Goal: Task Accomplishment & Management: Complete application form

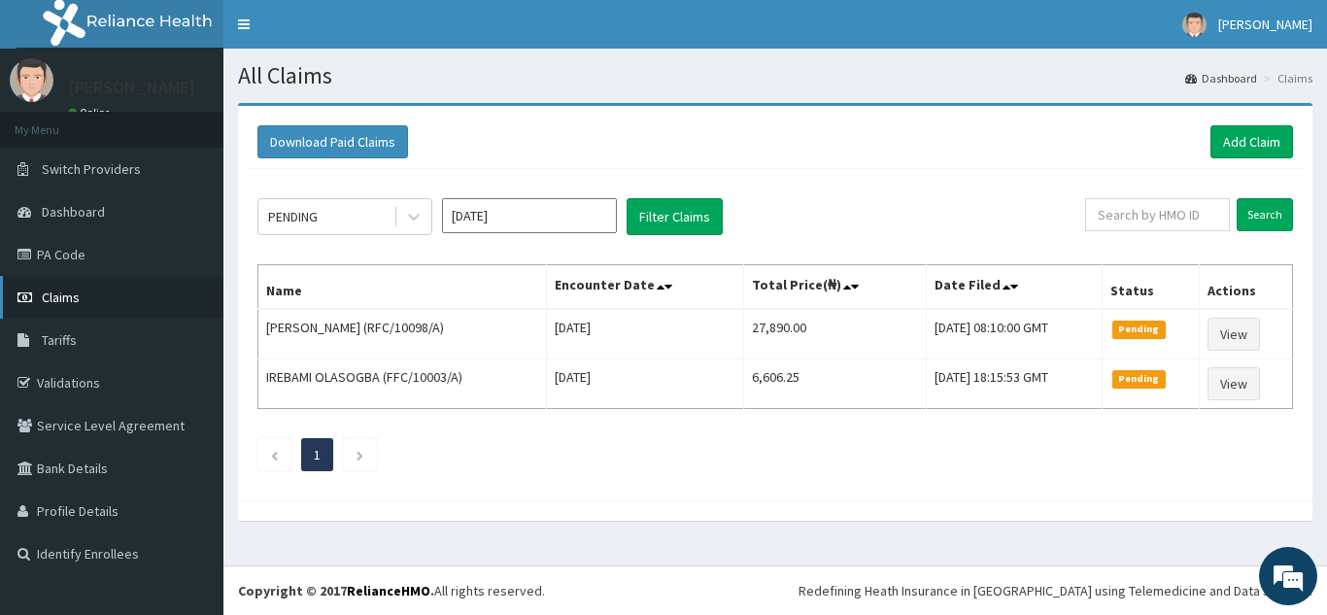
click at [72, 293] on span "Claims" at bounding box center [61, 296] width 38 height 17
click at [1249, 142] on link "Add Claim" at bounding box center [1251, 141] width 83 height 33
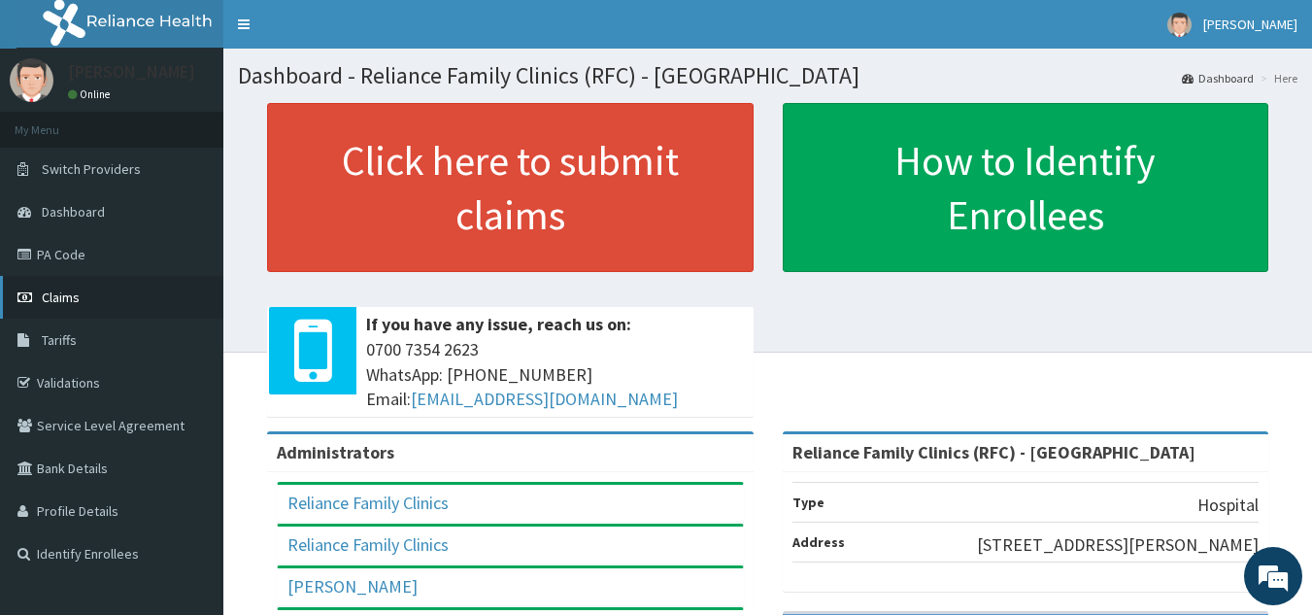
click at [121, 303] on link "Claims" at bounding box center [111, 297] width 223 height 43
click at [66, 307] on link "Claims" at bounding box center [111, 297] width 223 height 43
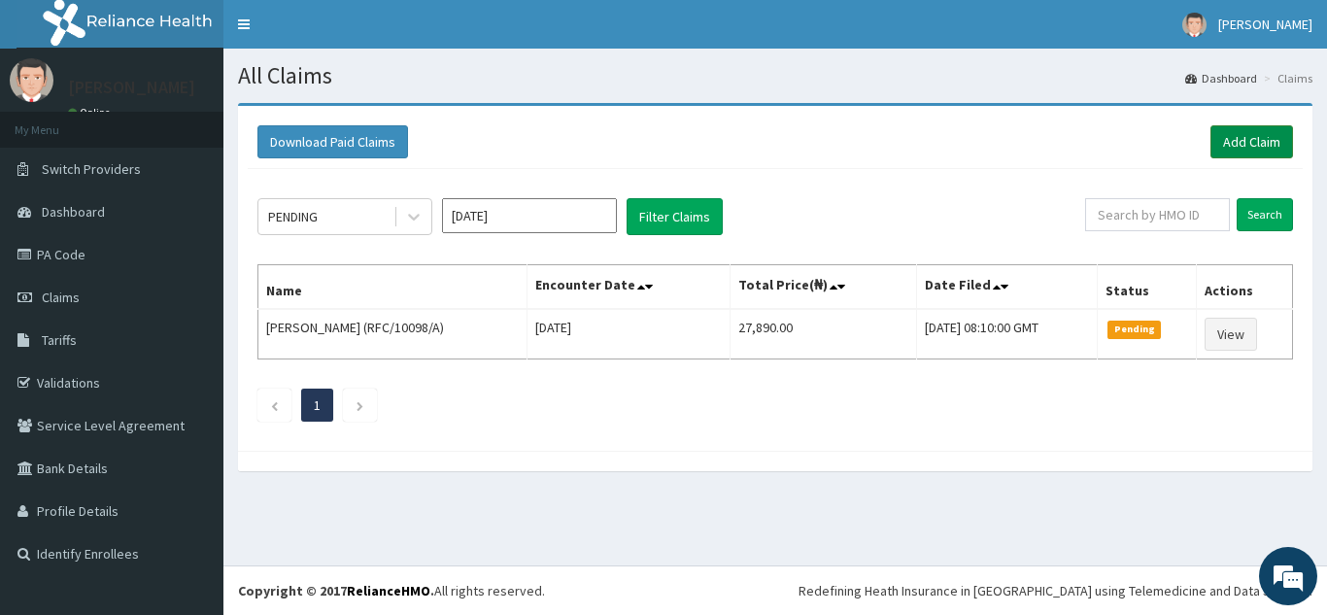
click at [1252, 148] on link "Add Claim" at bounding box center [1251, 141] width 83 height 33
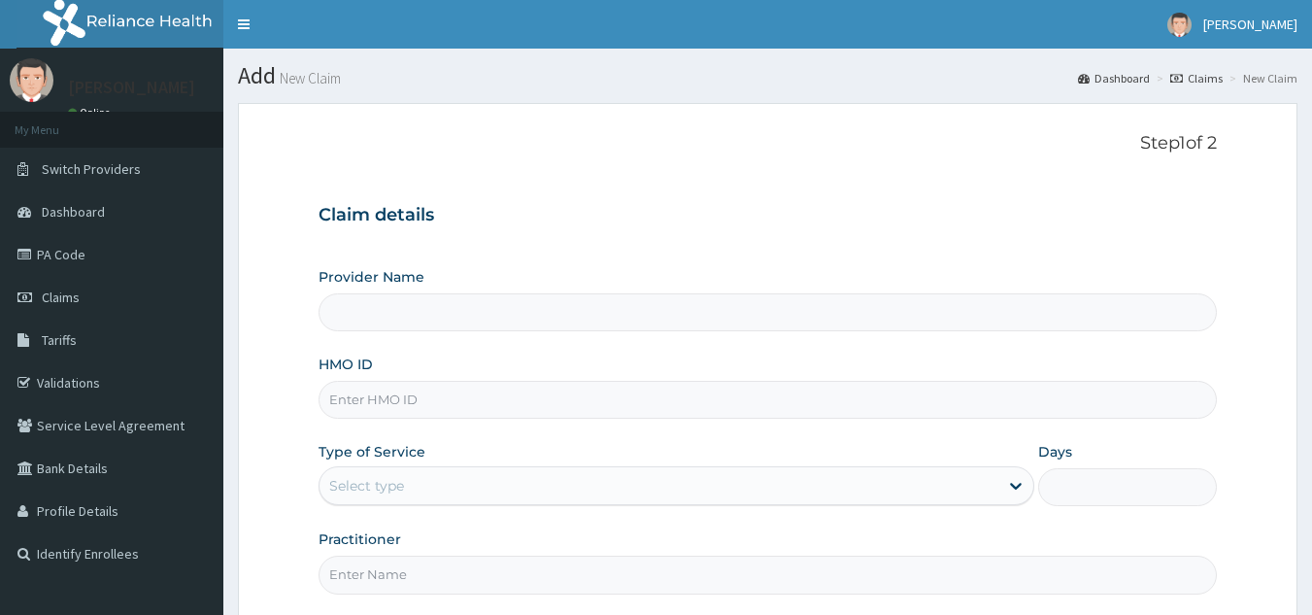
type input "Reliance Family Clinics (RFC) - [GEOGRAPHIC_DATA]"
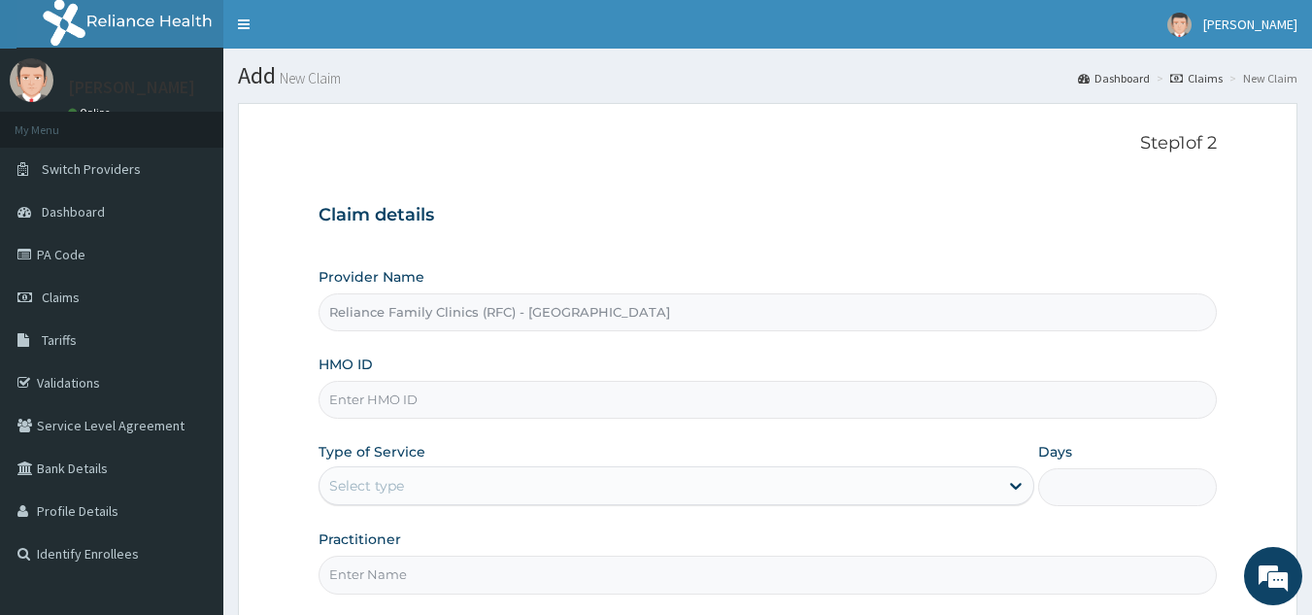
click at [562, 402] on input "HMO ID" at bounding box center [768, 400] width 899 height 38
paste input "YSS/10142/A"
click at [392, 395] on input "YSS/10142/A" at bounding box center [768, 400] width 899 height 38
type input "YSS/10144/A"
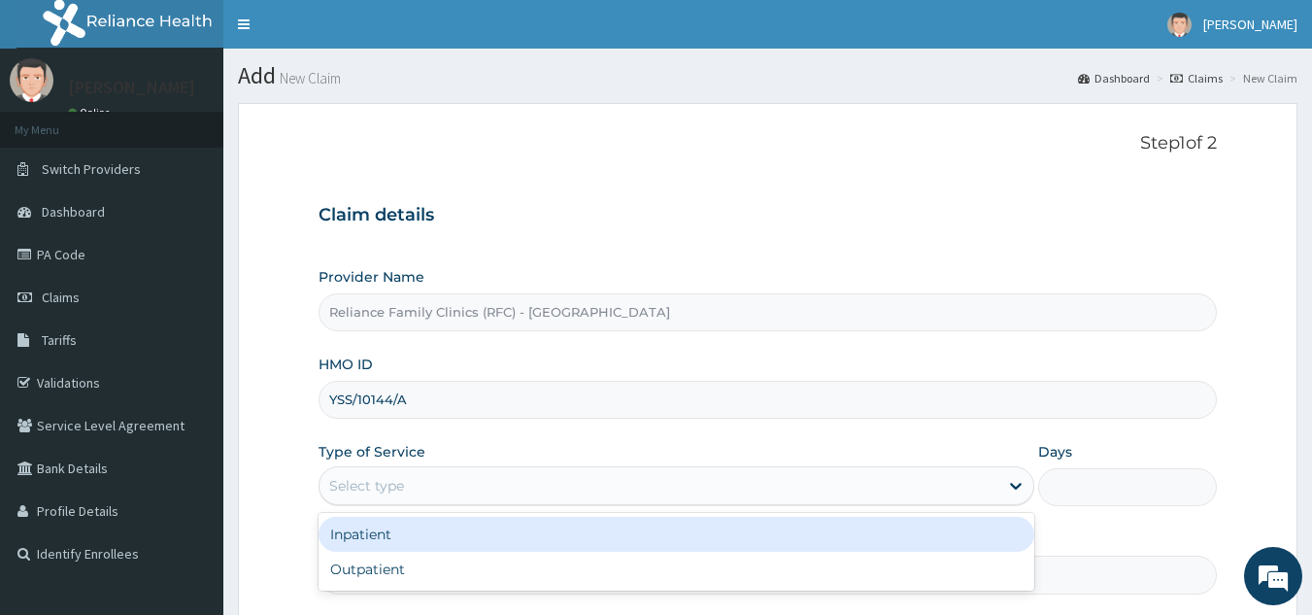
click at [374, 479] on div "Select type" at bounding box center [366, 485] width 75 height 19
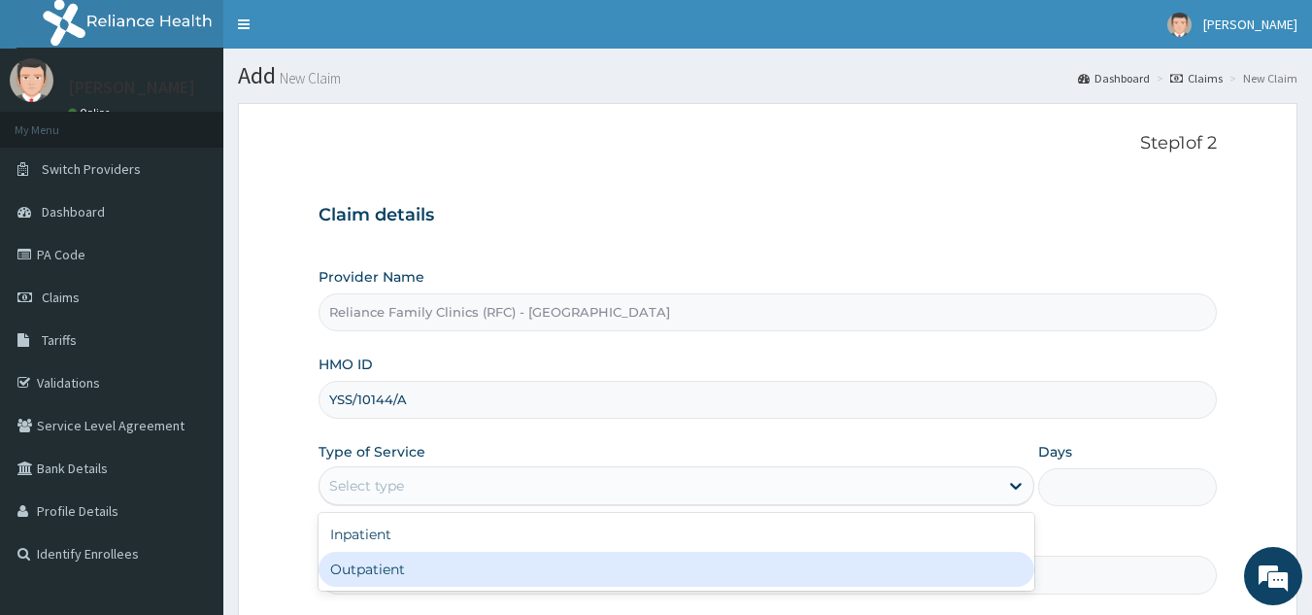
type input "1"
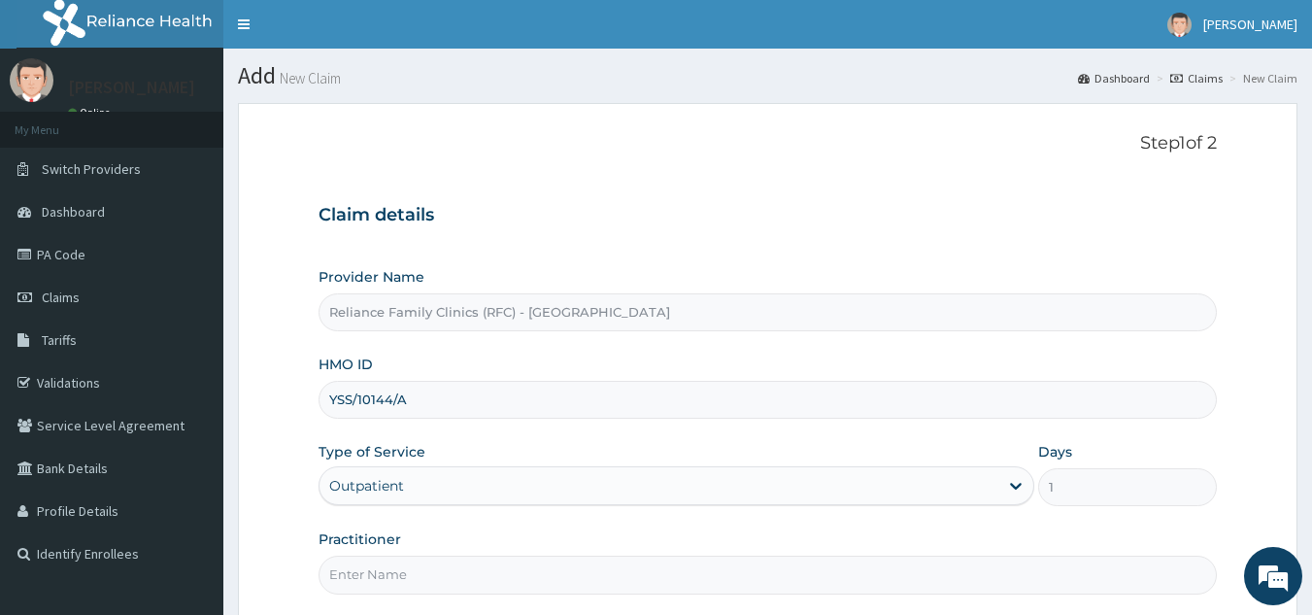
click at [427, 581] on input "Practitioner" at bounding box center [768, 575] width 899 height 38
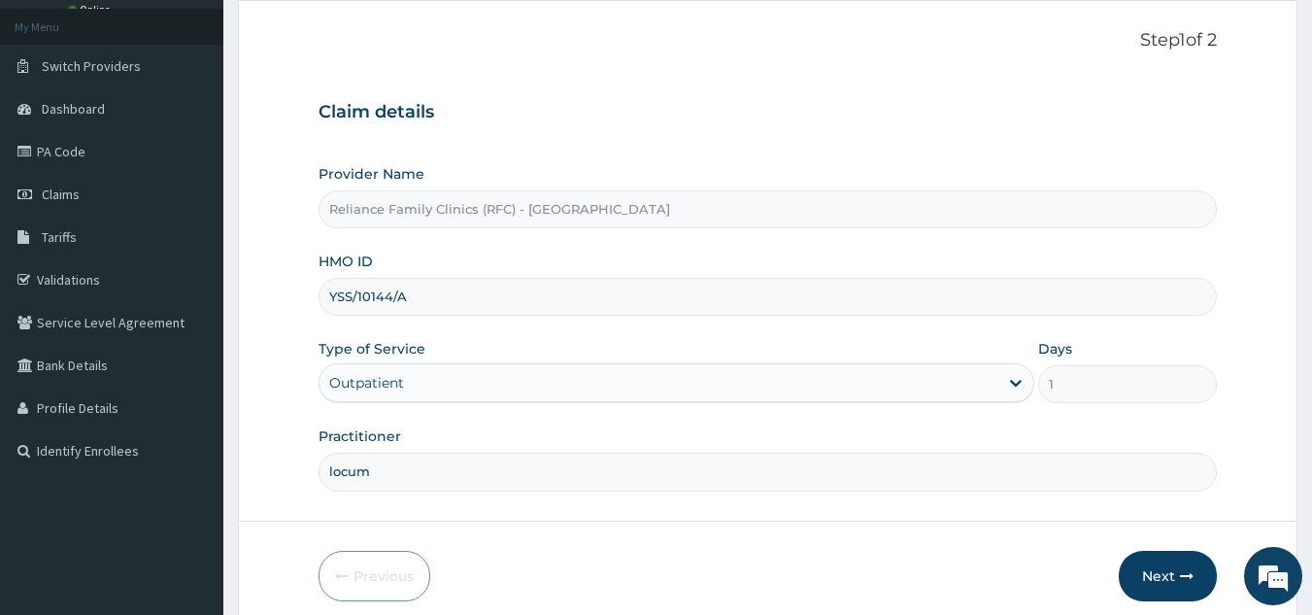
scroll to position [105, 0]
type input "locum"
click at [1152, 564] on button "Next" at bounding box center [1168, 574] width 98 height 51
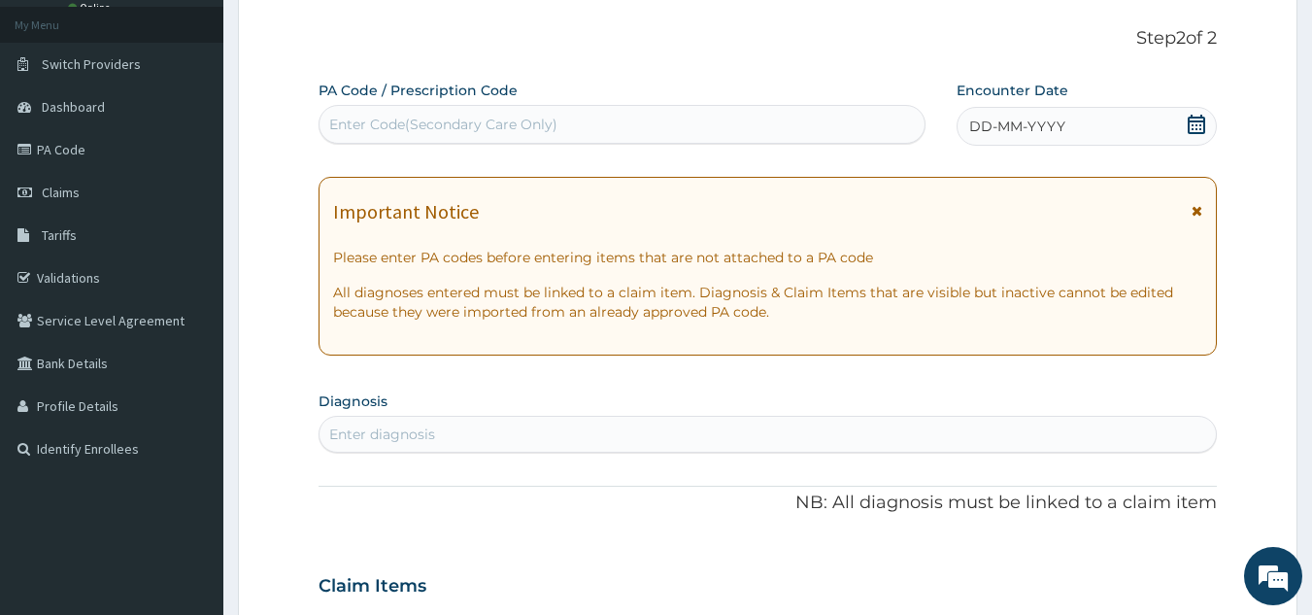
click at [1102, 125] on div "DD-MM-YYYY" at bounding box center [1087, 126] width 260 height 39
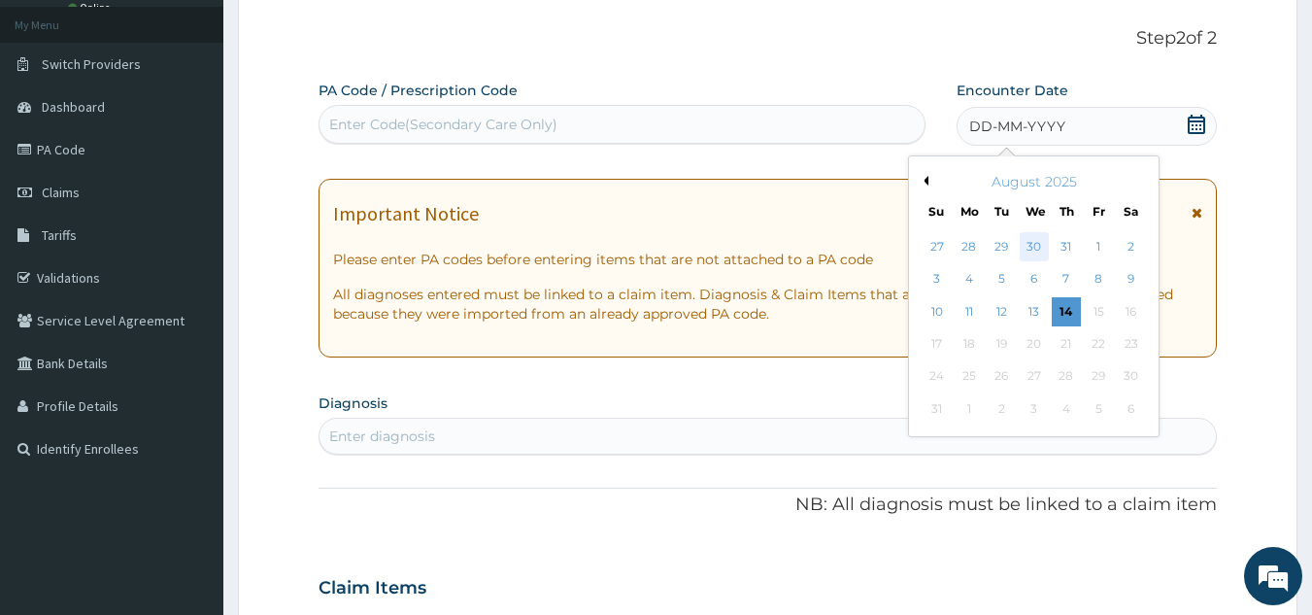
click at [1031, 241] on div "30" at bounding box center [1034, 246] width 29 height 29
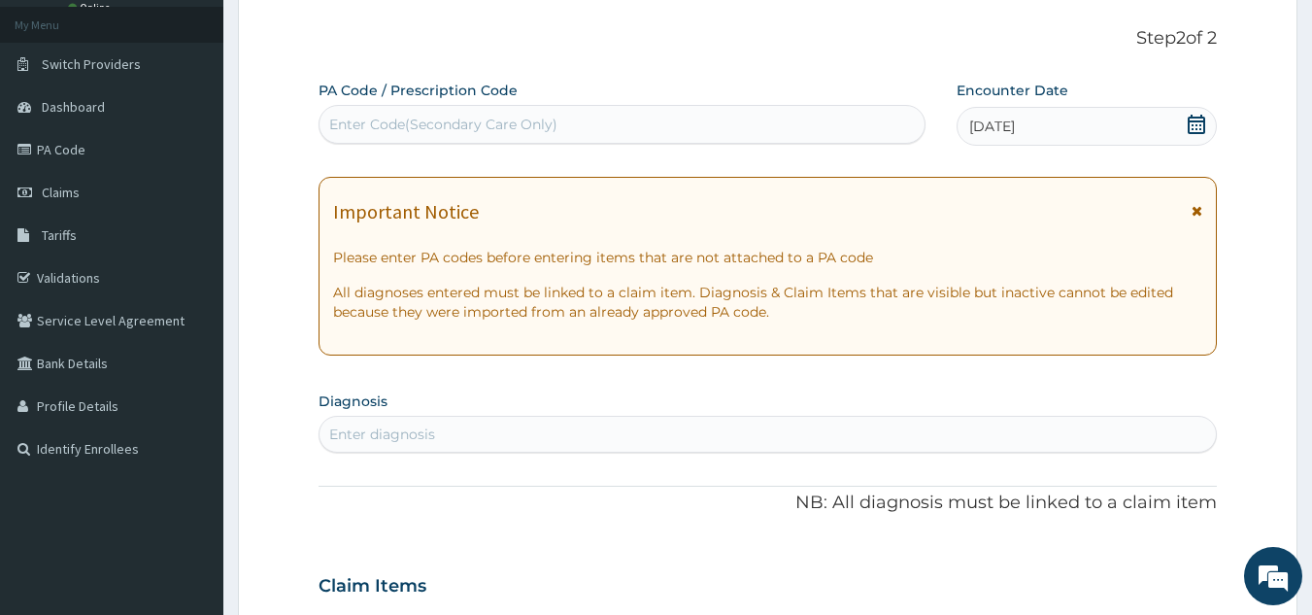
click at [710, 437] on div "Enter diagnosis" at bounding box center [769, 434] width 898 height 31
type input "well adult monito"
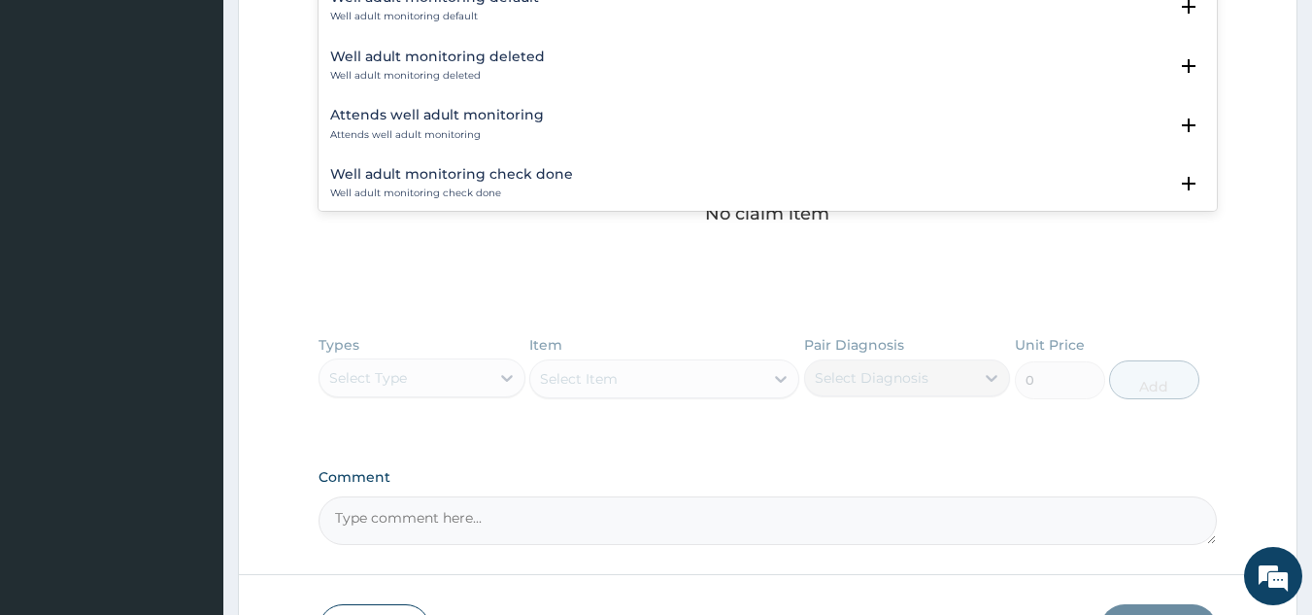
scroll to position [651, 0]
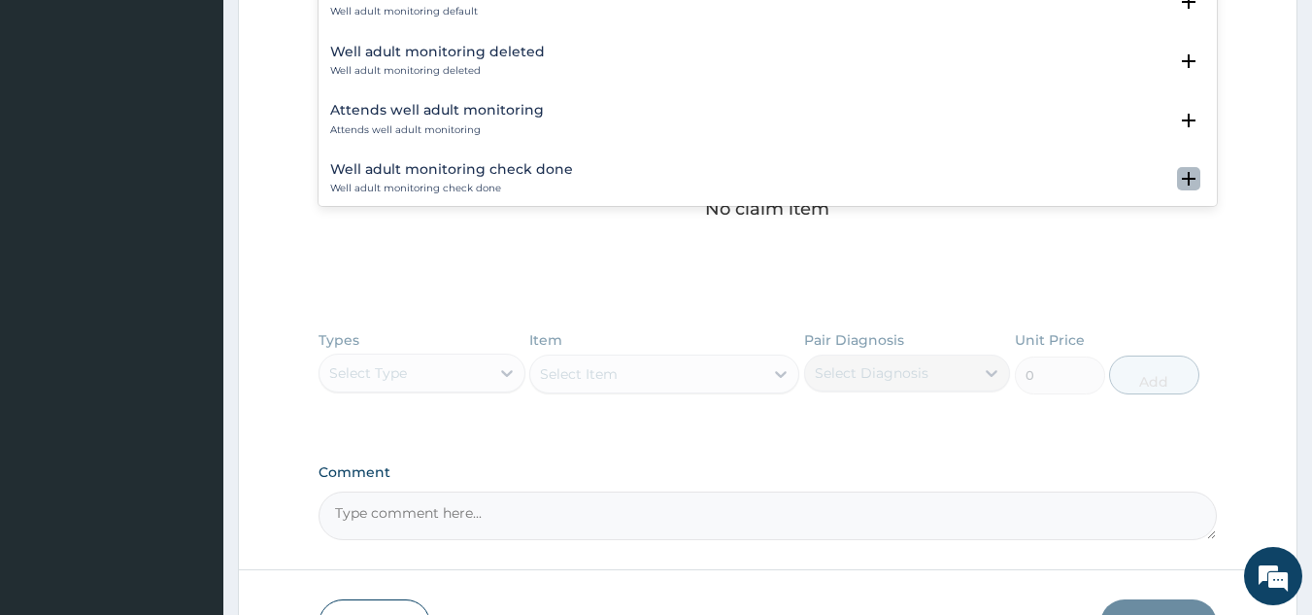
click at [1182, 184] on icon "open select status" at bounding box center [1189, 179] width 14 height 14
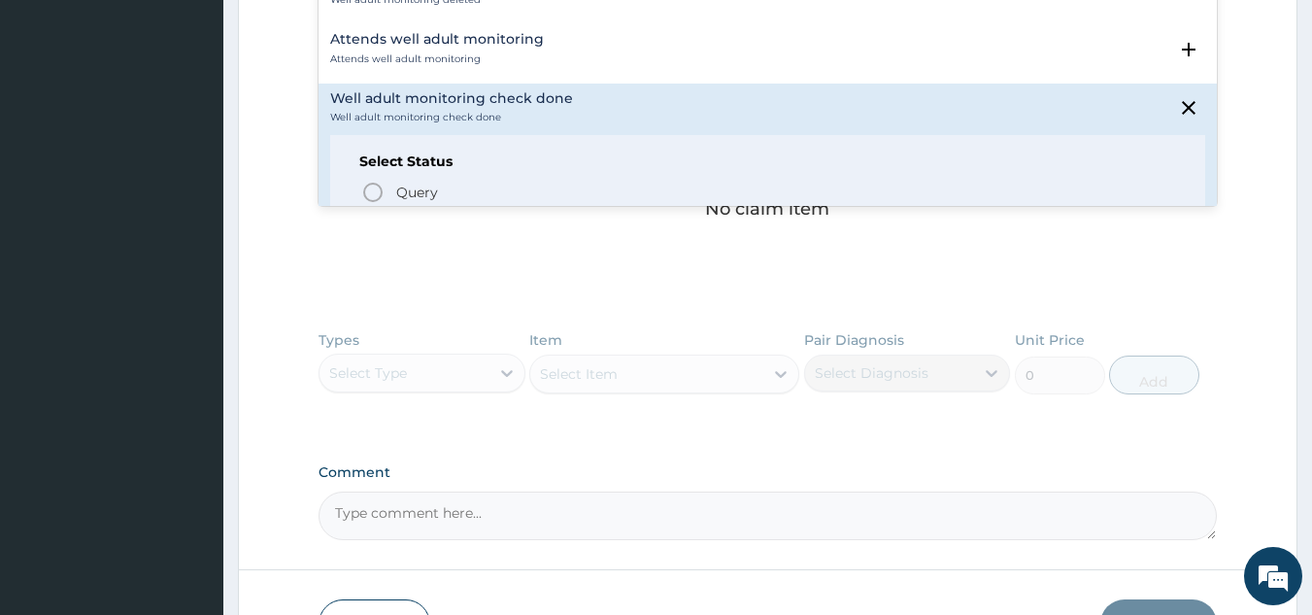
scroll to position [134, 0]
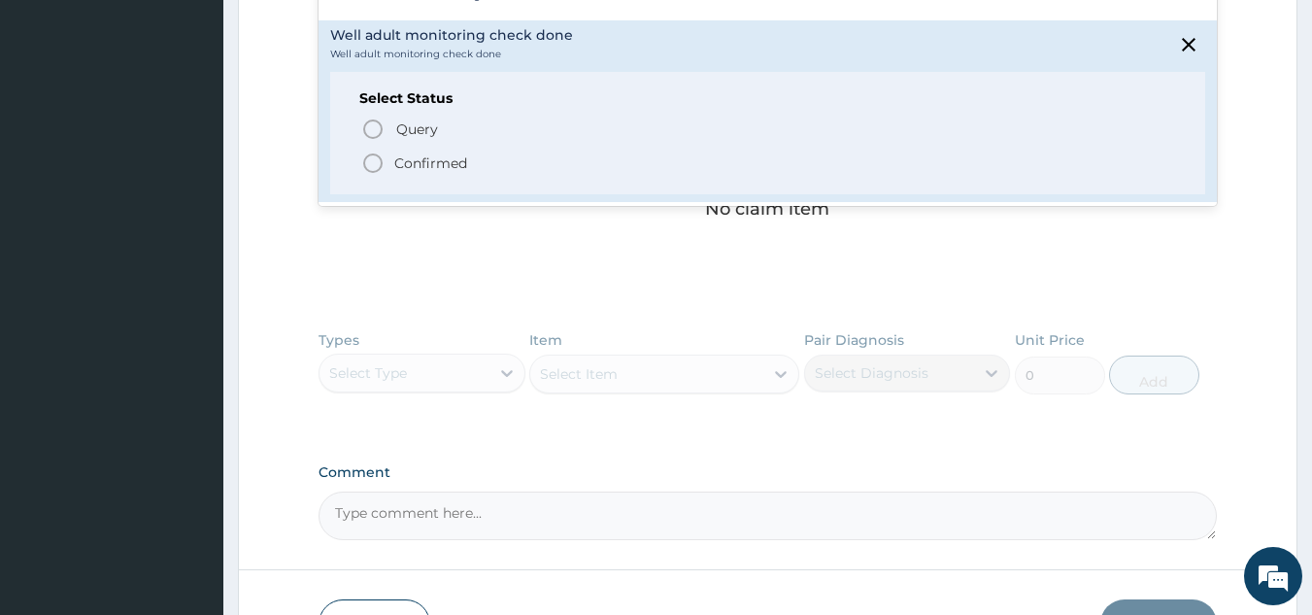
click at [488, 168] on span "Confirmed" at bounding box center [769, 163] width 816 height 23
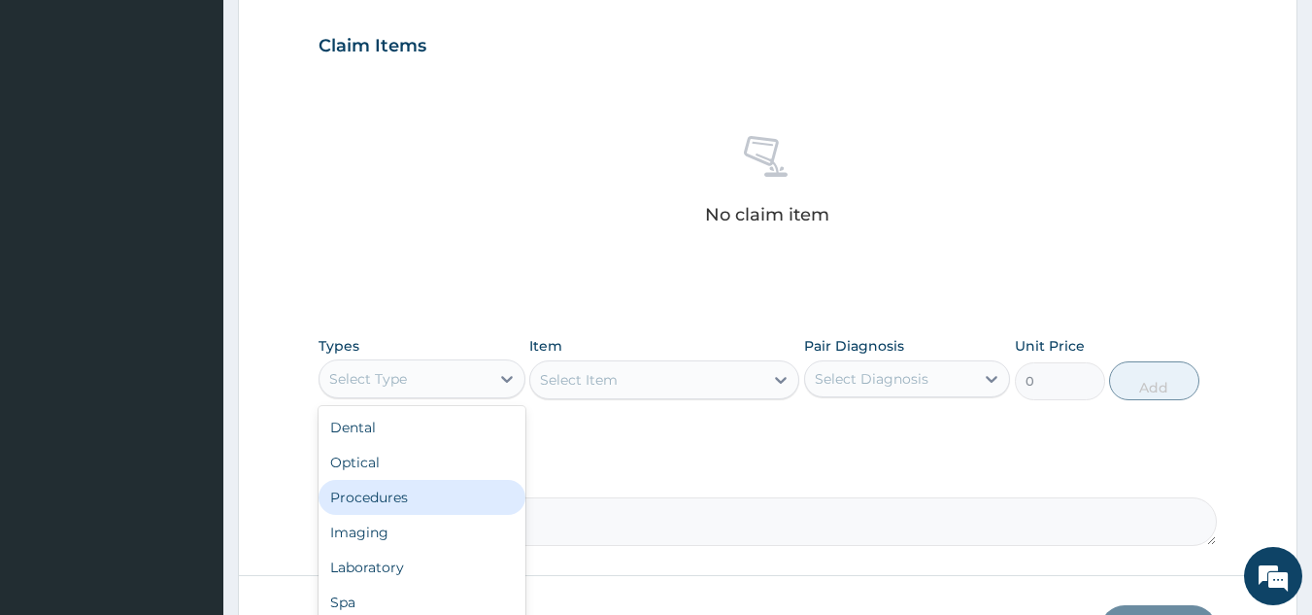
drag, startPoint x: 408, startPoint y: 390, endPoint x: 1100, endPoint y: 346, distance: 693.0
click at [1100, 346] on div "Types option Procedures focused, 3 of 10. 10 results available. Use Up and Down…" at bounding box center [768, 368] width 899 height 84
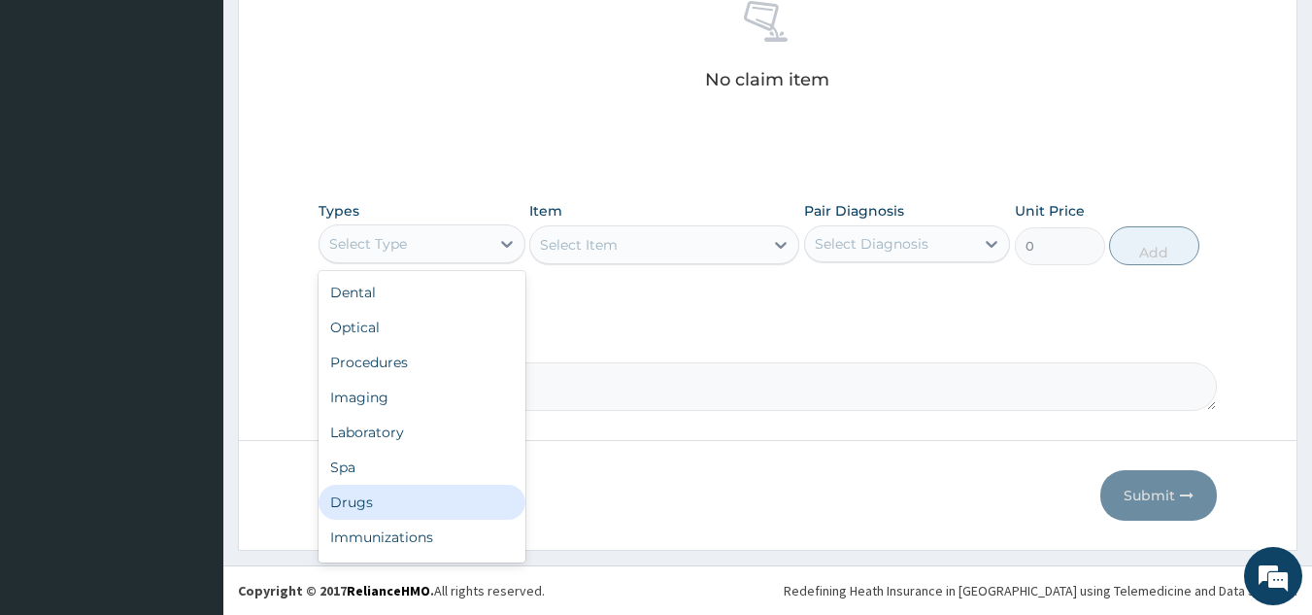
click at [416, 499] on div "Drugs" at bounding box center [422, 502] width 207 height 35
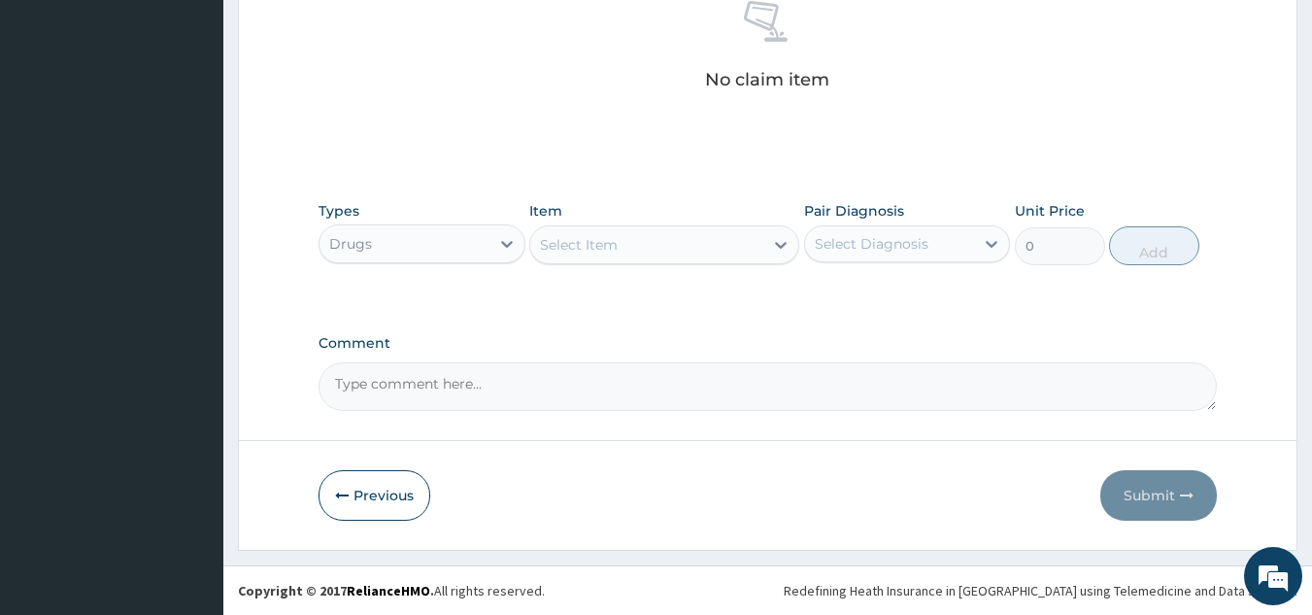
click at [591, 256] on div "Select Item" at bounding box center [646, 244] width 233 height 31
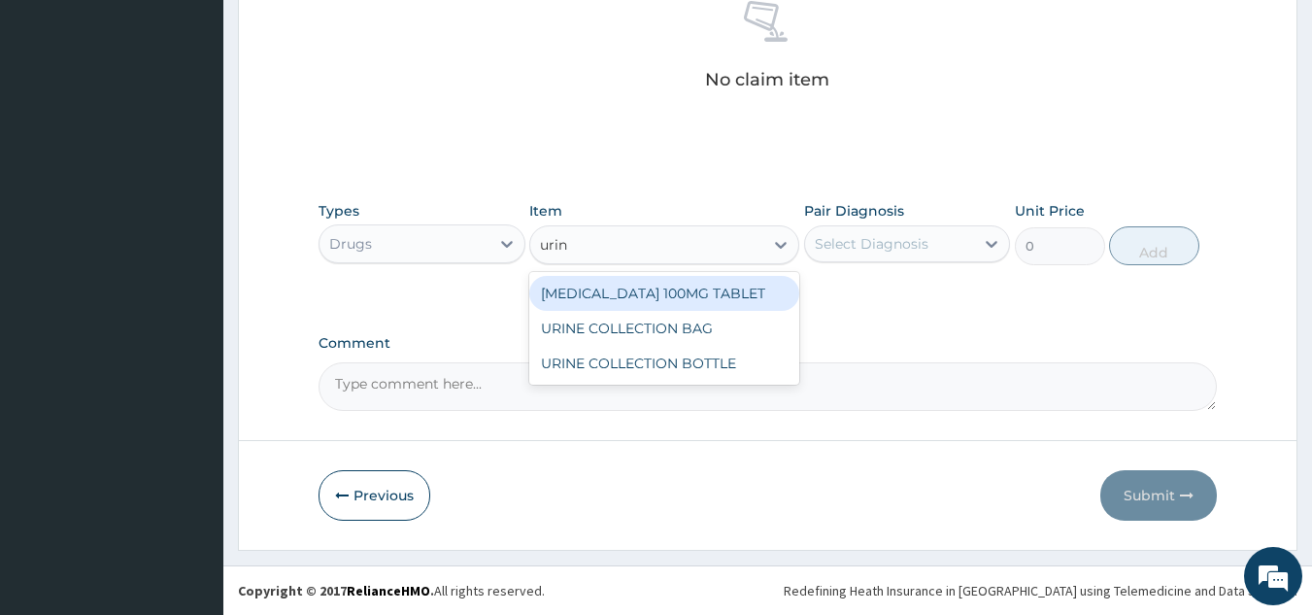
type input "urine"
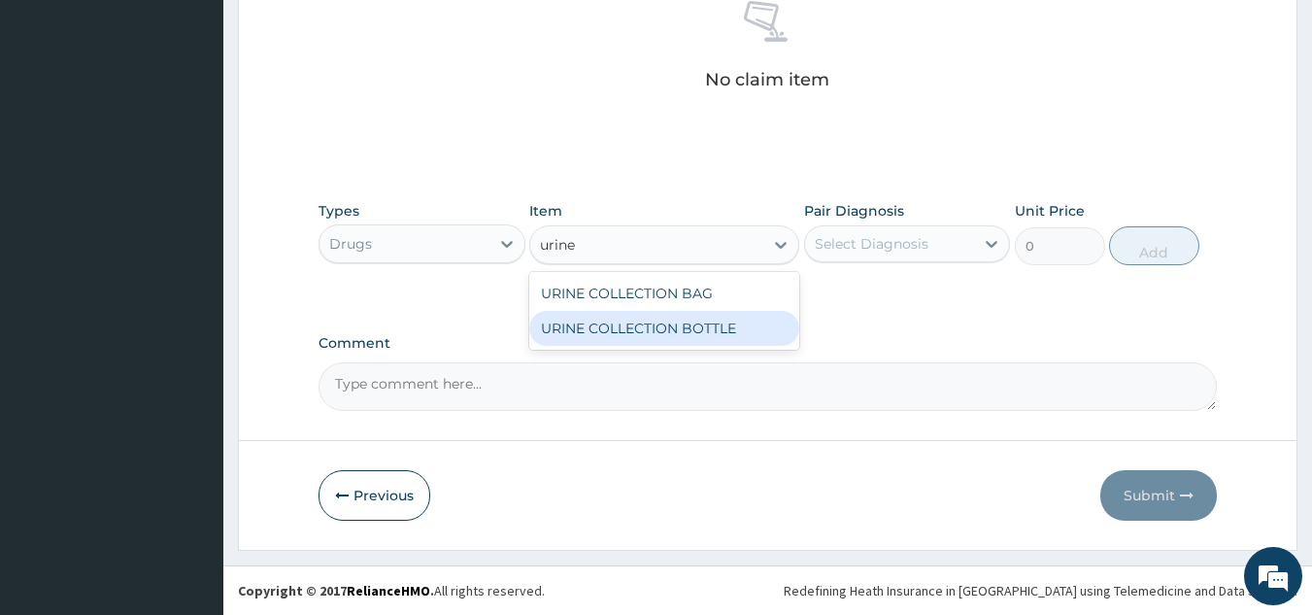
click at [594, 322] on div "URINE COLLECTION BOTTLE" at bounding box center [664, 328] width 270 height 35
type input "198"
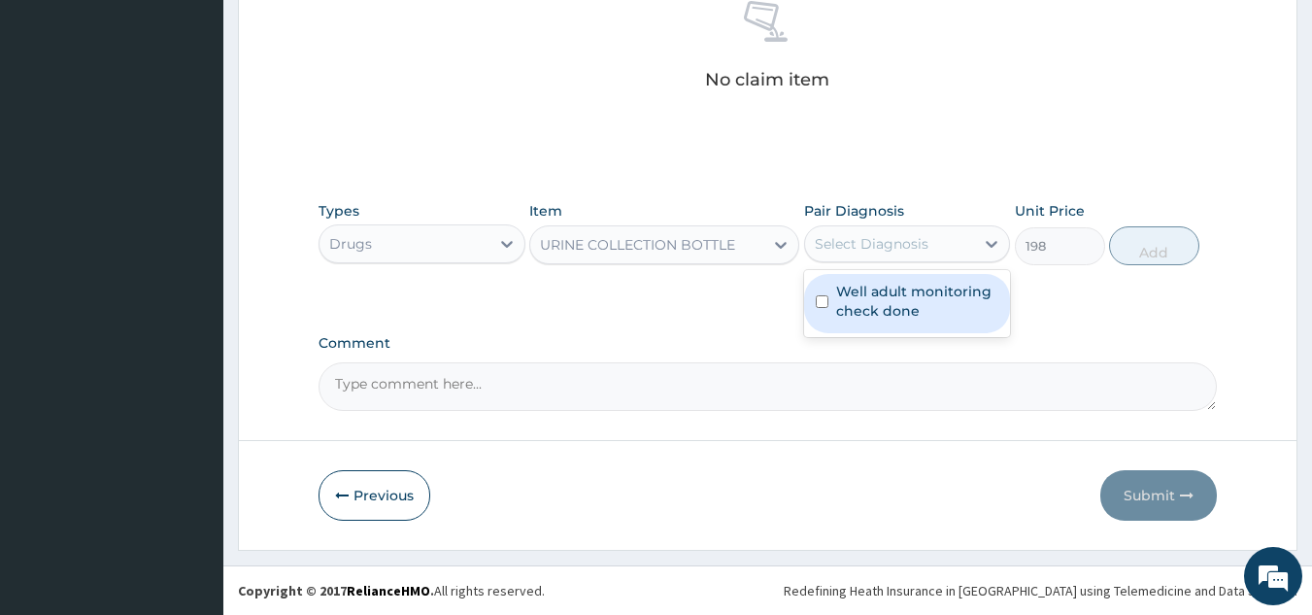
drag, startPoint x: 895, startPoint y: 250, endPoint x: 875, endPoint y: 310, distance: 63.3
click at [875, 262] on div "option Well adult monitoring check done focused, 1 of 1. 1 result available. Us…" at bounding box center [907, 243] width 207 height 37
click at [875, 310] on label "Well adult monitoring check done" at bounding box center [917, 301] width 163 height 39
checkbox input "true"
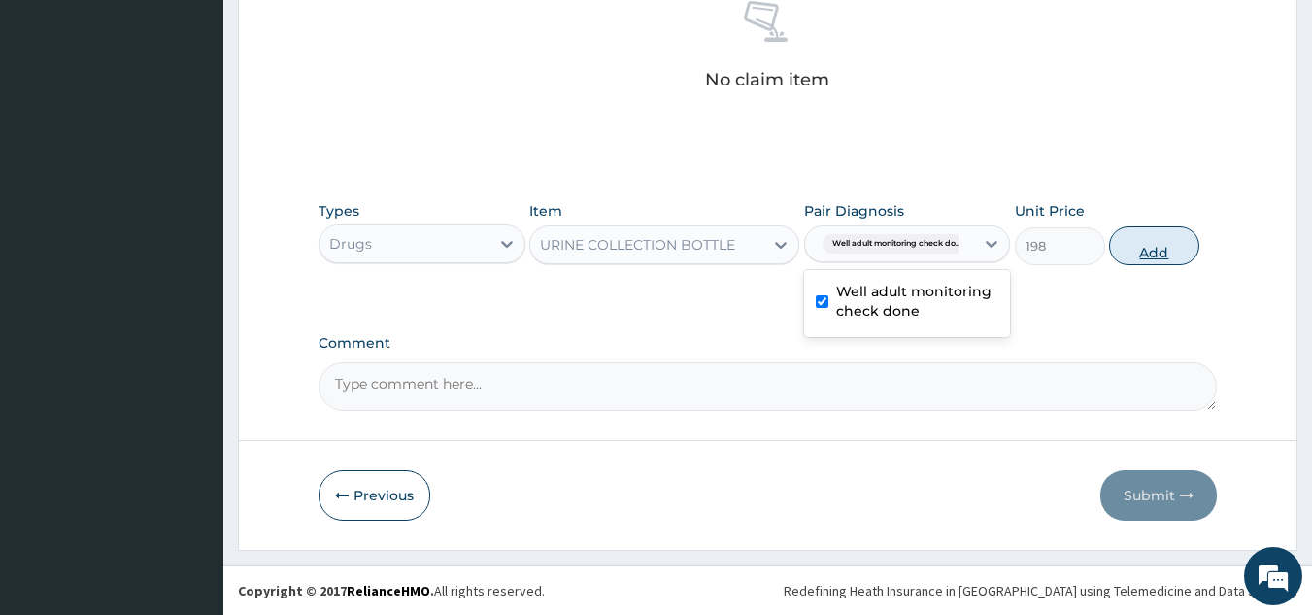
click at [1131, 253] on button "Add" at bounding box center [1154, 245] width 90 height 39
type input "0"
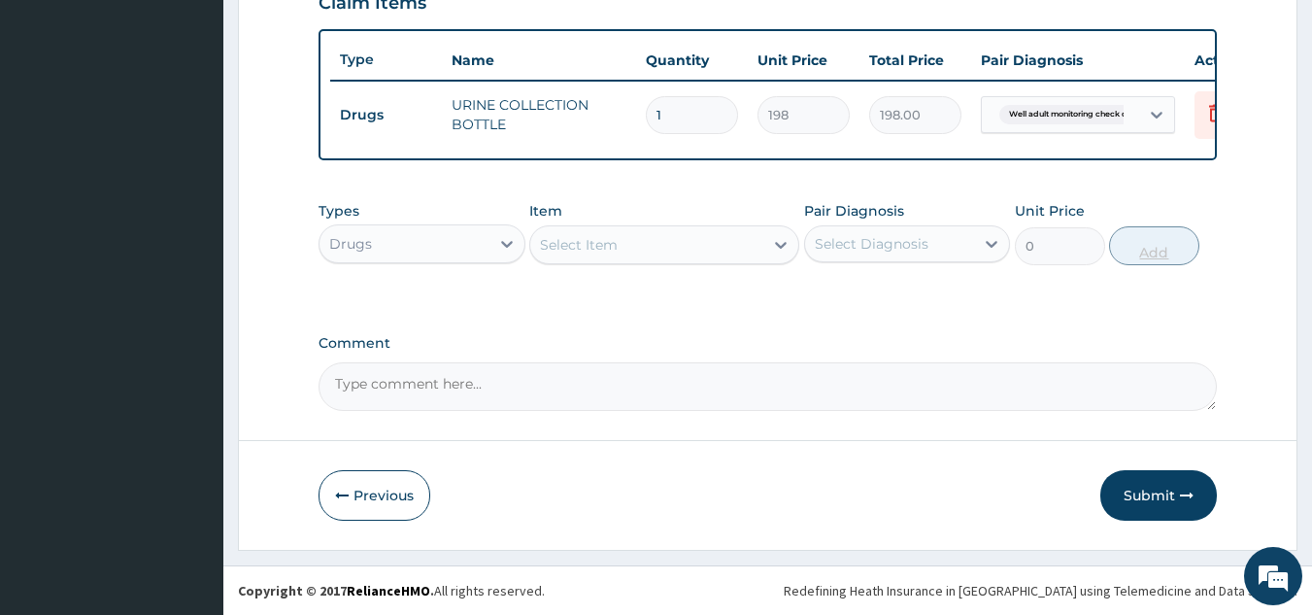
scroll to position [708, 0]
click at [497, 243] on icon at bounding box center [506, 243] width 19 height 19
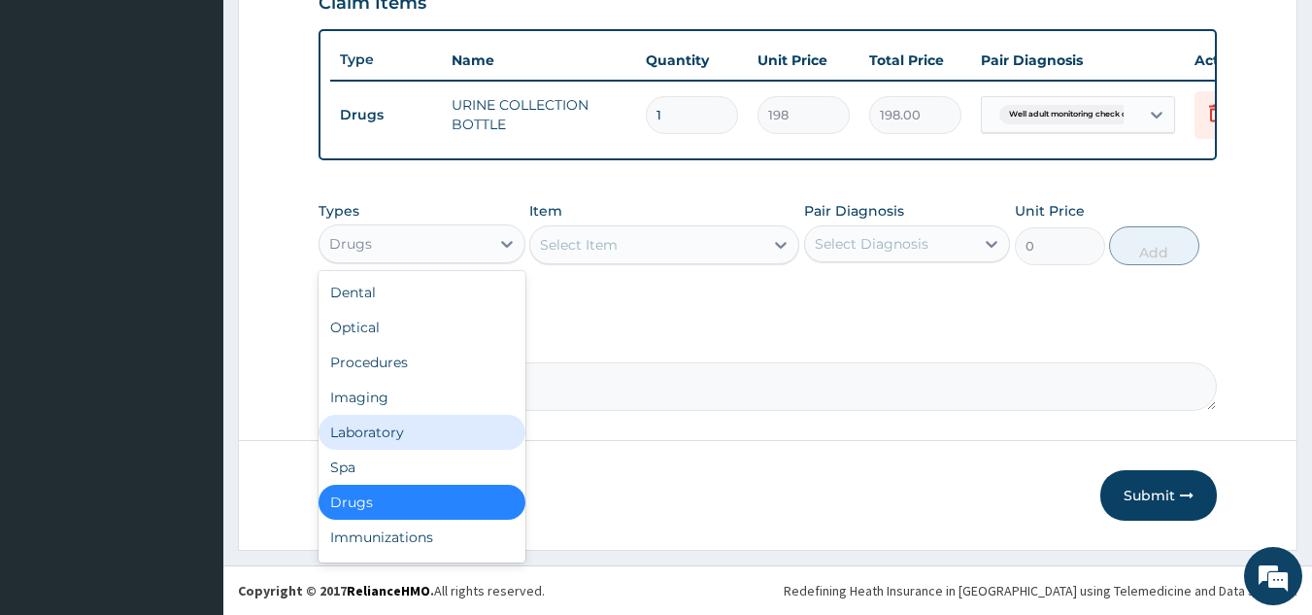
click at [367, 439] on div "Laboratory" at bounding box center [422, 432] width 207 height 35
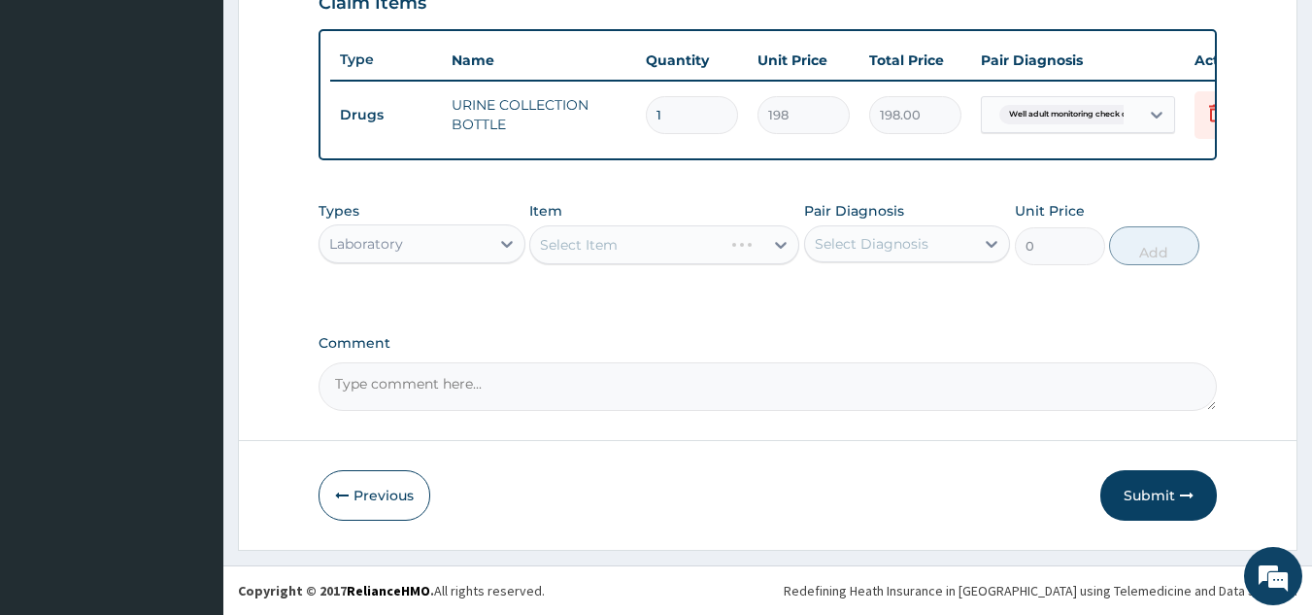
click at [641, 243] on div "Select Item" at bounding box center [664, 244] width 270 height 39
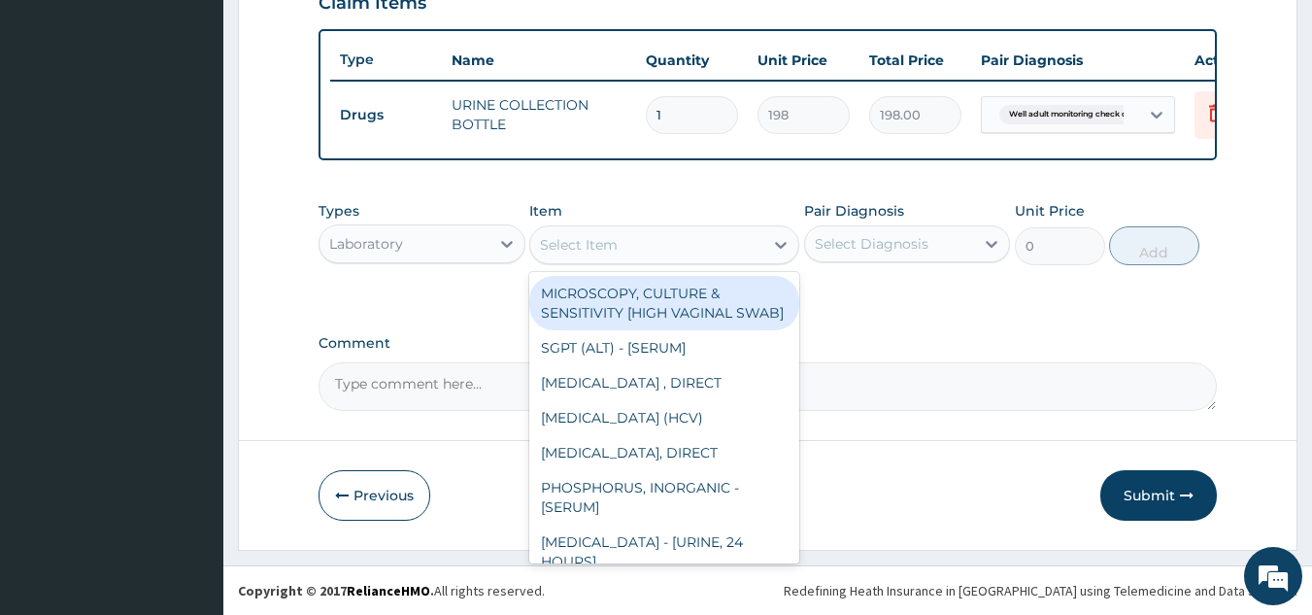
click at [641, 248] on div "Select Item" at bounding box center [646, 244] width 233 height 31
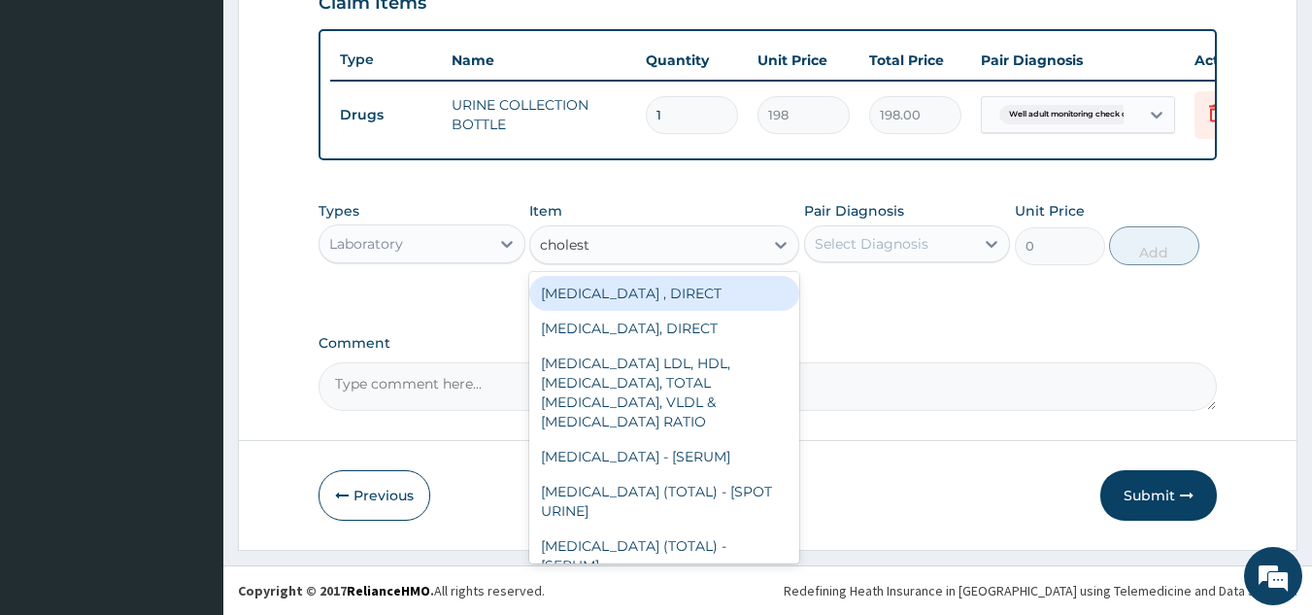
type input "choleste"
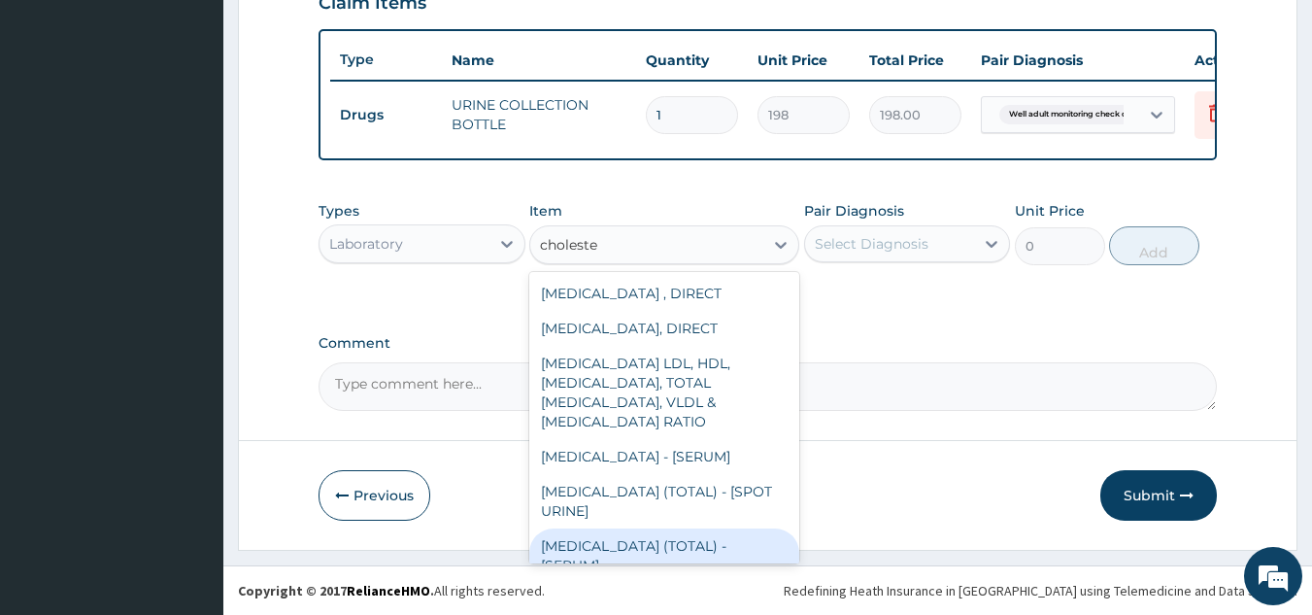
click at [694, 533] on div "CHOLESTEROL (TOTAL) - [SERUM]" at bounding box center [664, 555] width 270 height 54
type input "2880"
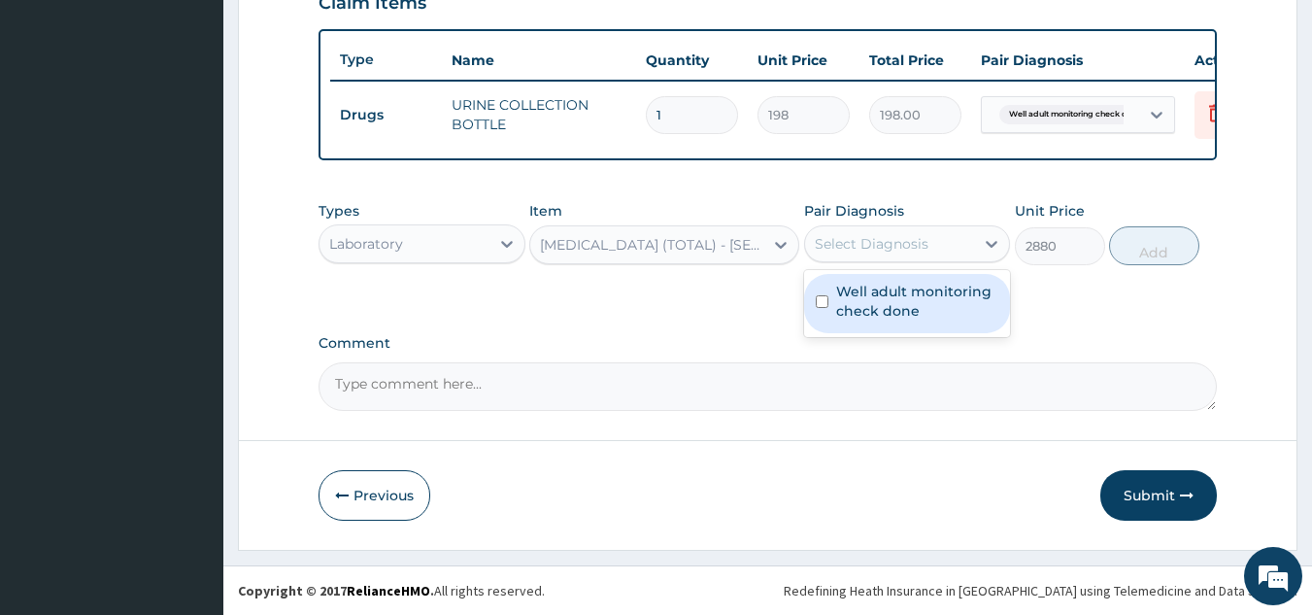
drag, startPoint x: 909, startPoint y: 248, endPoint x: 892, endPoint y: 296, distance: 51.6
click at [892, 262] on div "option Well adult monitoring check done, selected. option Well adult monitoring…" at bounding box center [907, 243] width 207 height 37
click at [892, 296] on label "Well adult monitoring check done" at bounding box center [917, 301] width 163 height 39
checkbox input "true"
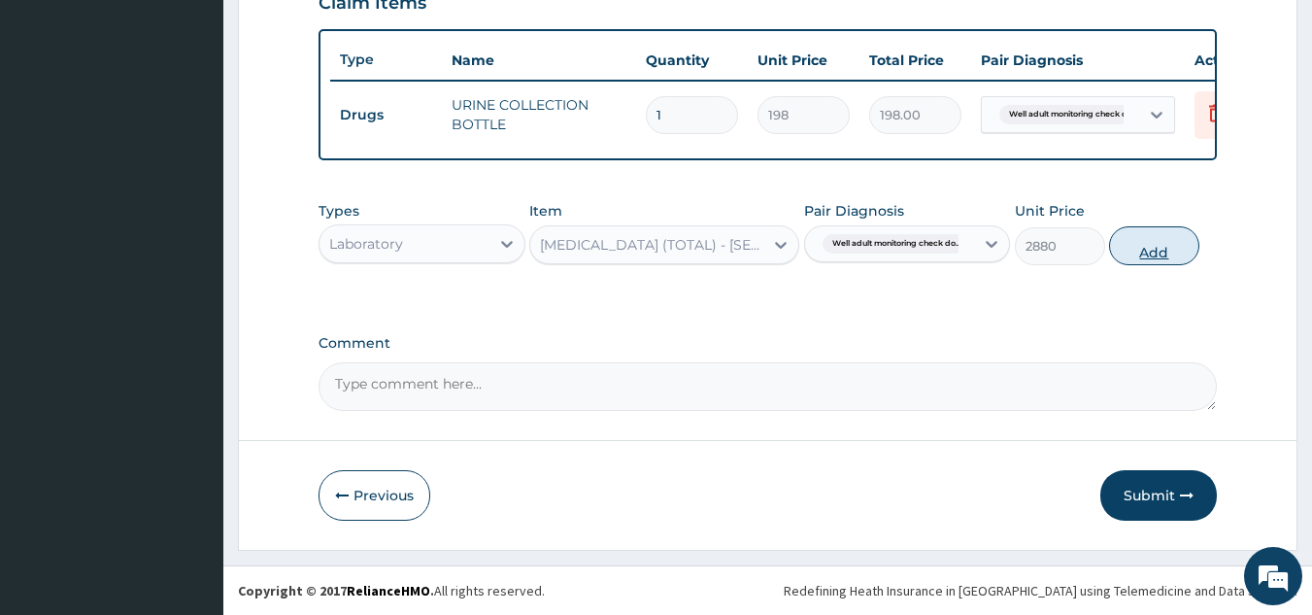
click at [1159, 247] on button "Add" at bounding box center [1154, 245] width 90 height 39
type input "0"
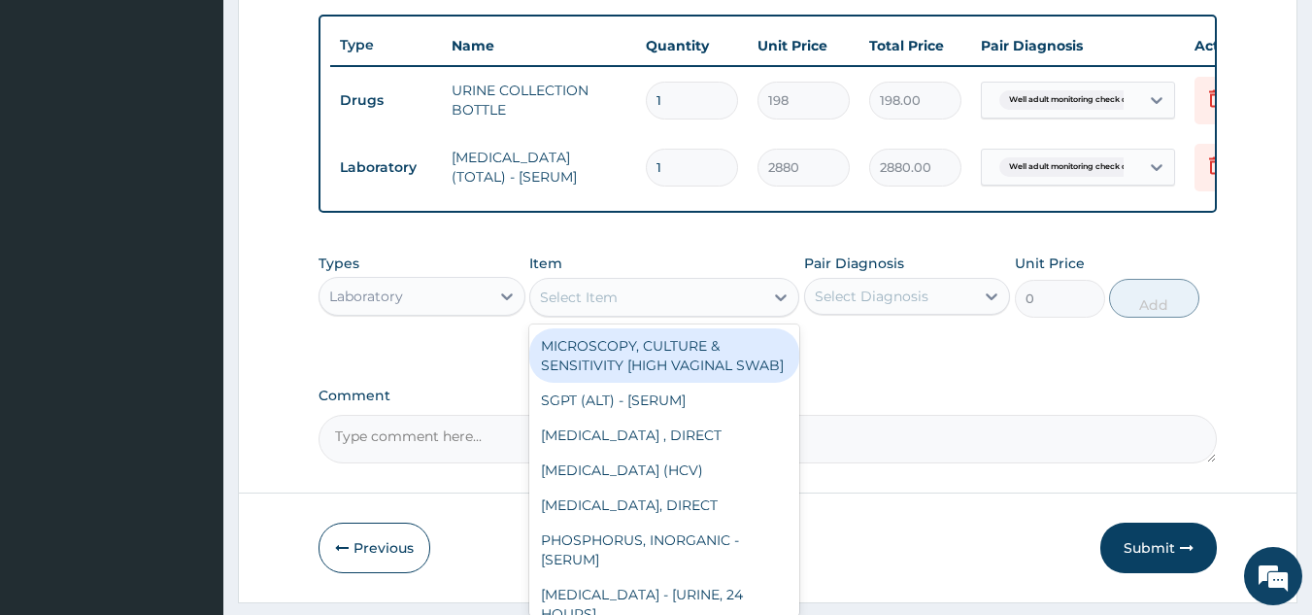
click at [720, 313] on div "Select Item" at bounding box center [646, 297] width 233 height 31
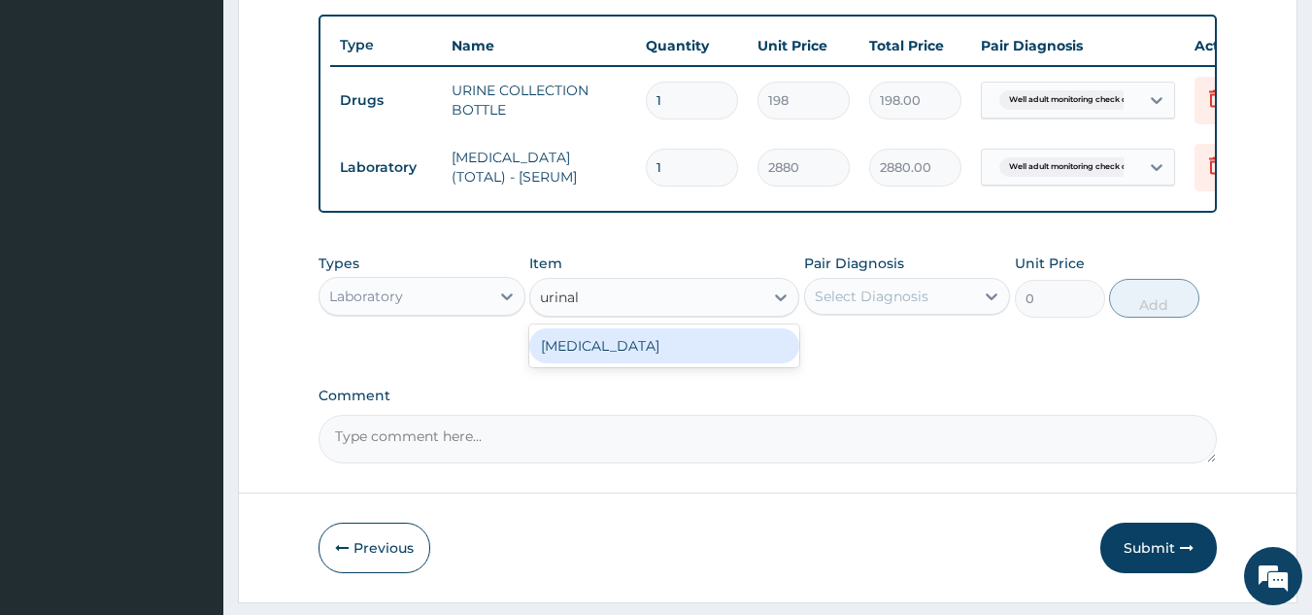
type input "urinaly"
type input "1531.875"
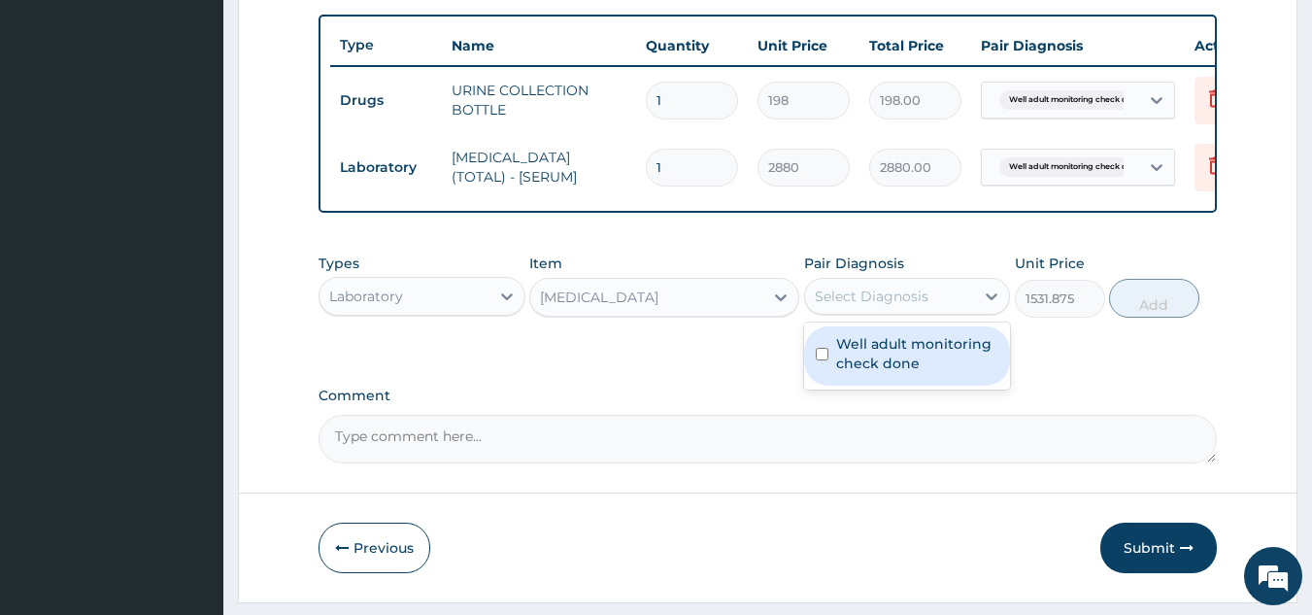
click at [818, 306] on div "Select Diagnosis" at bounding box center [872, 296] width 114 height 19
checkbox input "true"
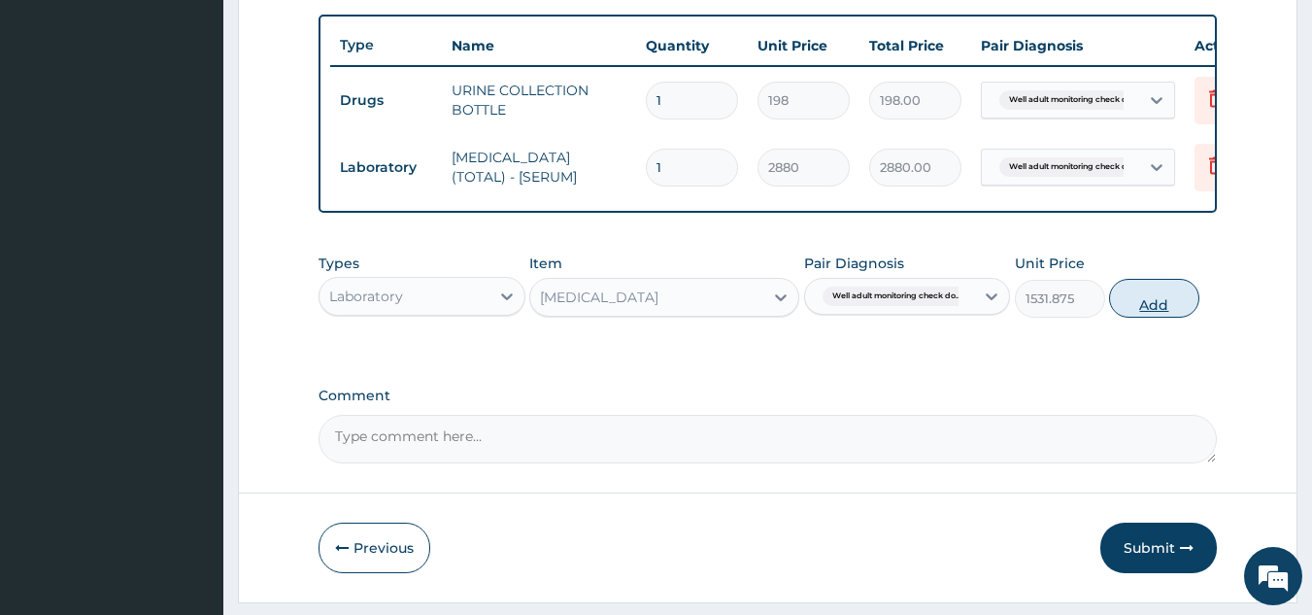
click at [1155, 313] on button "Add" at bounding box center [1154, 298] width 90 height 39
type input "0"
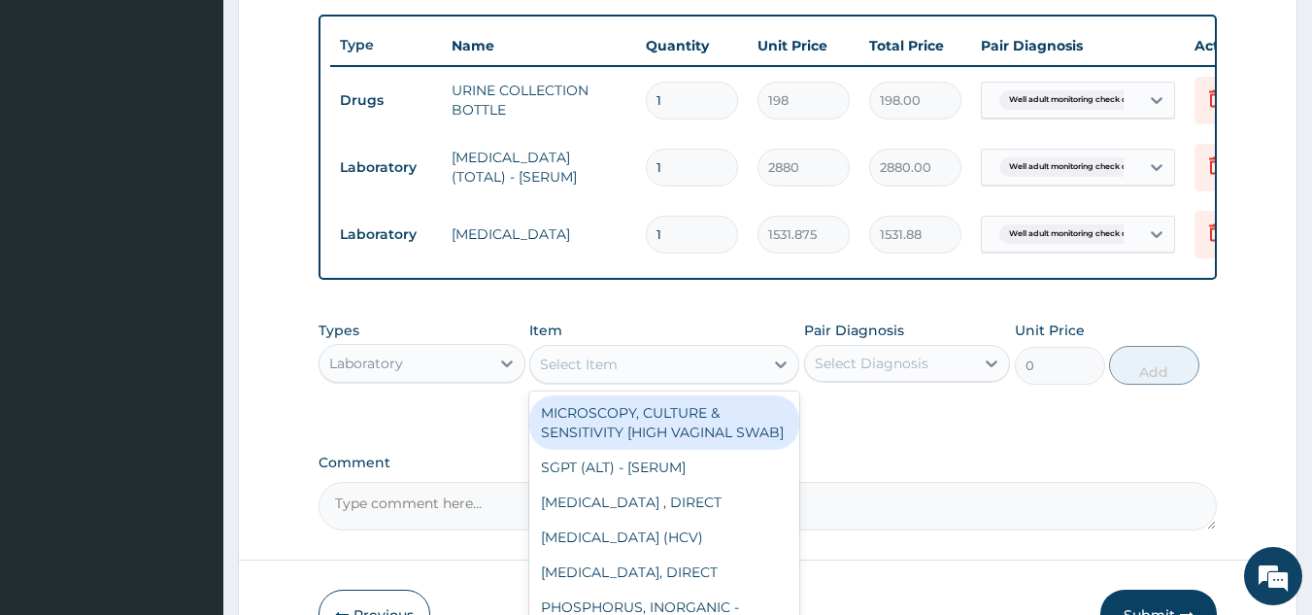
click at [711, 380] on div "Select Item" at bounding box center [646, 364] width 233 height 31
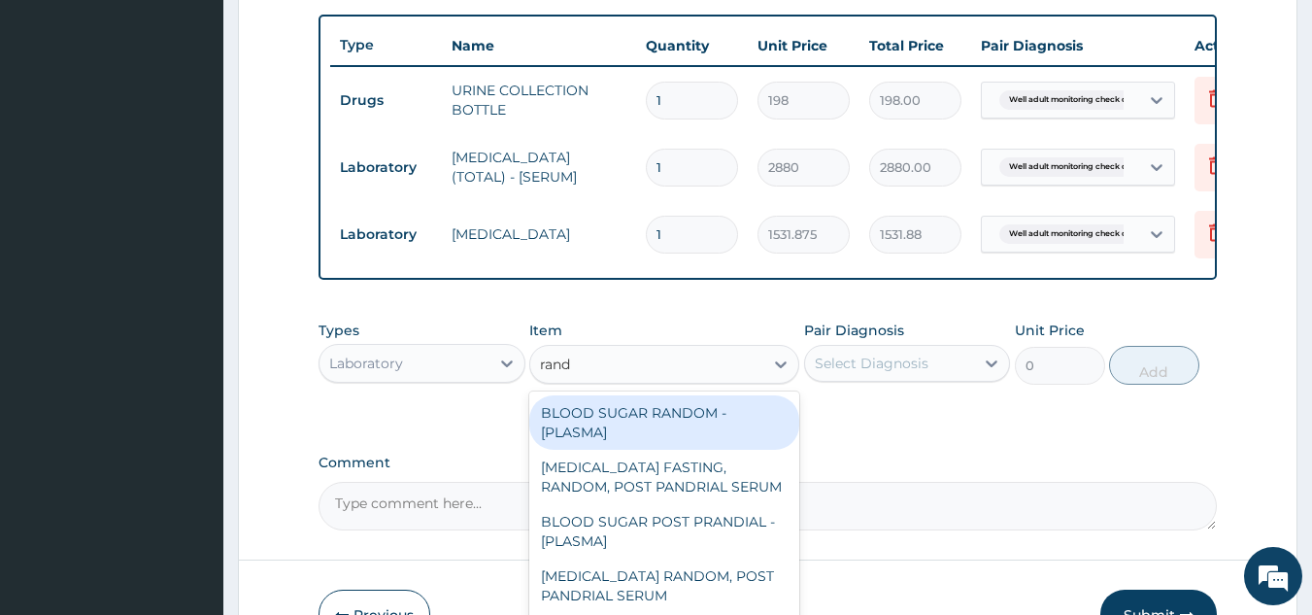
type input "rando"
type input "1800"
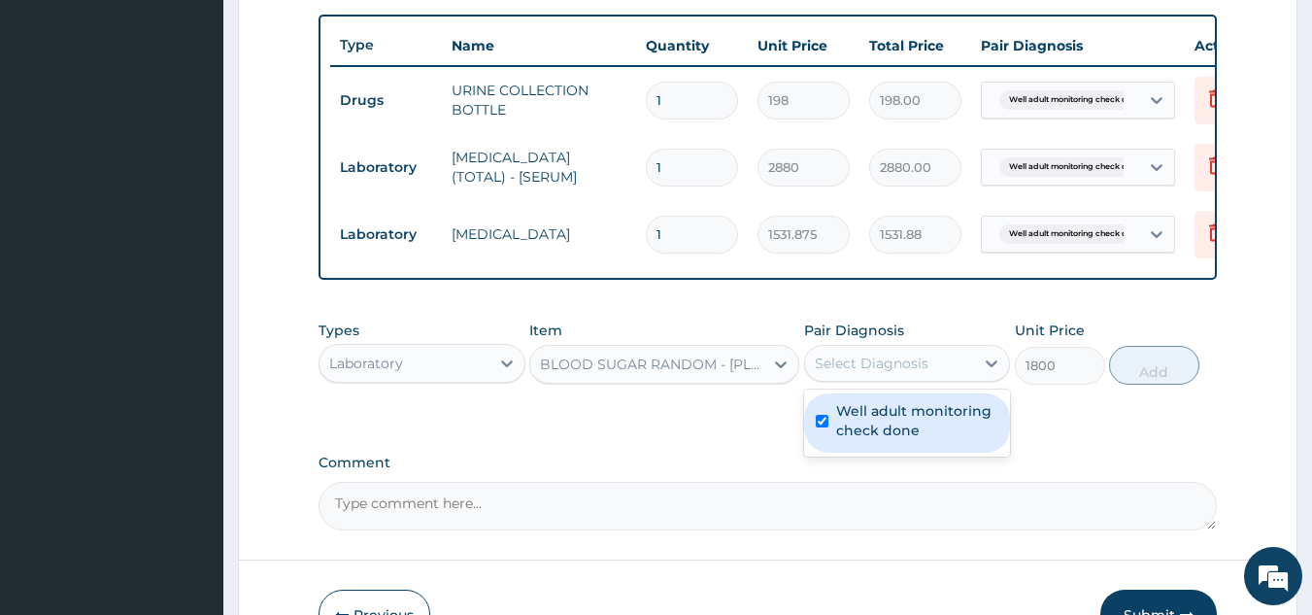
checkbox input "true"
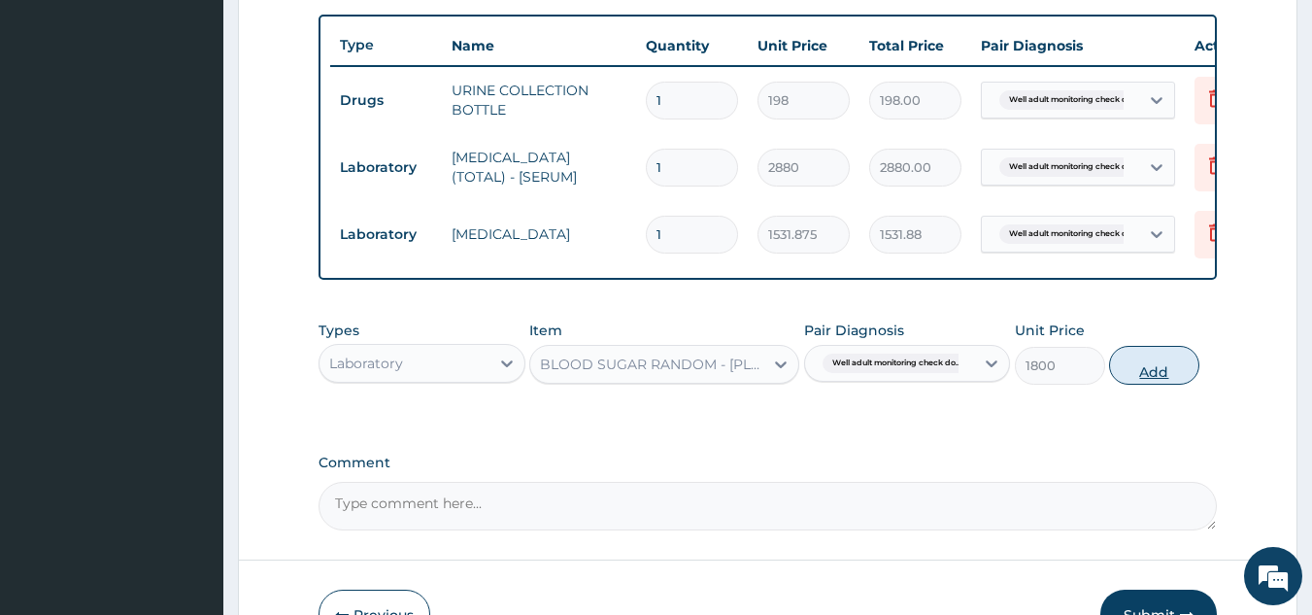
click at [1189, 374] on button "Add" at bounding box center [1154, 365] width 90 height 39
type input "0"
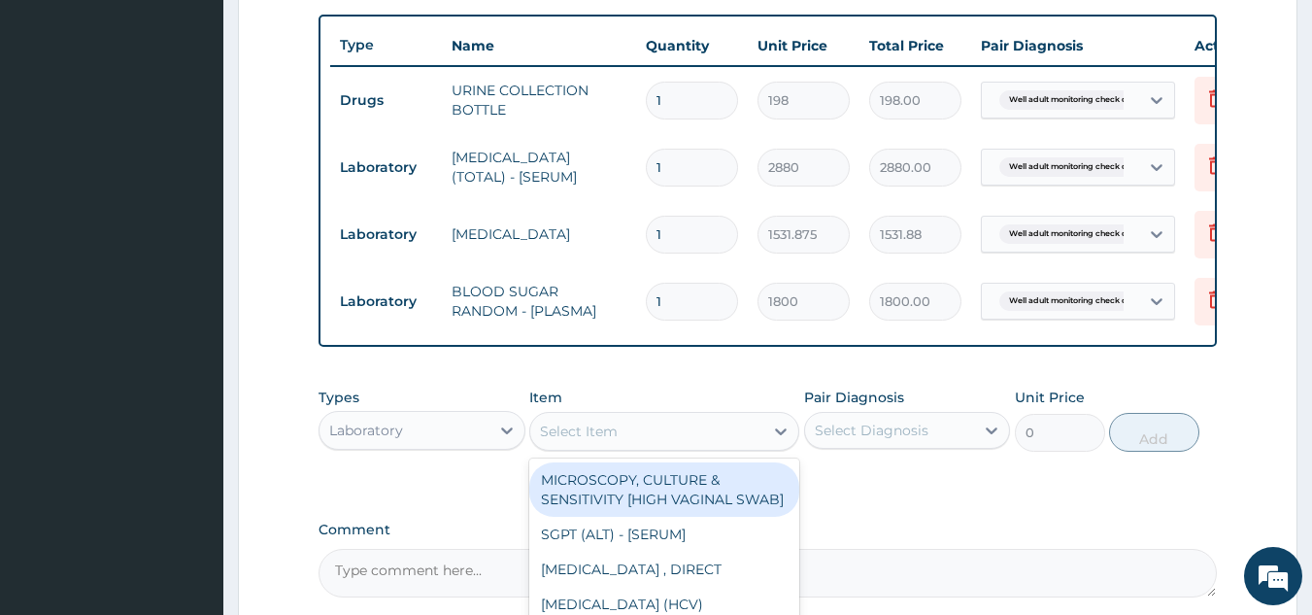
click at [570, 439] on div "Select Item" at bounding box center [579, 431] width 78 height 19
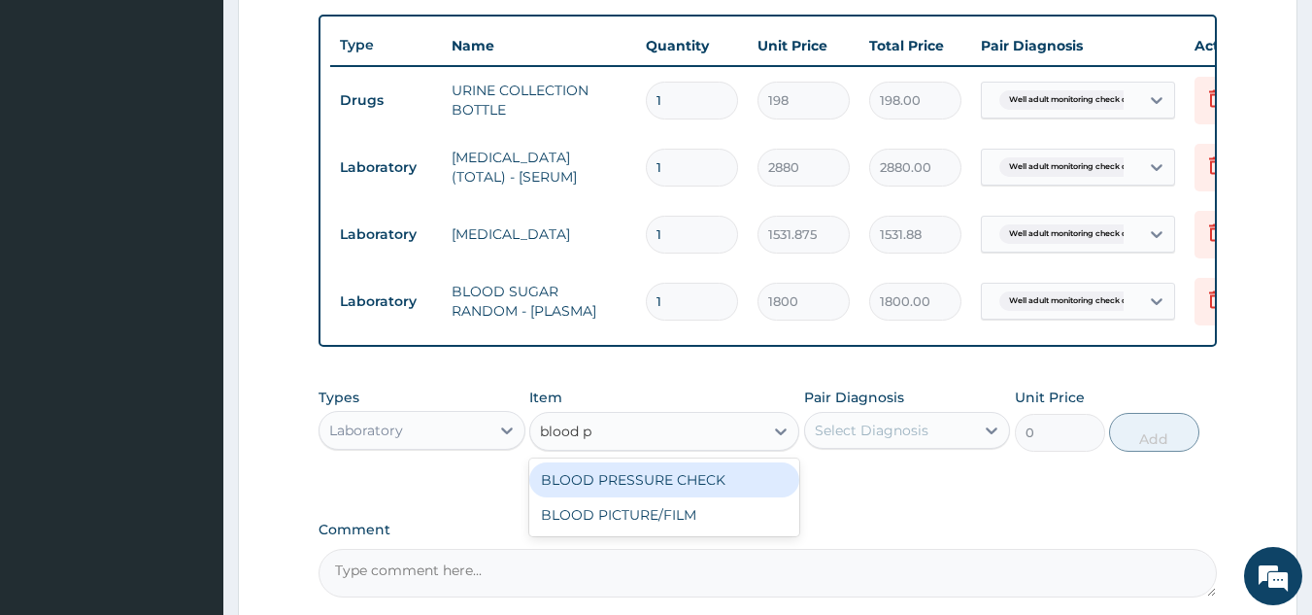
type input "blood pr"
type input "1225.5"
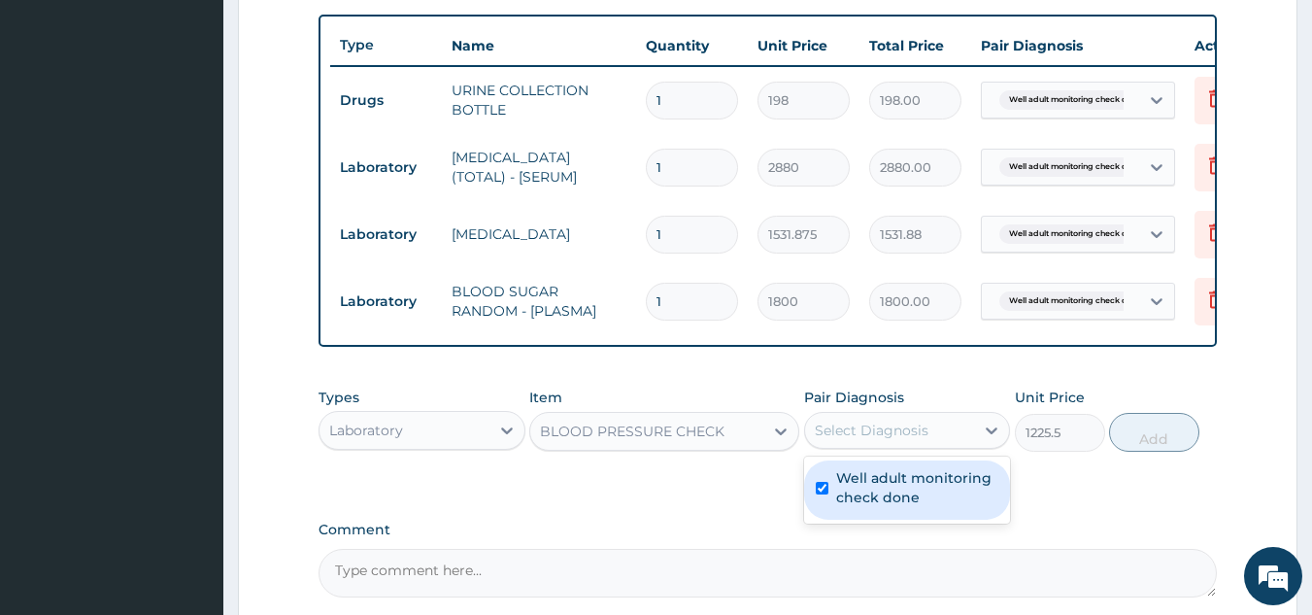
checkbox input "true"
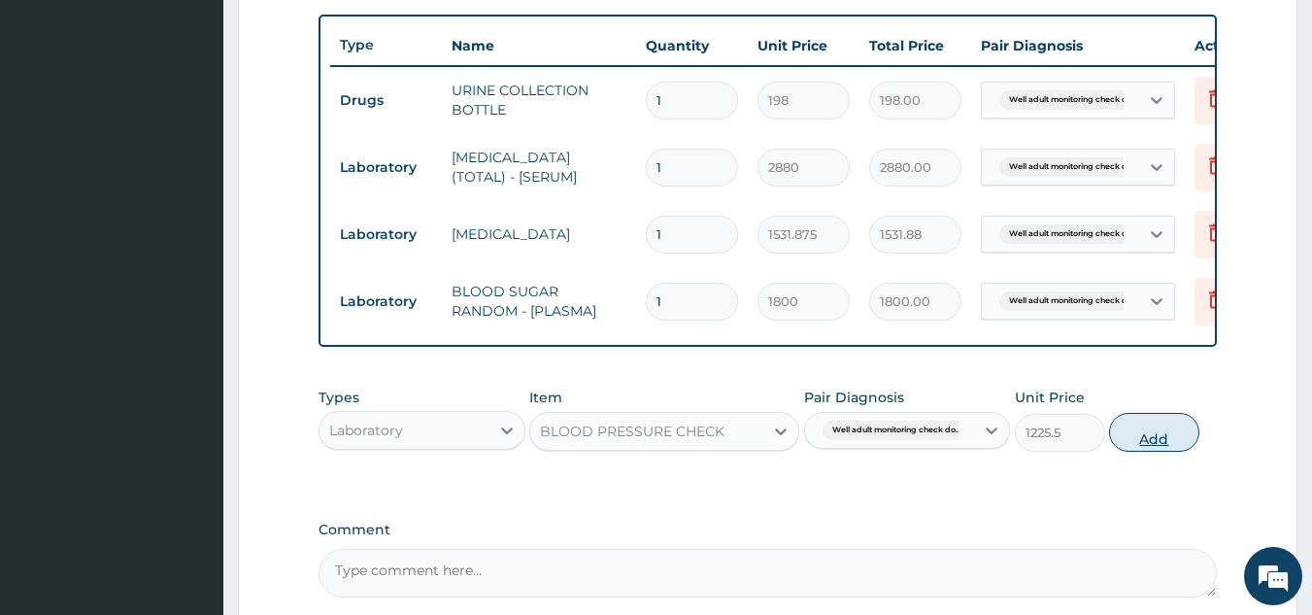
click at [1169, 449] on button "Add" at bounding box center [1154, 432] width 90 height 39
type input "0"
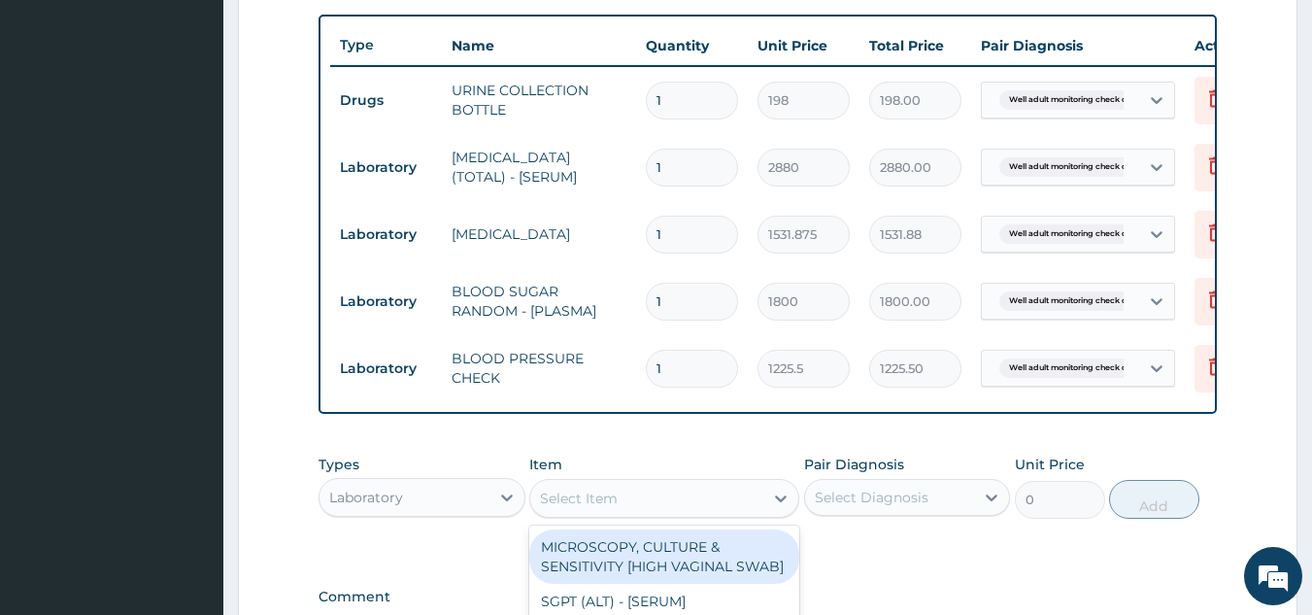
click at [595, 501] on div "Select Item" at bounding box center [646, 498] width 233 height 31
type input "bmi"
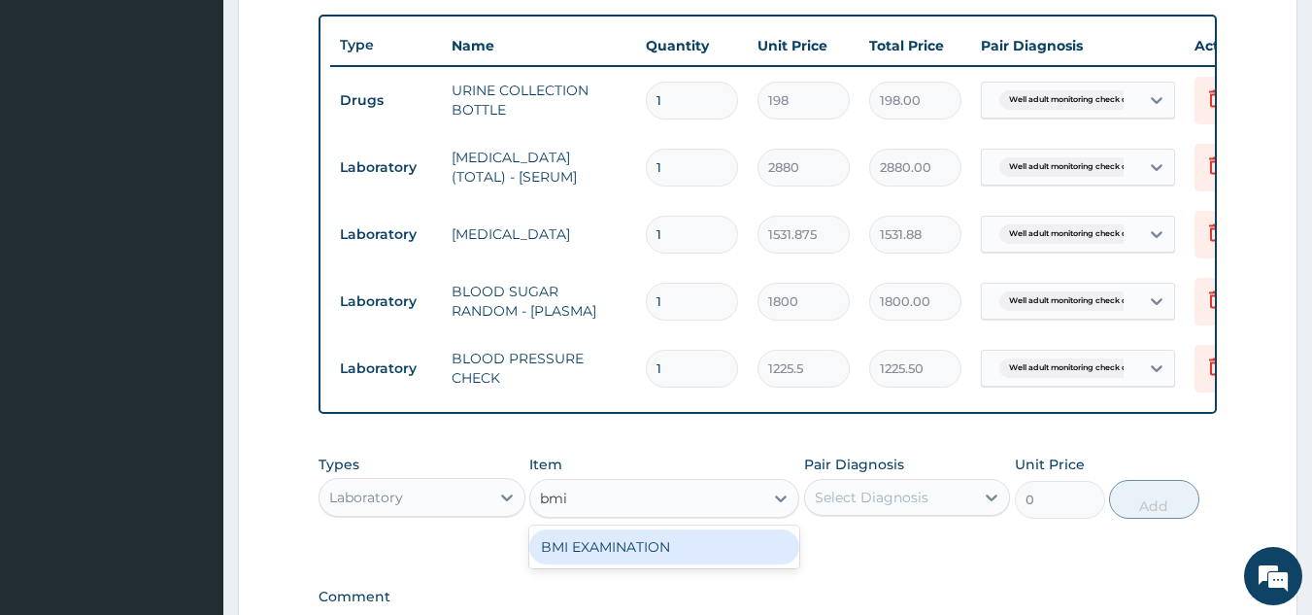
type input "1225.5"
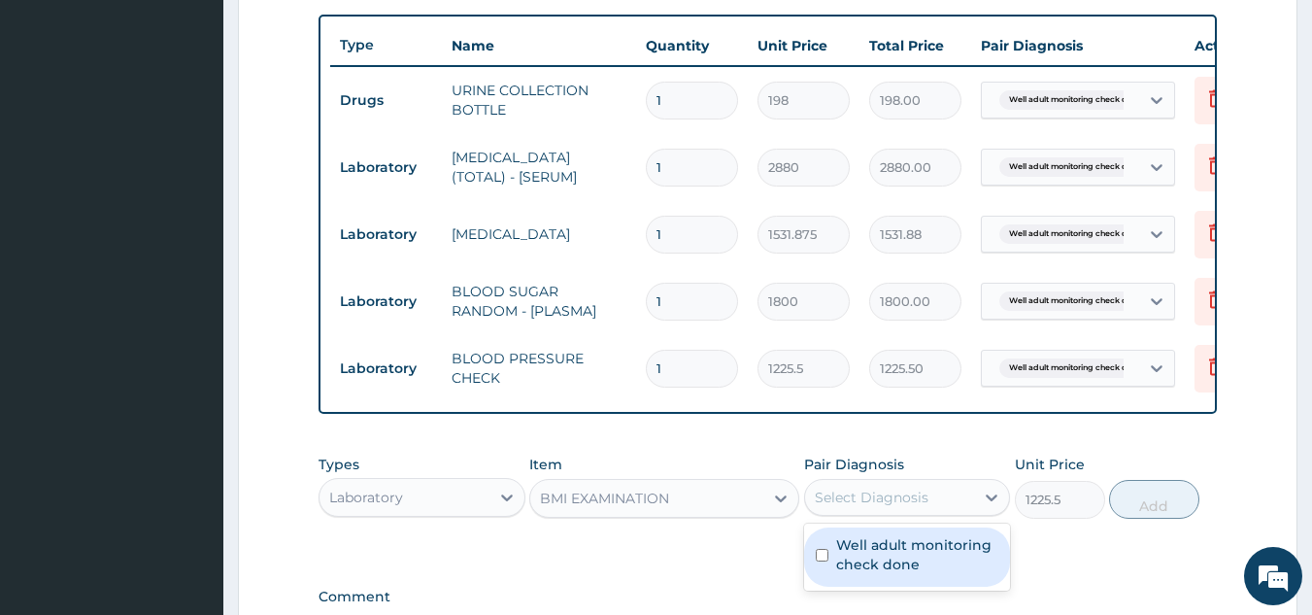
click at [855, 507] on div "Select Diagnosis" at bounding box center [872, 497] width 114 height 19
checkbox input "true"
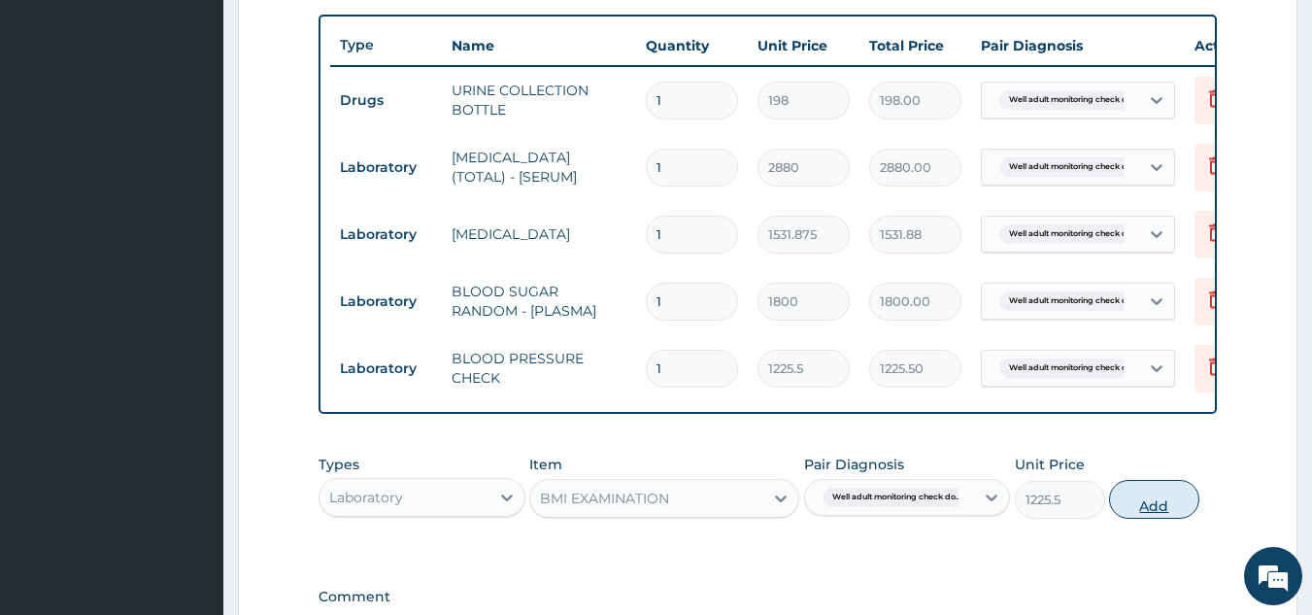
click at [1170, 519] on button "Add" at bounding box center [1154, 499] width 90 height 39
type input "0"
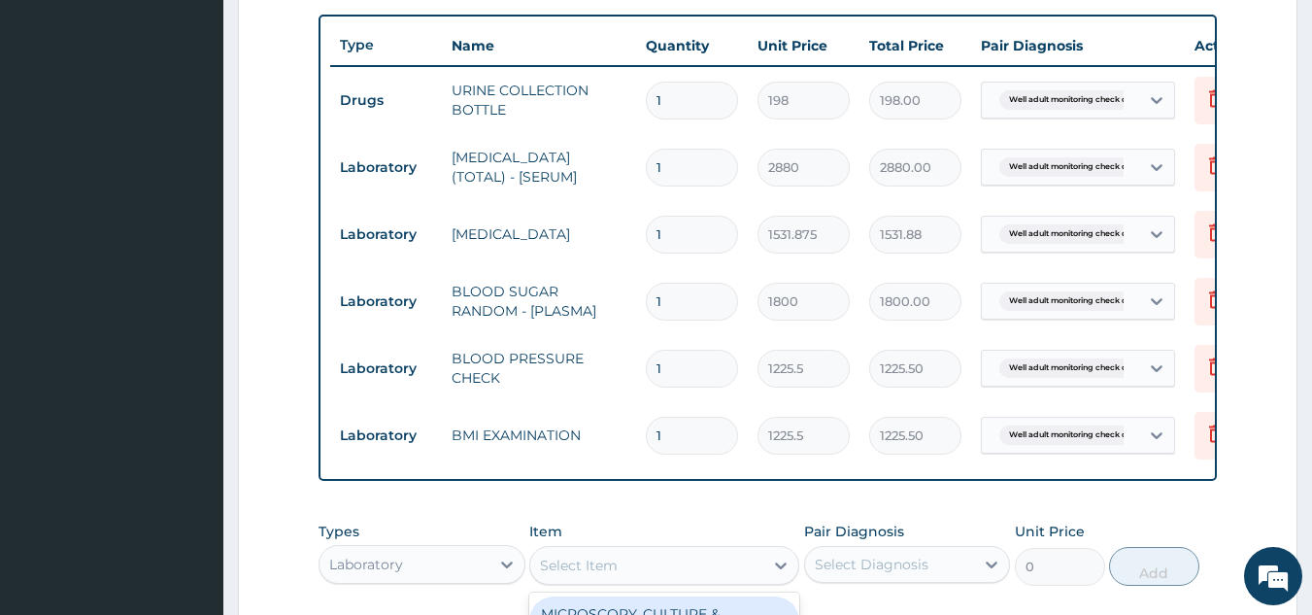
click at [587, 574] on div "Select Item" at bounding box center [579, 565] width 78 height 19
type input "physical"
type input "1225.5"
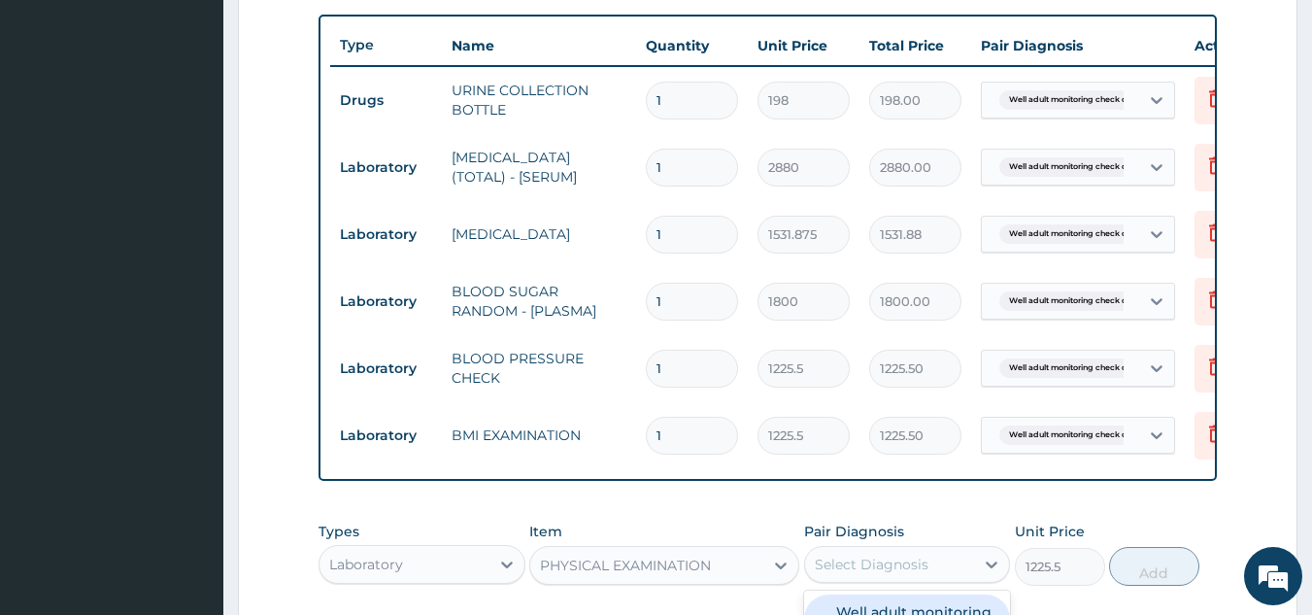
checkbox input "true"
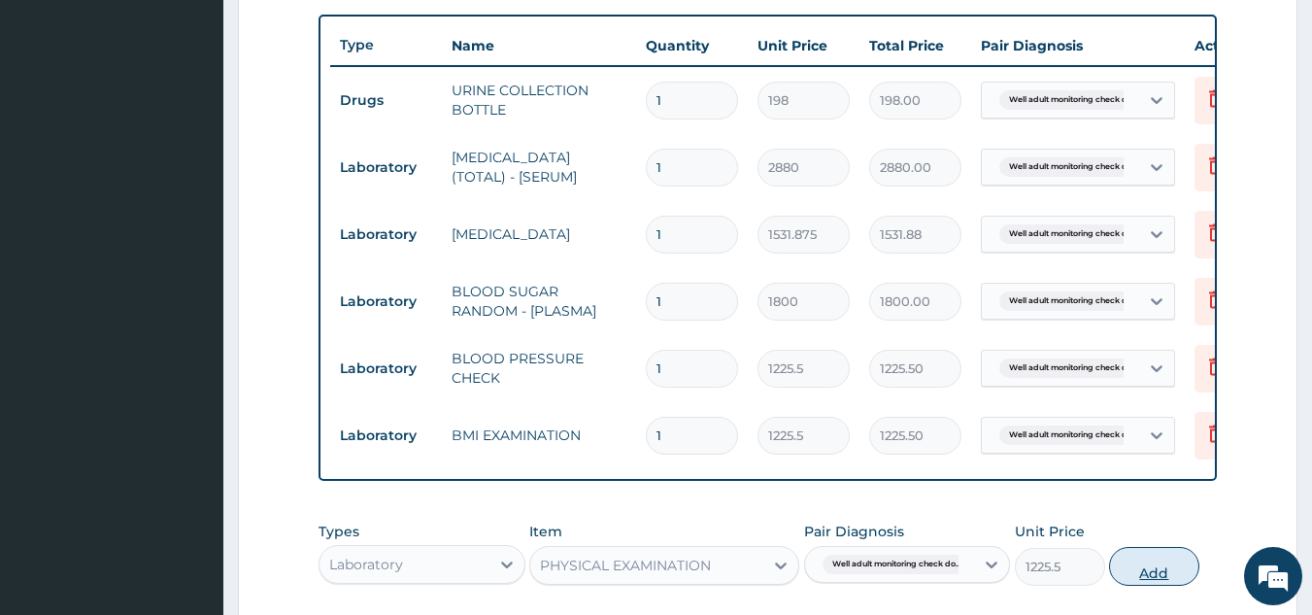
click at [1153, 586] on button "Add" at bounding box center [1154, 566] width 90 height 39
type input "0"
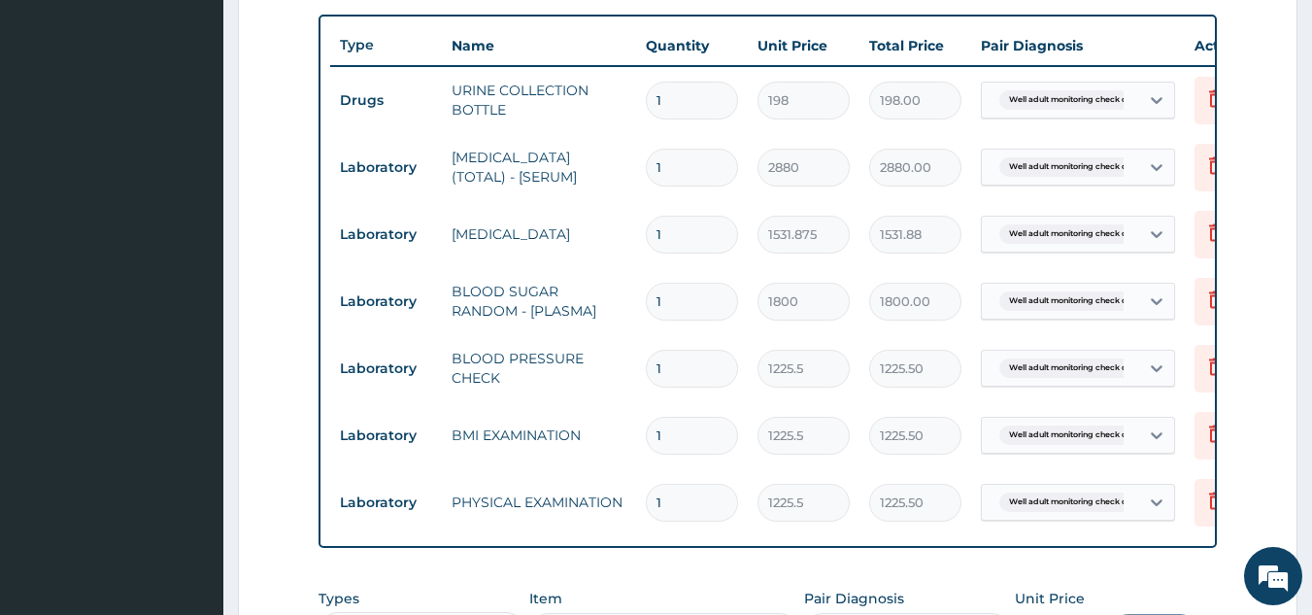
scroll to position [1110, 0]
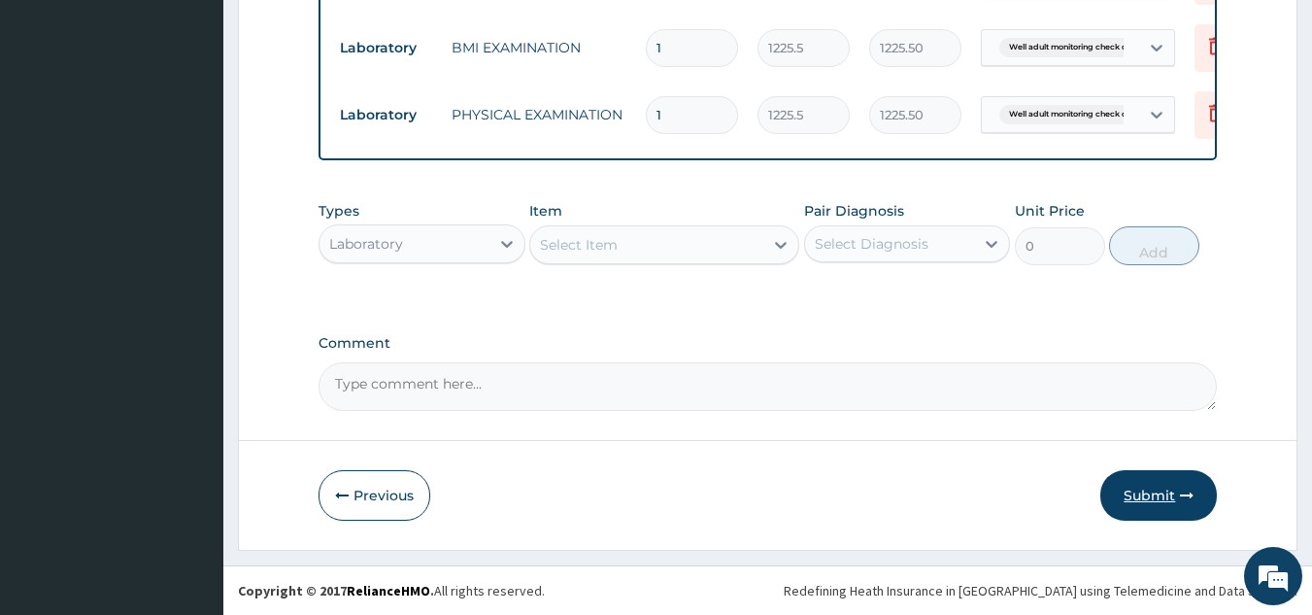
click at [1157, 502] on button "Submit" at bounding box center [1159, 495] width 117 height 51
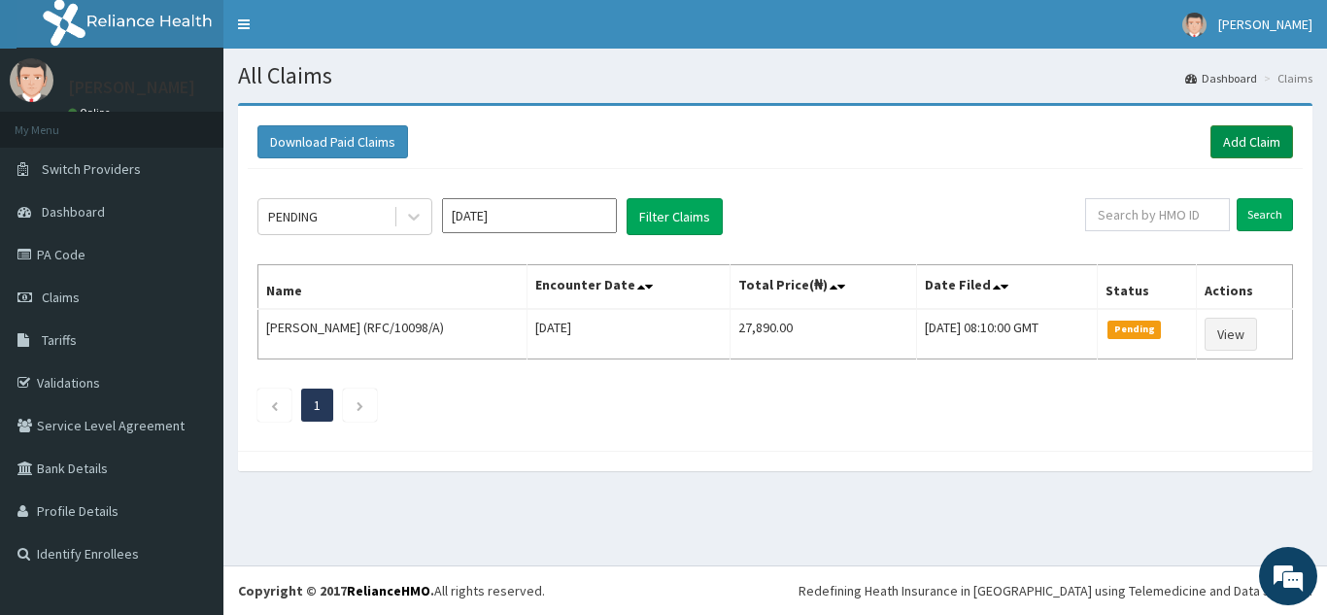
click at [1234, 136] on link "Add Claim" at bounding box center [1251, 141] width 83 height 33
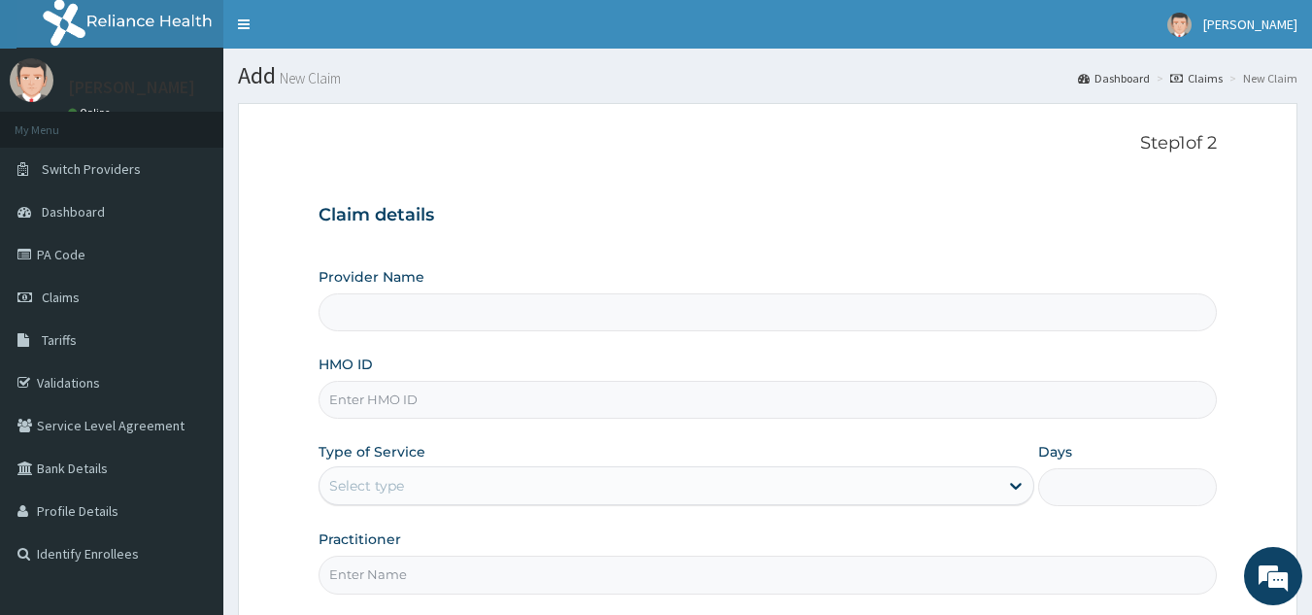
type input "Reliance Family Clinics (RFC) - Gbagada"
click at [489, 388] on input "HMO ID" at bounding box center [768, 400] width 899 height 38
paste input "YSS/10142/A"
type input "YSS/10142/A"
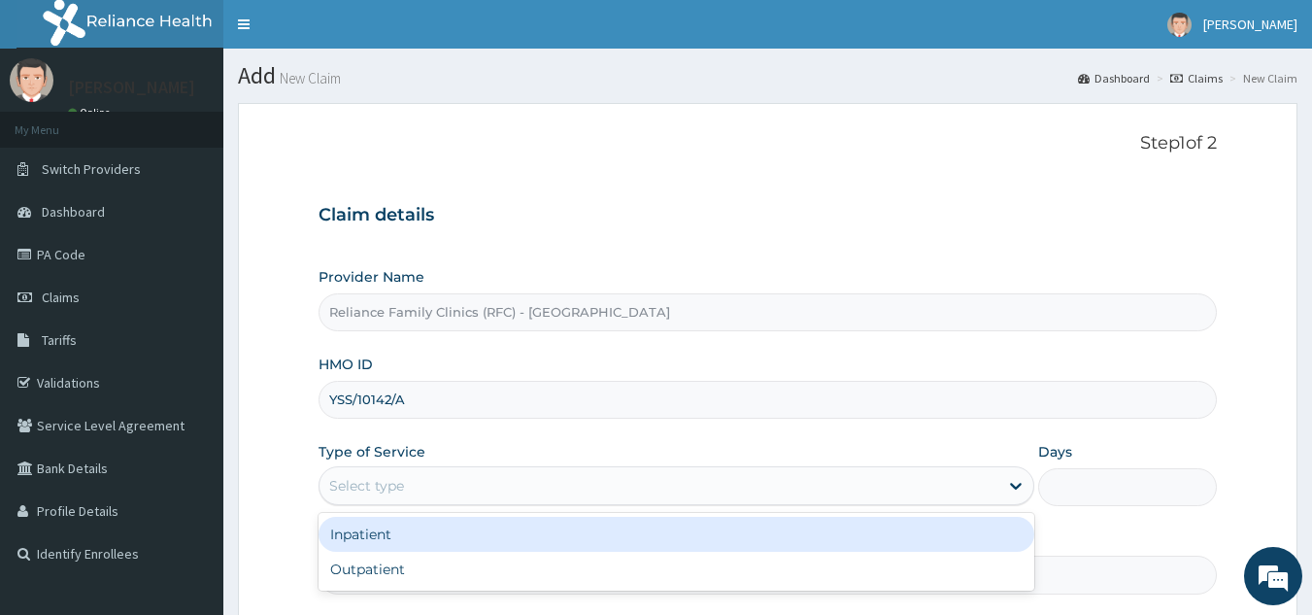
click at [434, 482] on div "Select type" at bounding box center [659, 485] width 679 height 31
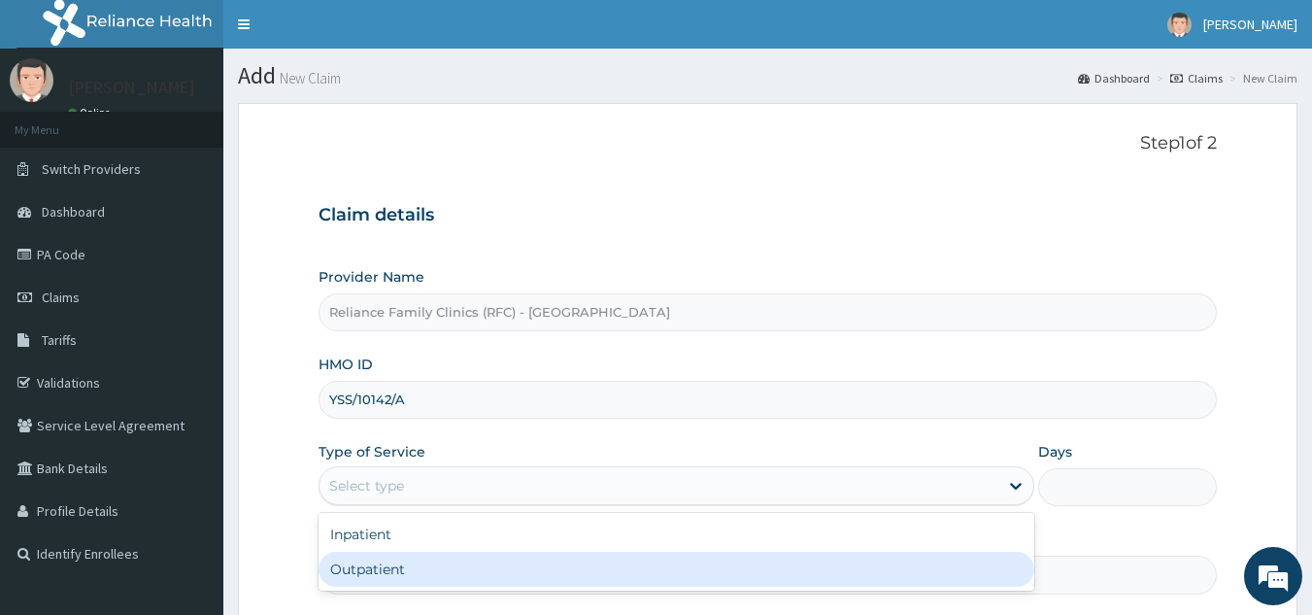
click at [443, 567] on div "Outpatient" at bounding box center [677, 569] width 716 height 35
type input "1"
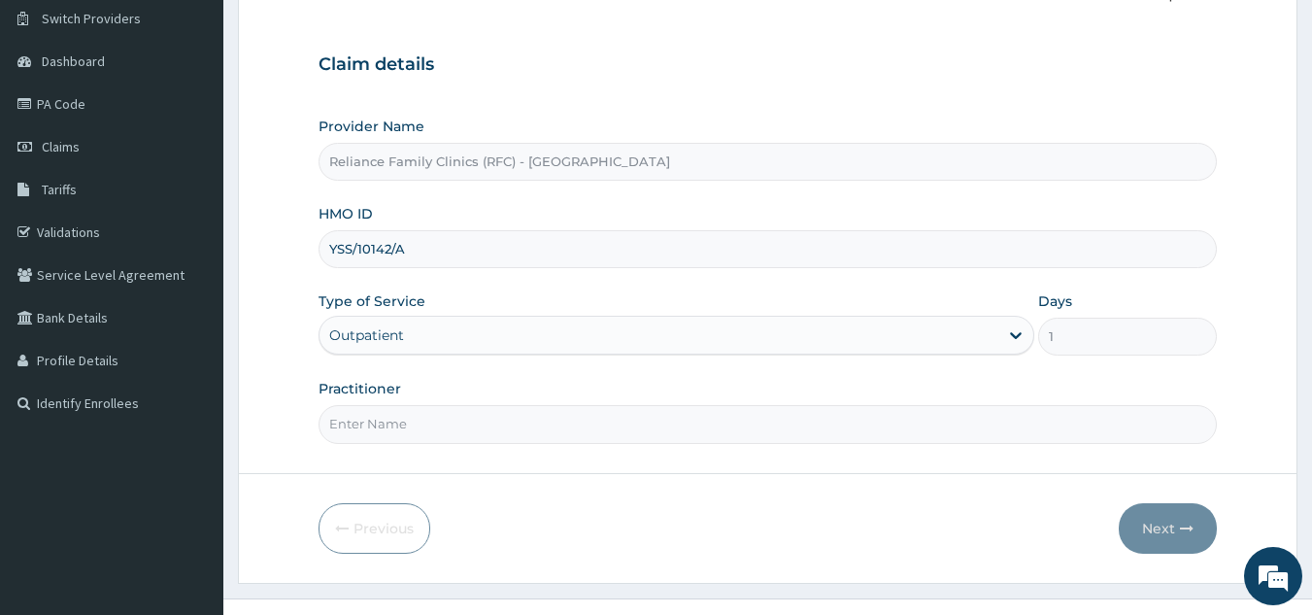
scroll to position [158, 0]
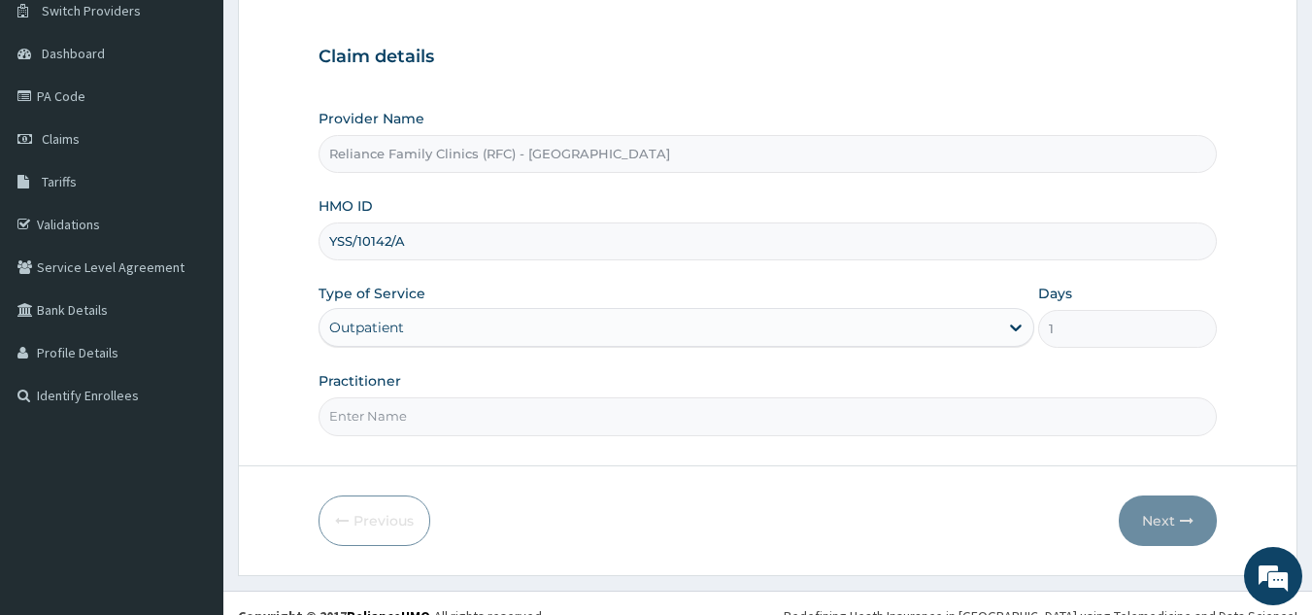
click at [742, 426] on input "Practitioner" at bounding box center [768, 416] width 899 height 38
type input "locum"
click at [1146, 512] on button "Next" at bounding box center [1168, 520] width 98 height 51
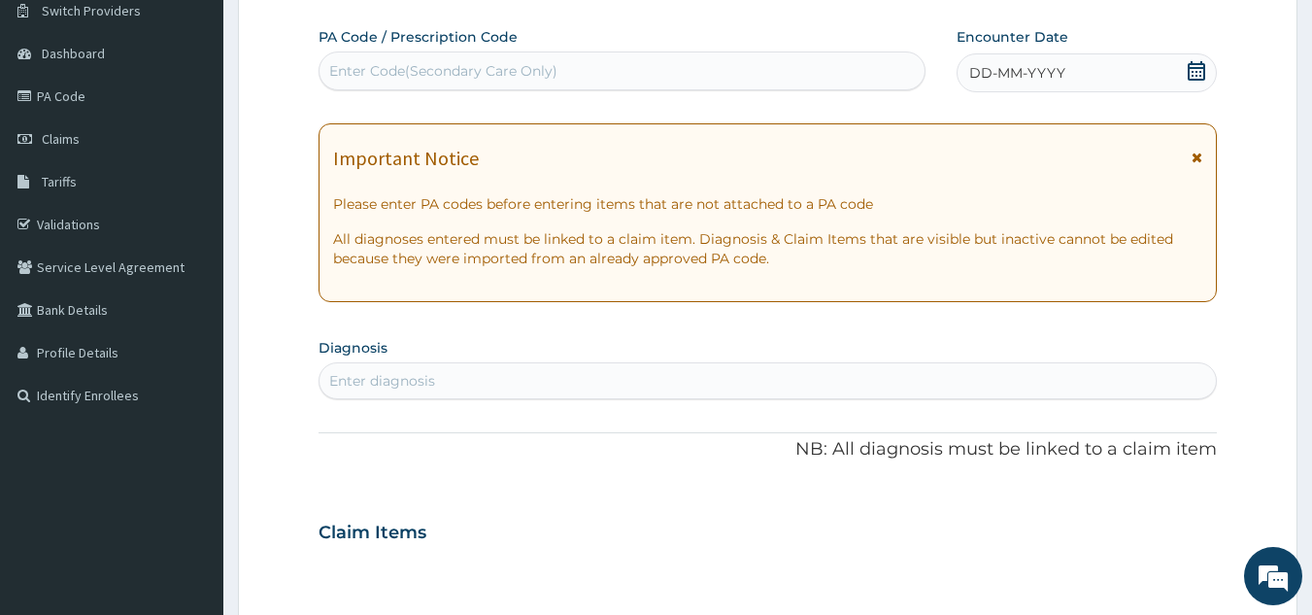
click at [1133, 74] on div "DD-MM-YYYY" at bounding box center [1087, 72] width 260 height 39
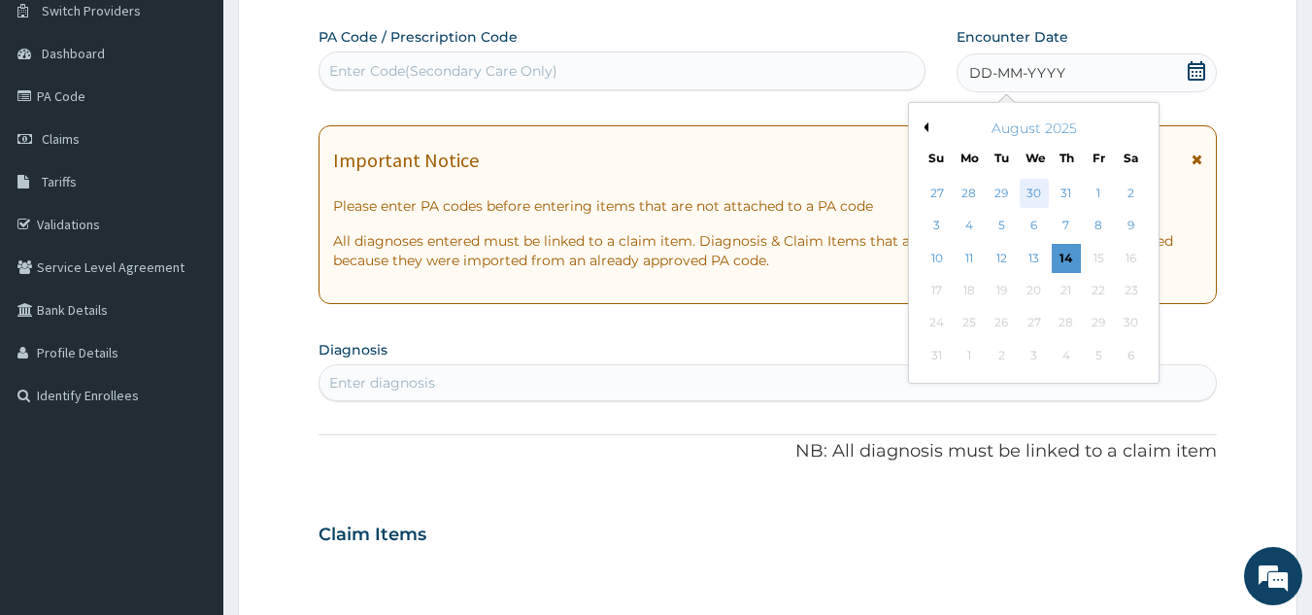
click at [1032, 198] on div "30" at bounding box center [1034, 193] width 29 height 29
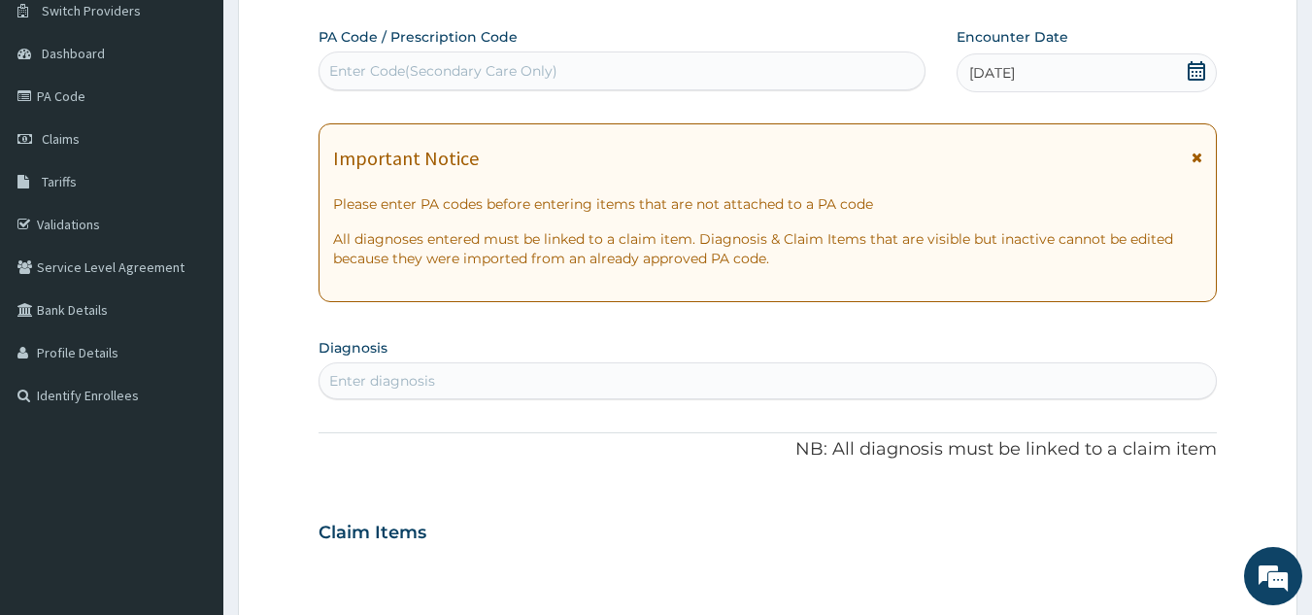
click at [697, 378] on div "Enter diagnosis" at bounding box center [769, 380] width 898 height 31
type input "well adult moni"
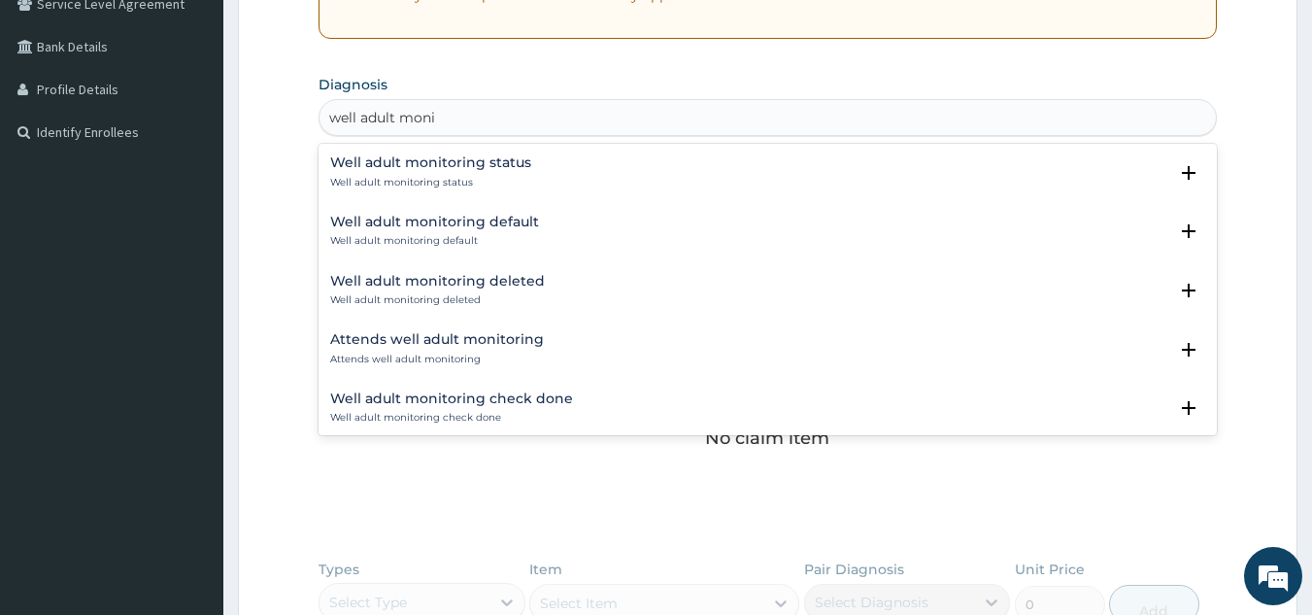
scroll to position [424, 0]
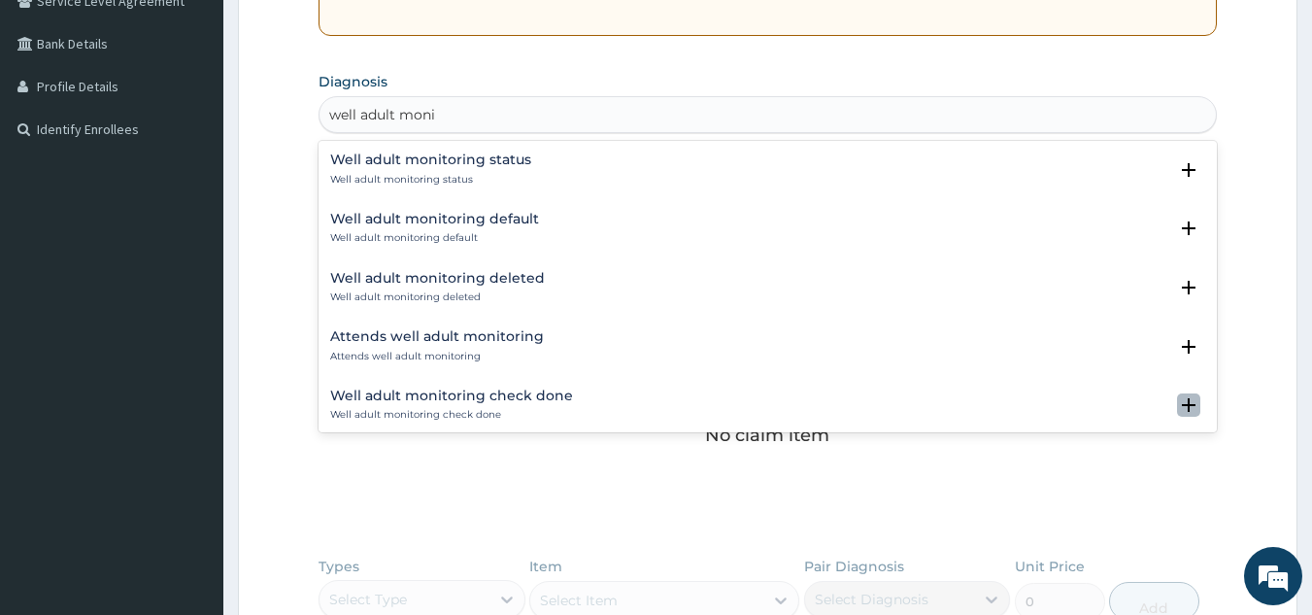
click at [1182, 404] on icon "open select status" at bounding box center [1189, 405] width 14 height 14
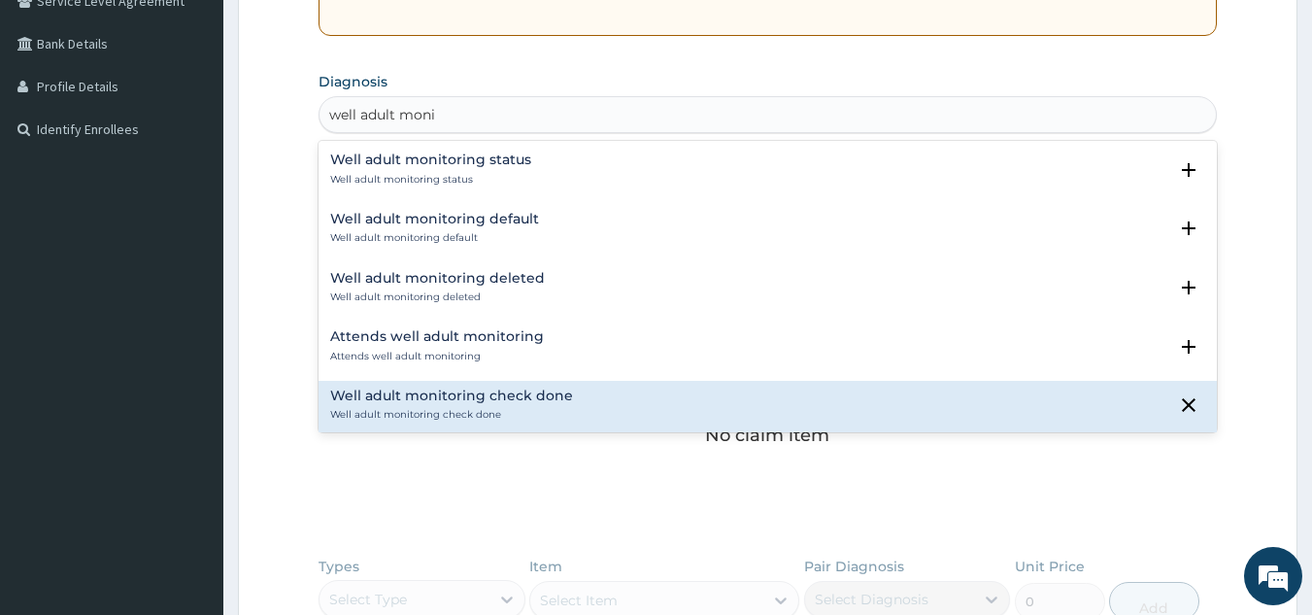
scroll to position [134, 0]
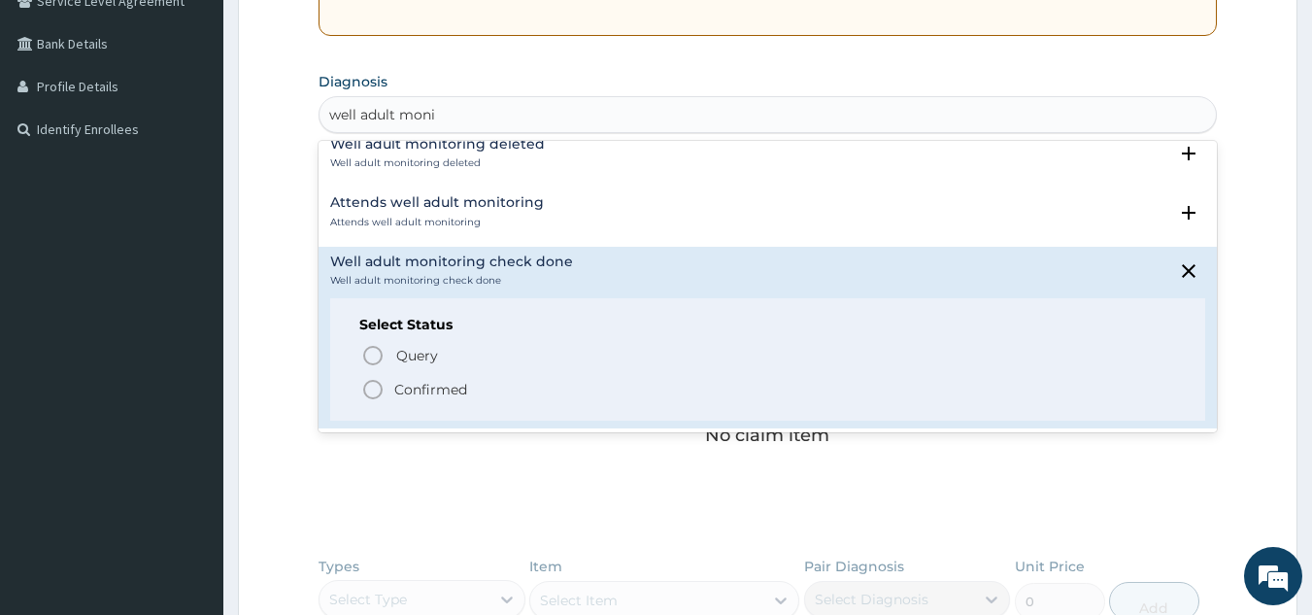
click at [374, 388] on icon "status option filled" at bounding box center [372, 389] width 23 height 23
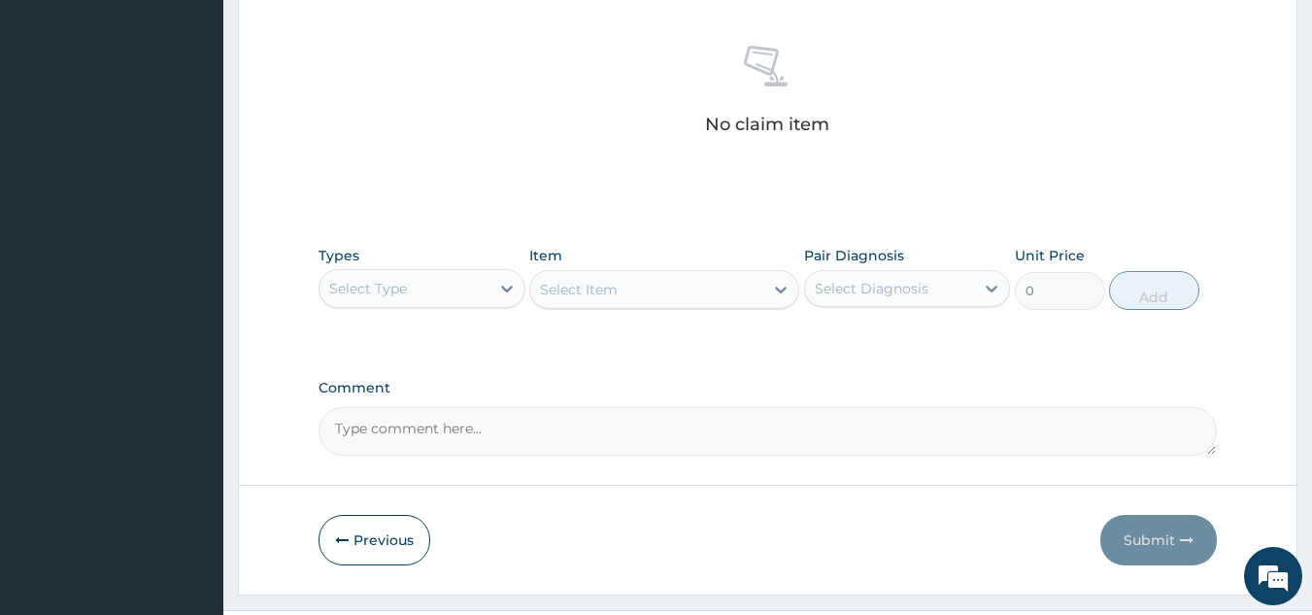
scroll to position [786, 0]
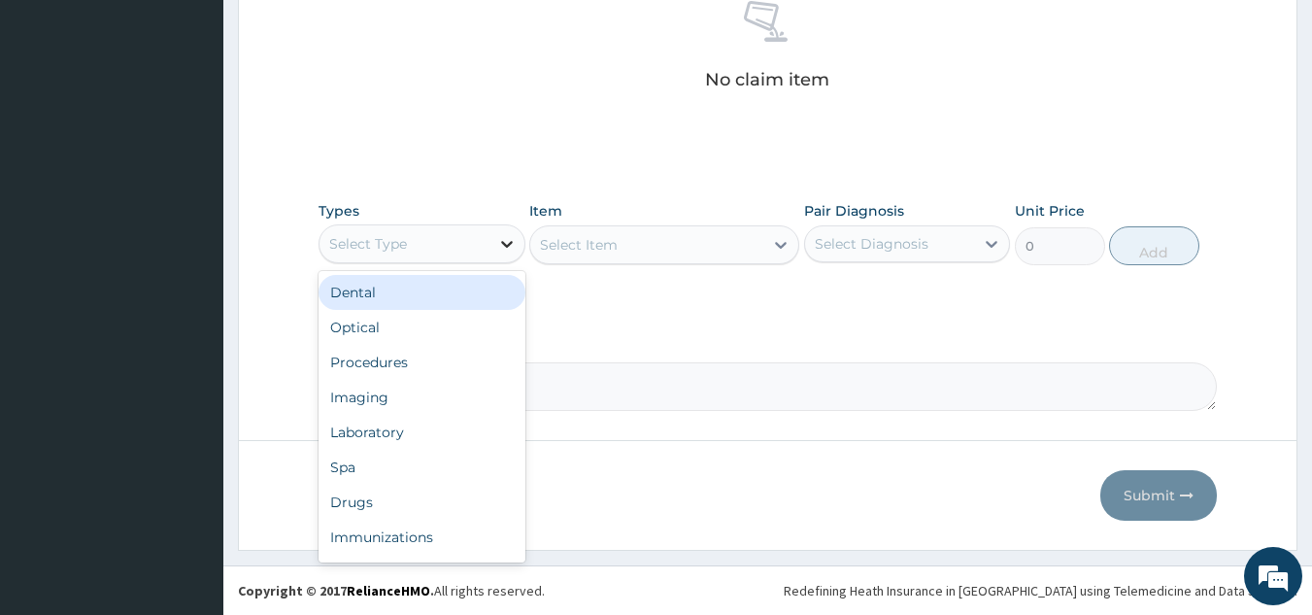
click at [498, 239] on icon at bounding box center [506, 243] width 19 height 19
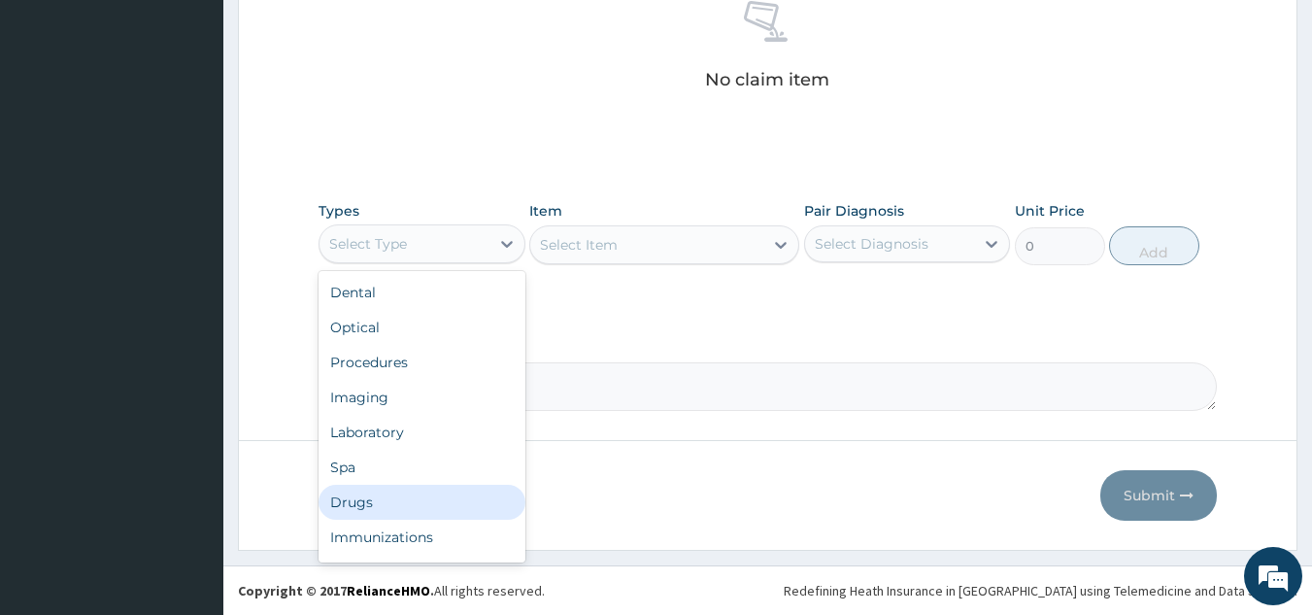
click at [351, 492] on div "Drugs" at bounding box center [422, 502] width 207 height 35
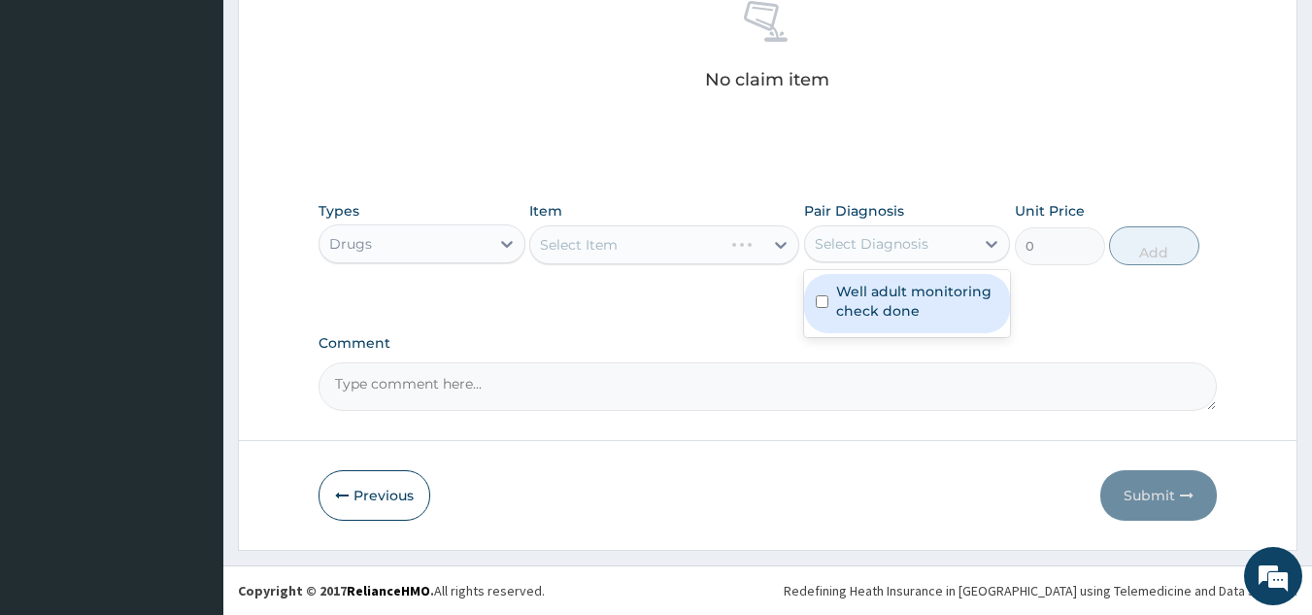
click at [883, 239] on div "Select Diagnosis" at bounding box center [872, 243] width 114 height 19
click at [822, 303] on input "checkbox" at bounding box center [822, 301] width 13 height 13
checkbox input "true"
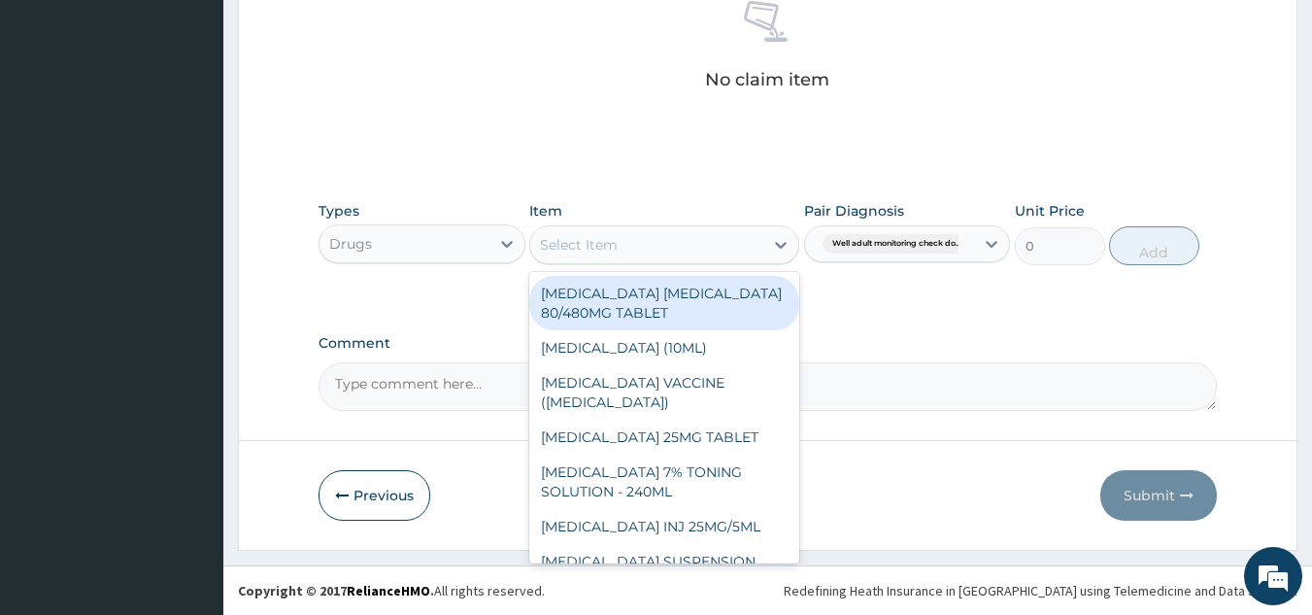
click at [666, 236] on div "Select Item" at bounding box center [646, 244] width 233 height 31
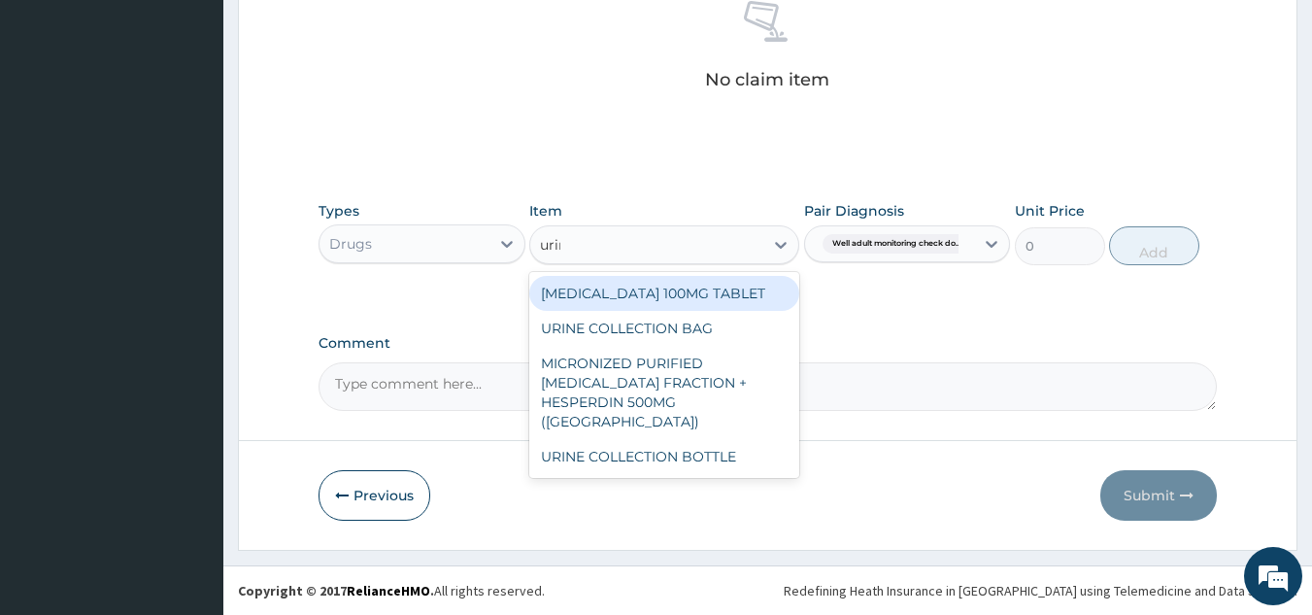
type input "urine"
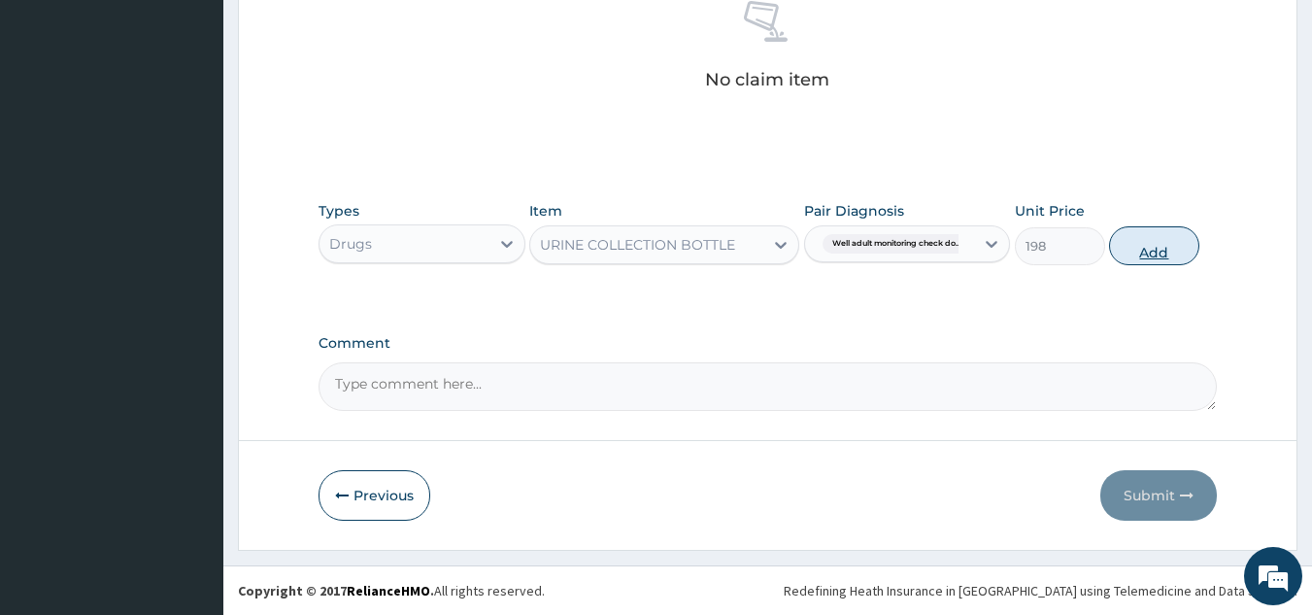
click at [1152, 234] on button "Add" at bounding box center [1154, 245] width 90 height 39
type input "0"
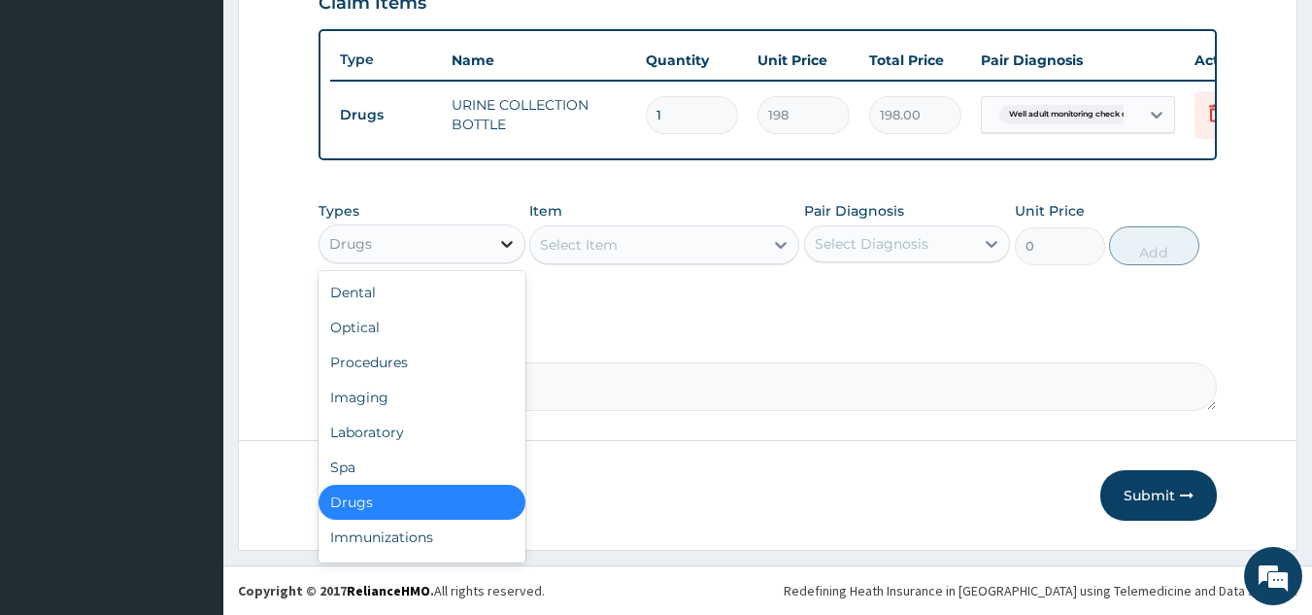
click at [502, 247] on icon at bounding box center [506, 243] width 19 height 19
click at [384, 426] on div "Laboratory" at bounding box center [422, 432] width 207 height 35
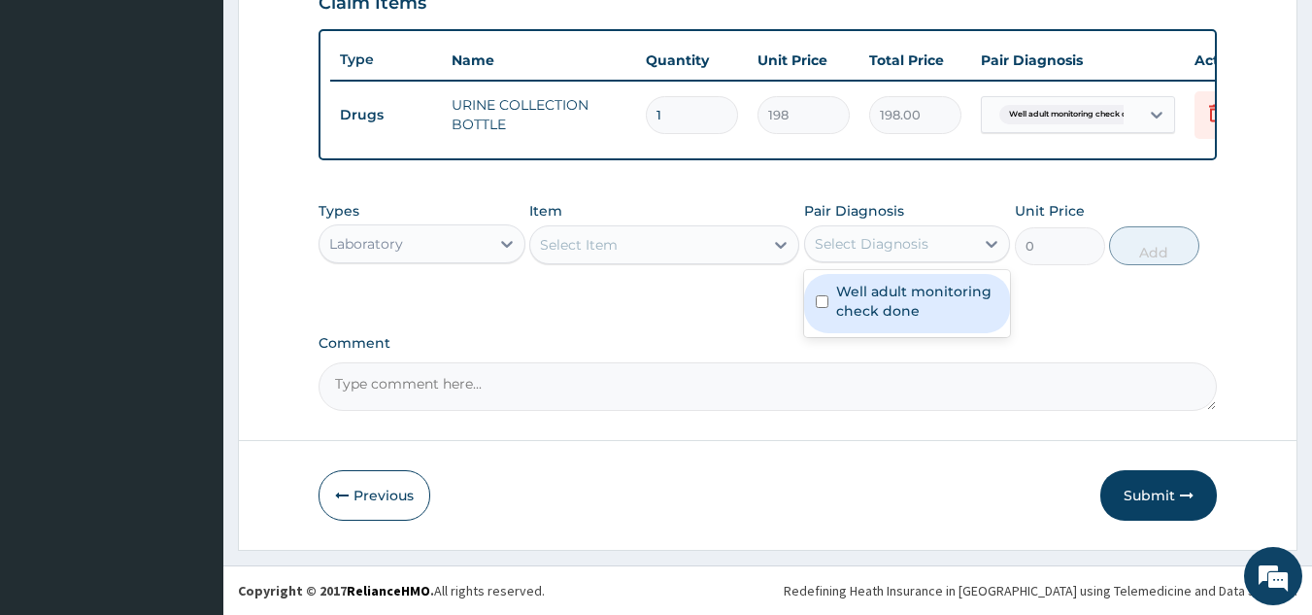
click at [898, 247] on div "Select Diagnosis" at bounding box center [872, 243] width 114 height 19
click at [821, 300] on input "checkbox" at bounding box center [822, 301] width 13 height 13
checkbox input "true"
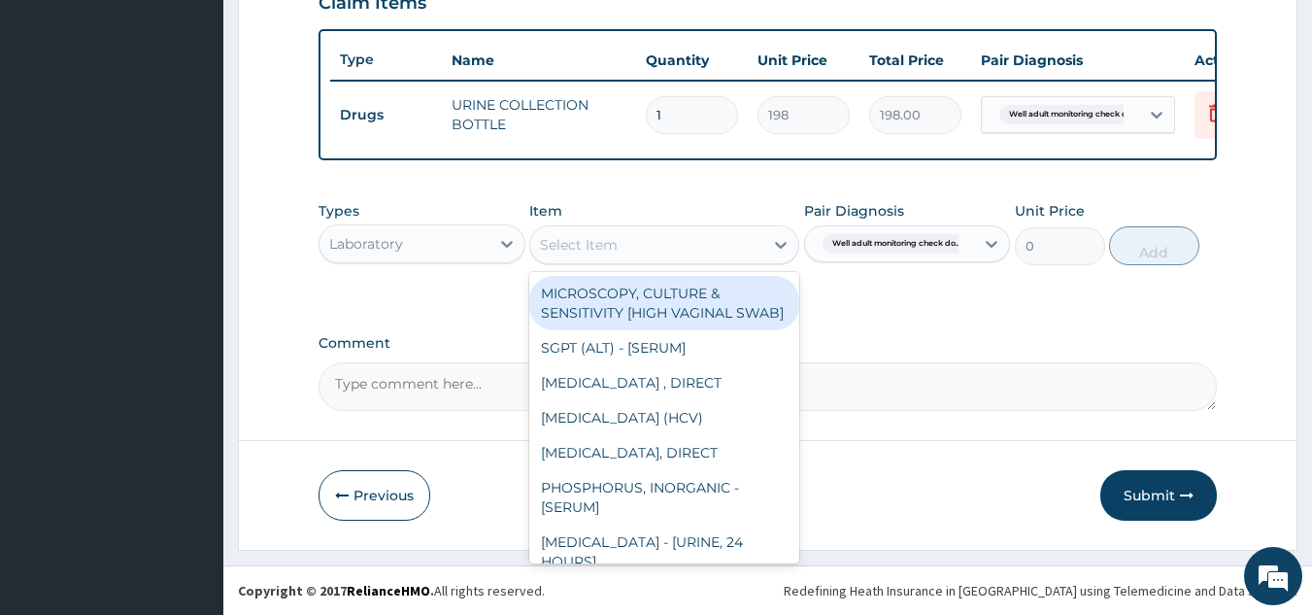
click at [676, 251] on div "Select Item" at bounding box center [646, 244] width 233 height 31
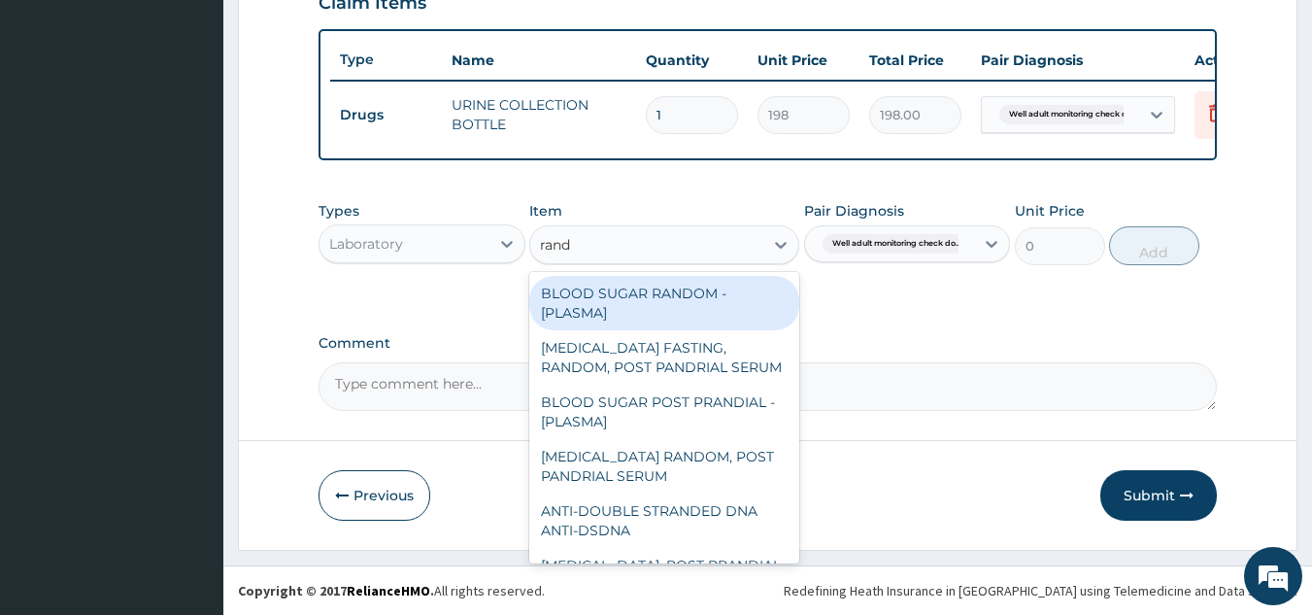
type input "[PERSON_NAME]"
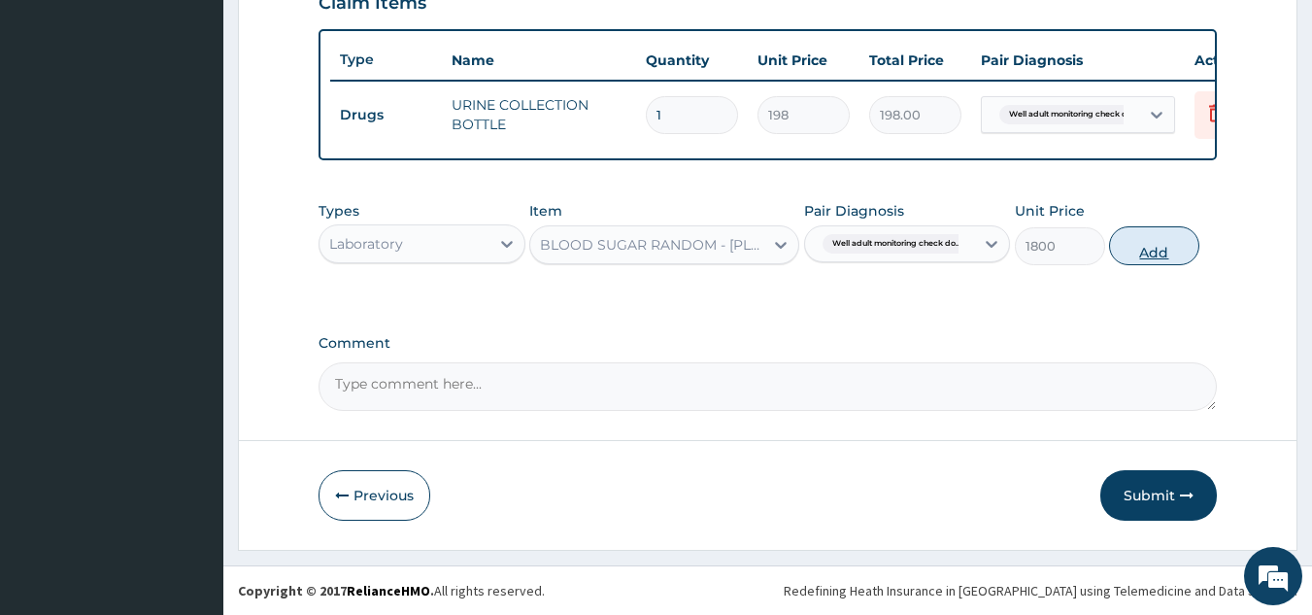
click at [1137, 247] on button "Add" at bounding box center [1154, 245] width 90 height 39
type input "0"
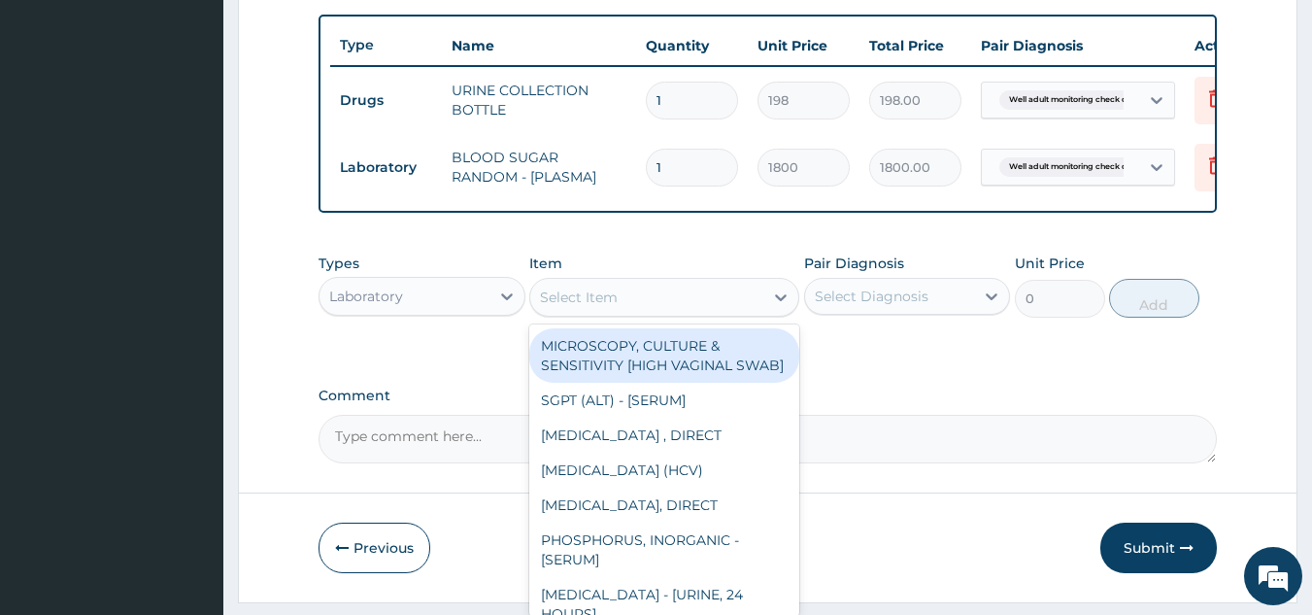
click at [695, 311] on div "Select Item" at bounding box center [646, 297] width 233 height 31
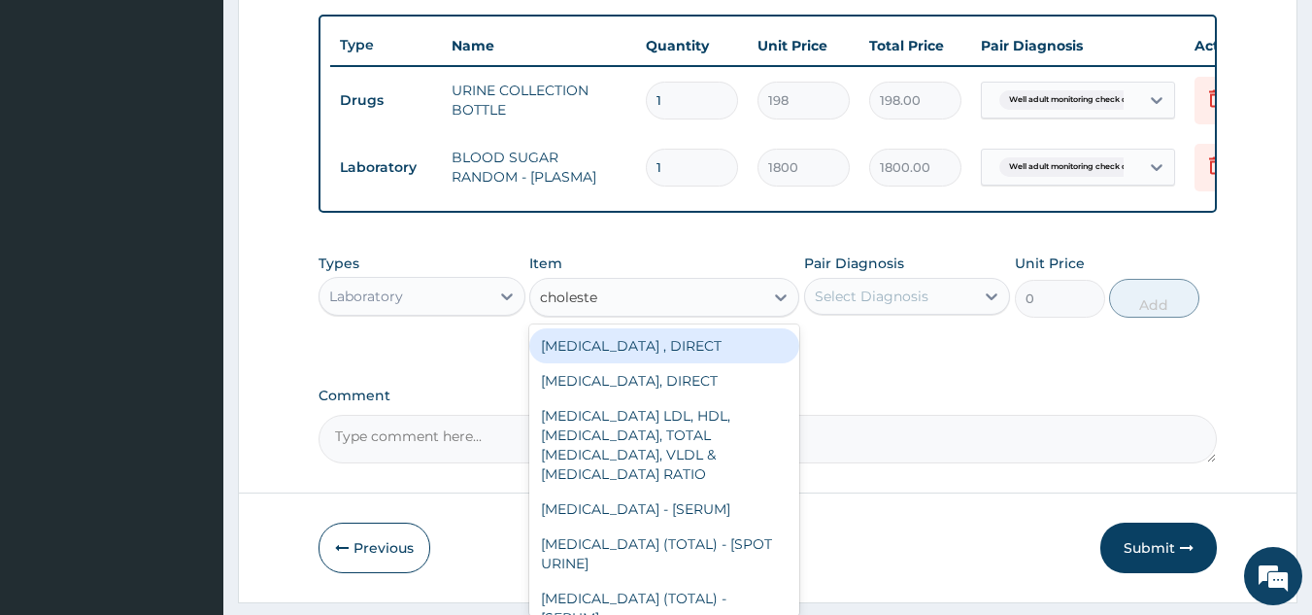
type input "cholester"
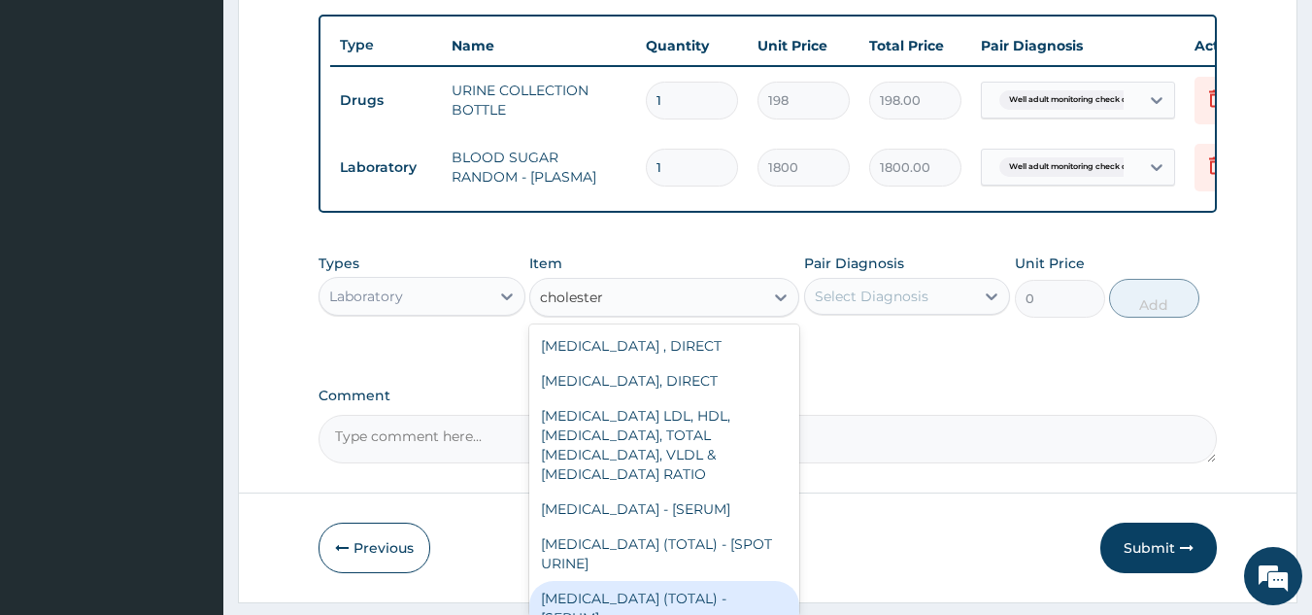
scroll to position [38, 0]
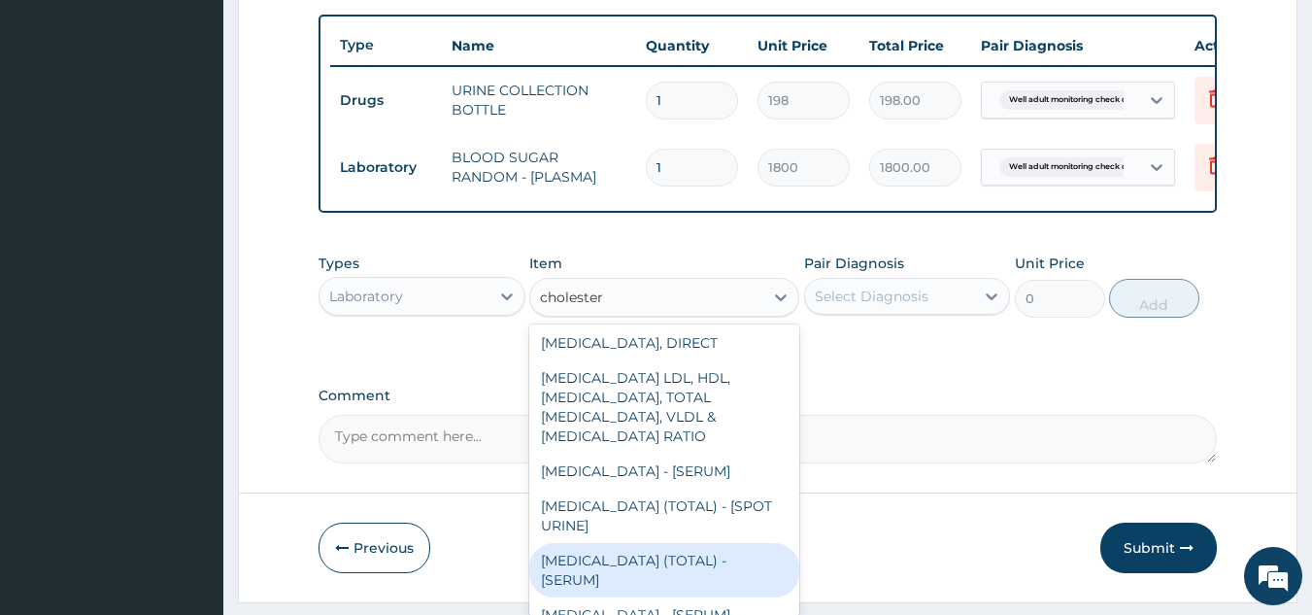
type input "2880"
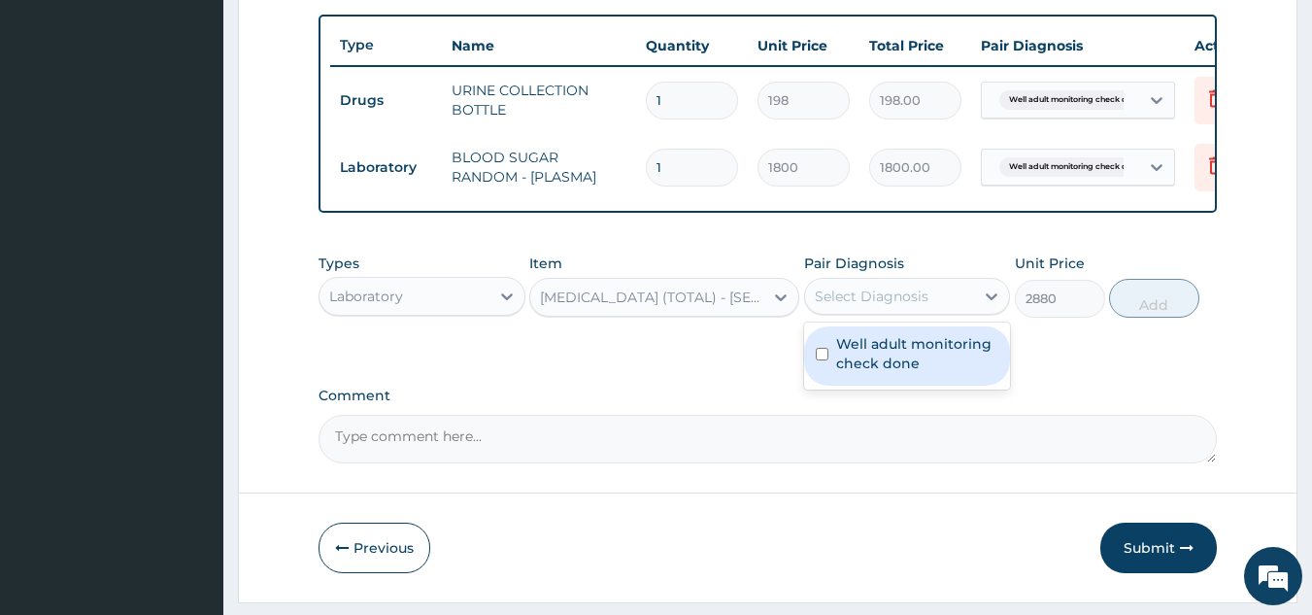
click at [964, 306] on div "Select Diagnosis" at bounding box center [890, 296] width 170 height 31
click at [938, 354] on label "Well adult monitoring check done" at bounding box center [917, 353] width 163 height 39
checkbox input "true"
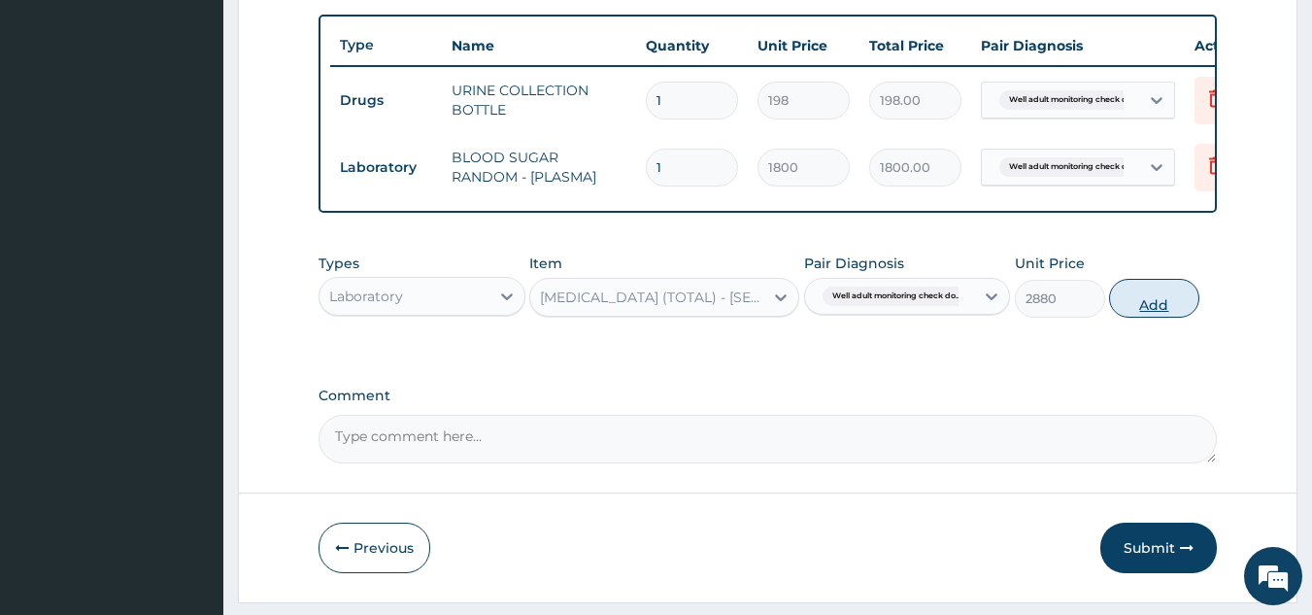
click at [1146, 318] on button "Add" at bounding box center [1154, 298] width 90 height 39
type input "0"
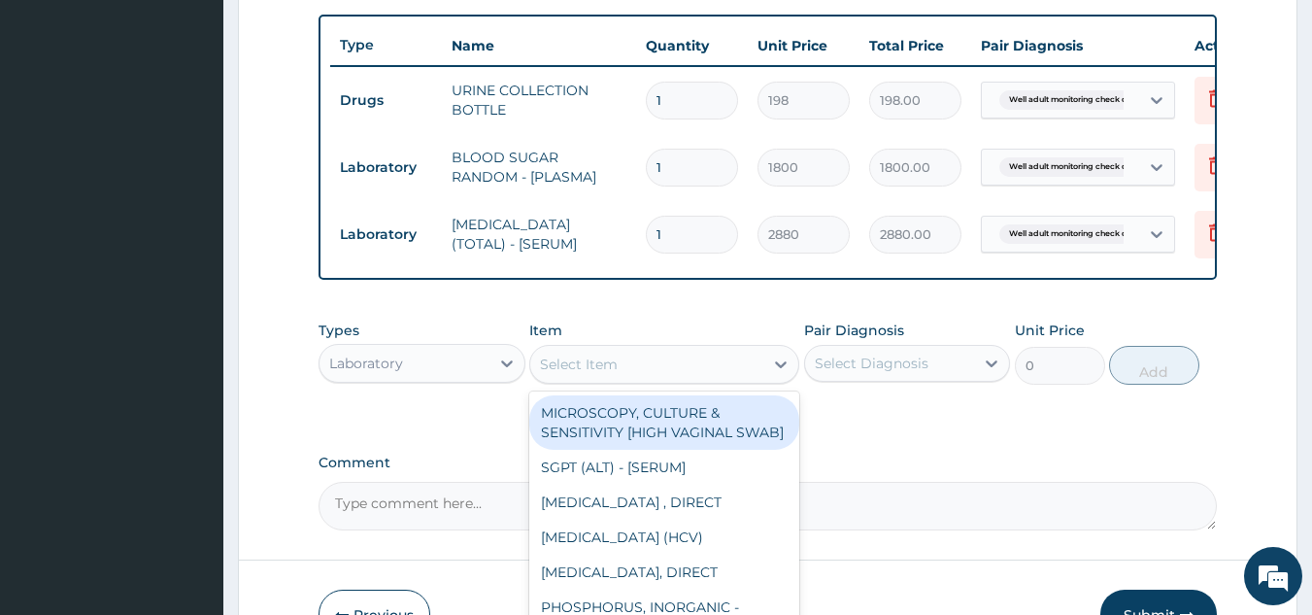
click at [593, 374] on div "Select Item" at bounding box center [579, 364] width 78 height 19
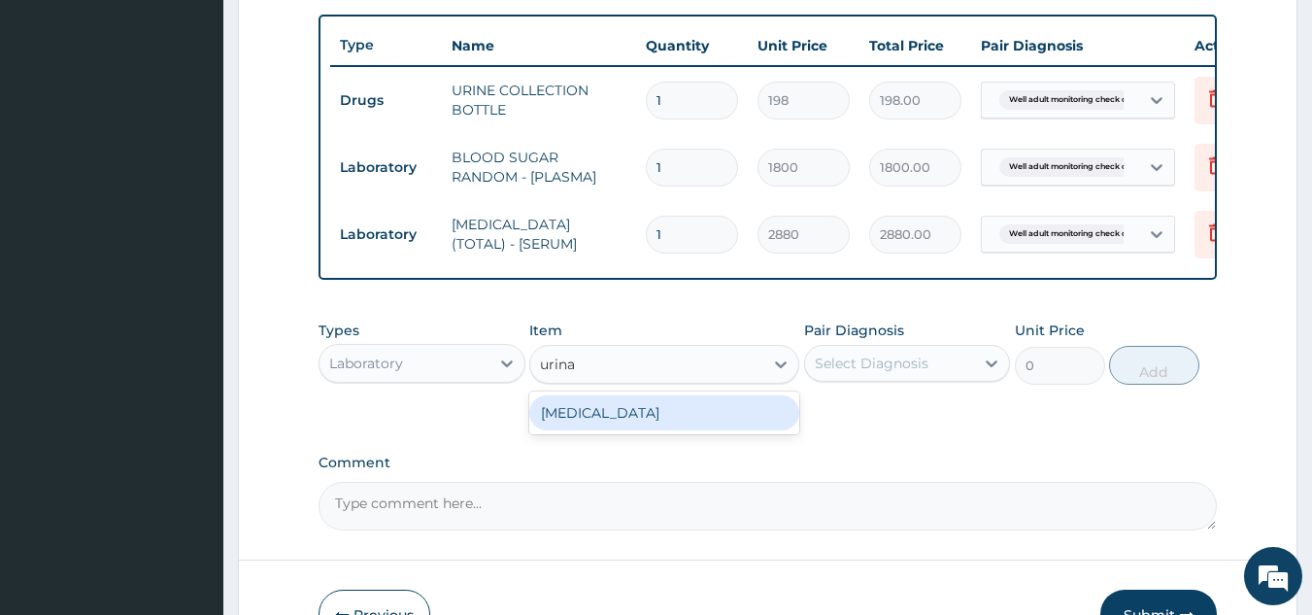
type input "urinal"
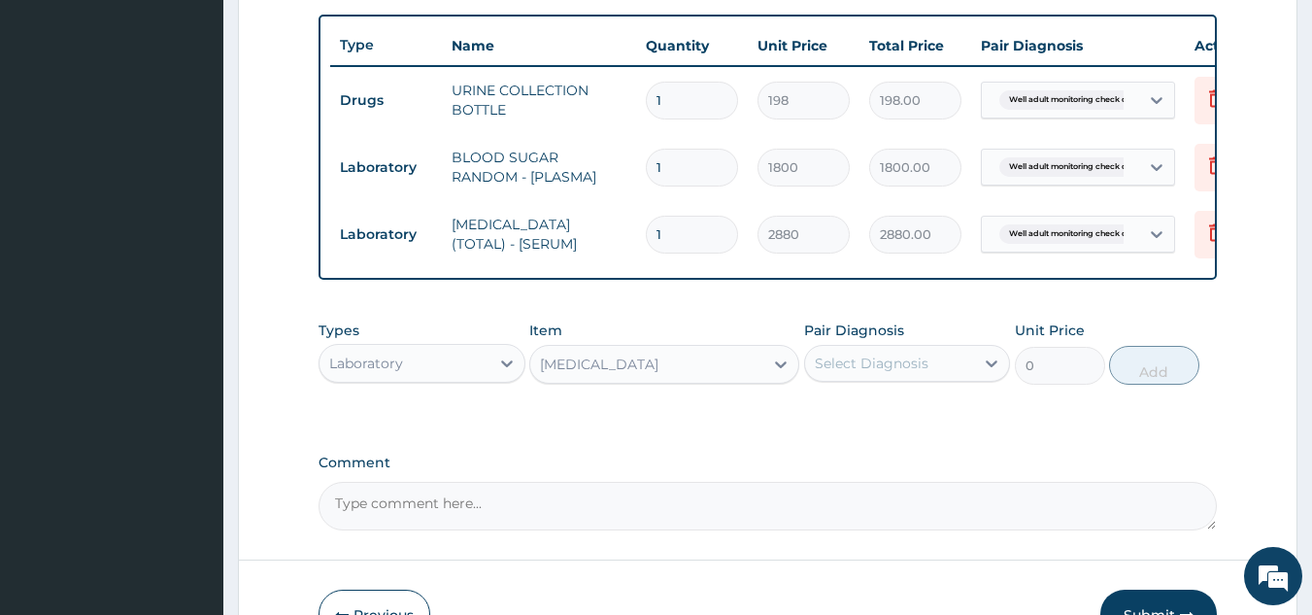
type input "1531.875"
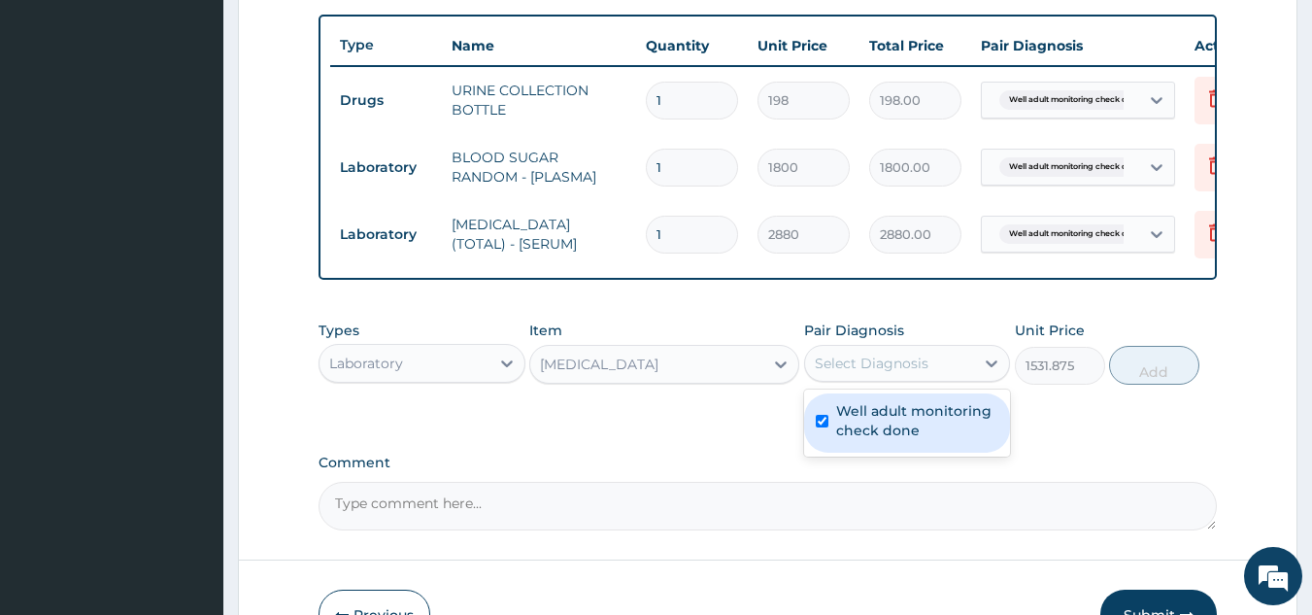
checkbox input "true"
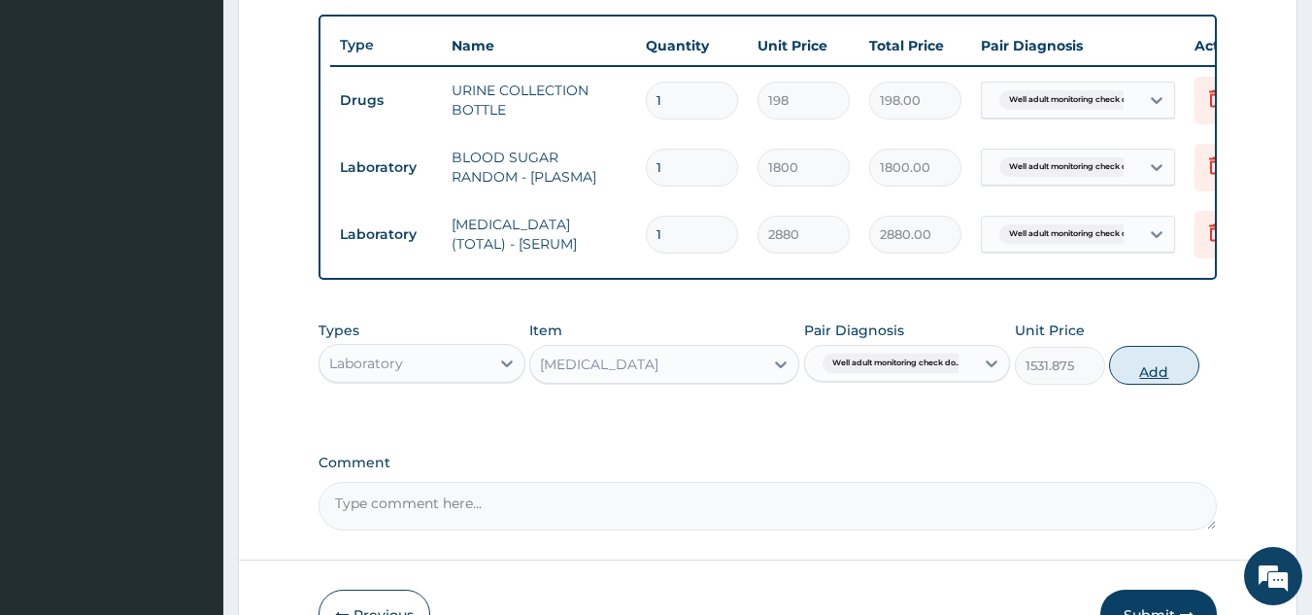
click at [1145, 377] on button "Add" at bounding box center [1154, 365] width 90 height 39
type input "0"
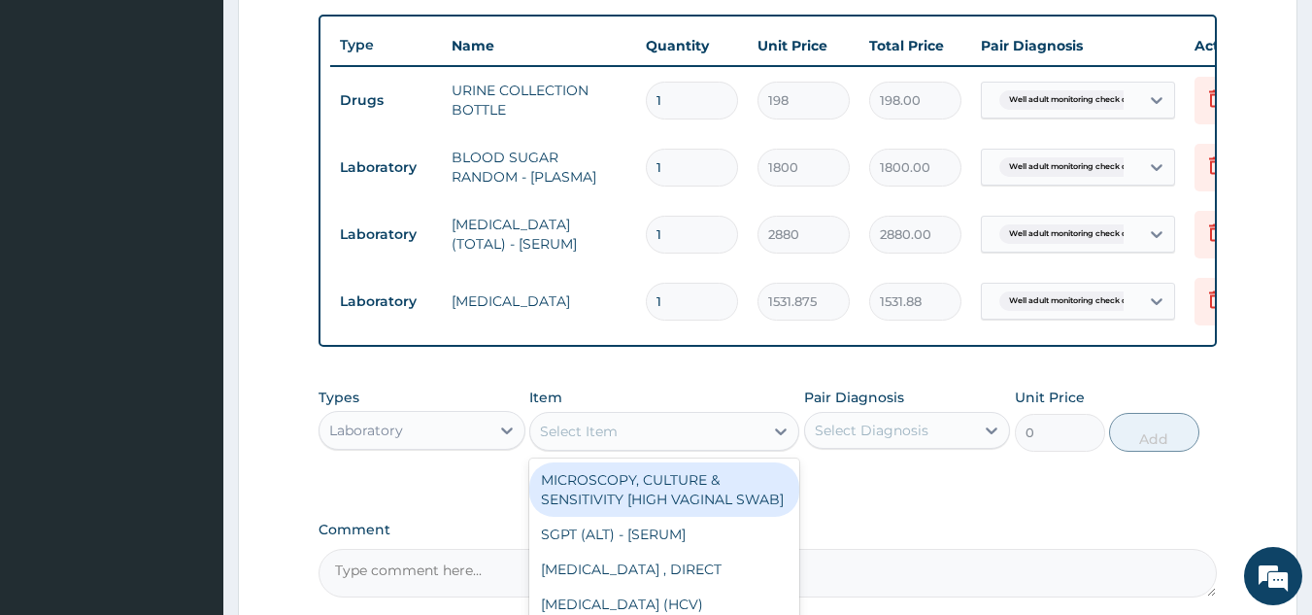
click at [654, 447] on div "Select Item" at bounding box center [646, 431] width 233 height 31
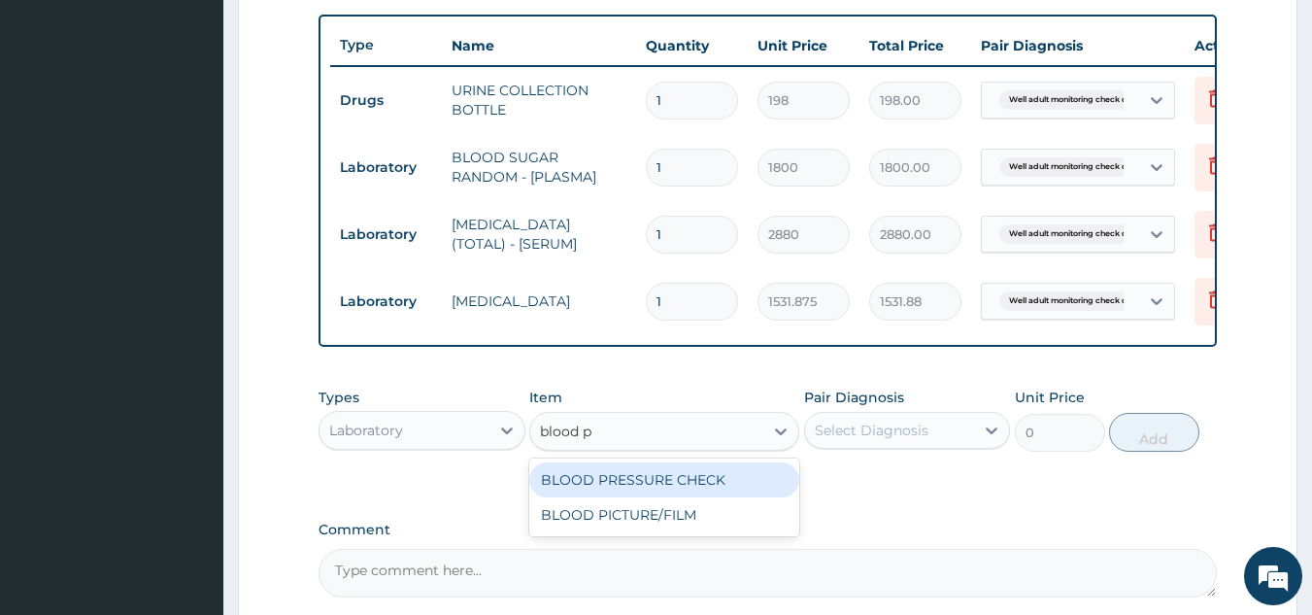
type input "blood pr"
type input "1225.5"
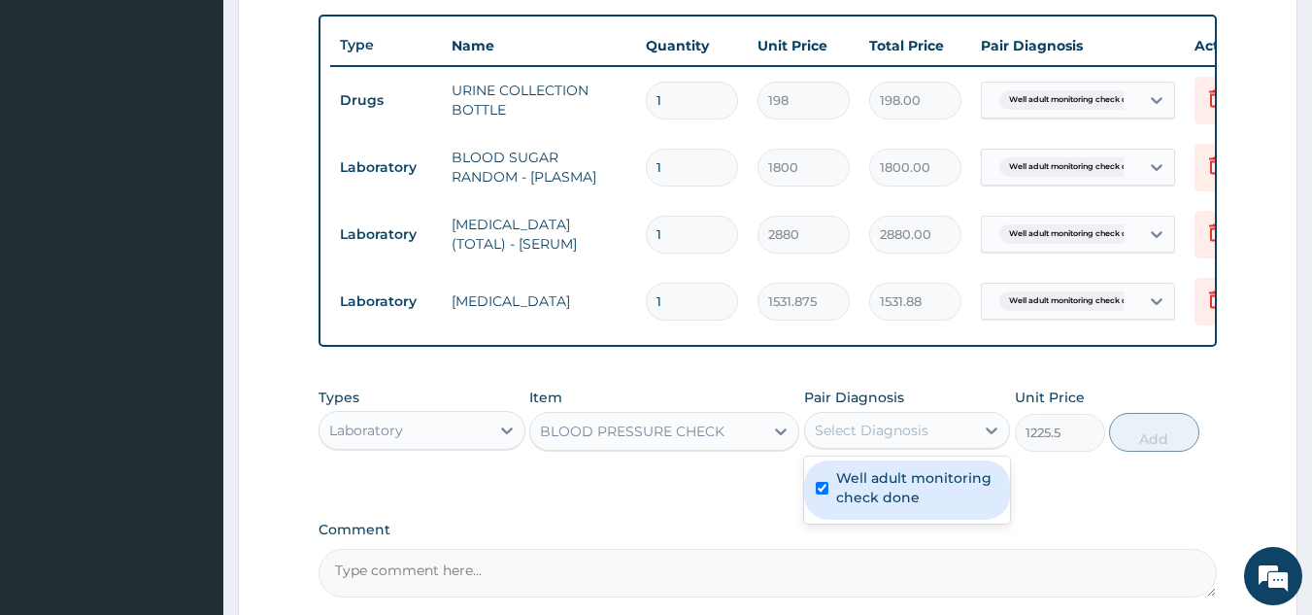
checkbox input "true"
click at [893, 430] on div "Select Diagnosis" at bounding box center [890, 430] width 170 height 31
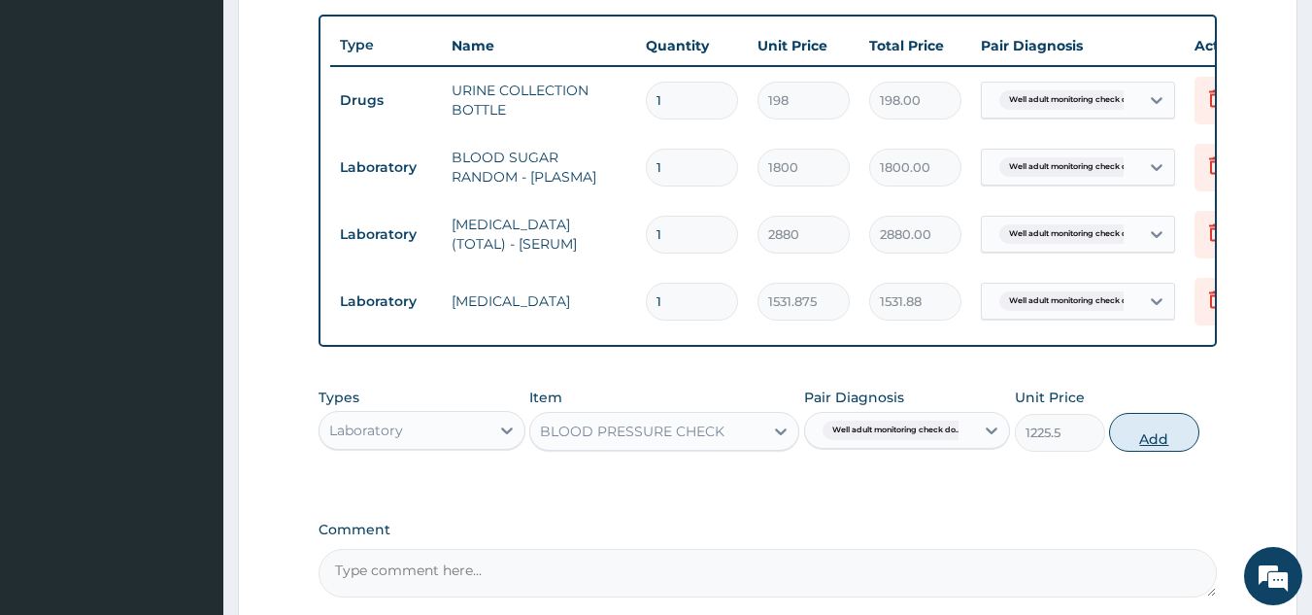
click at [1156, 441] on button "Add" at bounding box center [1154, 432] width 90 height 39
type input "0"
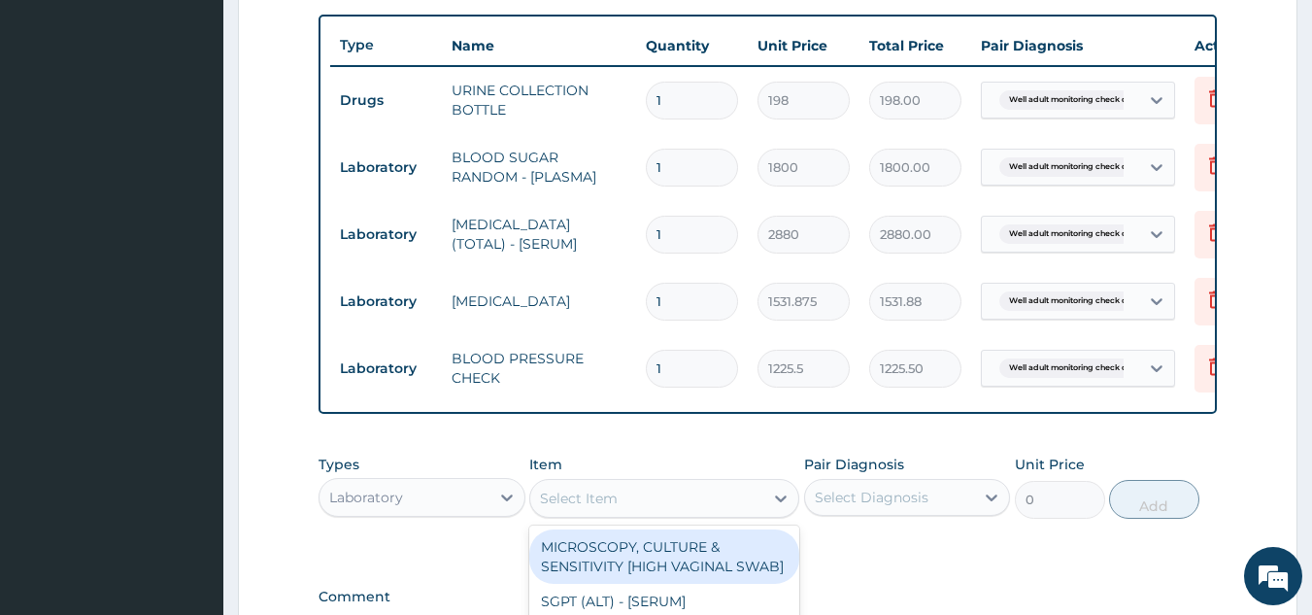
click at [638, 505] on div "Select Item" at bounding box center [646, 498] width 233 height 31
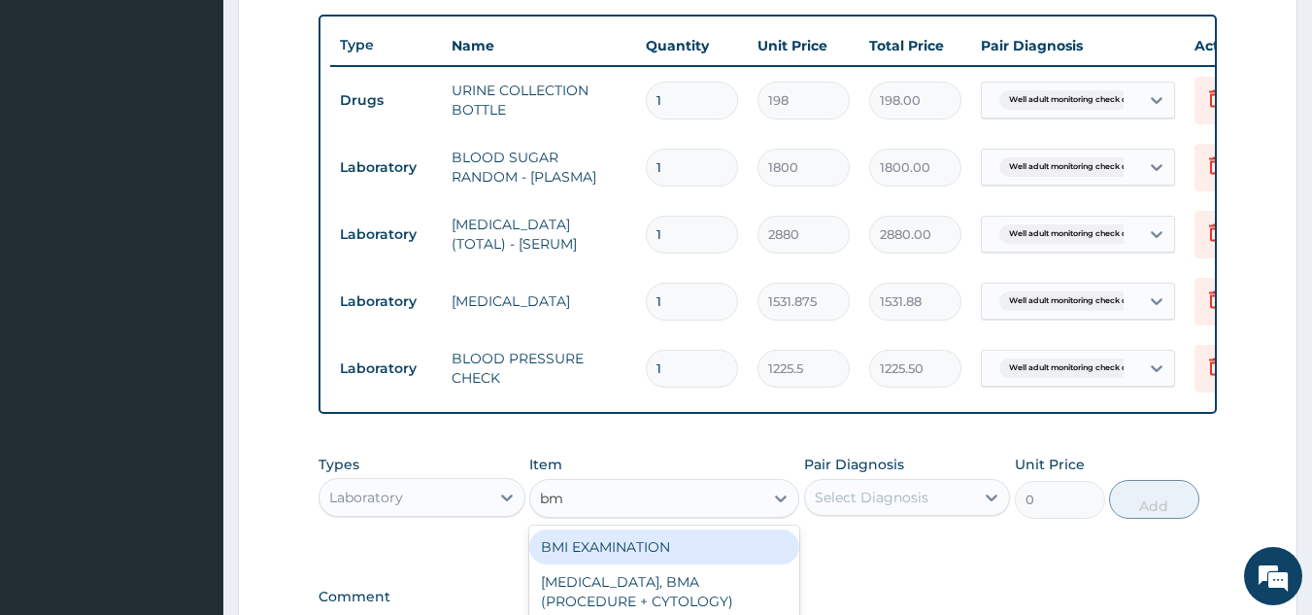
type input "bmi"
type input "1225.5"
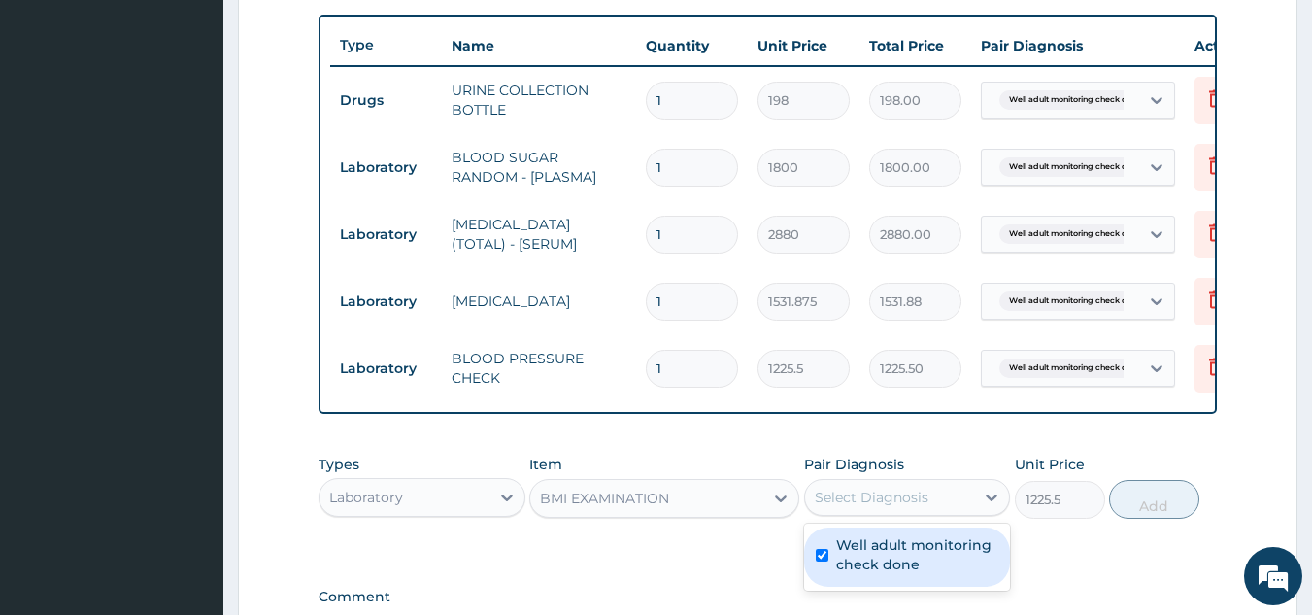
checkbox input "true"
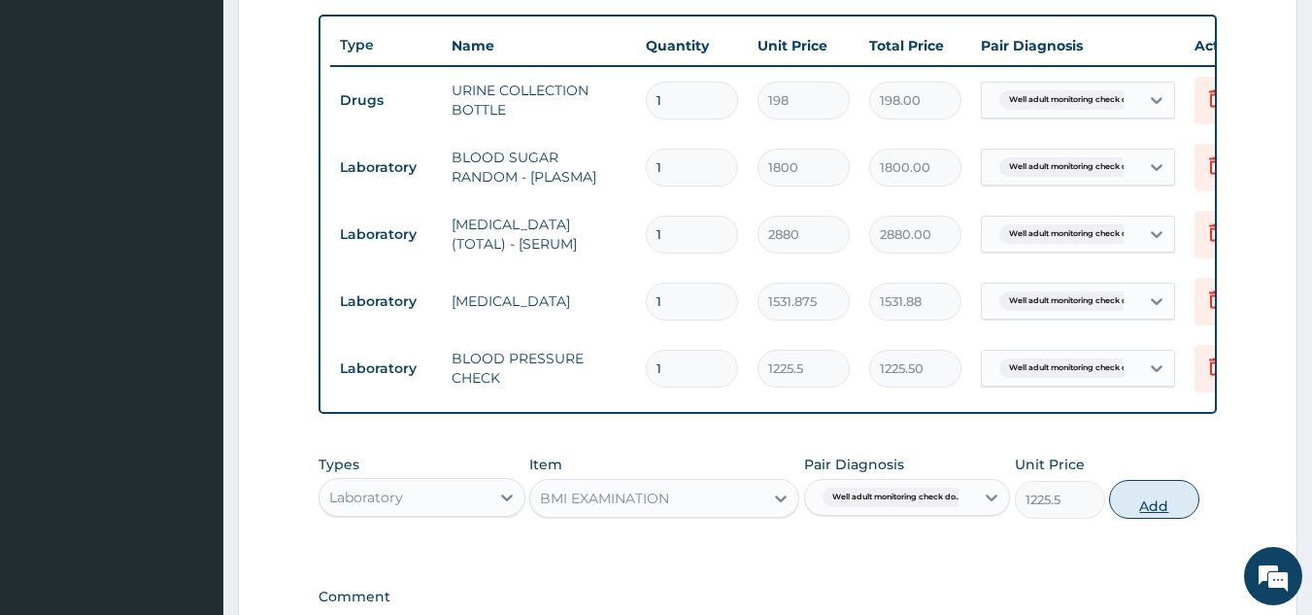
click at [1139, 512] on button "Add" at bounding box center [1154, 499] width 90 height 39
type input "0"
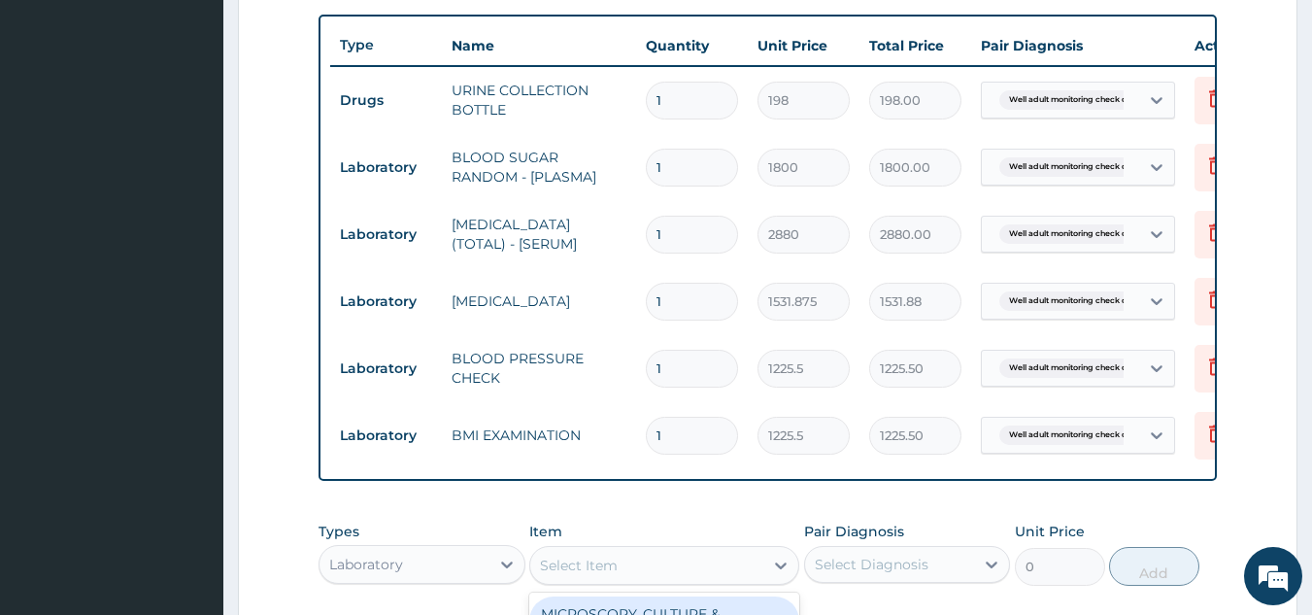
click at [655, 570] on div "Select Item" at bounding box center [646, 565] width 233 height 31
type input "physi"
type input "1225.5"
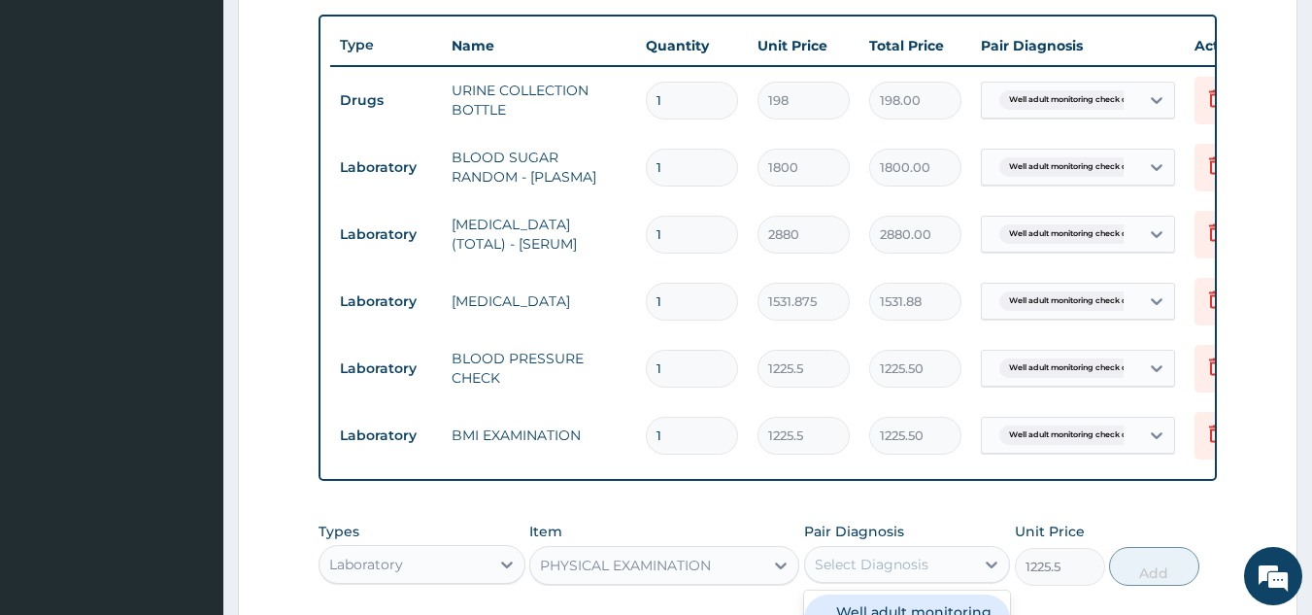
checkbox input "true"
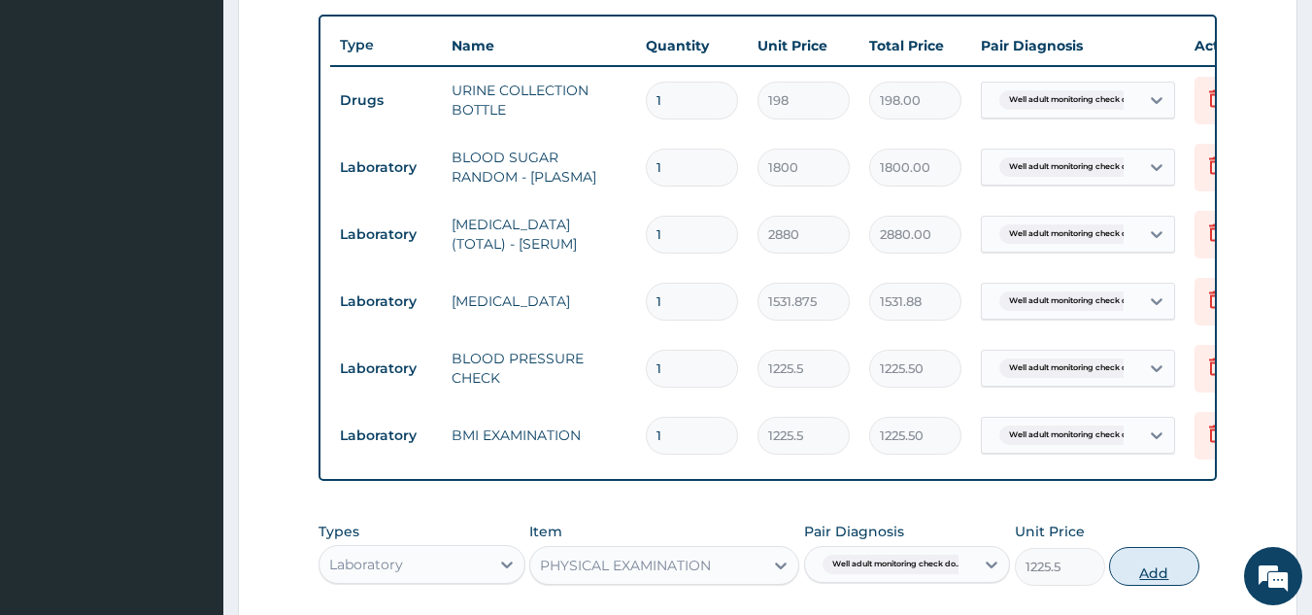
click at [1139, 586] on button "Add" at bounding box center [1154, 566] width 90 height 39
type input "0"
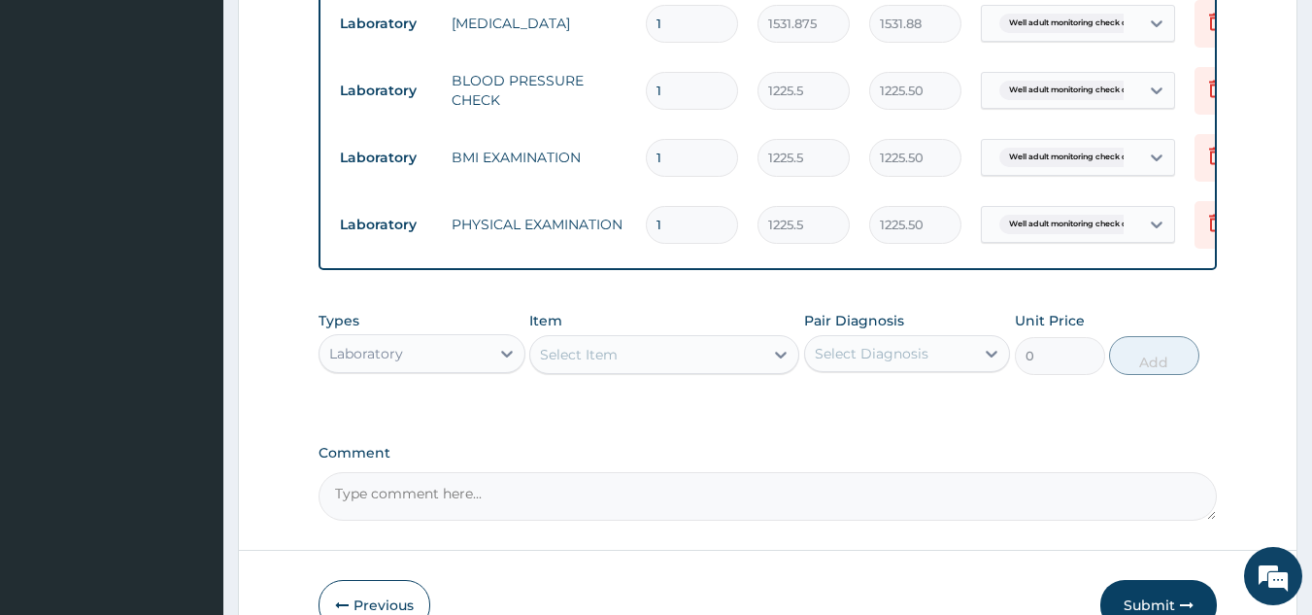
scroll to position [1110, 0]
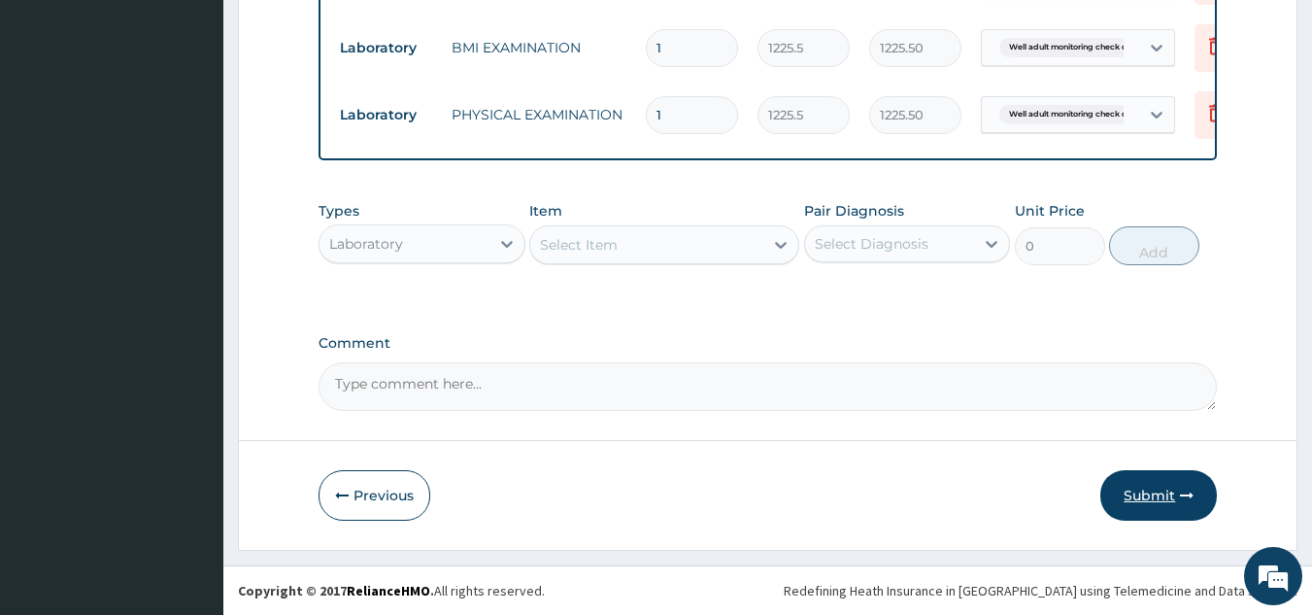
click at [1140, 500] on button "Submit" at bounding box center [1159, 495] width 117 height 51
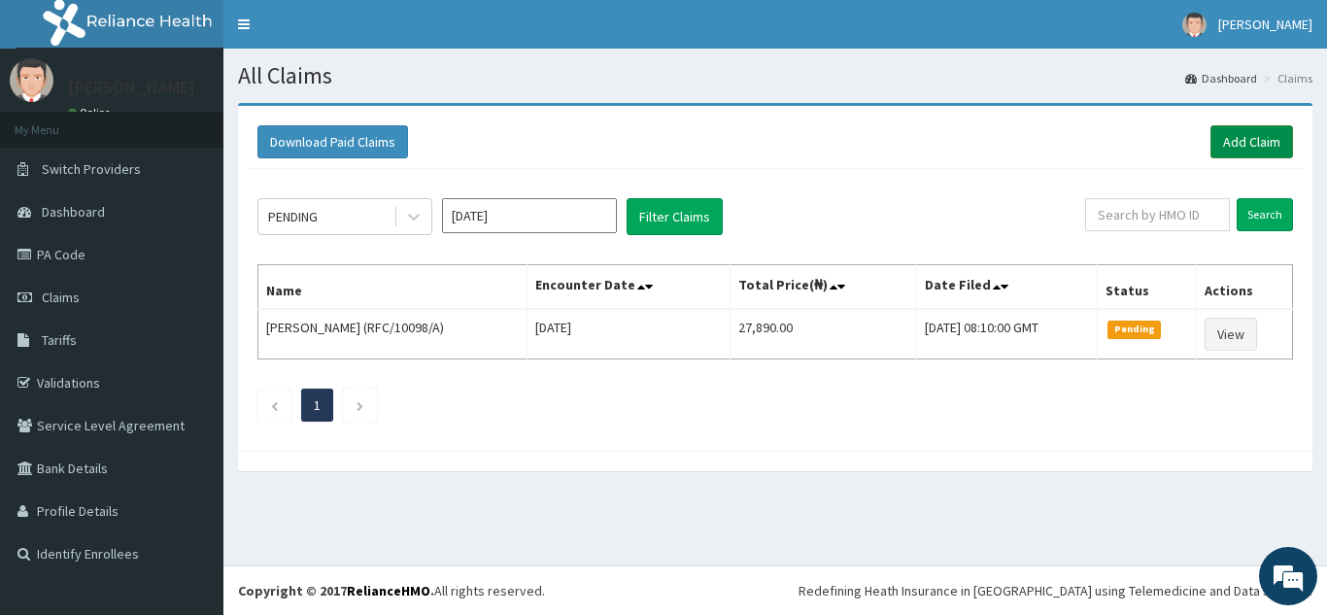
click at [1227, 145] on link "Add Claim" at bounding box center [1251, 141] width 83 height 33
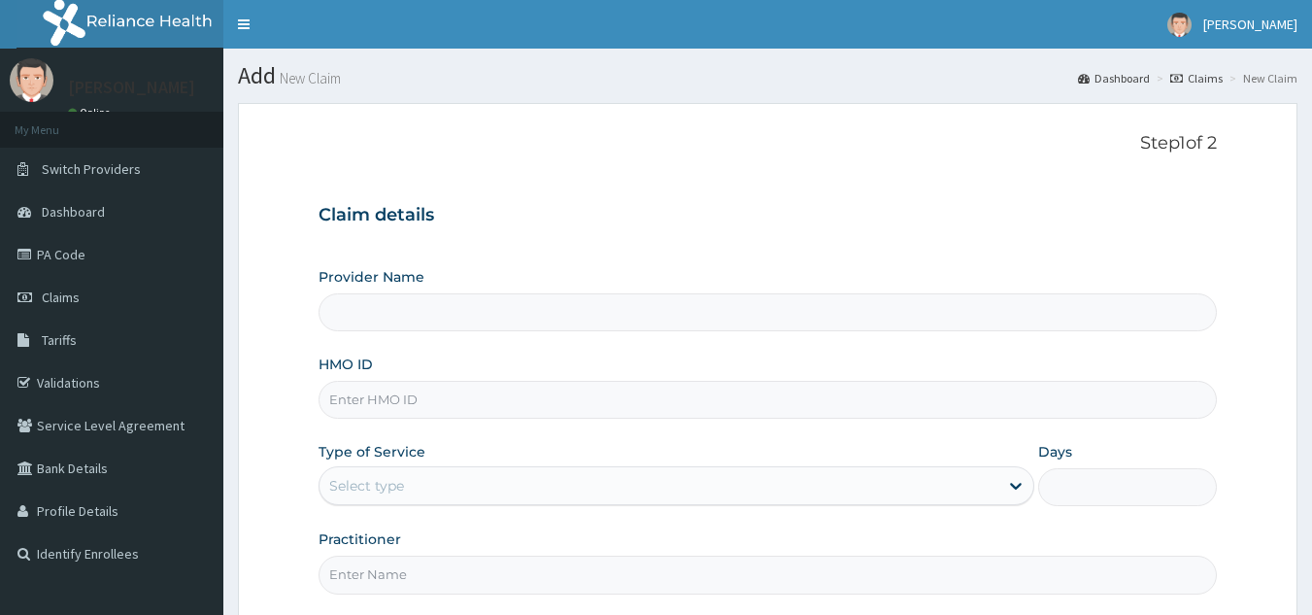
type input "Reliance Family Clinics (RFC) - [GEOGRAPHIC_DATA]"
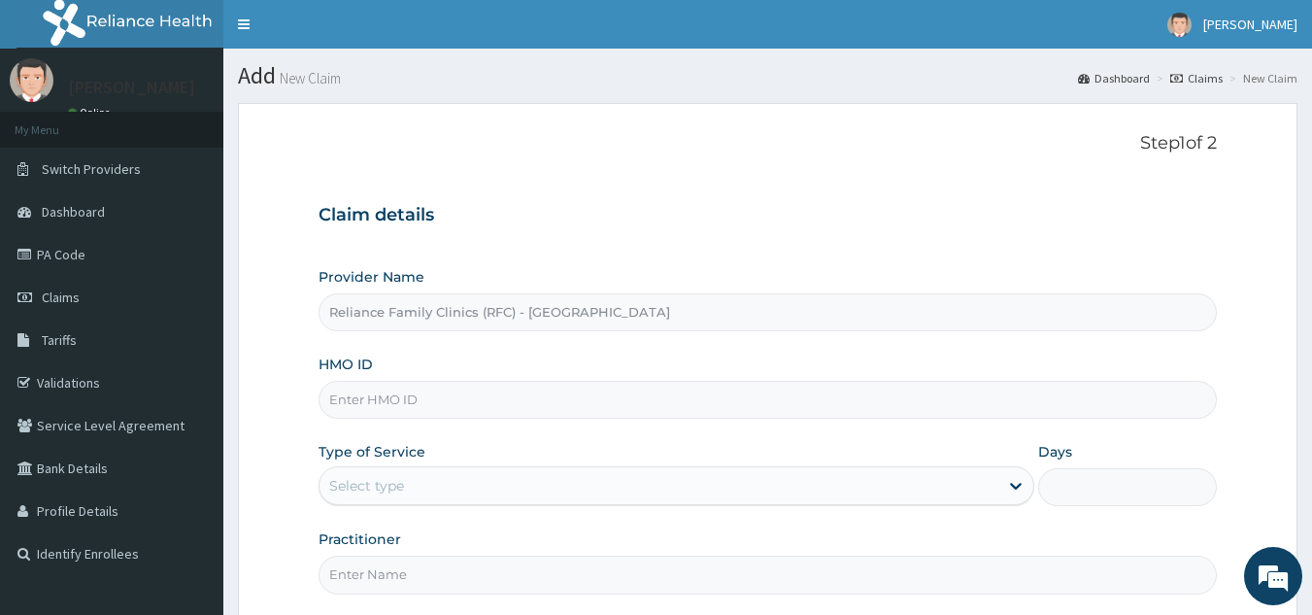
click at [516, 405] on input "HMO ID" at bounding box center [768, 400] width 899 height 38
paste input "YSS/10142/A"
click at [387, 397] on input "YSS/10142/A" at bounding box center [768, 400] width 899 height 38
type input "YSS/10143/A"
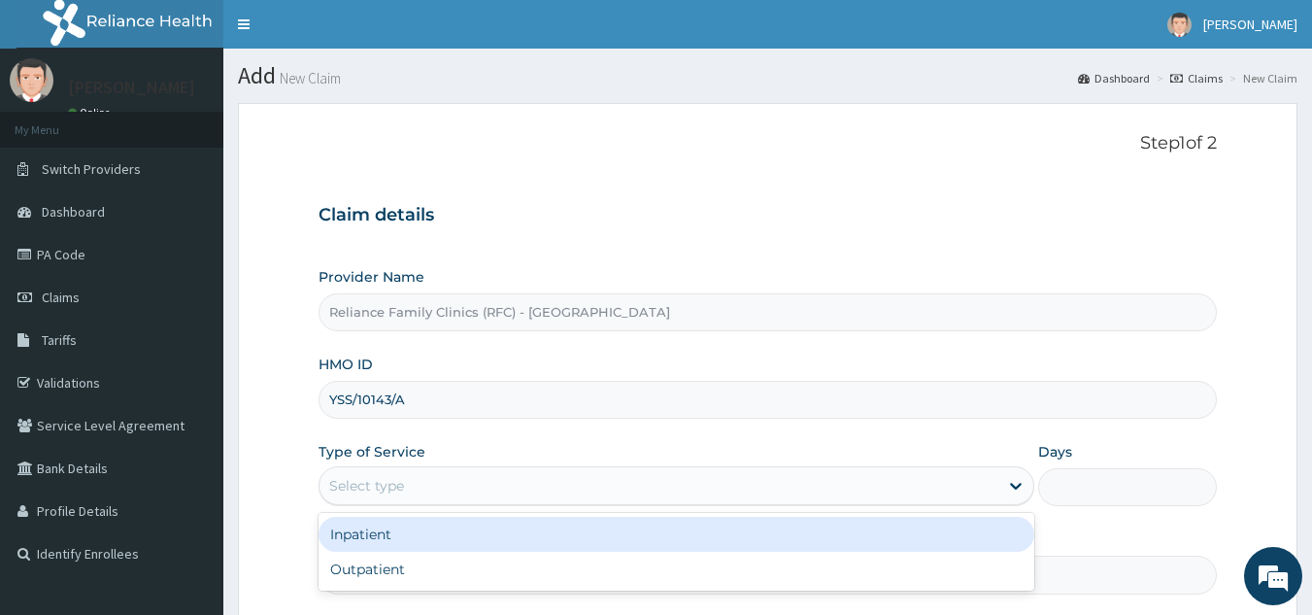
click at [407, 493] on div "Select type" at bounding box center [659, 485] width 679 height 31
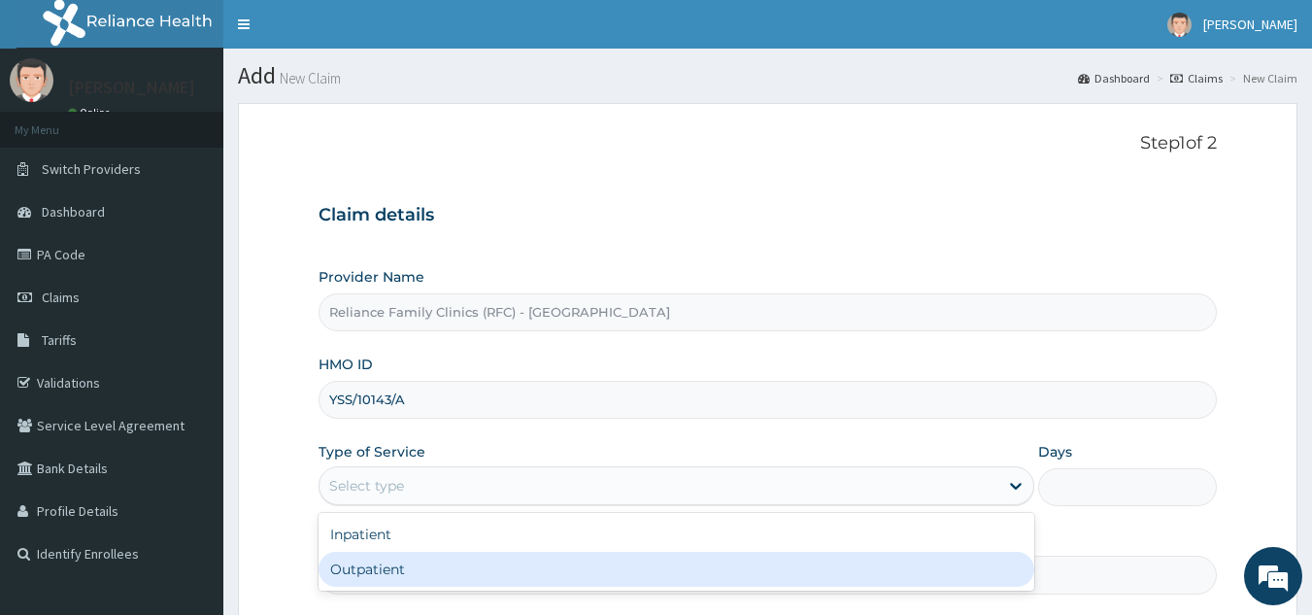
click at [380, 559] on div "Outpatient" at bounding box center [677, 569] width 716 height 35
type input "1"
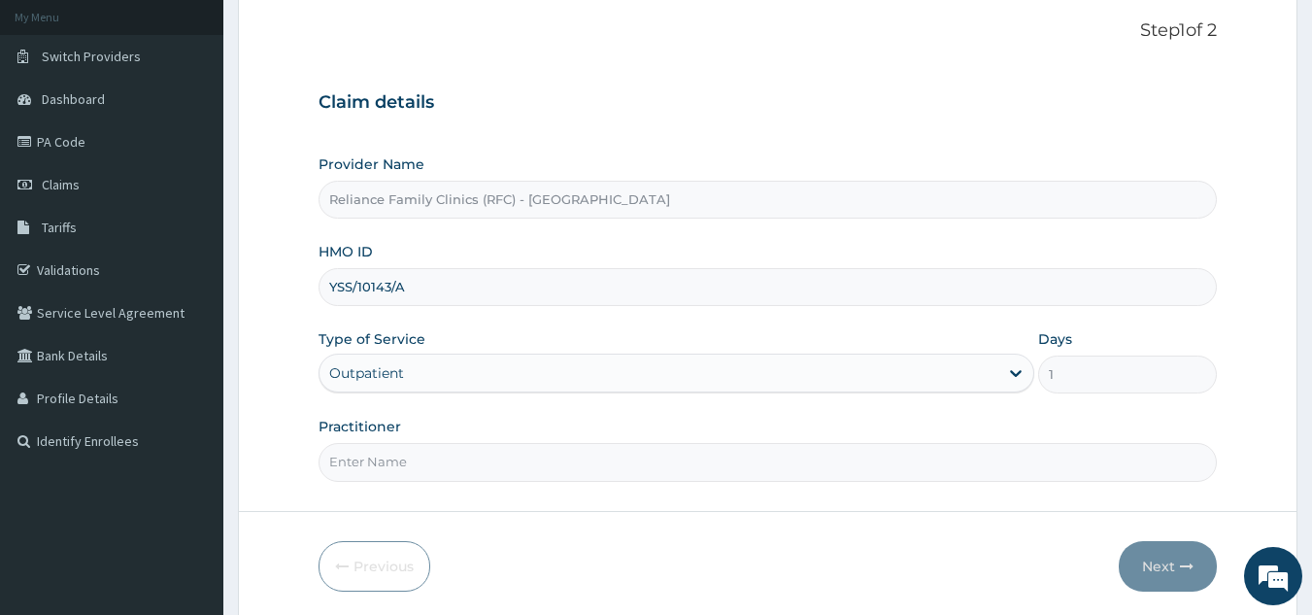
scroll to position [142, 0]
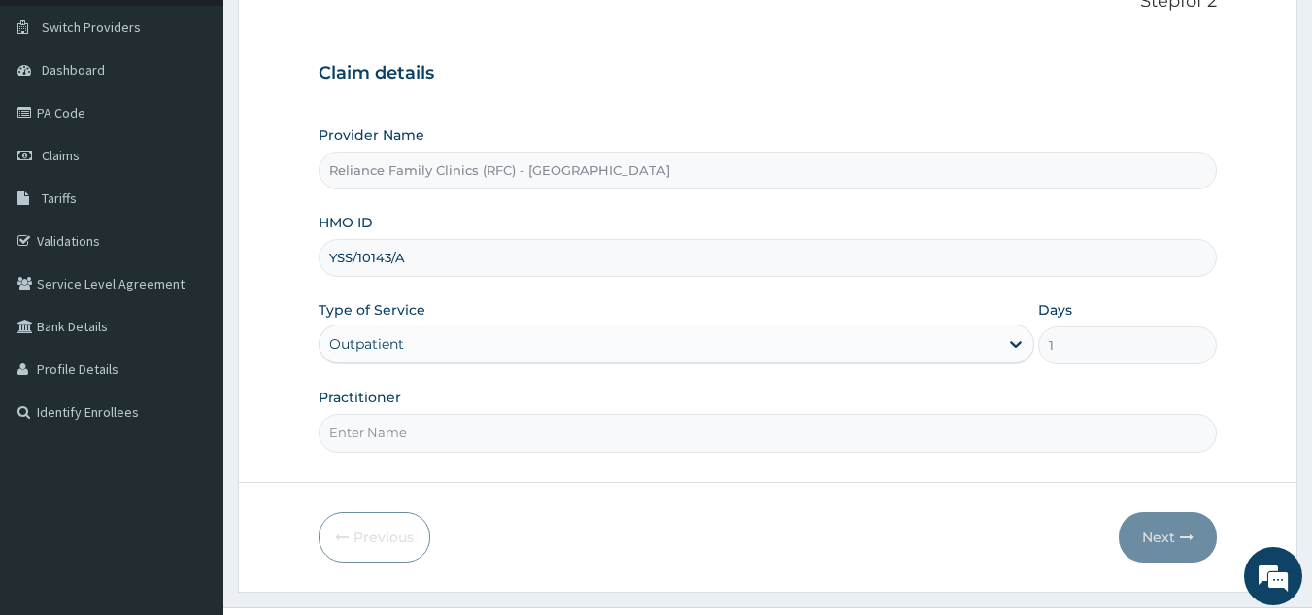
click at [897, 444] on input "Practitioner" at bounding box center [768, 433] width 899 height 38
type input "locum"
click at [1156, 527] on button "Next" at bounding box center [1168, 537] width 98 height 51
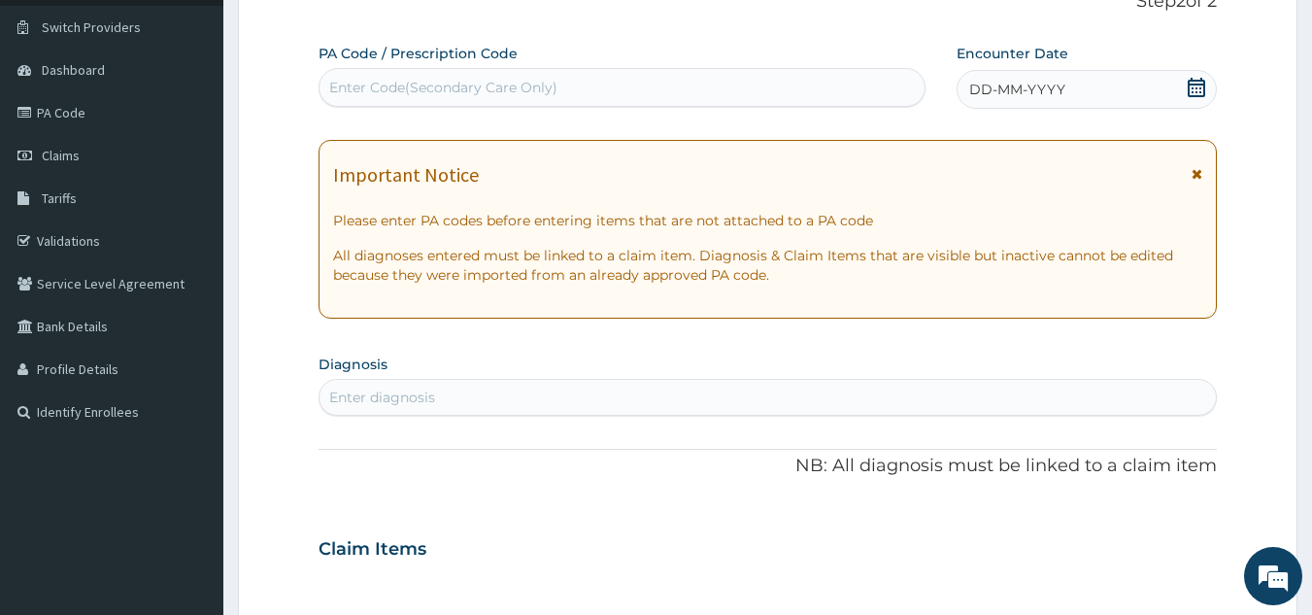
click at [1123, 97] on div "DD-MM-YYYY" at bounding box center [1087, 89] width 260 height 39
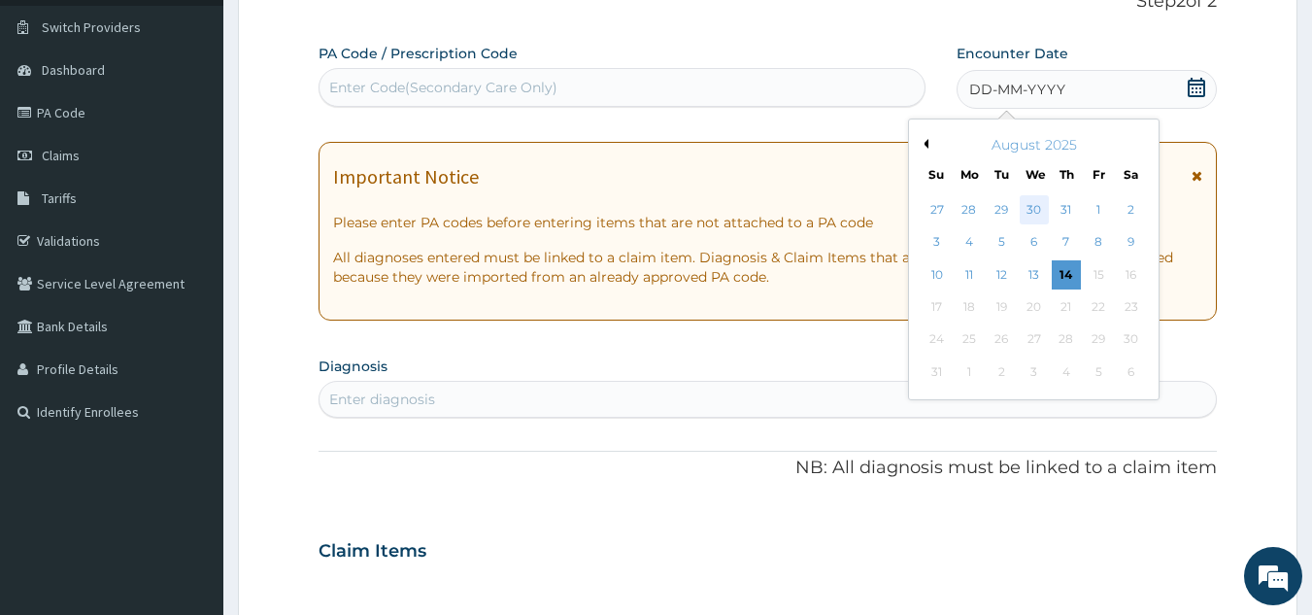
click at [1036, 206] on div "30" at bounding box center [1034, 209] width 29 height 29
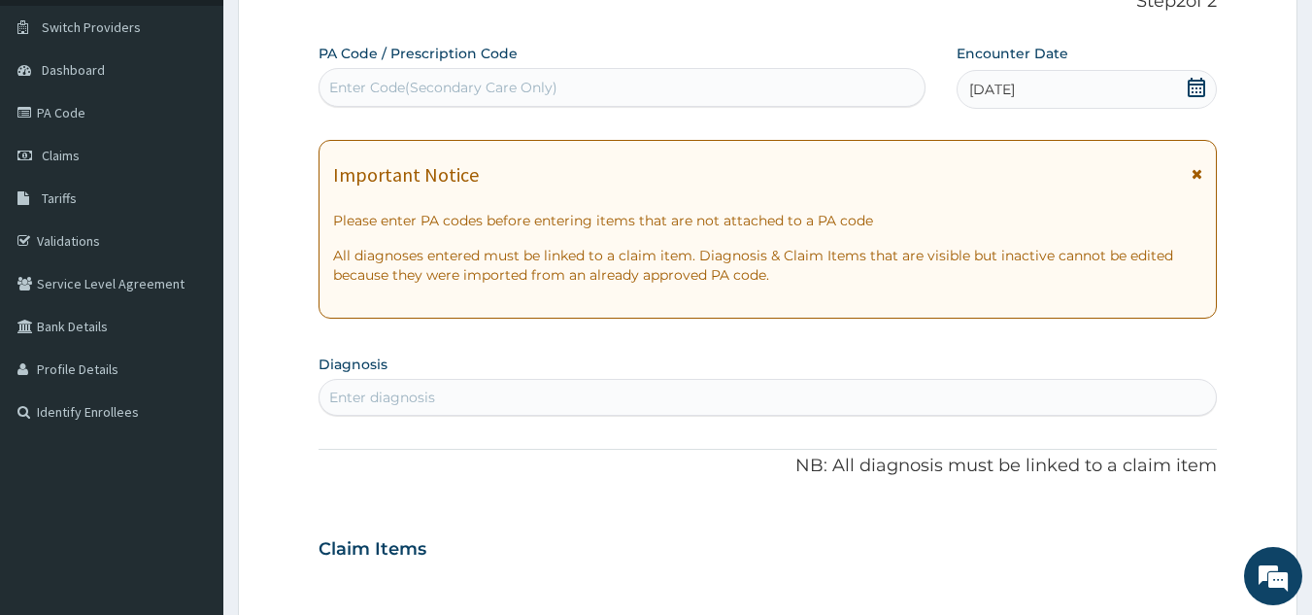
click at [1102, 399] on div "Enter diagnosis" at bounding box center [769, 397] width 898 height 31
type input "well adult monito"
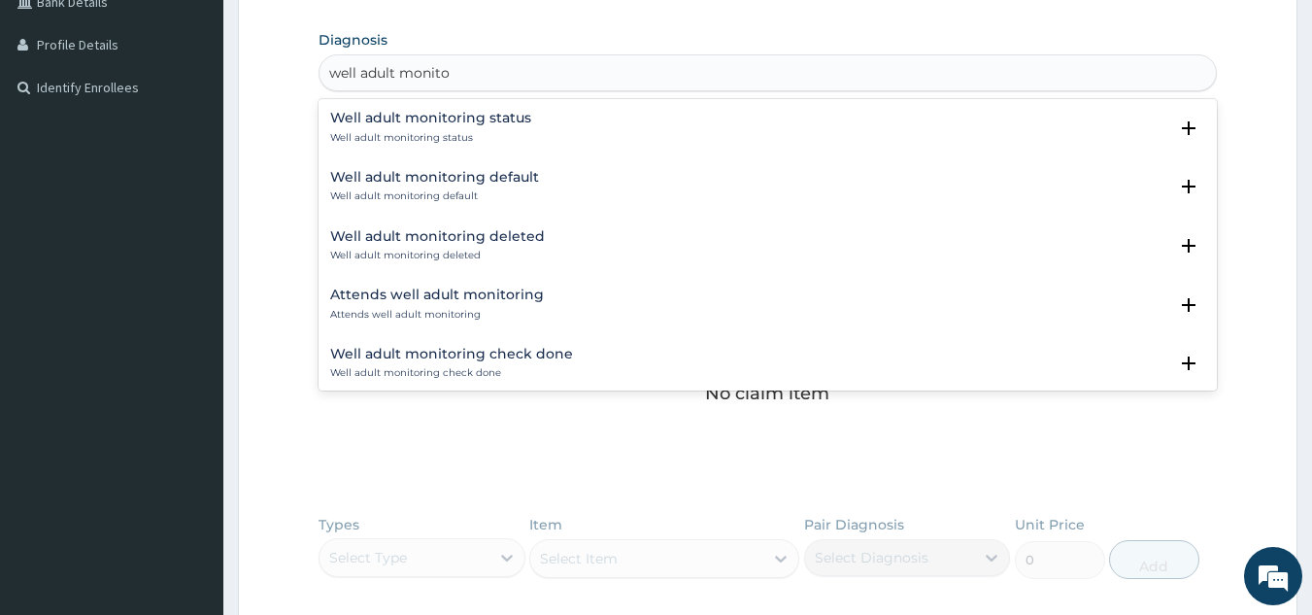
scroll to position [523, 0]
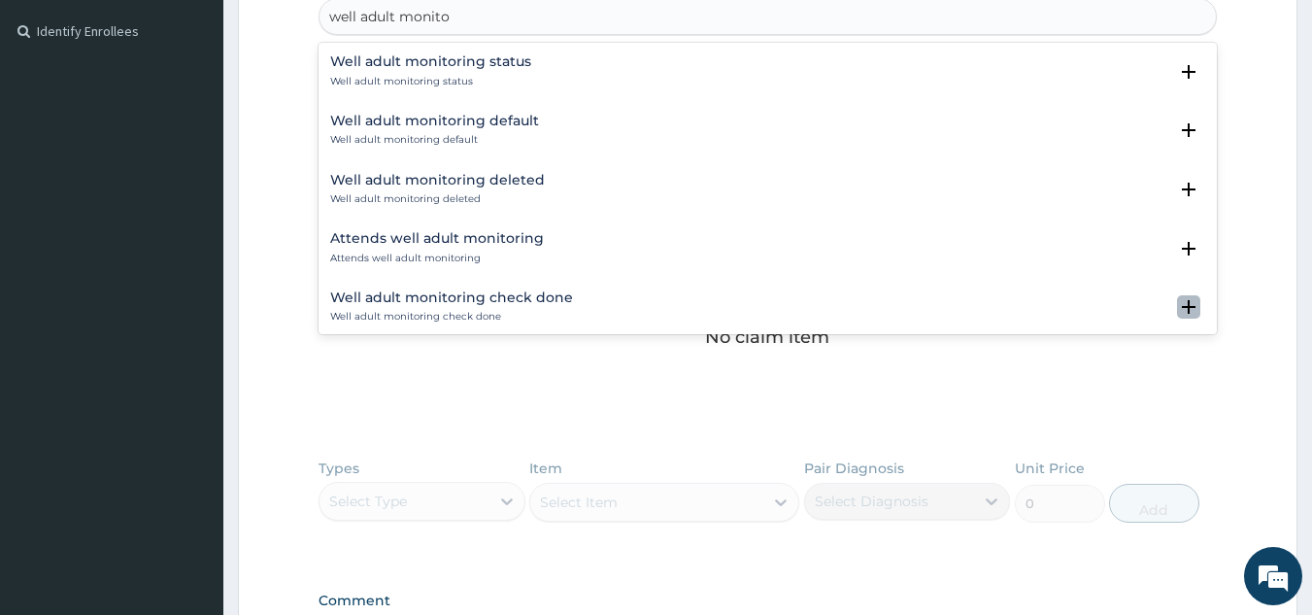
click at [1182, 308] on icon "open select status" at bounding box center [1189, 307] width 14 height 14
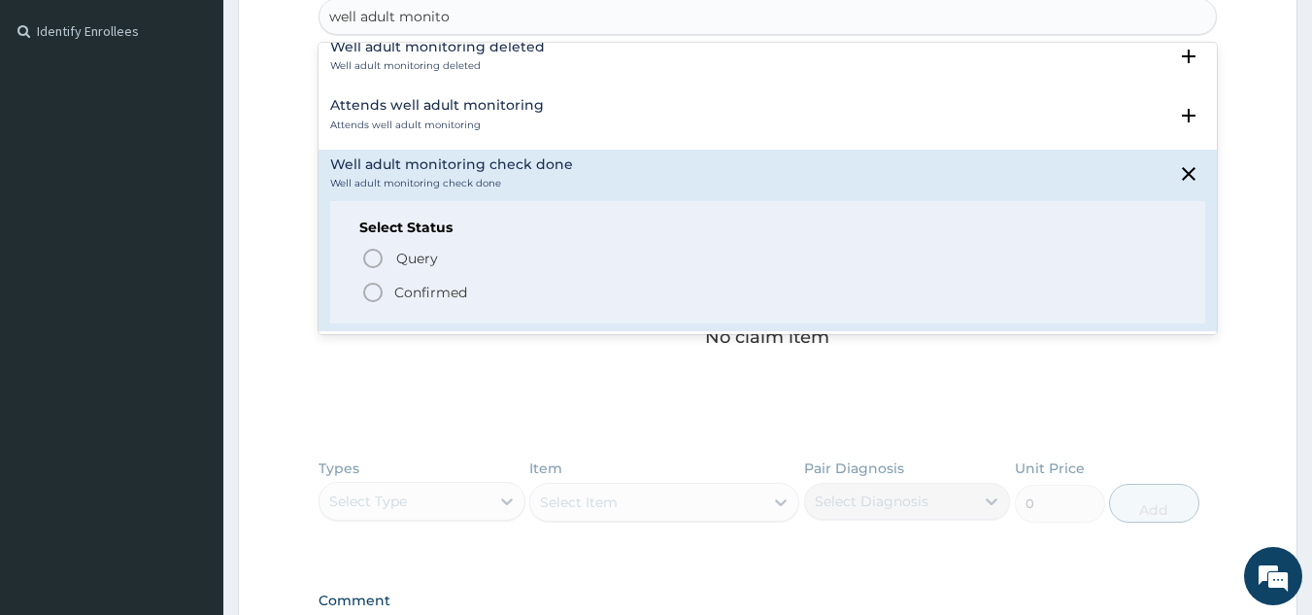
scroll to position [134, 0]
click at [420, 287] on p "Confirmed" at bounding box center [430, 291] width 73 height 19
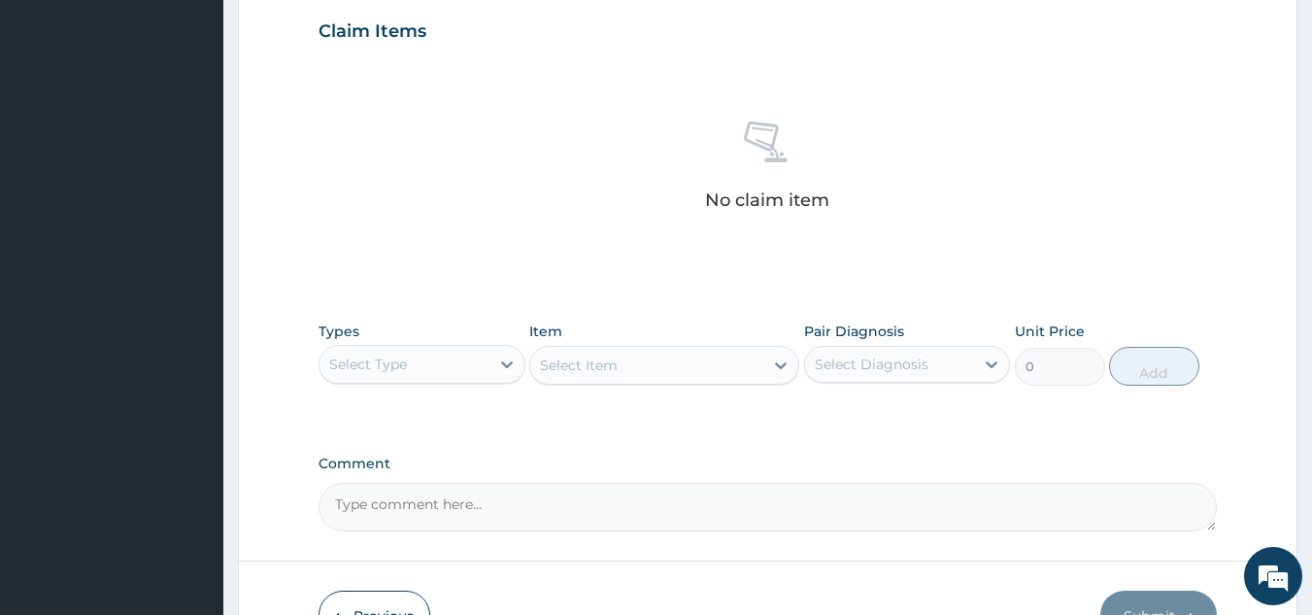
scroll to position [713, 0]
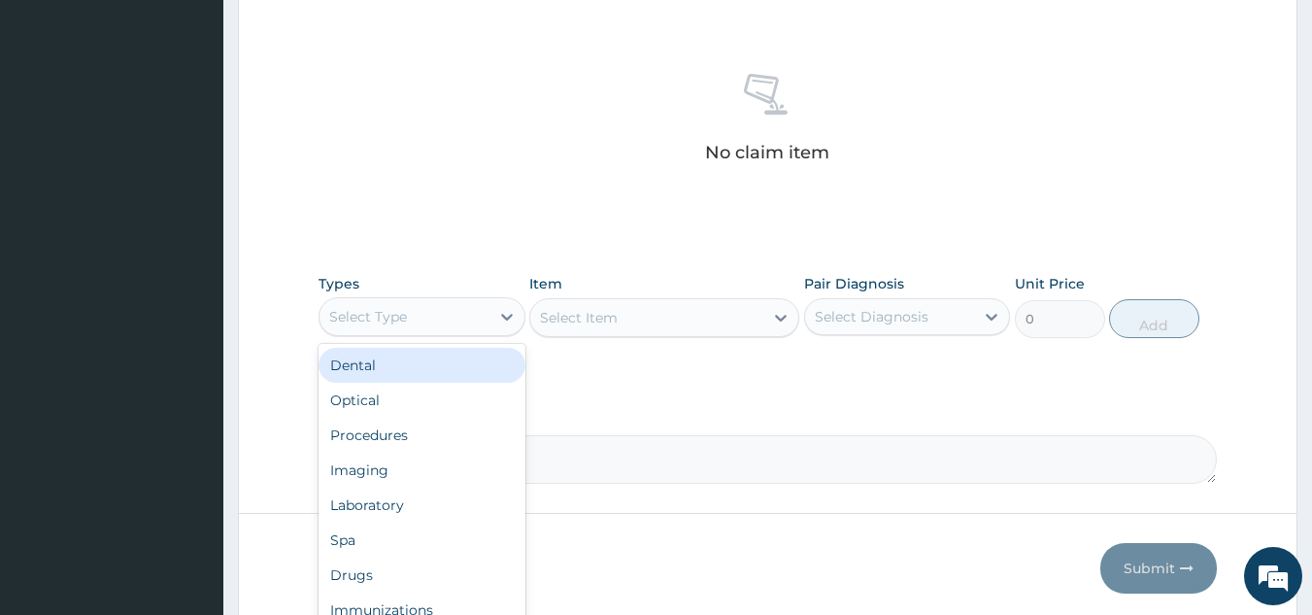
click at [488, 311] on div "Select Type" at bounding box center [405, 316] width 170 height 31
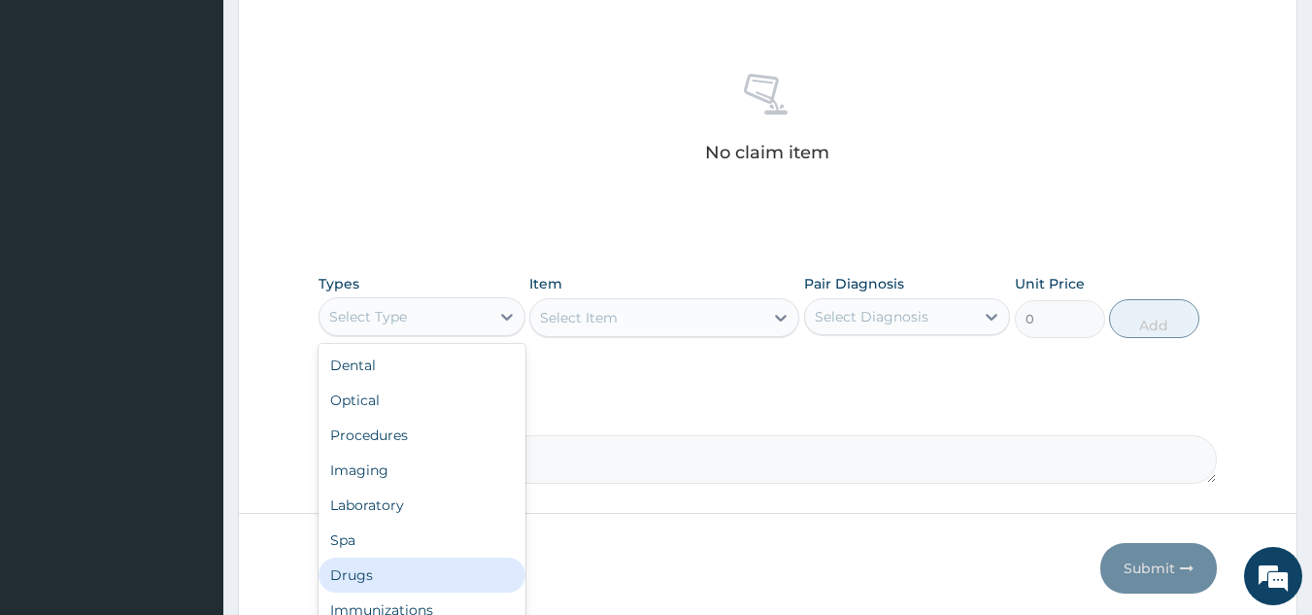
click at [376, 584] on div "Drugs" at bounding box center [422, 575] width 207 height 35
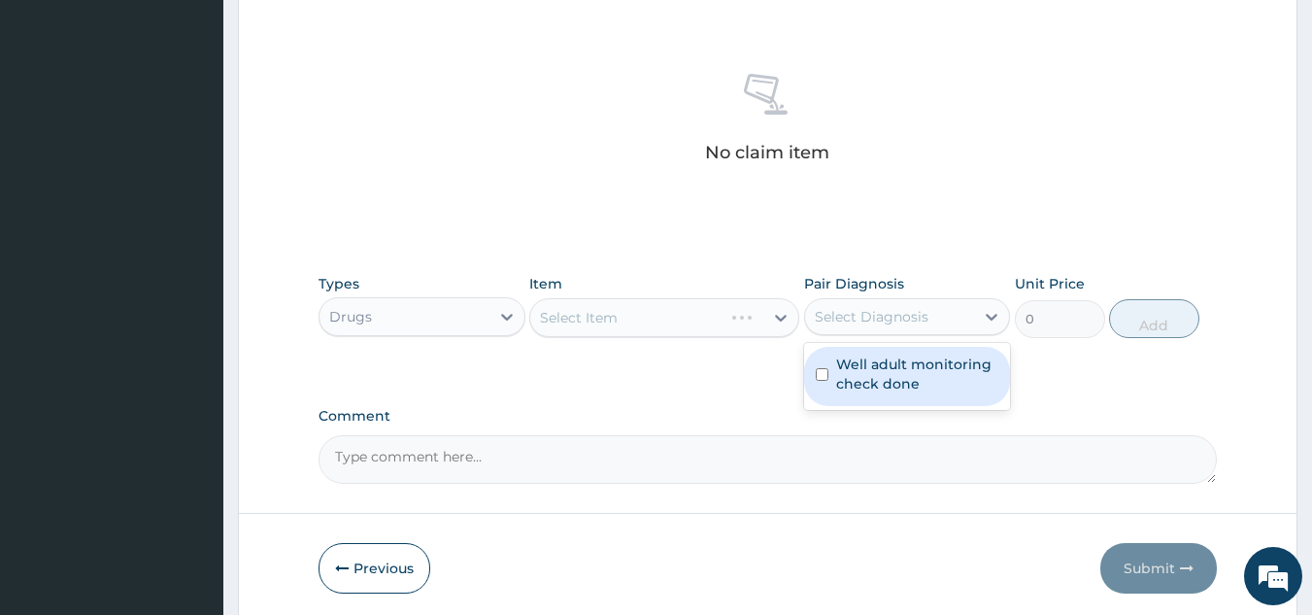
click at [971, 314] on div "Select Diagnosis" at bounding box center [890, 316] width 170 height 31
click at [895, 363] on label "Well adult monitoring check done" at bounding box center [917, 374] width 163 height 39
checkbox input "true"
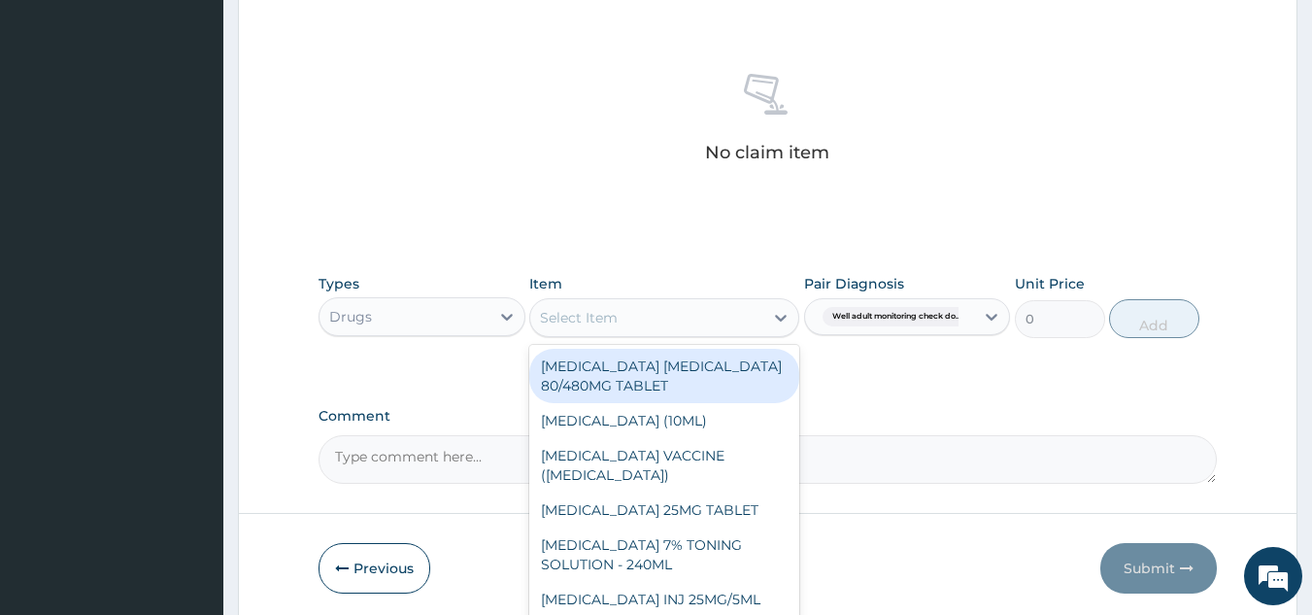
click at [656, 317] on div "Select Item" at bounding box center [646, 317] width 233 height 31
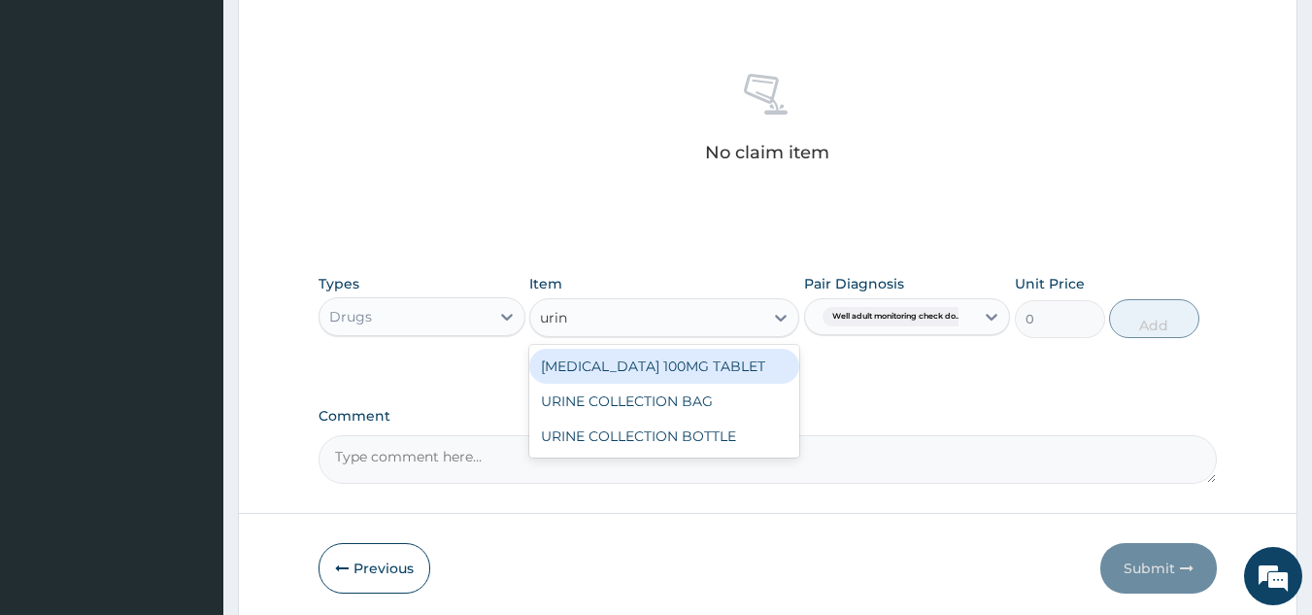
type input "urine"
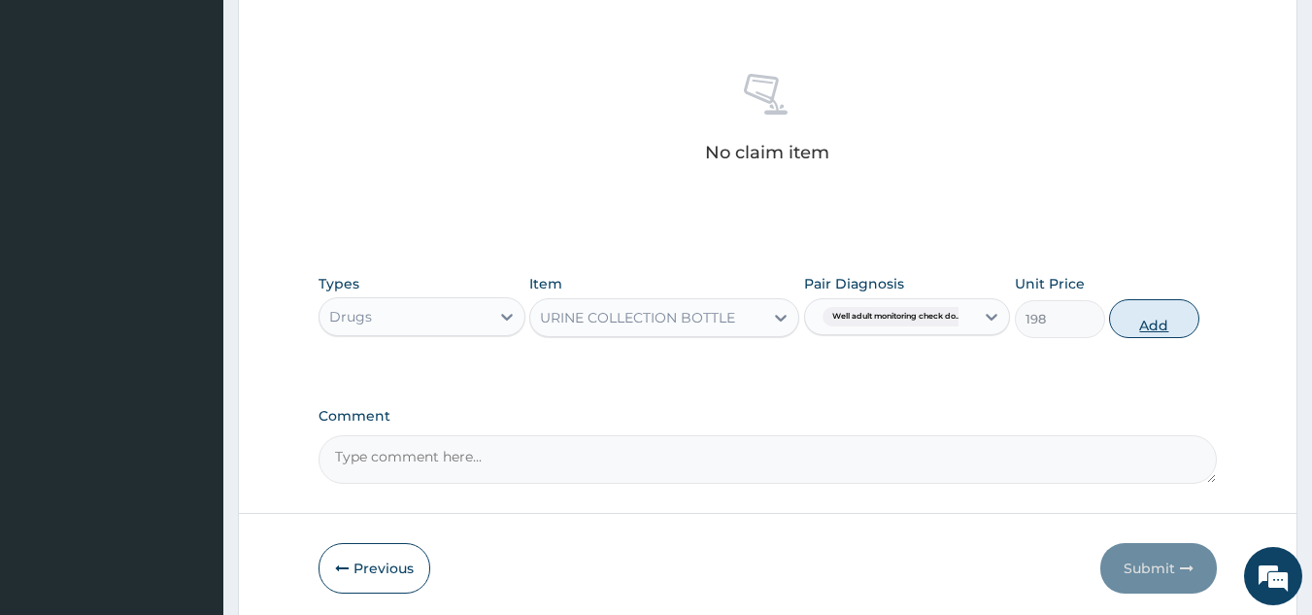
click at [1136, 314] on button "Add" at bounding box center [1154, 318] width 90 height 39
type input "0"
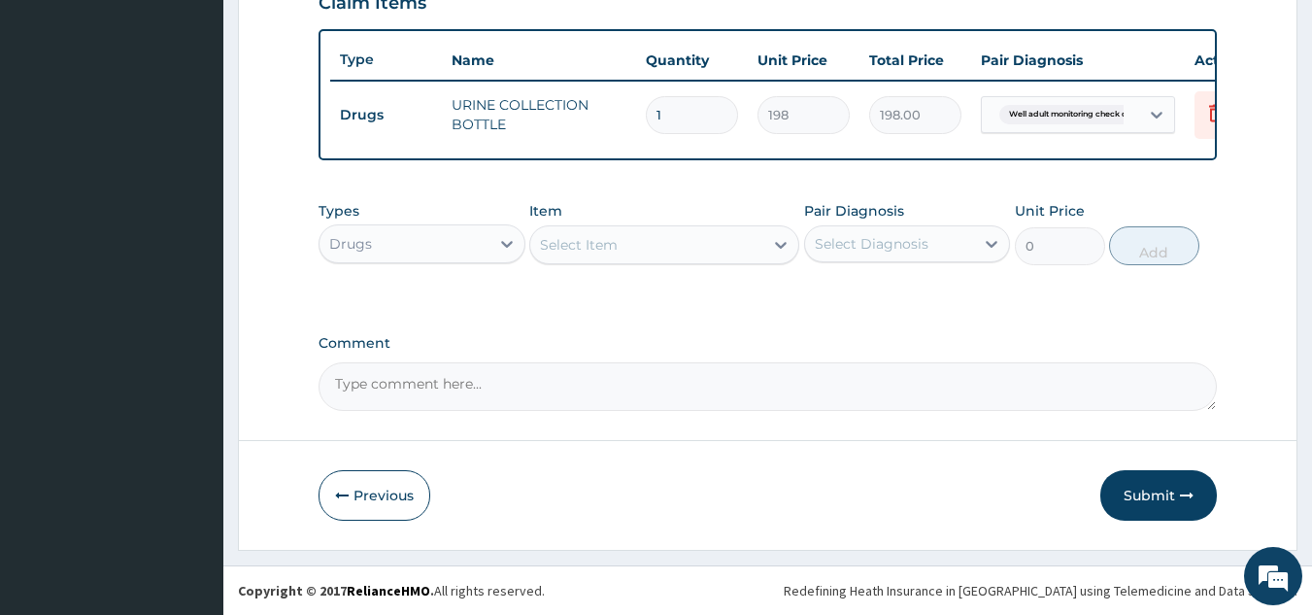
click at [428, 247] on div "Drugs" at bounding box center [405, 243] width 170 height 31
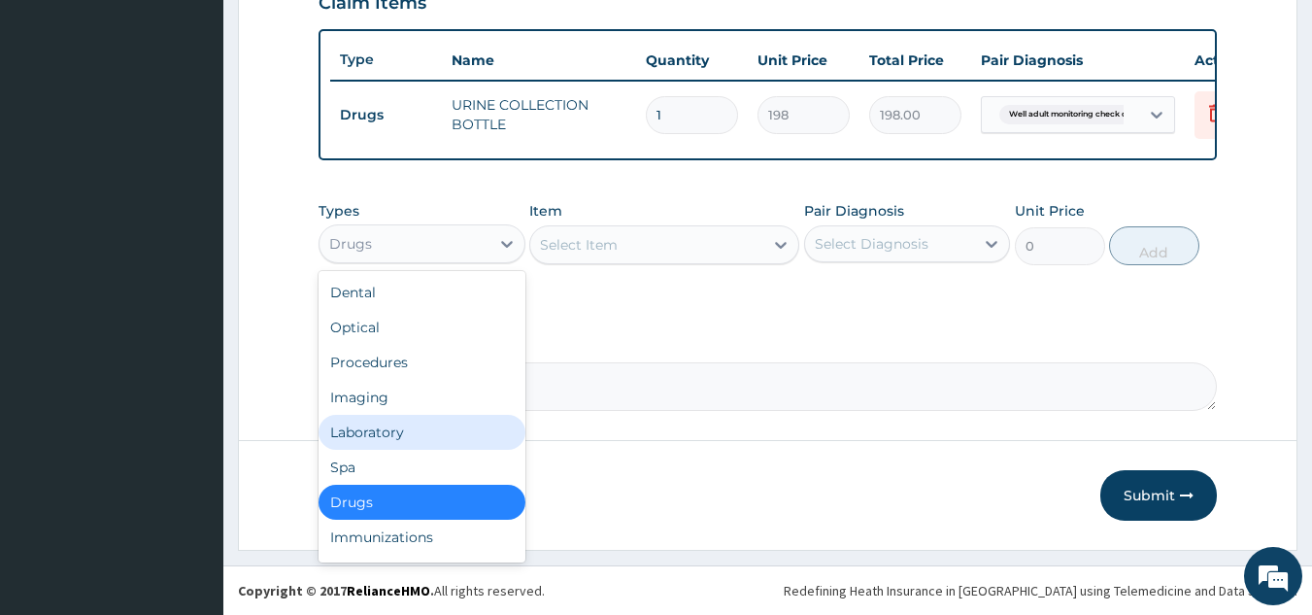
click at [361, 434] on div "Laboratory" at bounding box center [422, 432] width 207 height 35
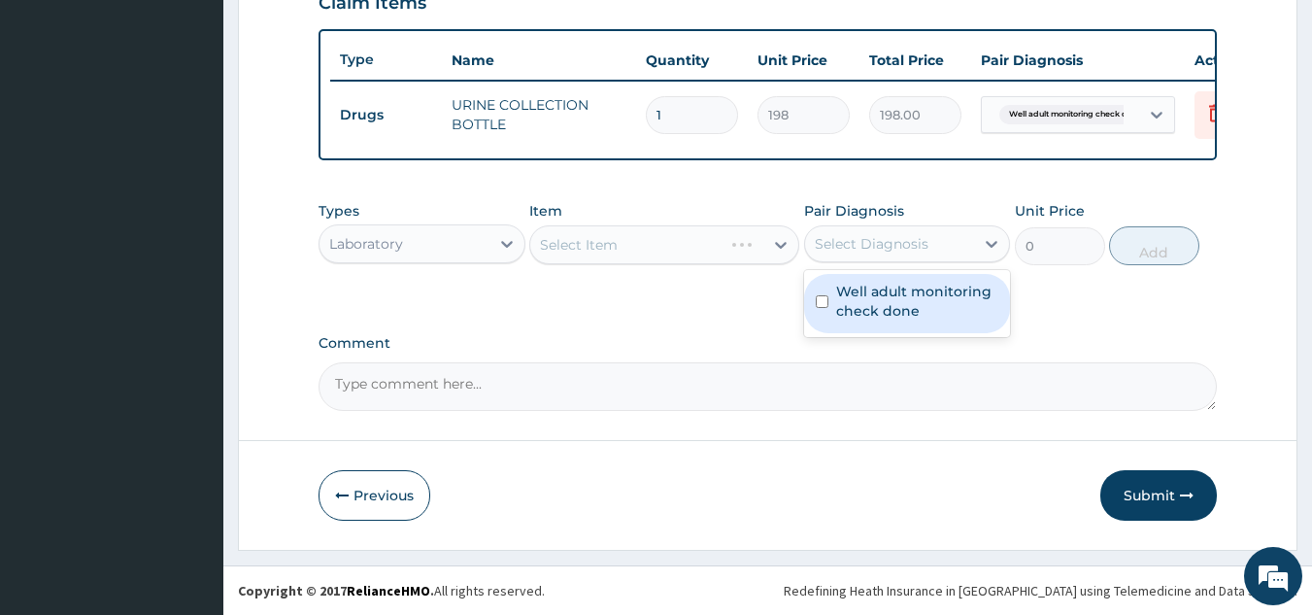
click at [908, 244] on div "Select Diagnosis" at bounding box center [872, 243] width 114 height 19
click at [847, 296] on label "Well adult monitoring check done" at bounding box center [917, 301] width 163 height 39
checkbox input "true"
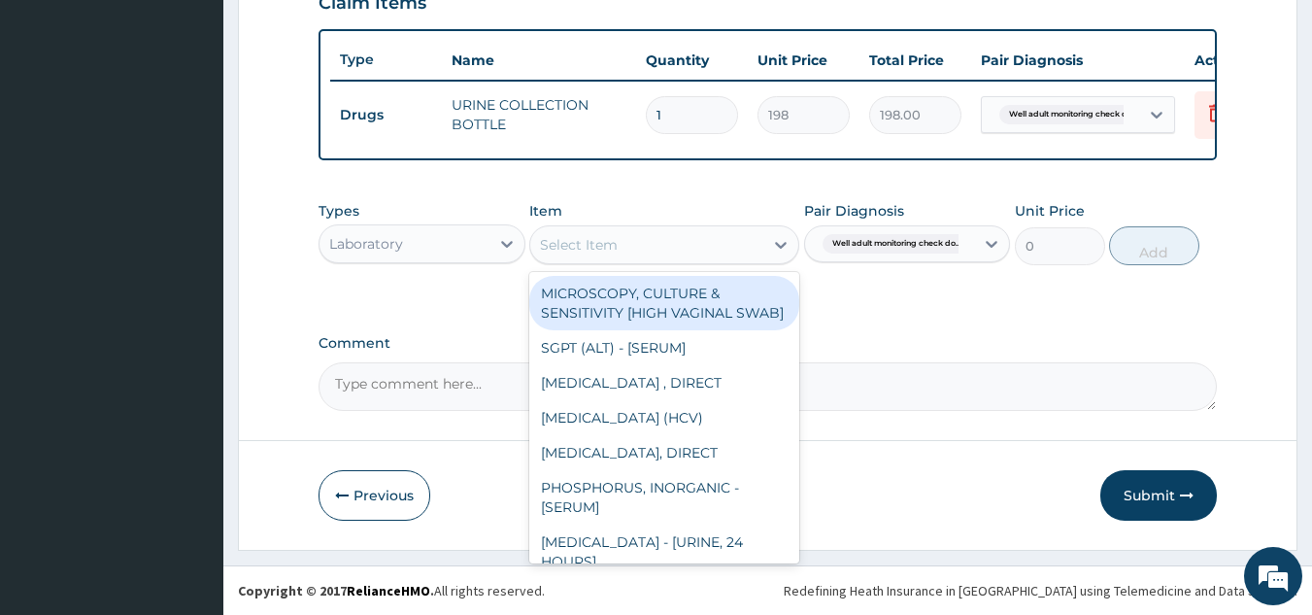
click at [691, 250] on div "Select Item" at bounding box center [646, 244] width 233 height 31
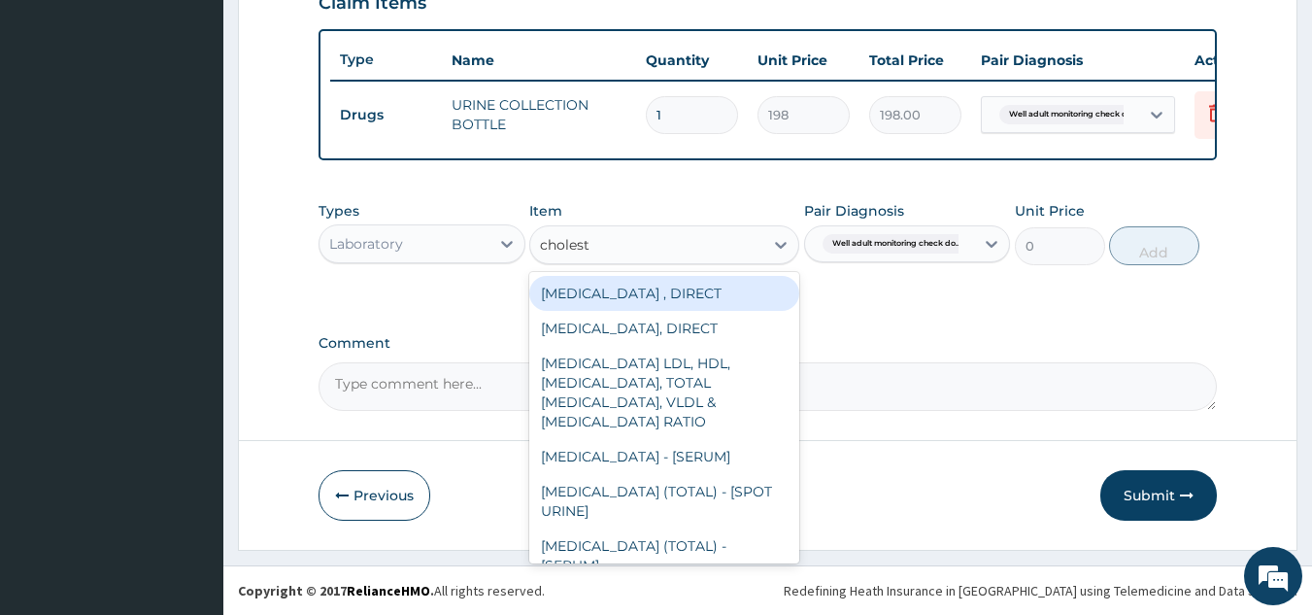
type input "choleste"
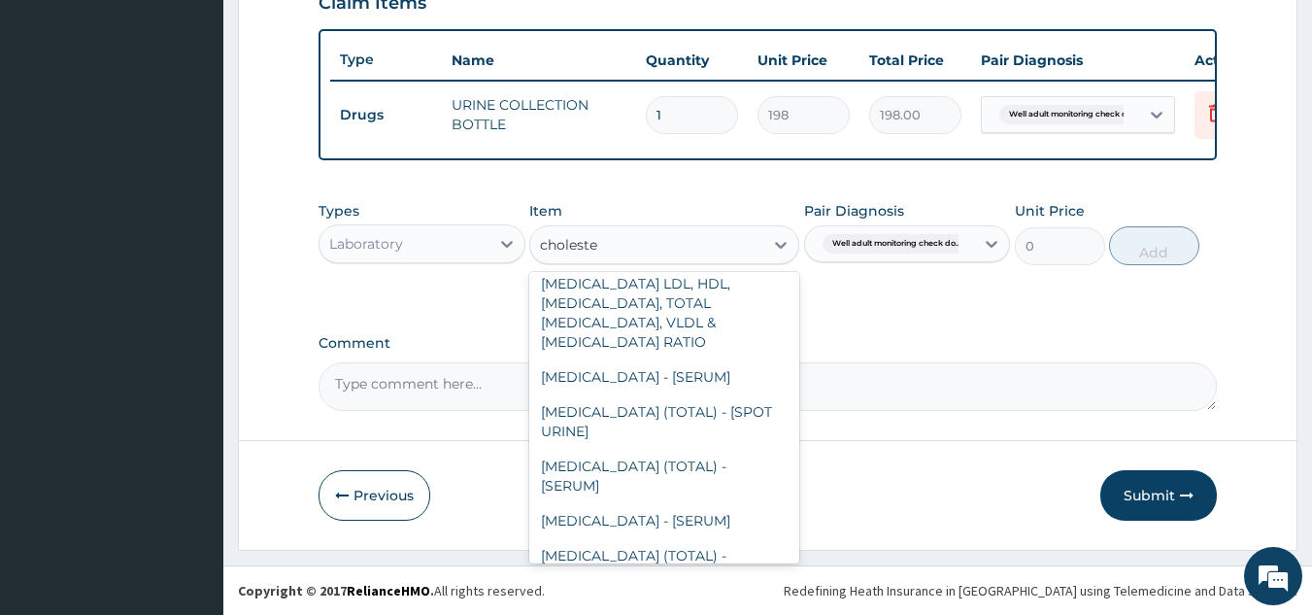
scroll to position [85, 0]
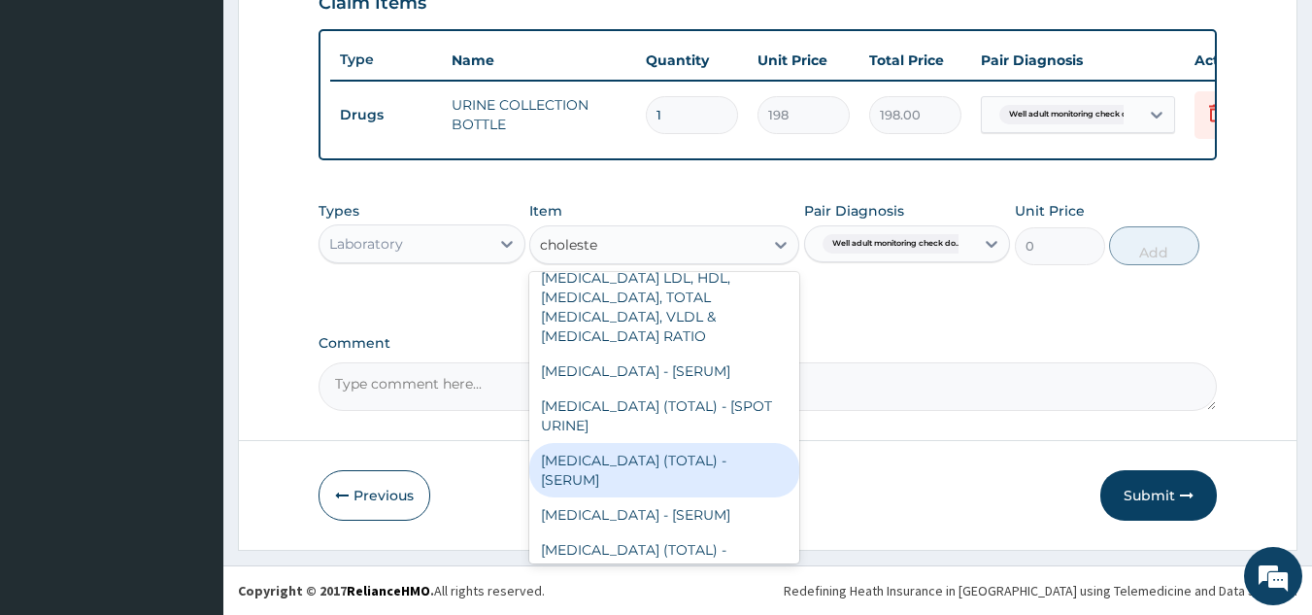
click at [642, 470] on div "CHOLESTEROL (TOTAL) - [SERUM]" at bounding box center [664, 470] width 270 height 54
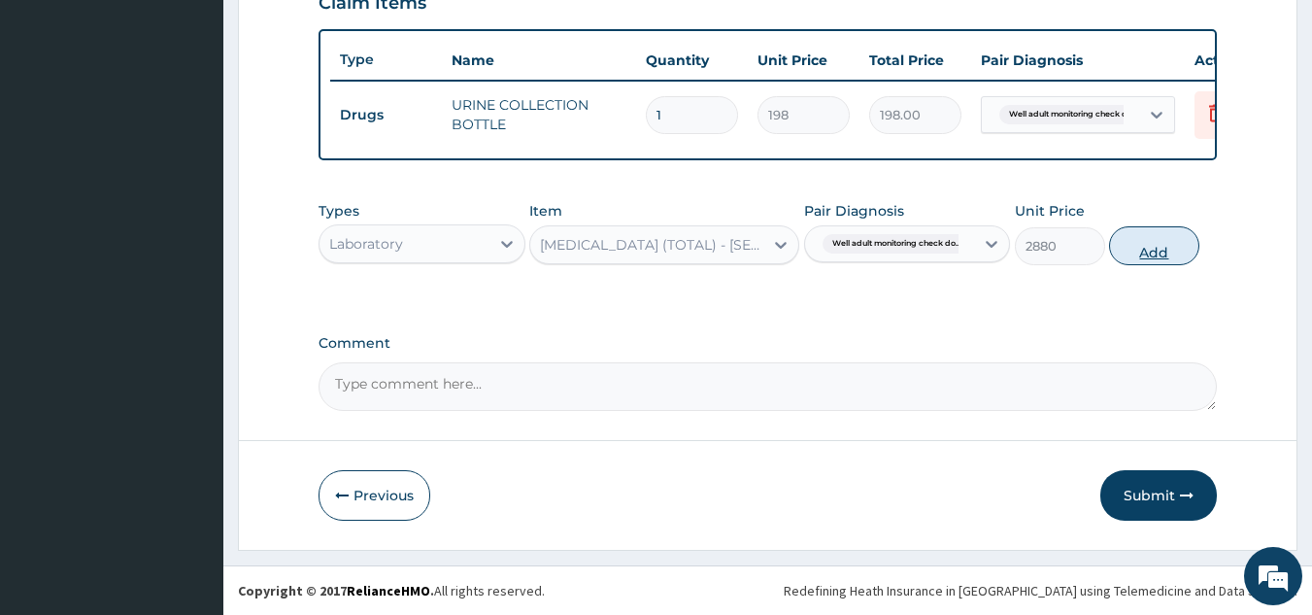
click at [1149, 240] on button "Add" at bounding box center [1154, 245] width 90 height 39
type input "0"
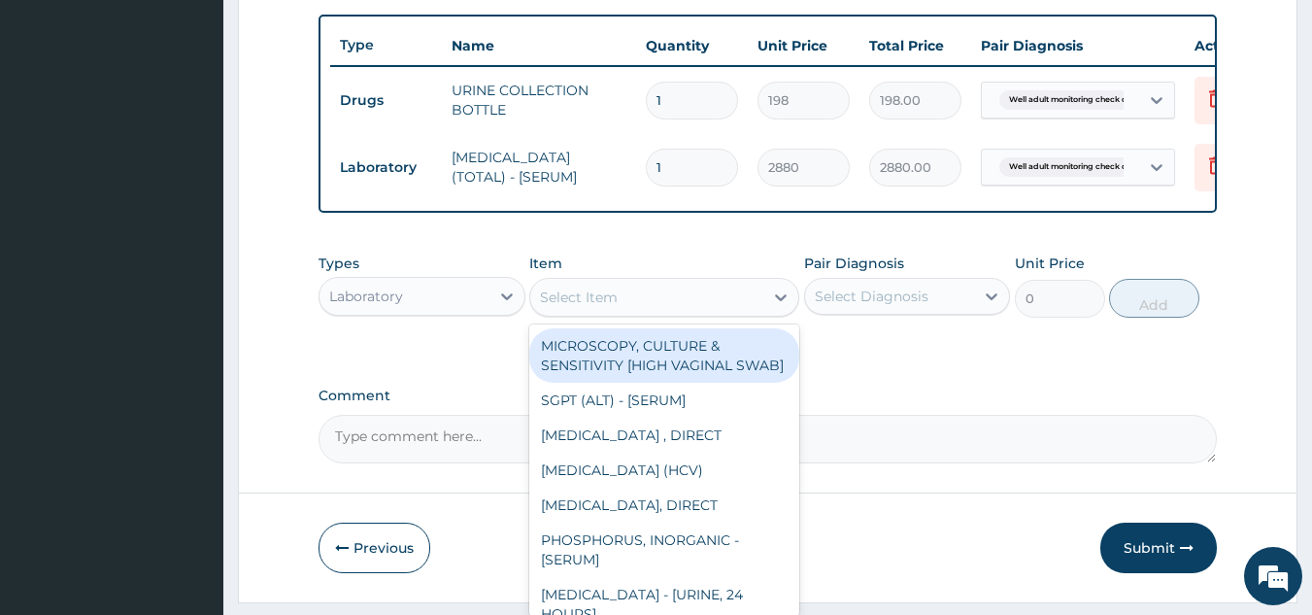
click at [695, 313] on div "Select Item" at bounding box center [646, 297] width 233 height 31
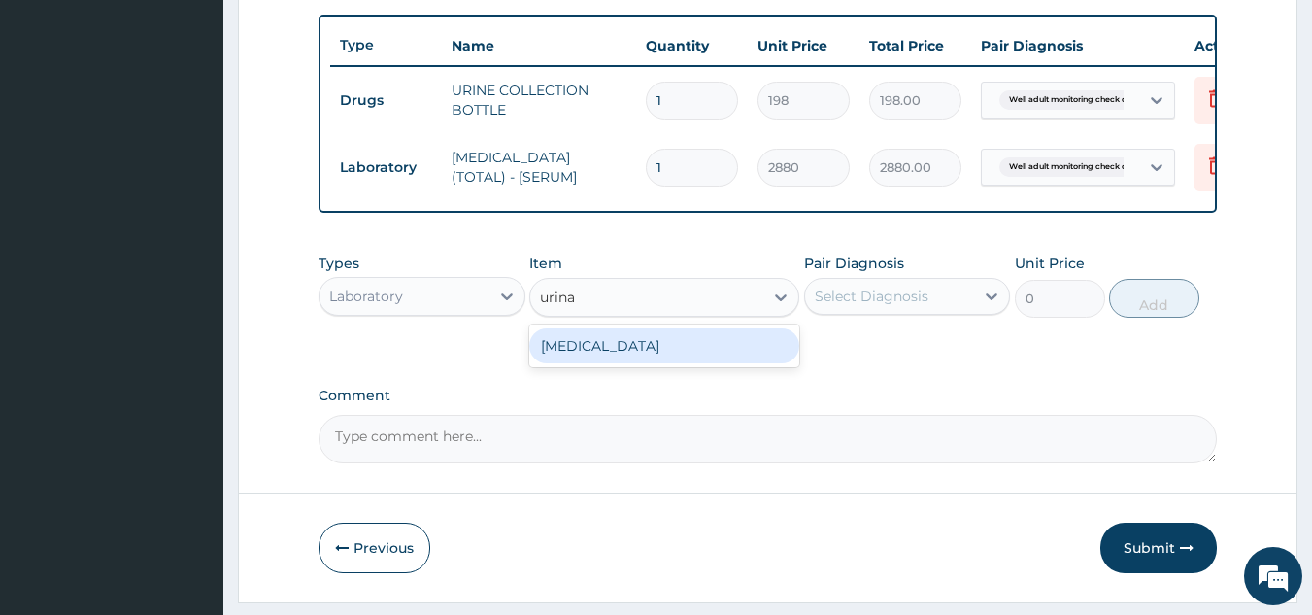
type input "urinal"
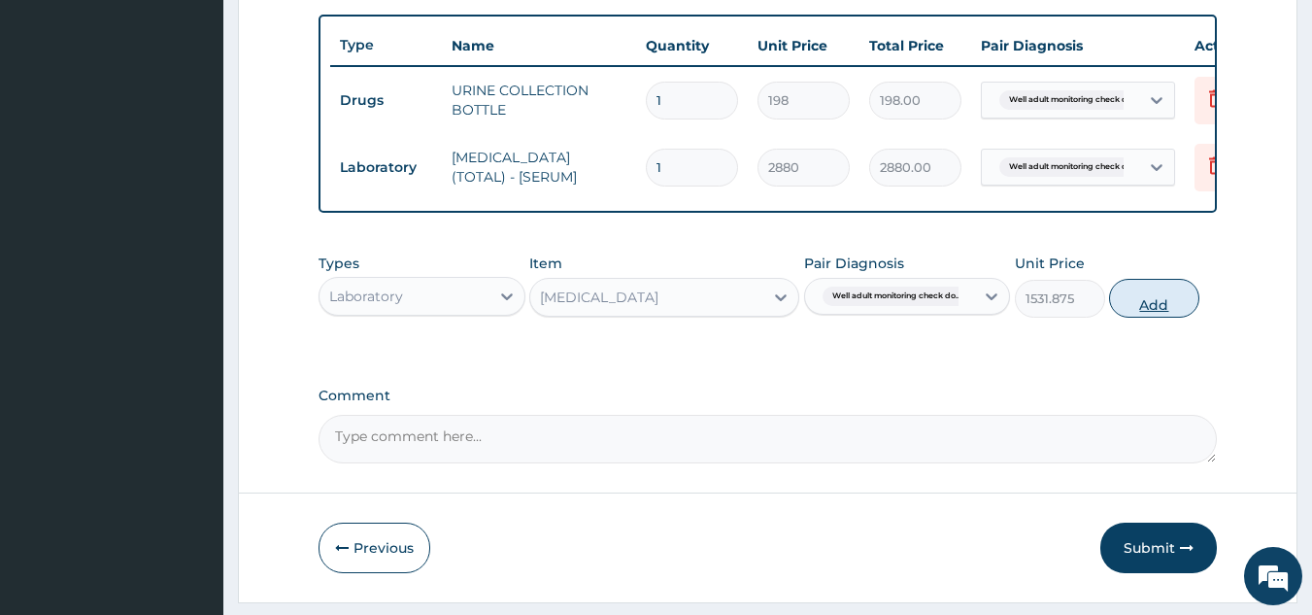
click at [1145, 308] on button "Add" at bounding box center [1154, 298] width 90 height 39
type input "0"
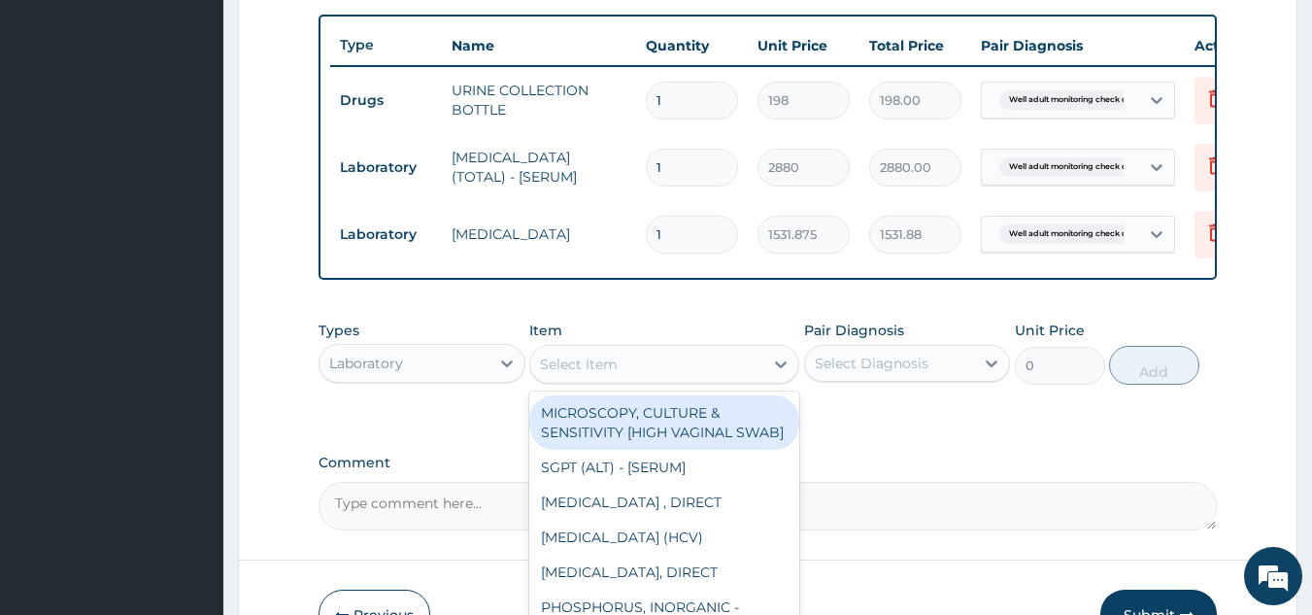
click at [661, 374] on div "Select Item" at bounding box center [646, 364] width 233 height 31
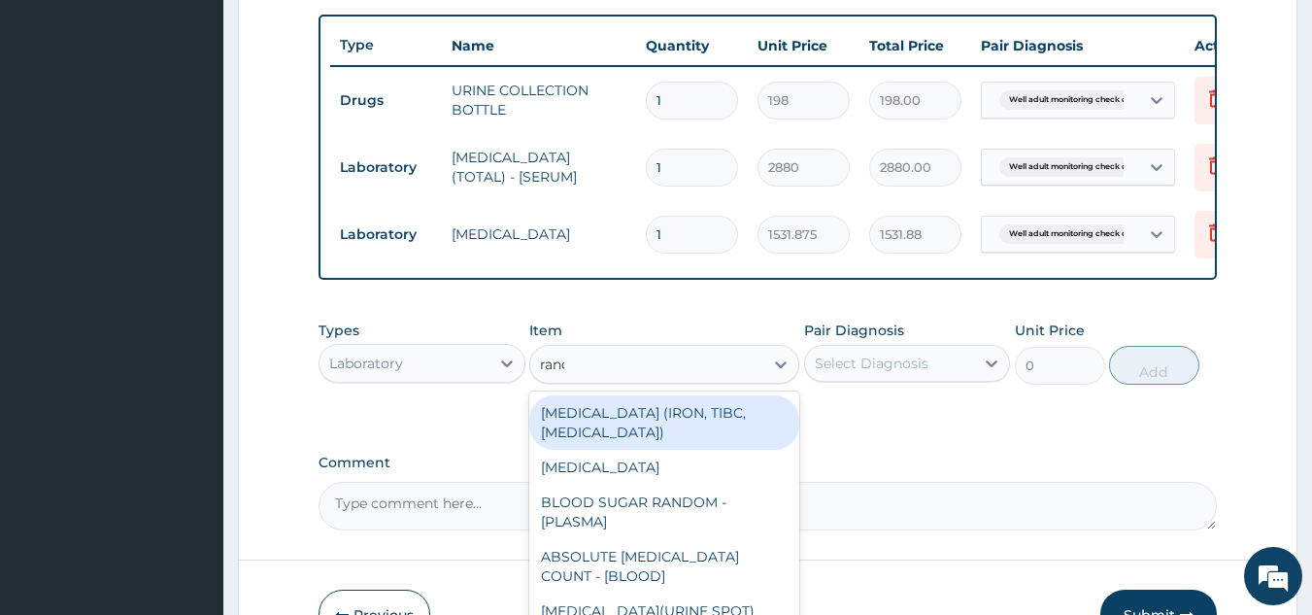
type input "rando"
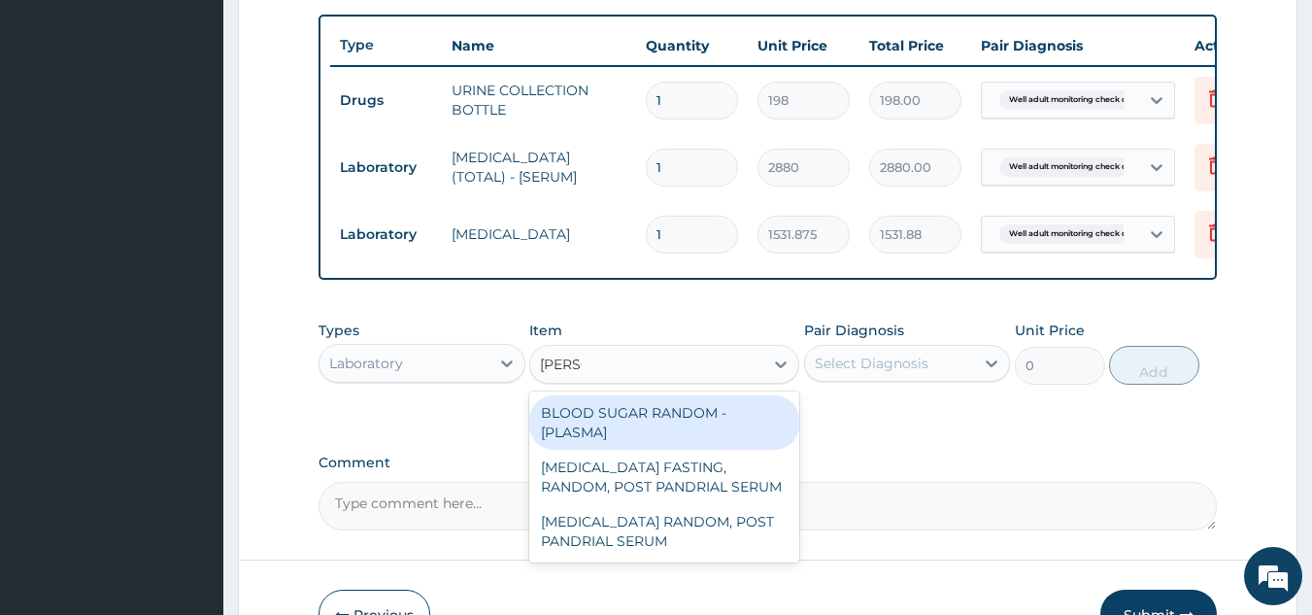
type input "1800"
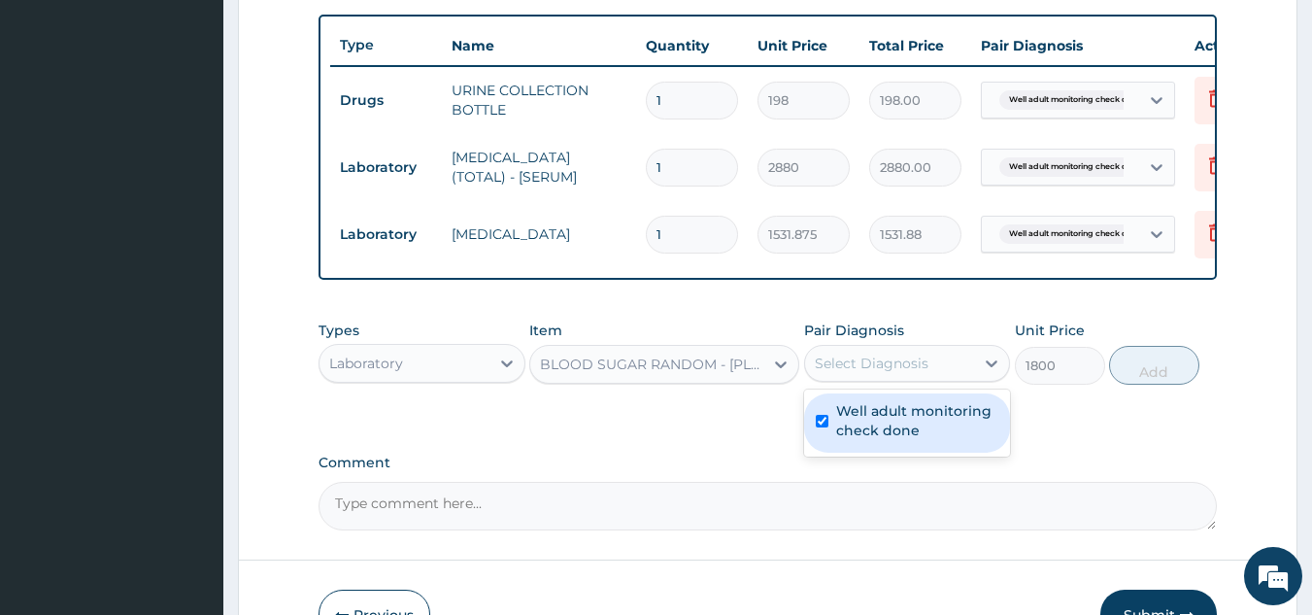
checkbox input "true"
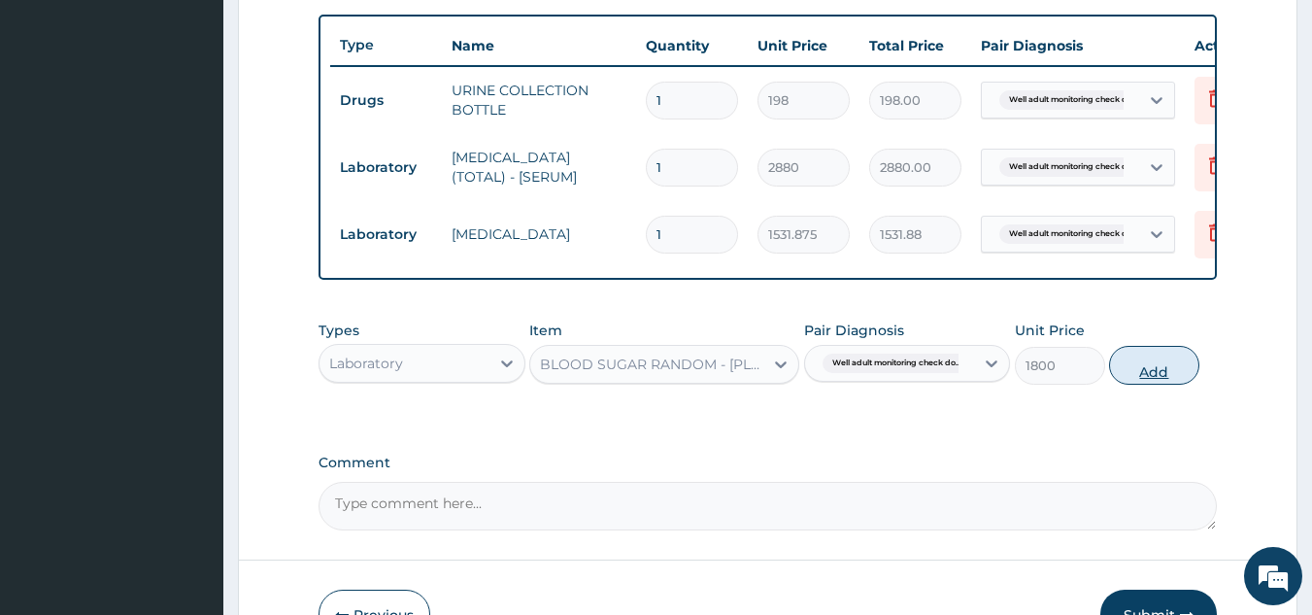
click at [1151, 379] on button "Add" at bounding box center [1154, 365] width 90 height 39
type input "0"
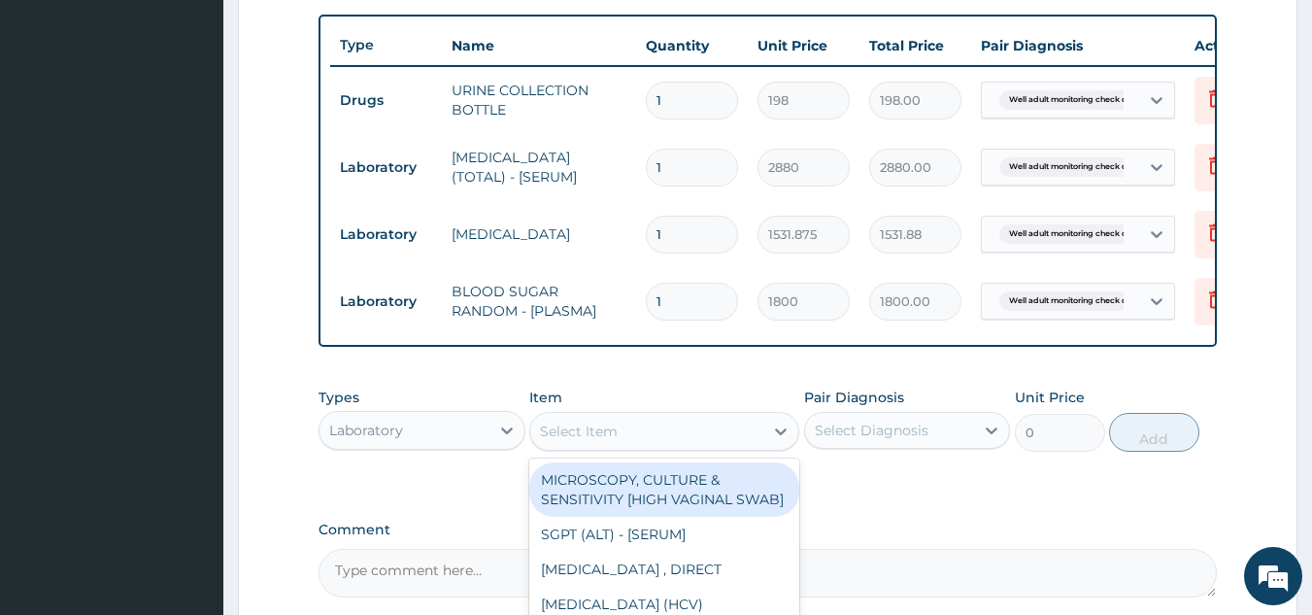
click at [601, 441] on div "Select Item" at bounding box center [579, 431] width 78 height 19
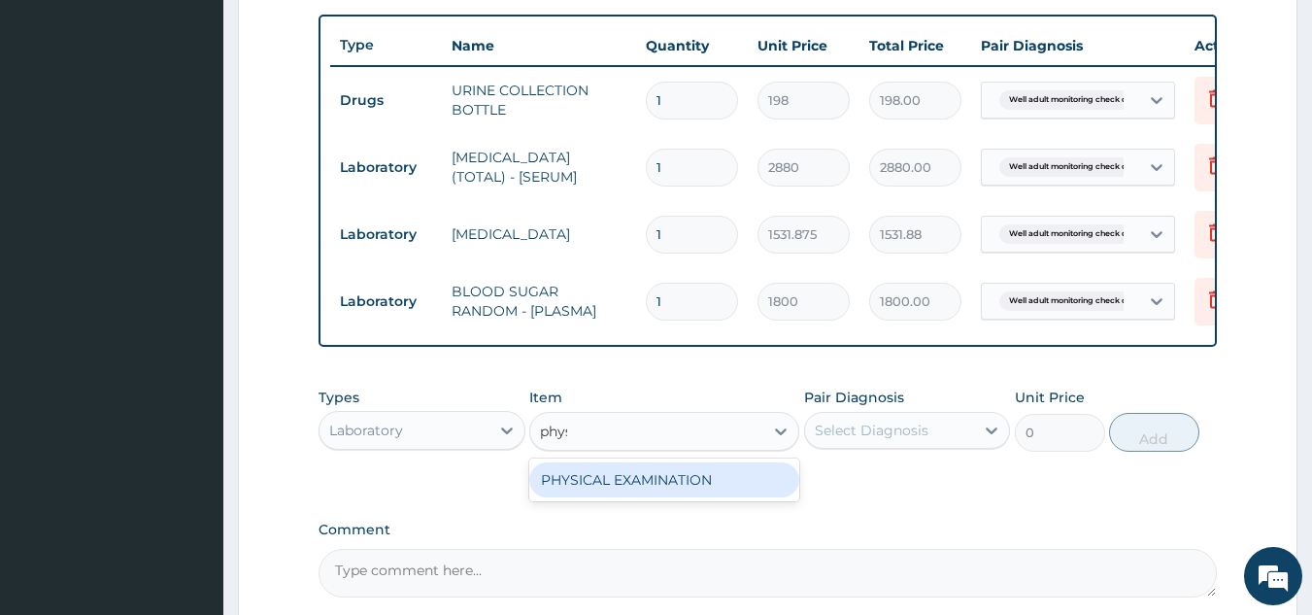
type input "physi"
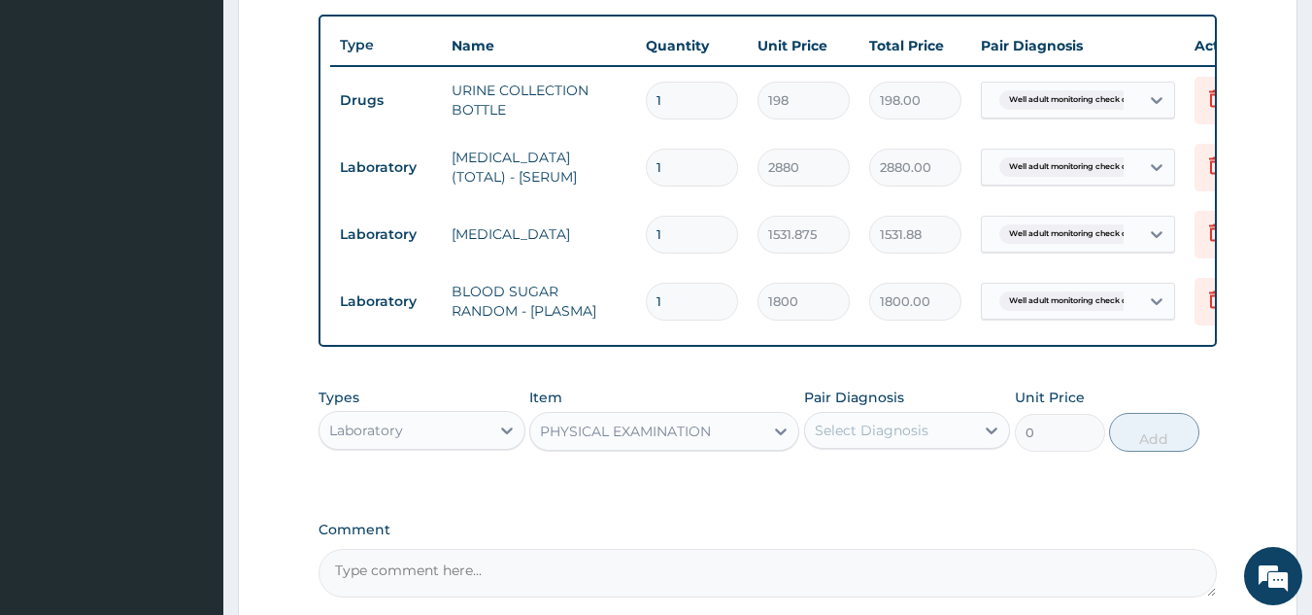
type input "1225.5"
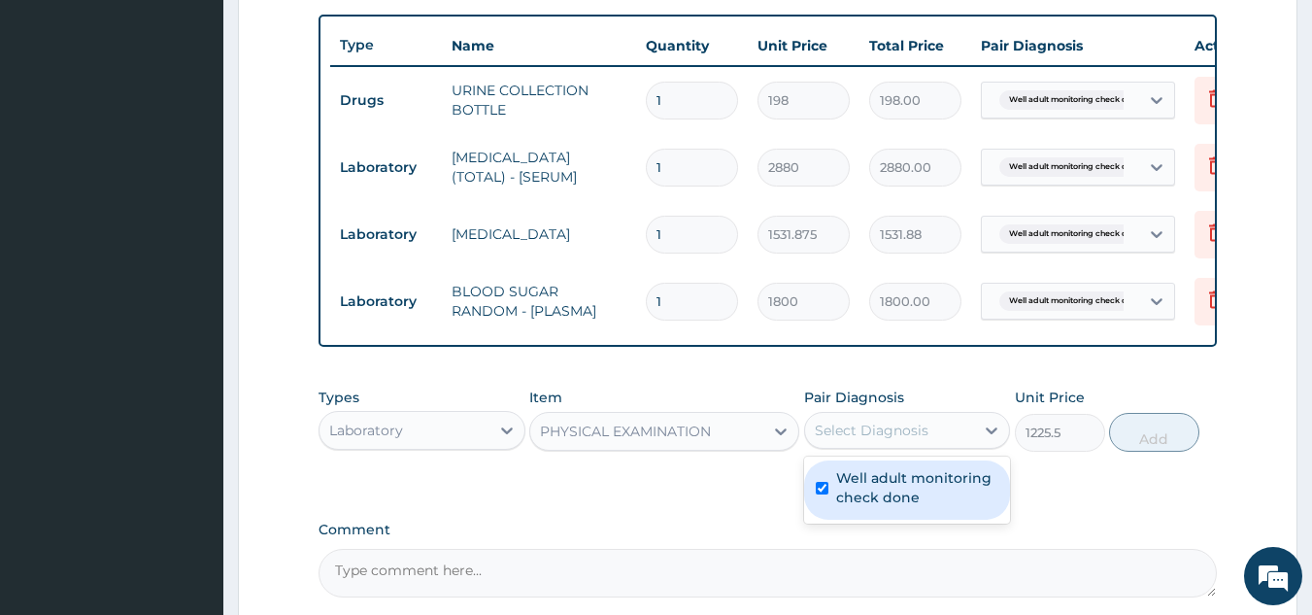
checkbox input "true"
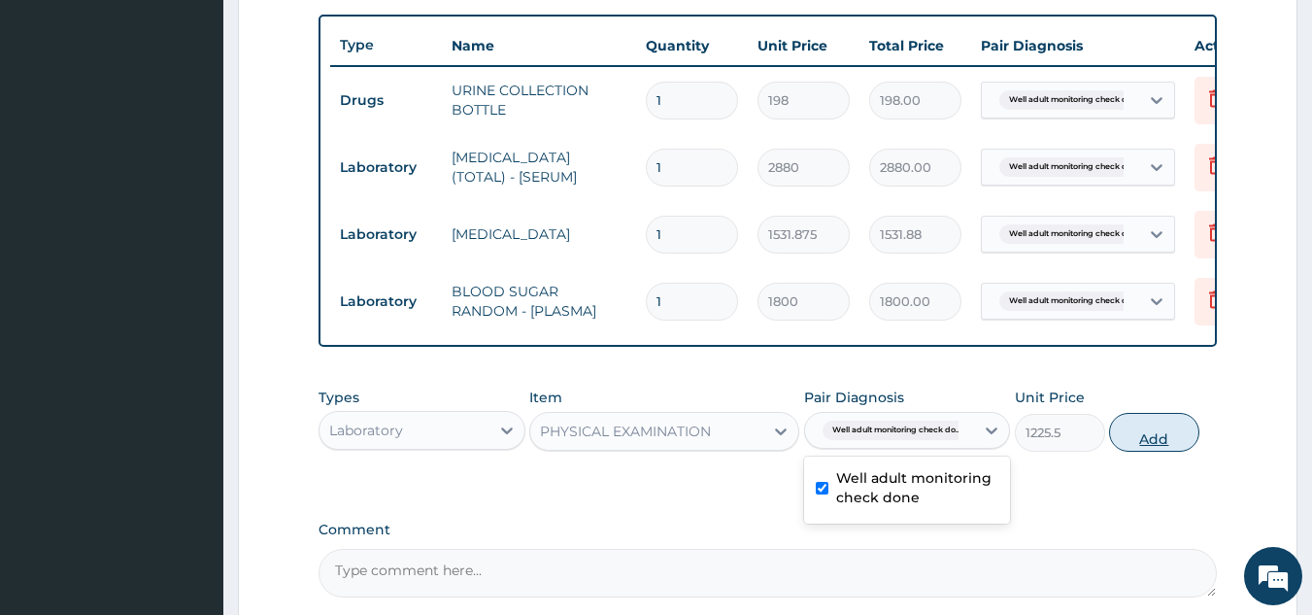
click at [1171, 436] on button "Add" at bounding box center [1154, 432] width 90 height 39
type input "0"
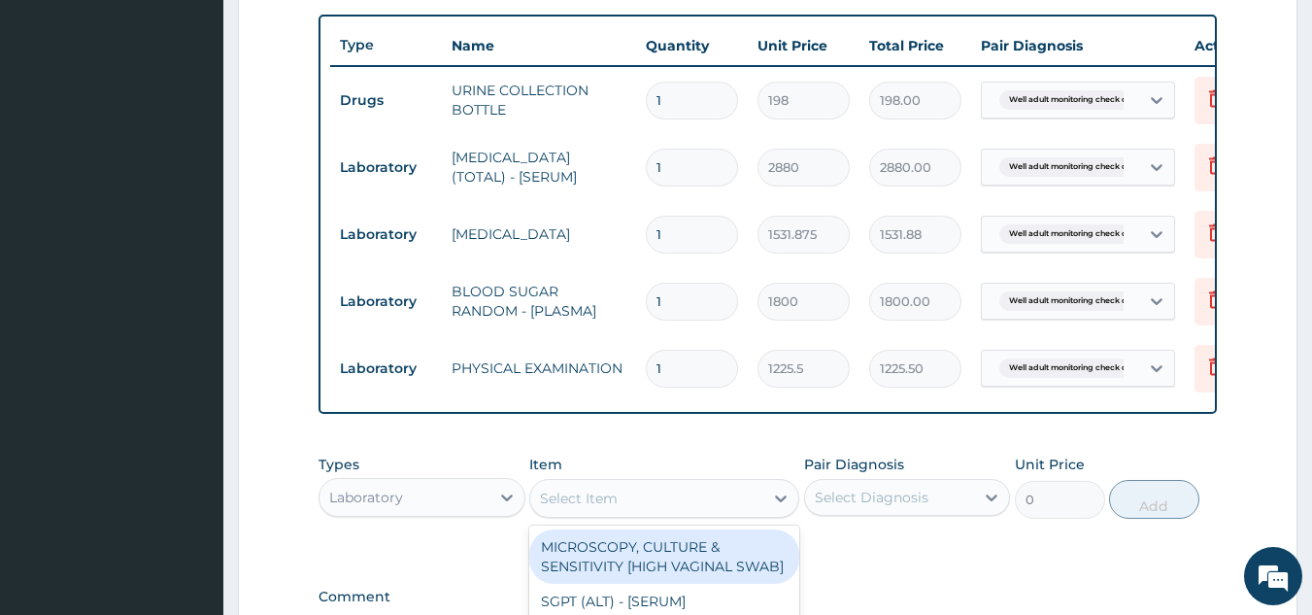
click at [646, 513] on div "Select Item" at bounding box center [646, 498] width 233 height 31
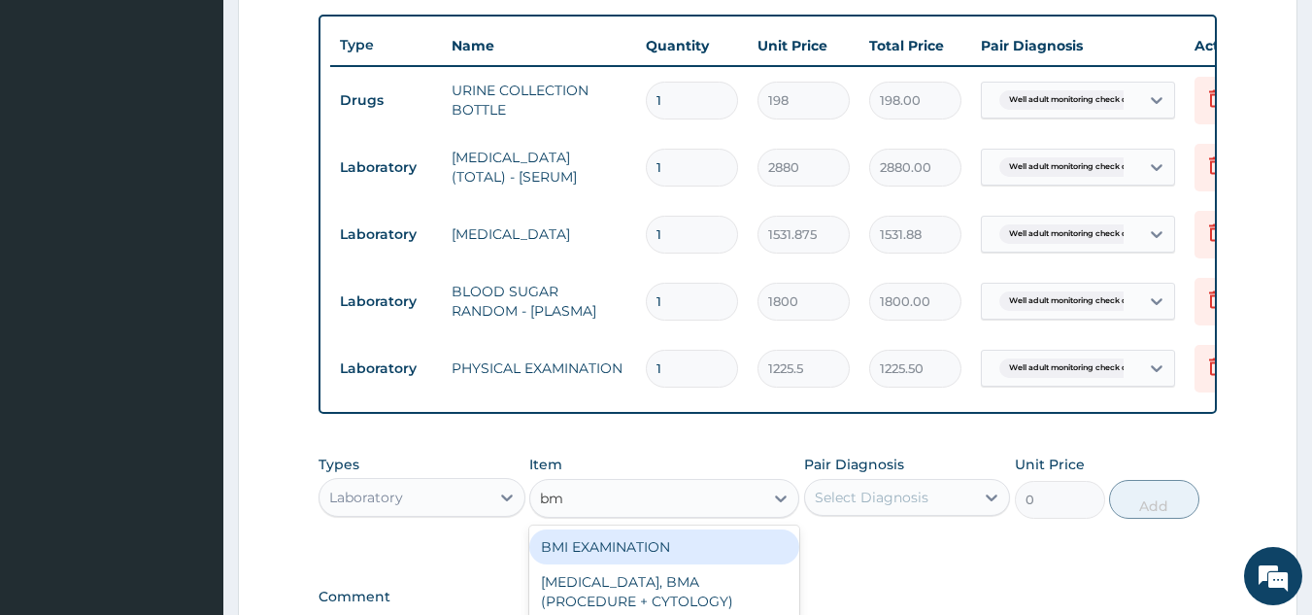
type input "bmi"
type input "1225.5"
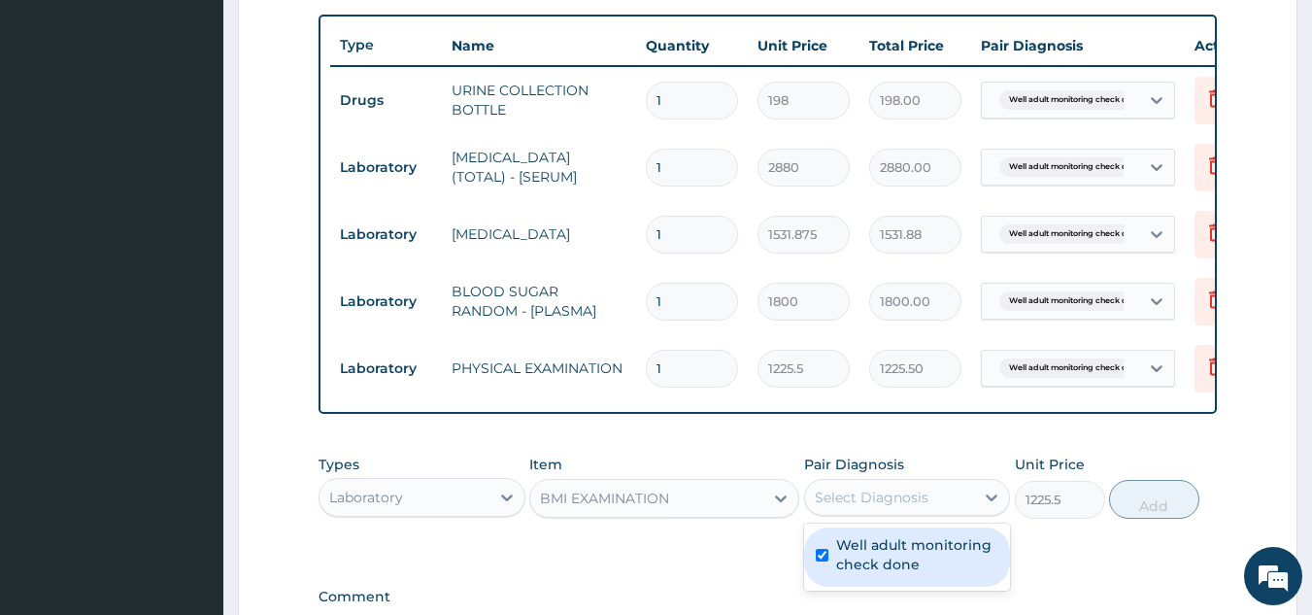
checkbox input "true"
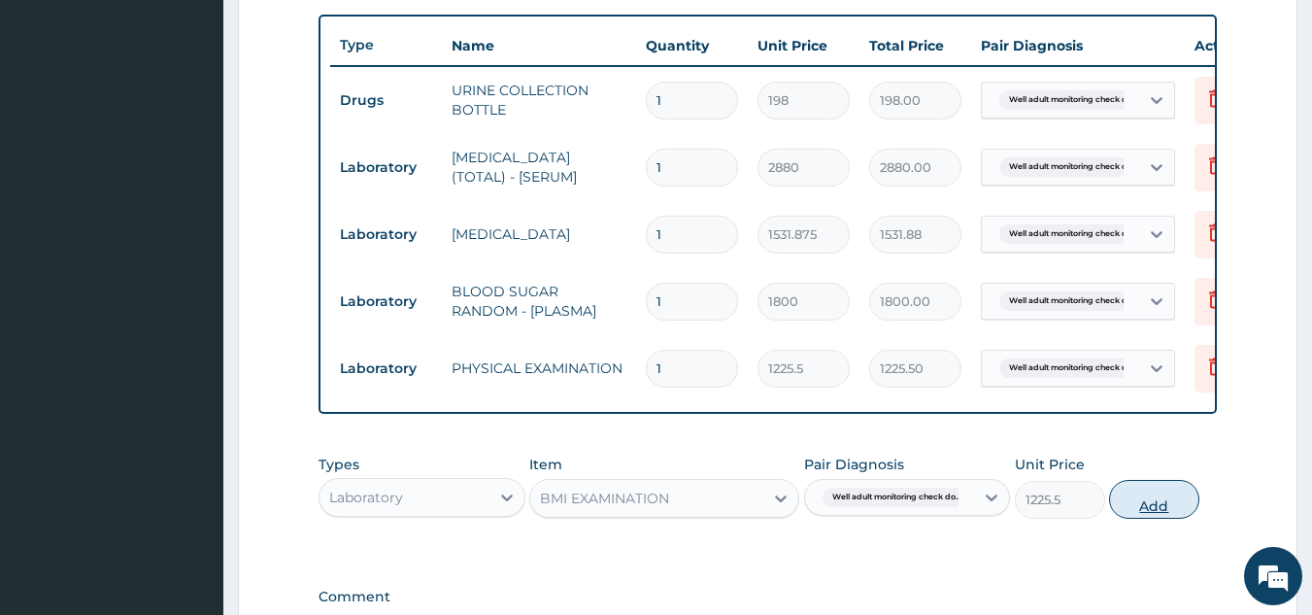
click at [1171, 515] on button "Add" at bounding box center [1154, 499] width 90 height 39
type input "0"
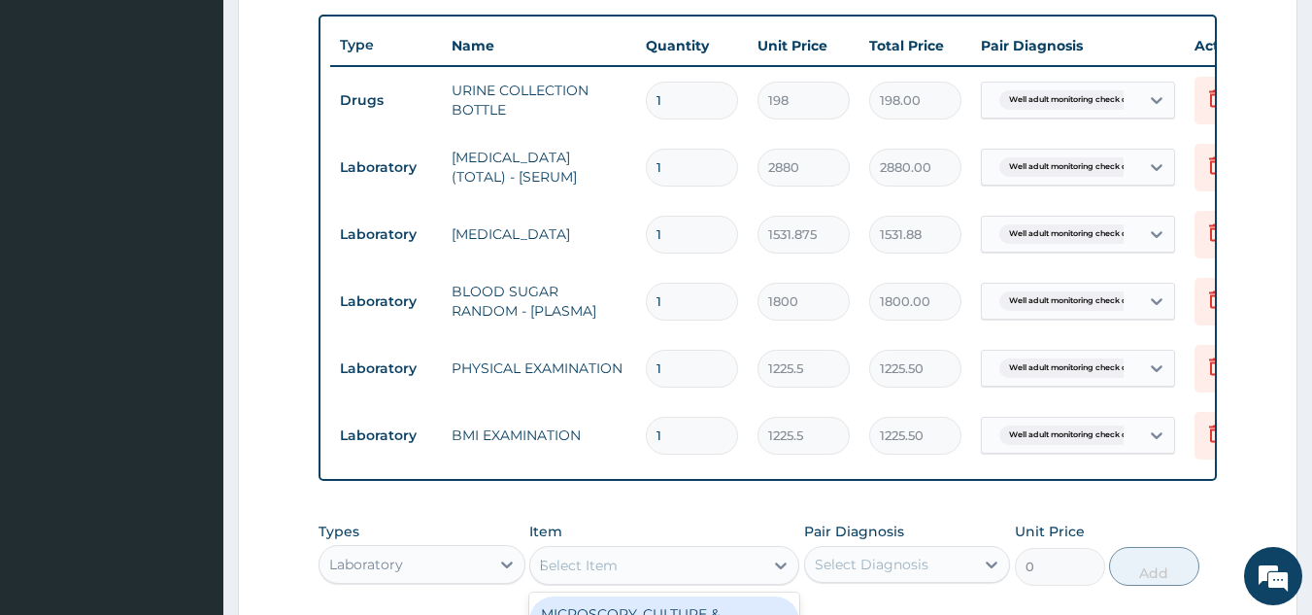
click at [683, 581] on div "Select Item b" at bounding box center [646, 565] width 233 height 31
type input "blood p"
type input "1225.5"
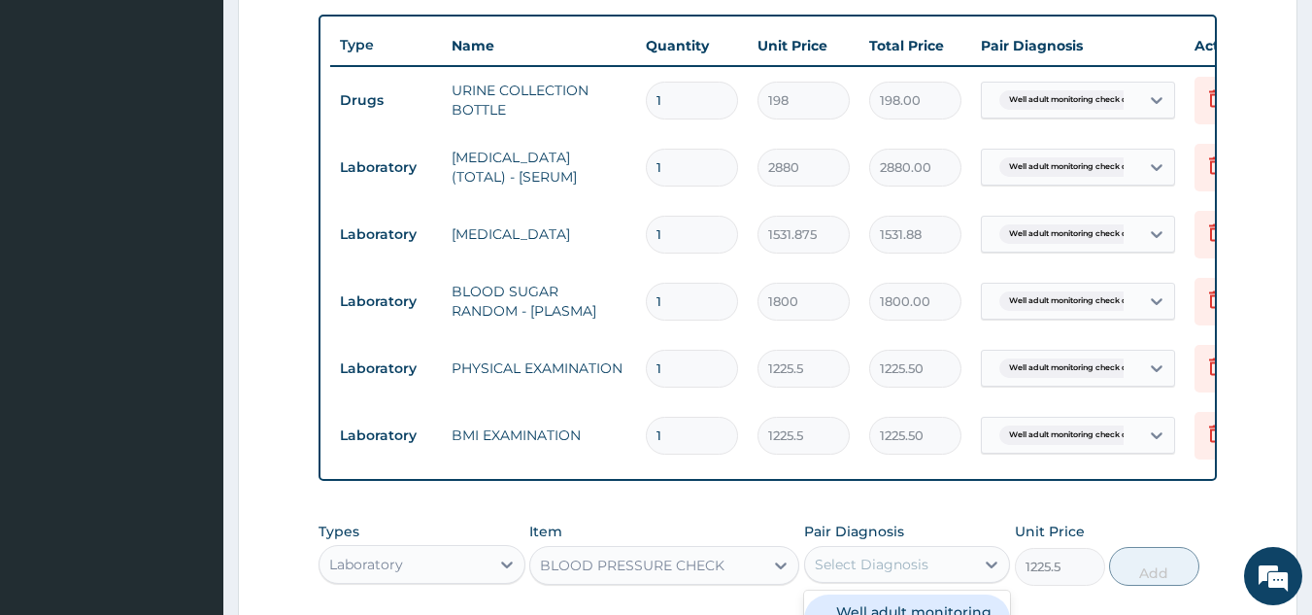
checkbox input "true"
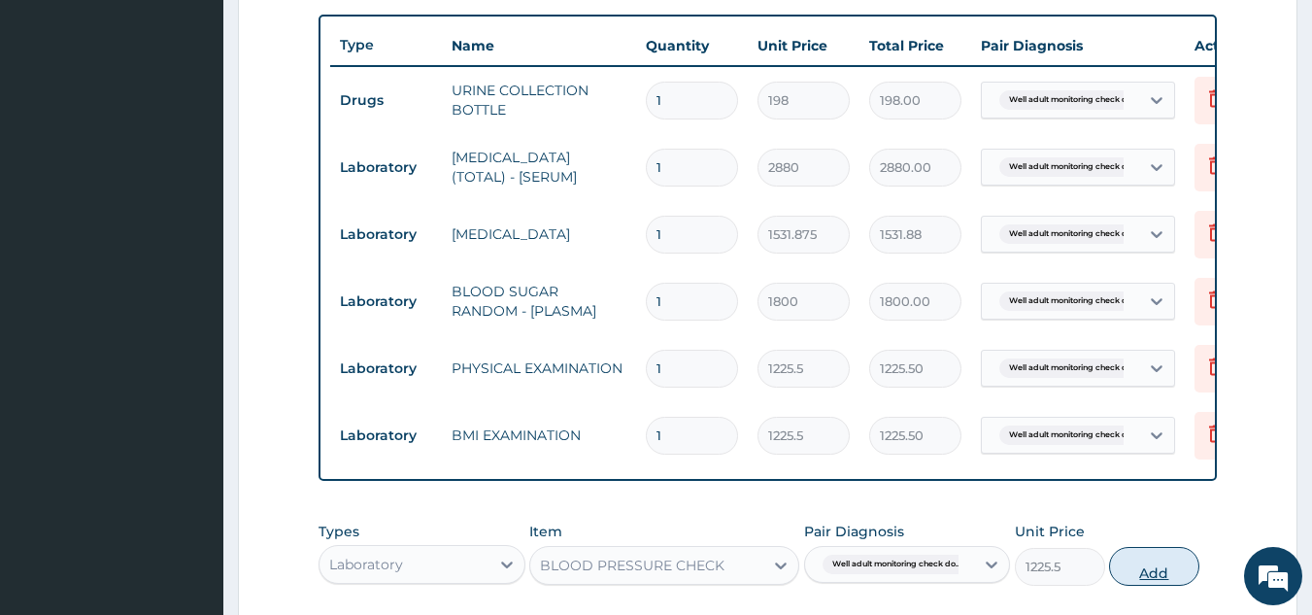
click at [1152, 579] on button "Add" at bounding box center [1154, 566] width 90 height 39
type input "0"
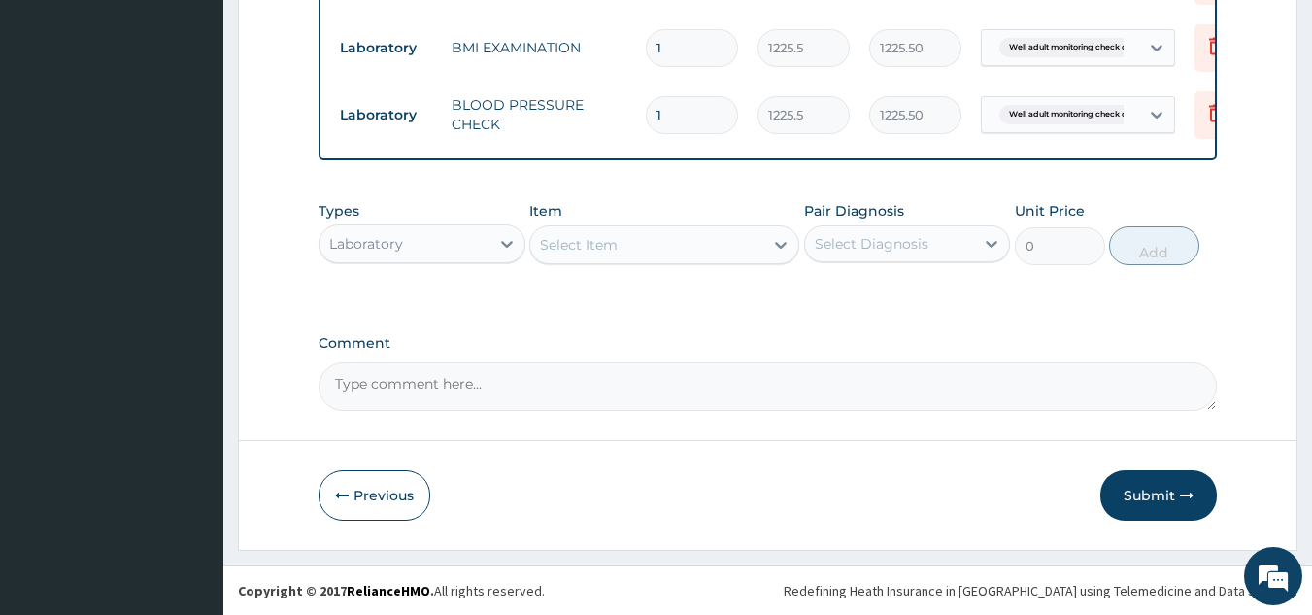
scroll to position [1110, 0]
click at [1148, 494] on button "Submit" at bounding box center [1159, 495] width 117 height 51
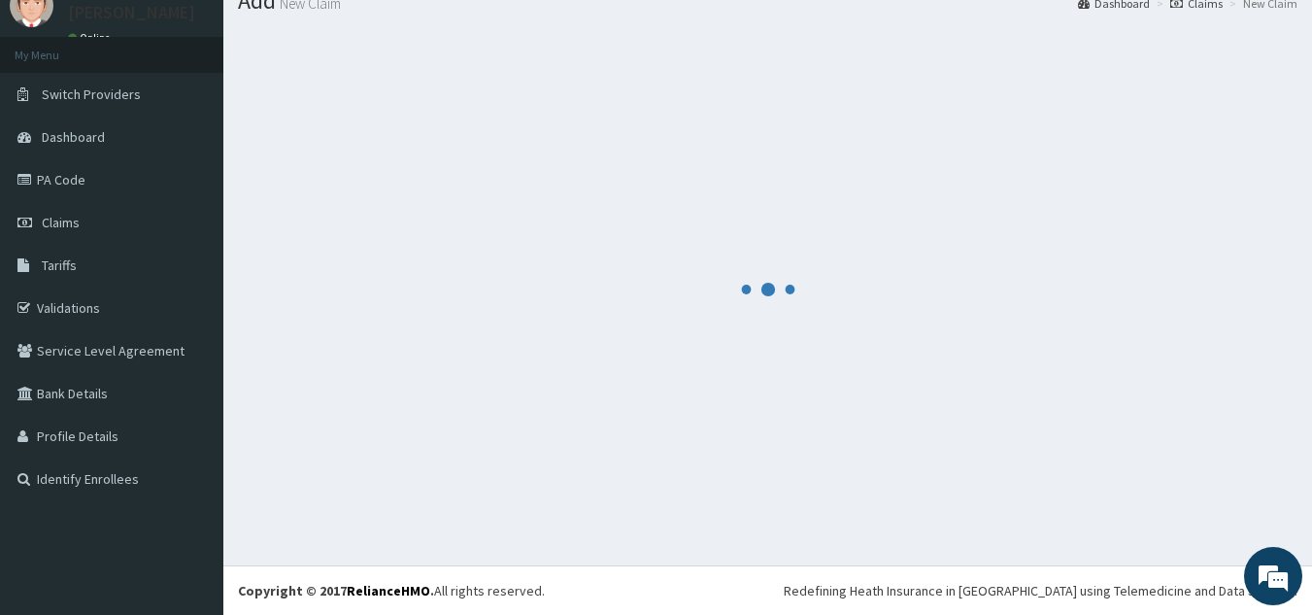
scroll to position [75, 0]
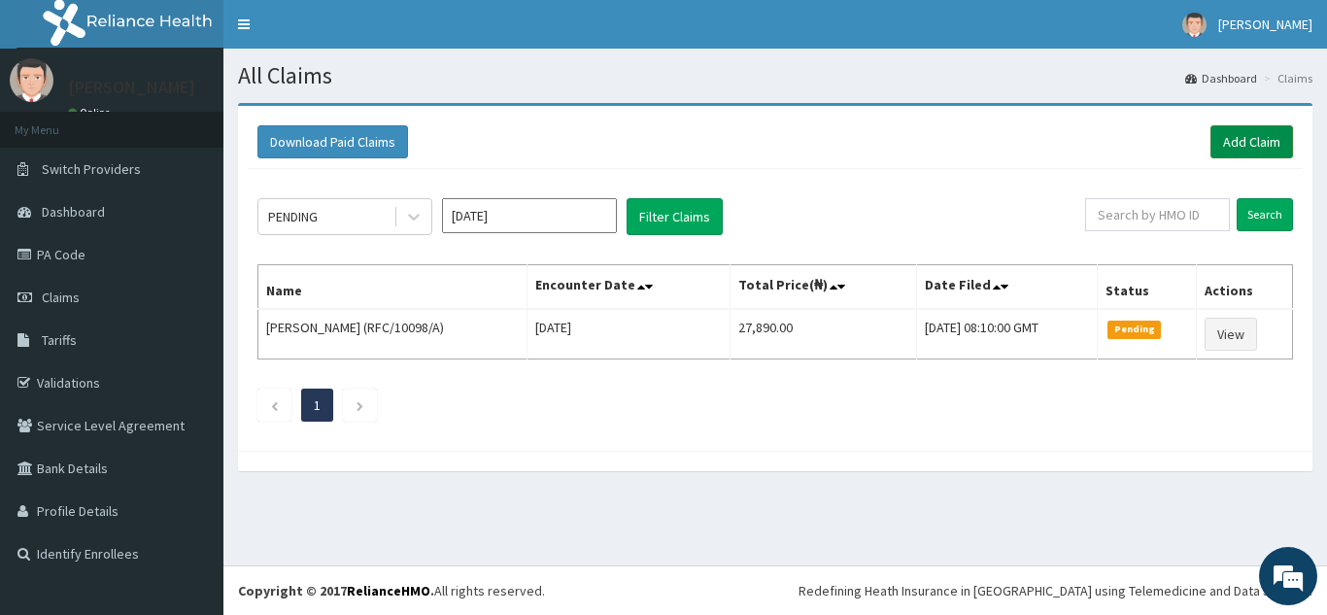
click at [1227, 151] on link "Add Claim" at bounding box center [1251, 141] width 83 height 33
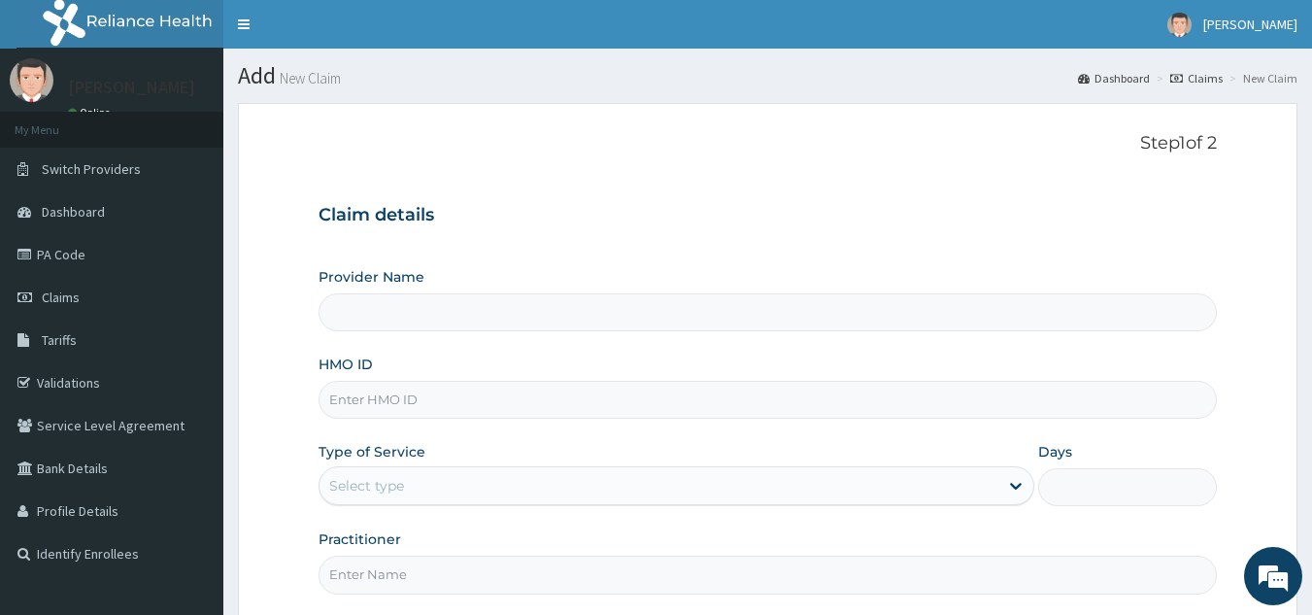
click at [625, 400] on input "HMO ID" at bounding box center [768, 400] width 899 height 38
paste input "YSS/10142/A"
click at [392, 396] on input "YSS/10142/A" at bounding box center [768, 400] width 899 height 38
type input "YSS/10146/A"
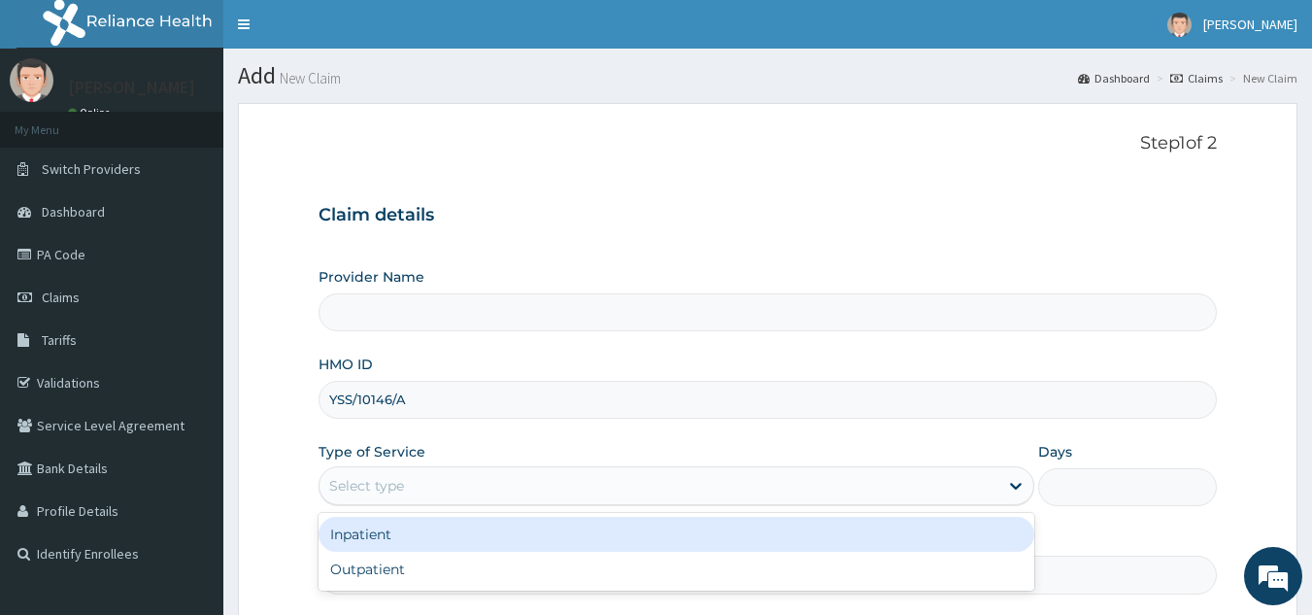
click at [585, 489] on div "Select type" at bounding box center [659, 485] width 679 height 31
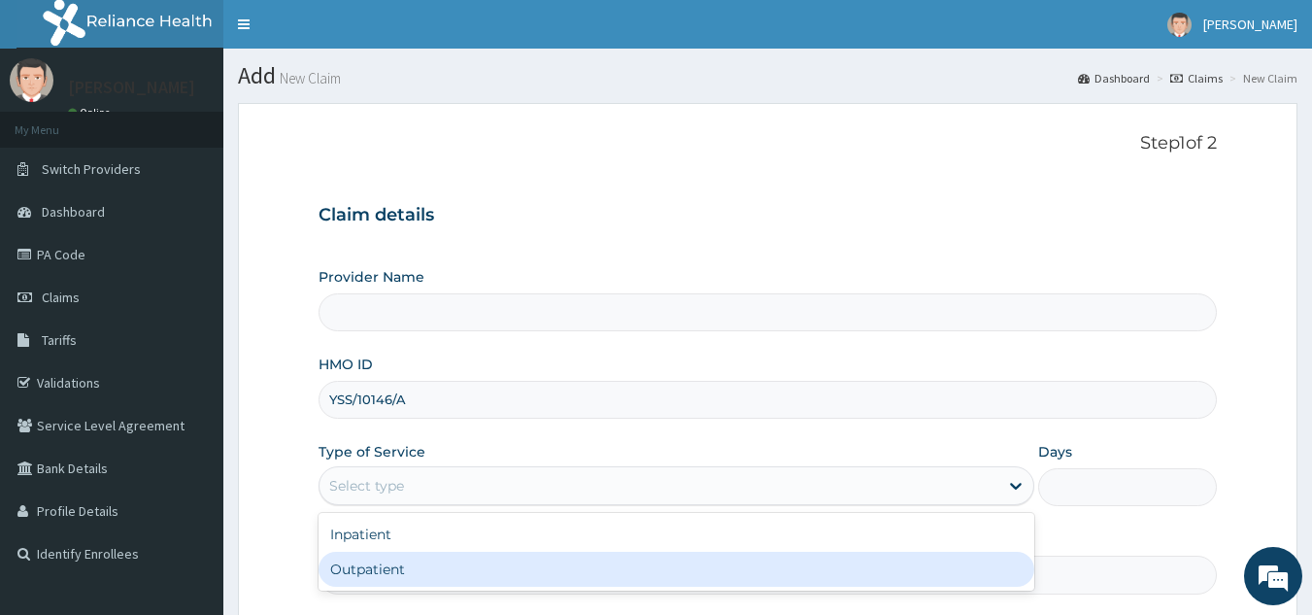
click at [534, 577] on div "Outpatient" at bounding box center [677, 569] width 716 height 35
type input "1"
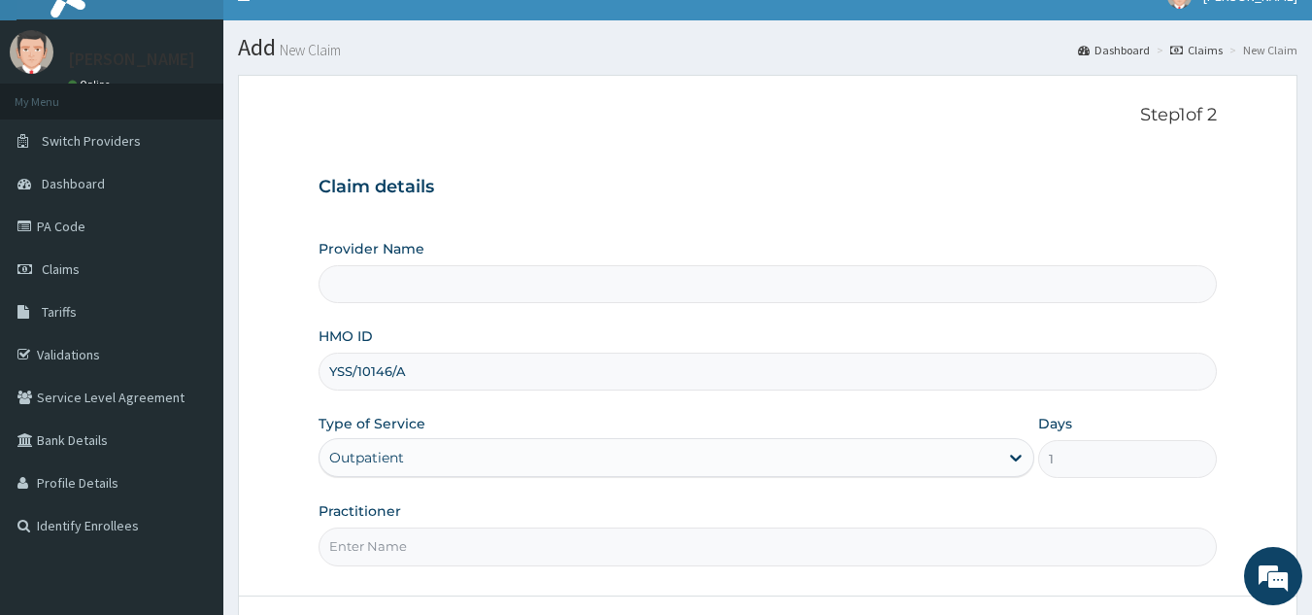
scroll to position [35, 0]
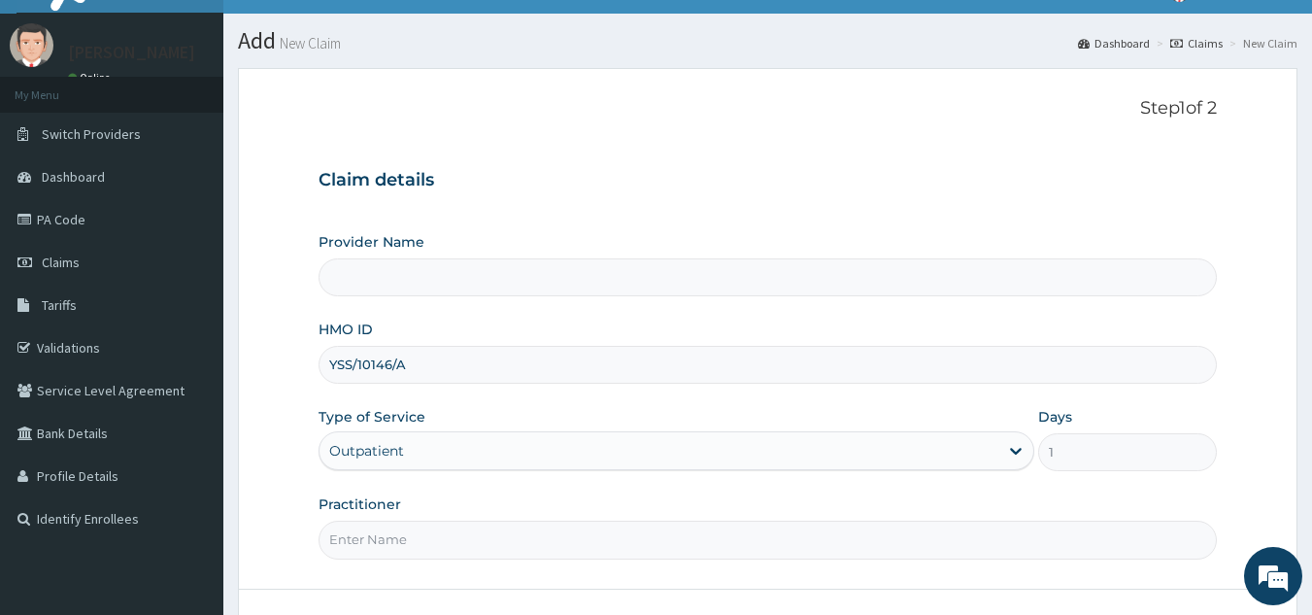
drag, startPoint x: 1323, startPoint y: 220, endPoint x: 1323, endPoint y: 245, distance: 25.3
click at [1311, 245] on html "R EL Toggle navigation [PERSON_NAME] Abiola Abikoye - [EMAIL_ADDRESS][DOMAIN_NA…" at bounding box center [656, 364] width 1312 height 798
type input "Reliance Family Clinics (RFC) - [GEOGRAPHIC_DATA]"
click at [695, 539] on input "Practitioner" at bounding box center [768, 540] width 899 height 38
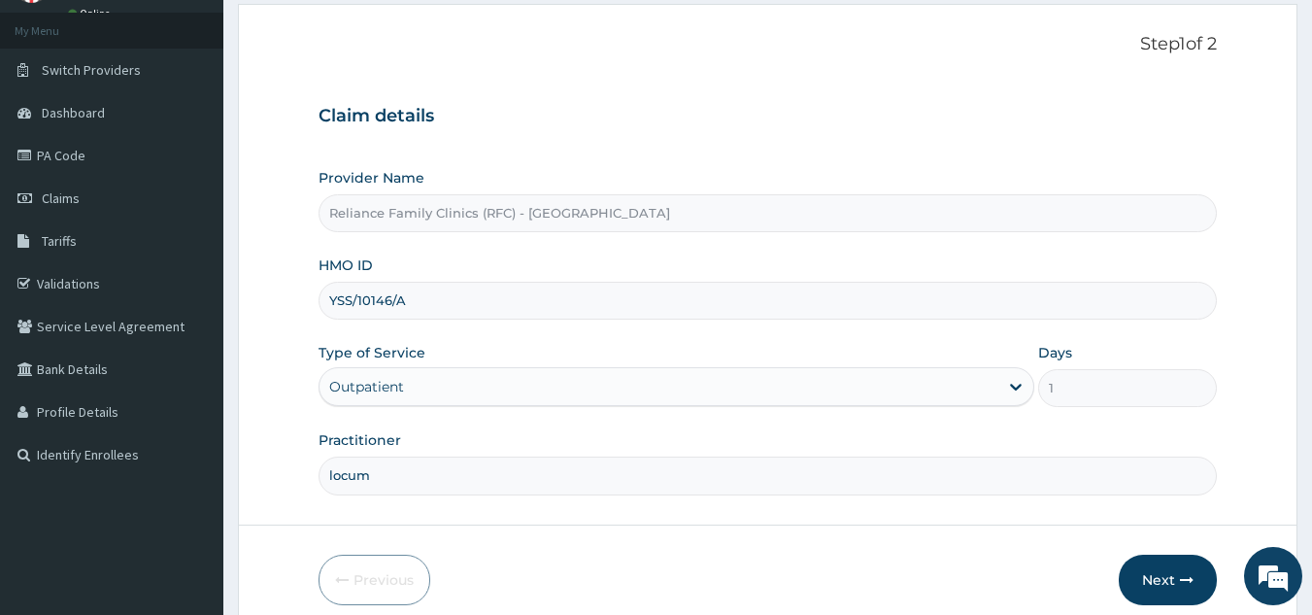
scroll to position [100, 0]
type input "locum"
click at [1170, 584] on button "Next" at bounding box center [1168, 579] width 98 height 51
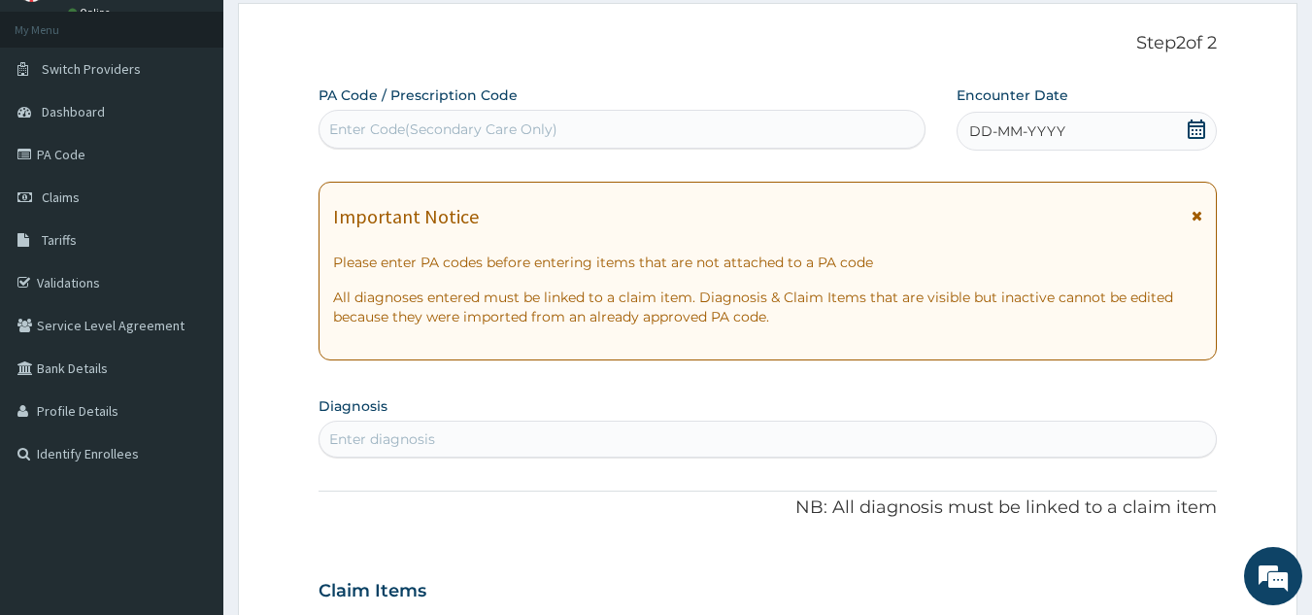
click at [1093, 134] on div "DD-MM-YYYY" at bounding box center [1087, 131] width 260 height 39
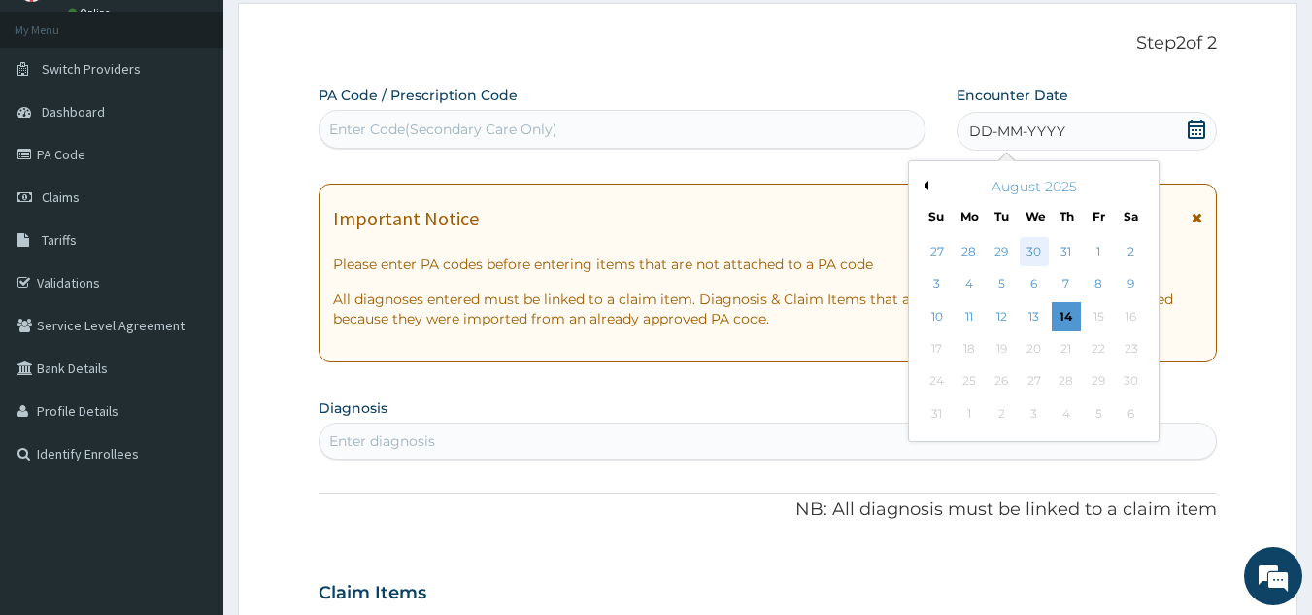
click at [1034, 249] on div "30" at bounding box center [1034, 251] width 29 height 29
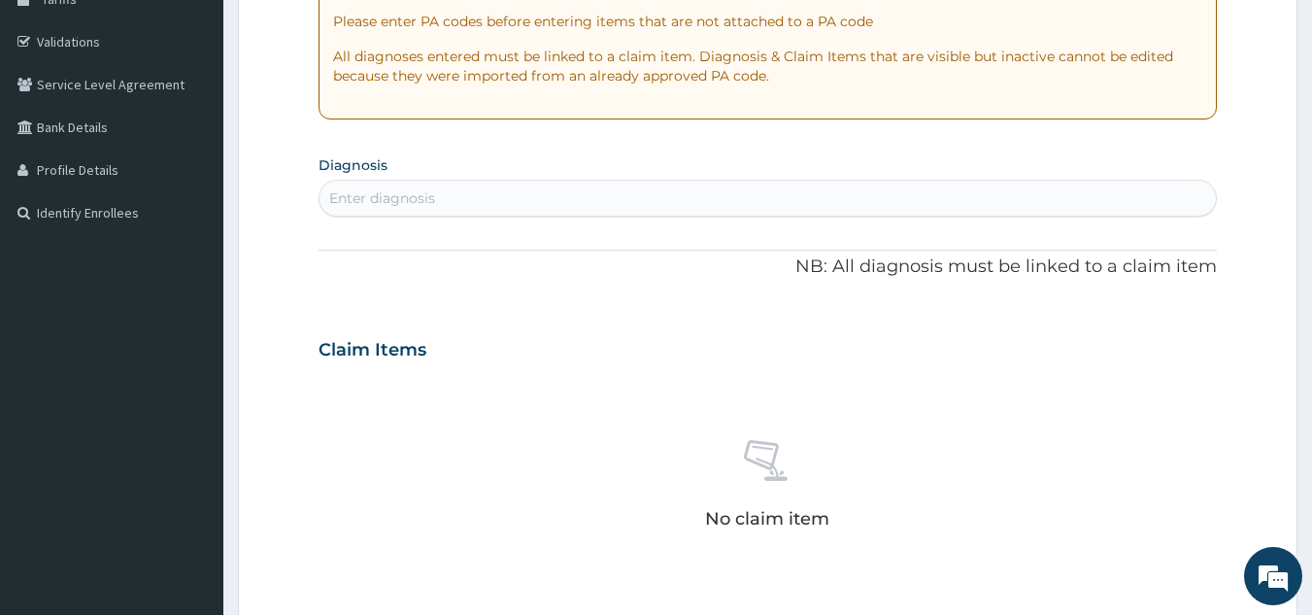
scroll to position [411, 0]
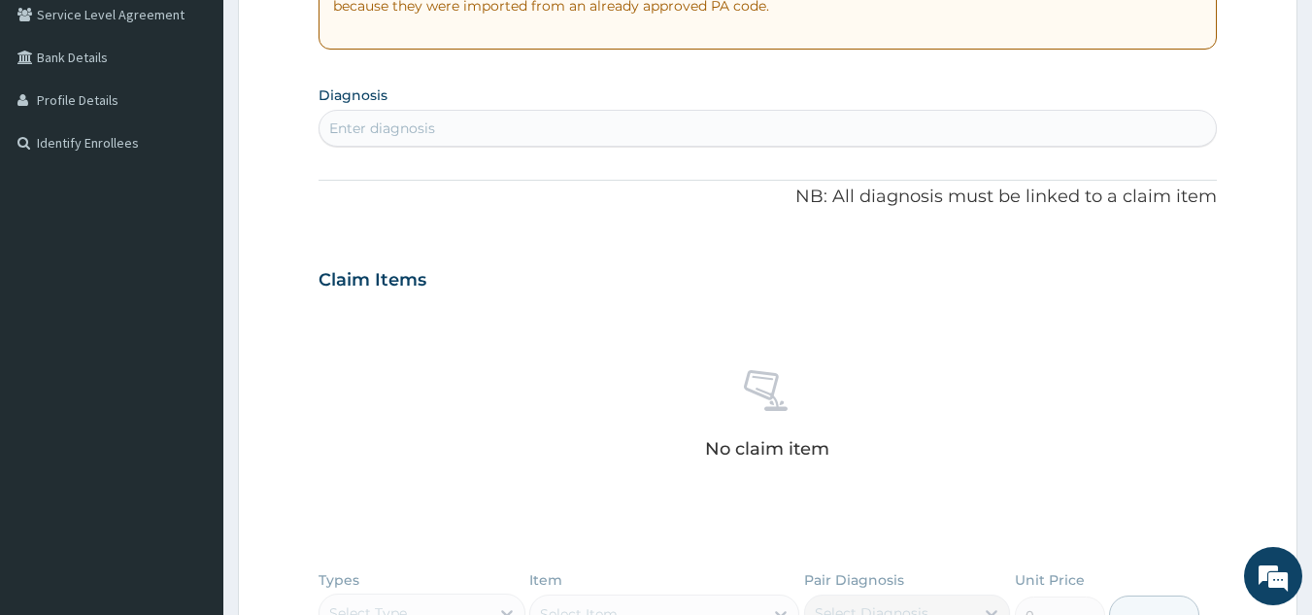
click at [1002, 129] on div "Enter diagnosis" at bounding box center [769, 128] width 898 height 31
type input "well adult moni"
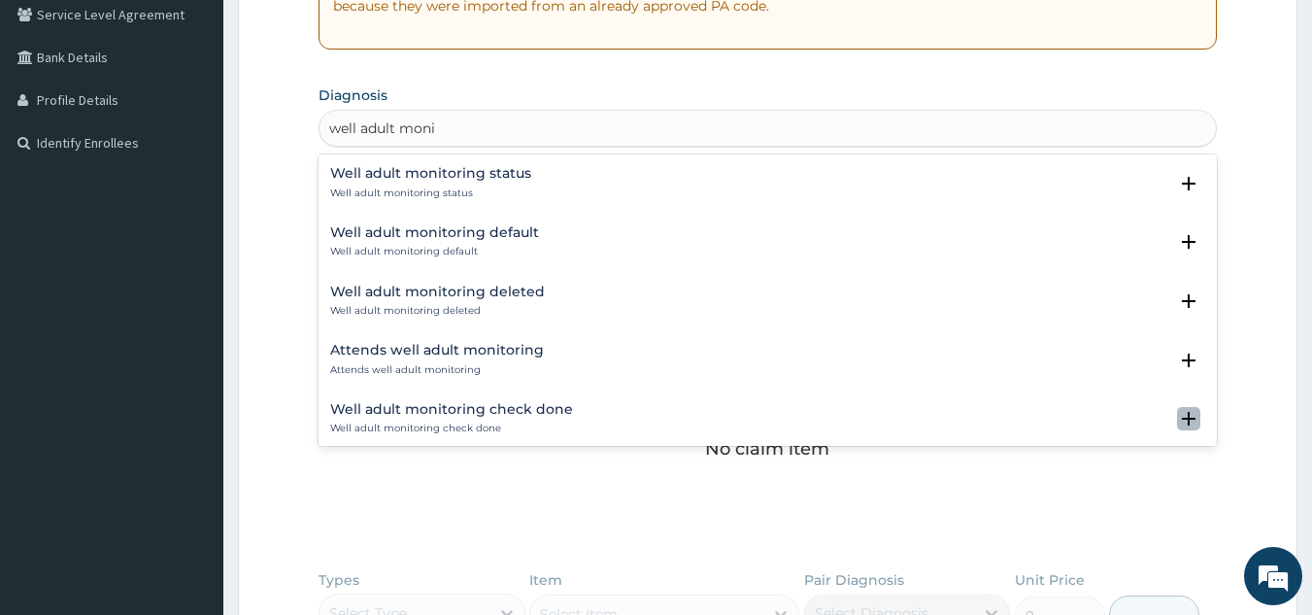
click at [1182, 421] on icon "open select status" at bounding box center [1189, 419] width 14 height 14
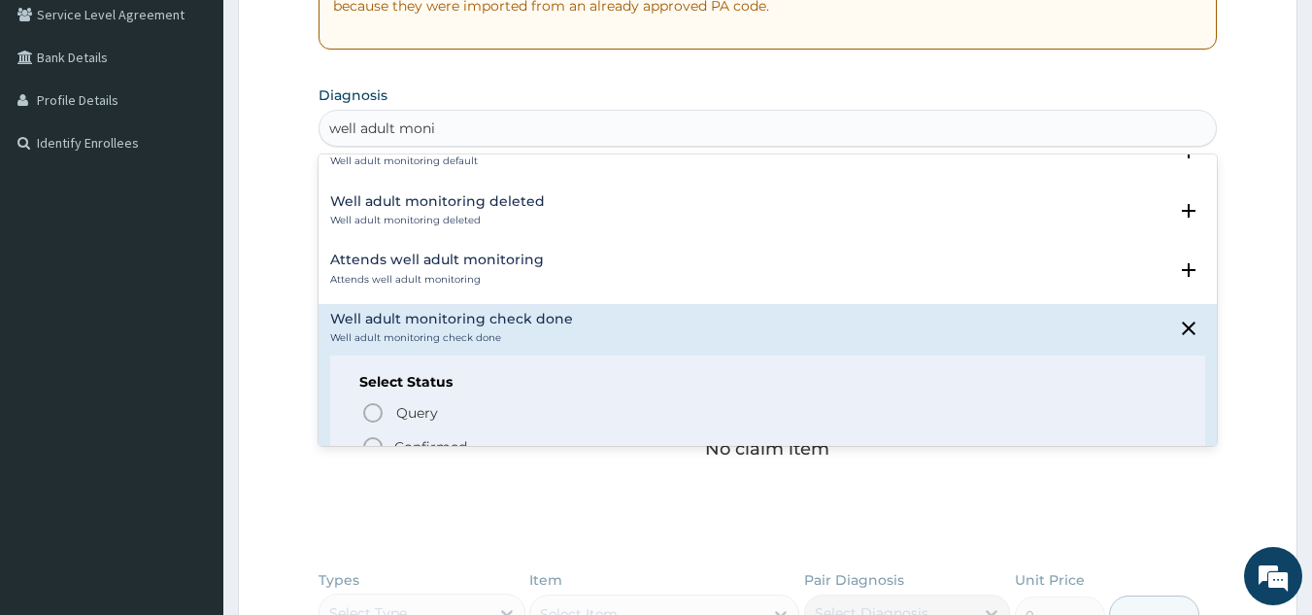
scroll to position [134, 0]
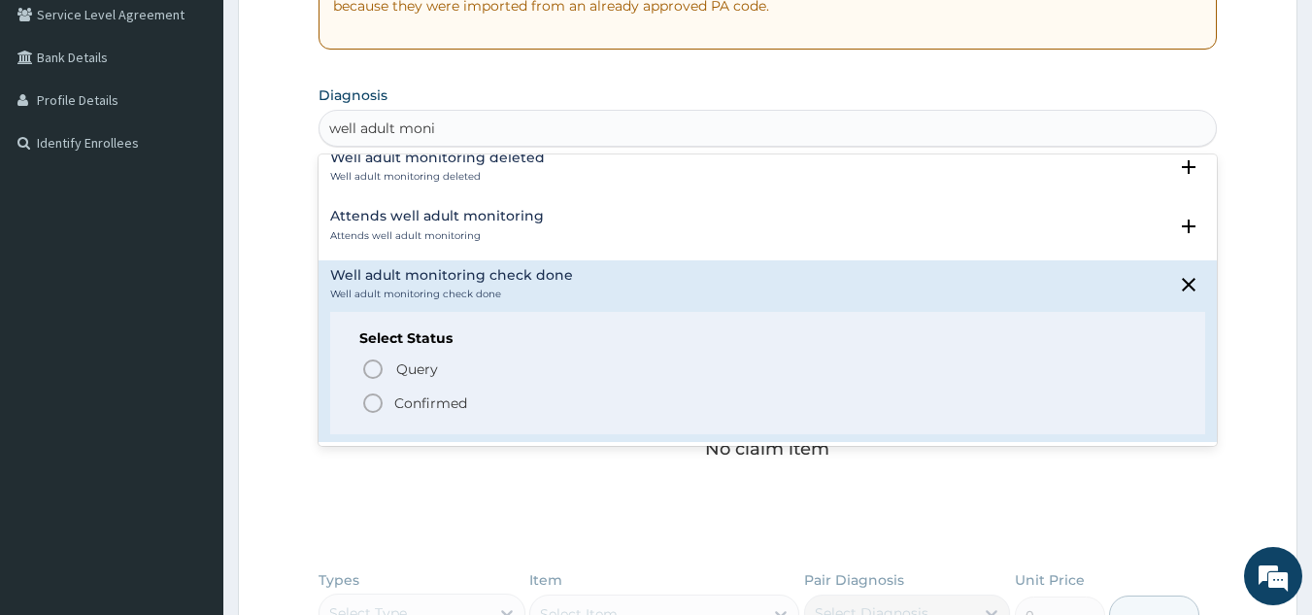
click at [372, 405] on icon "status option filled" at bounding box center [372, 402] width 23 height 23
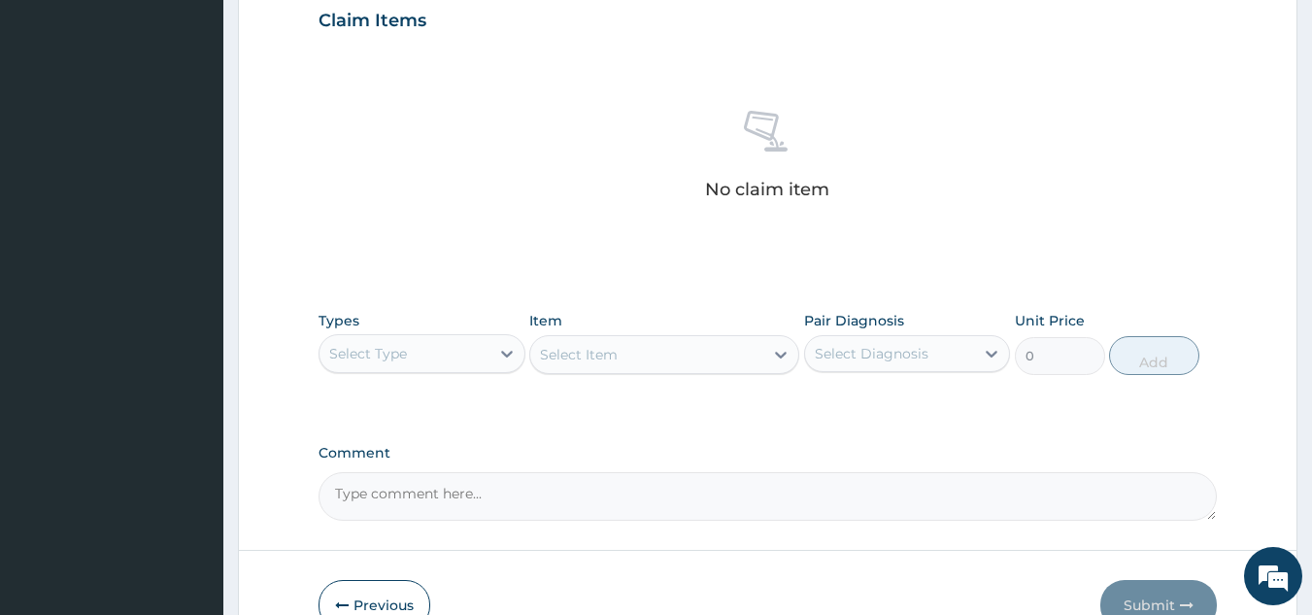
scroll to position [697, 0]
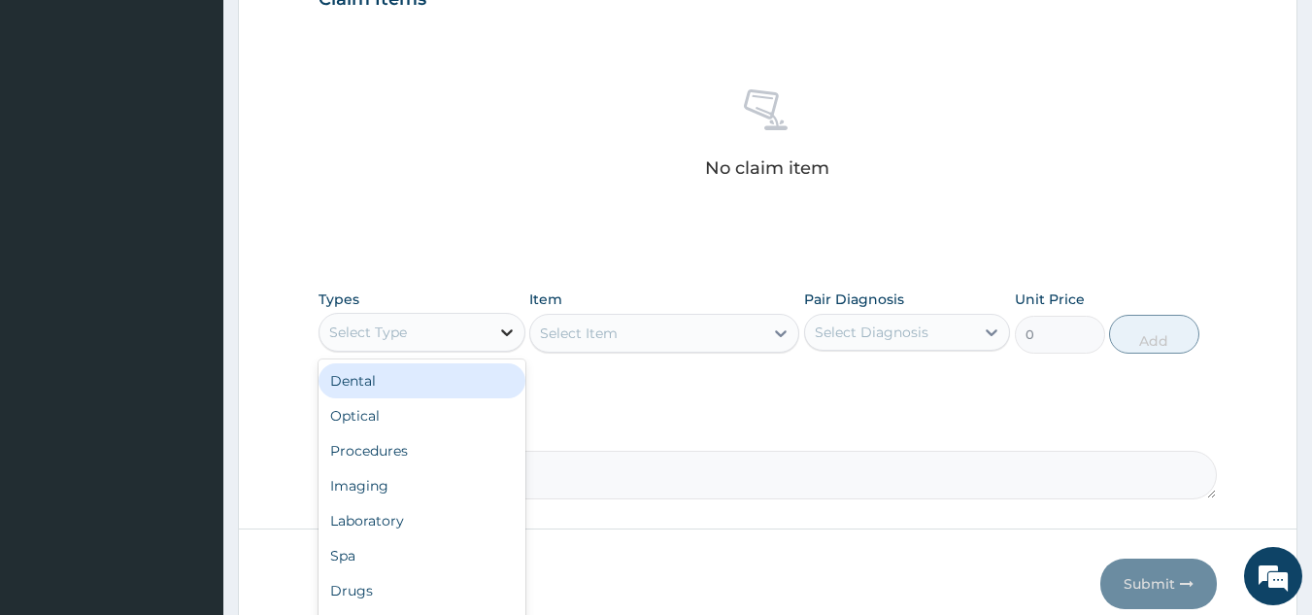
click at [507, 326] on icon at bounding box center [506, 331] width 19 height 19
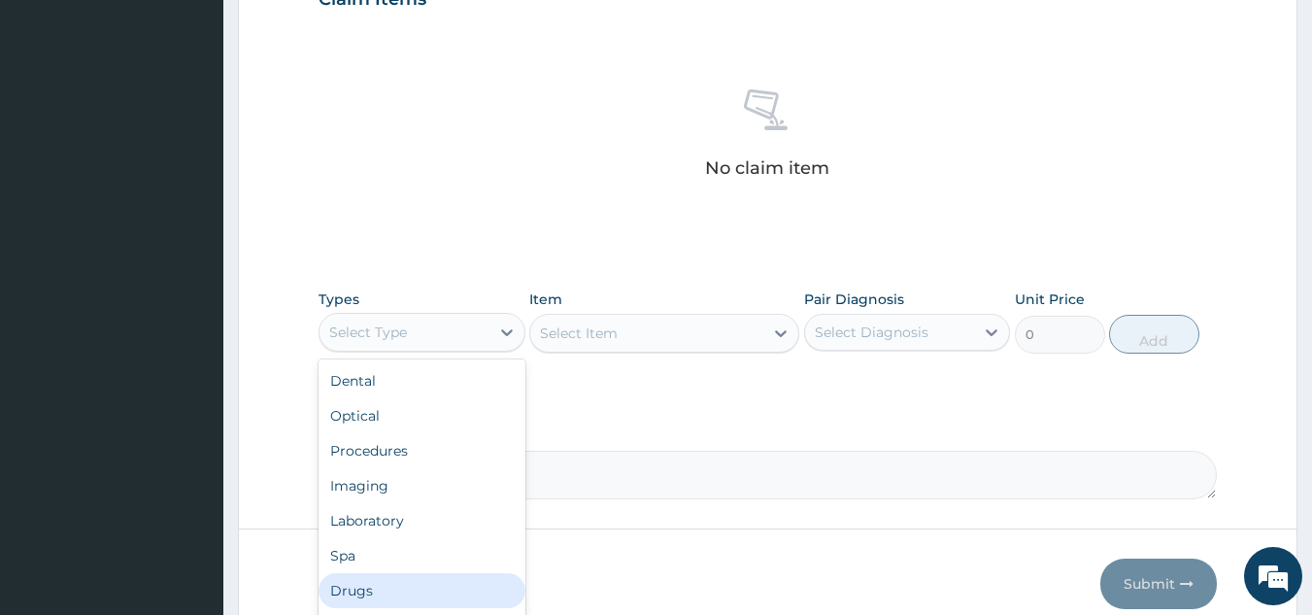
click at [400, 585] on div "Drugs" at bounding box center [422, 590] width 207 height 35
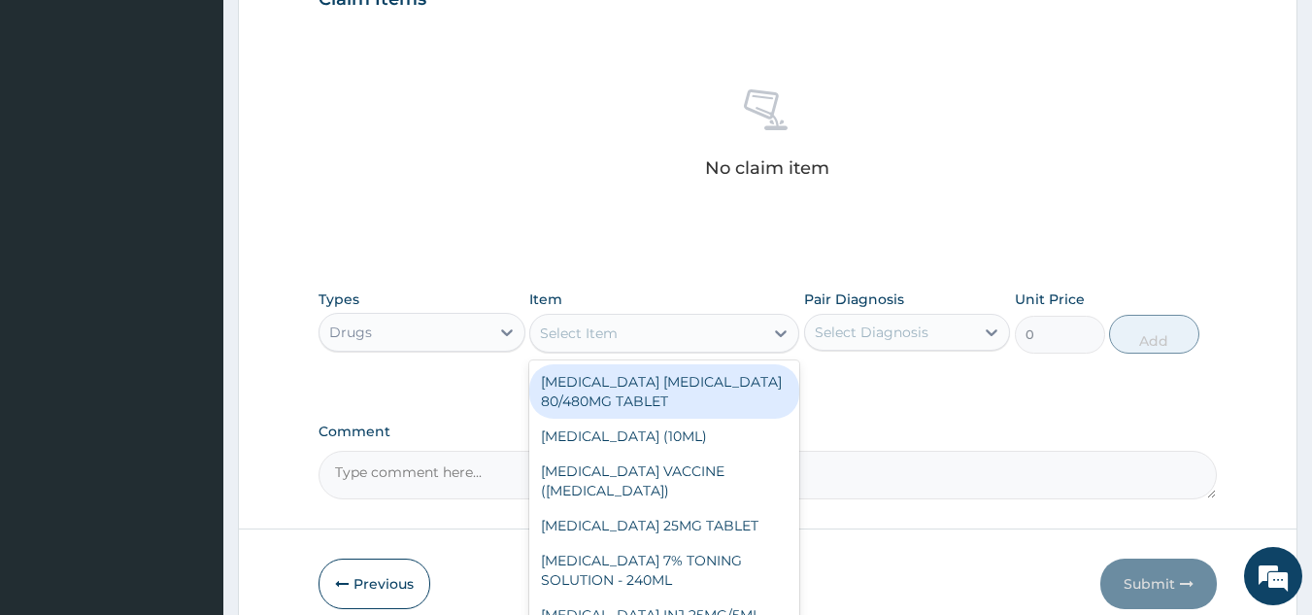
click at [687, 339] on div "Select Item" at bounding box center [646, 333] width 233 height 31
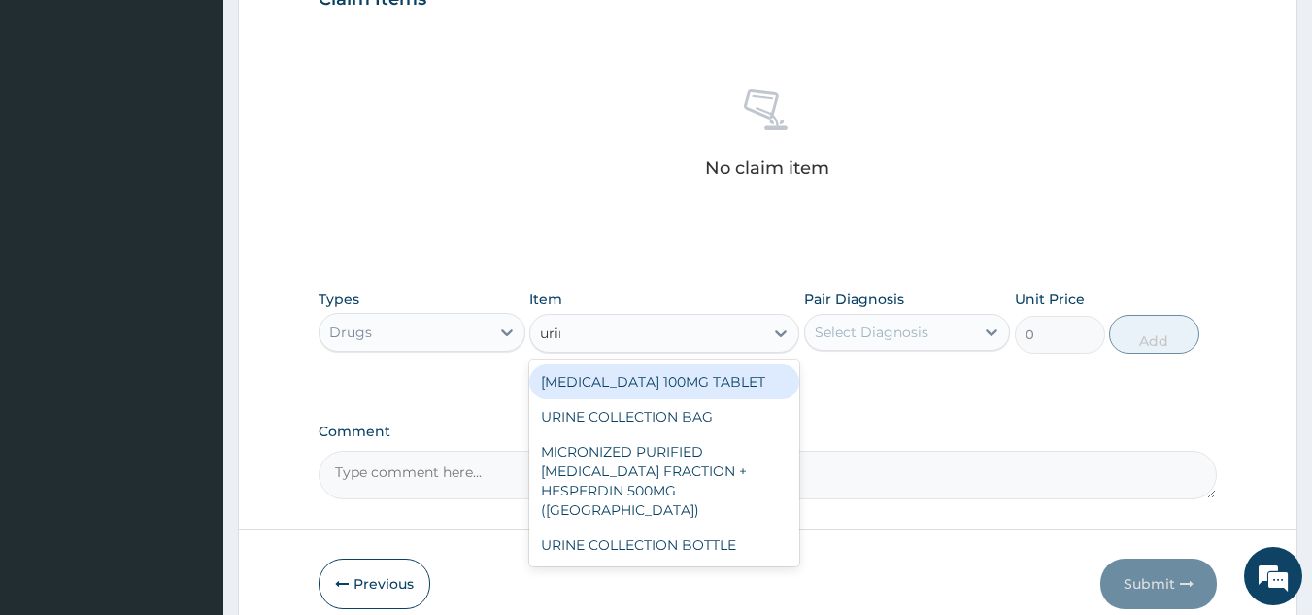
type input "urine"
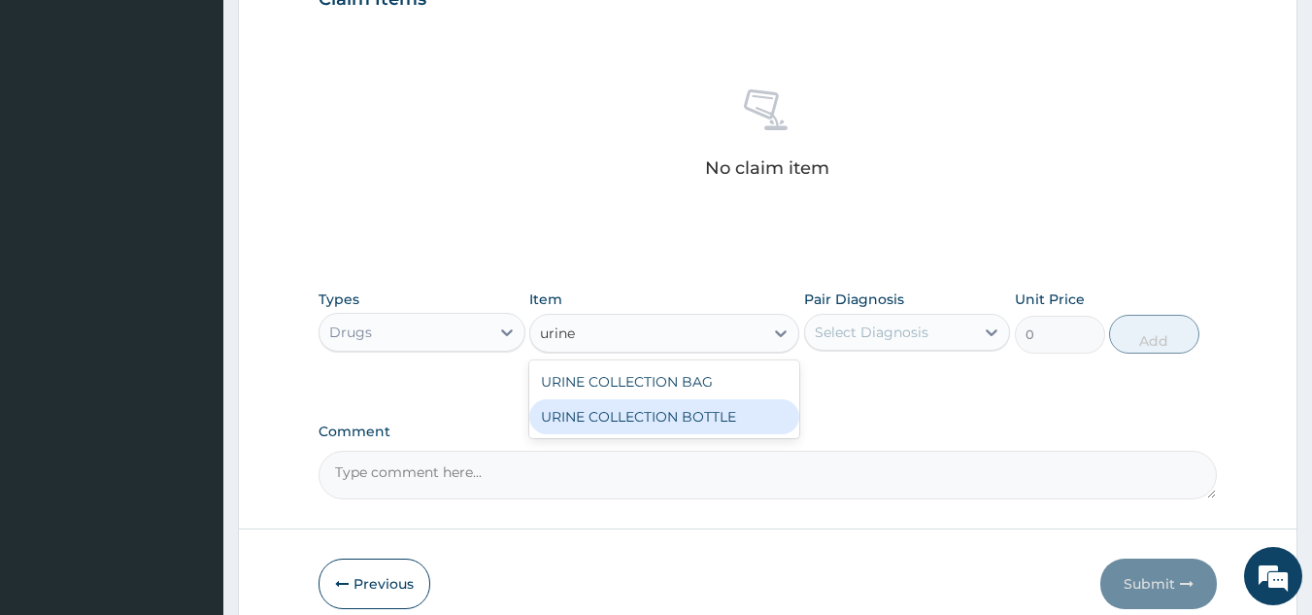
type input "198"
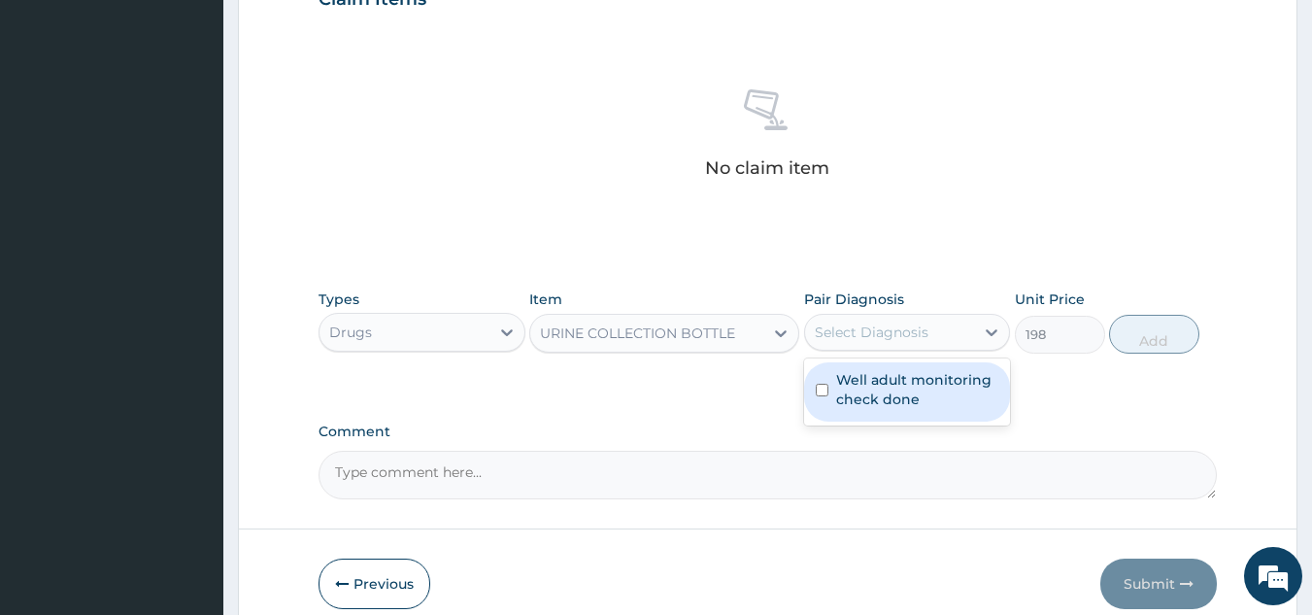
click at [918, 331] on div "Select Diagnosis" at bounding box center [872, 331] width 114 height 19
checkbox input "true"
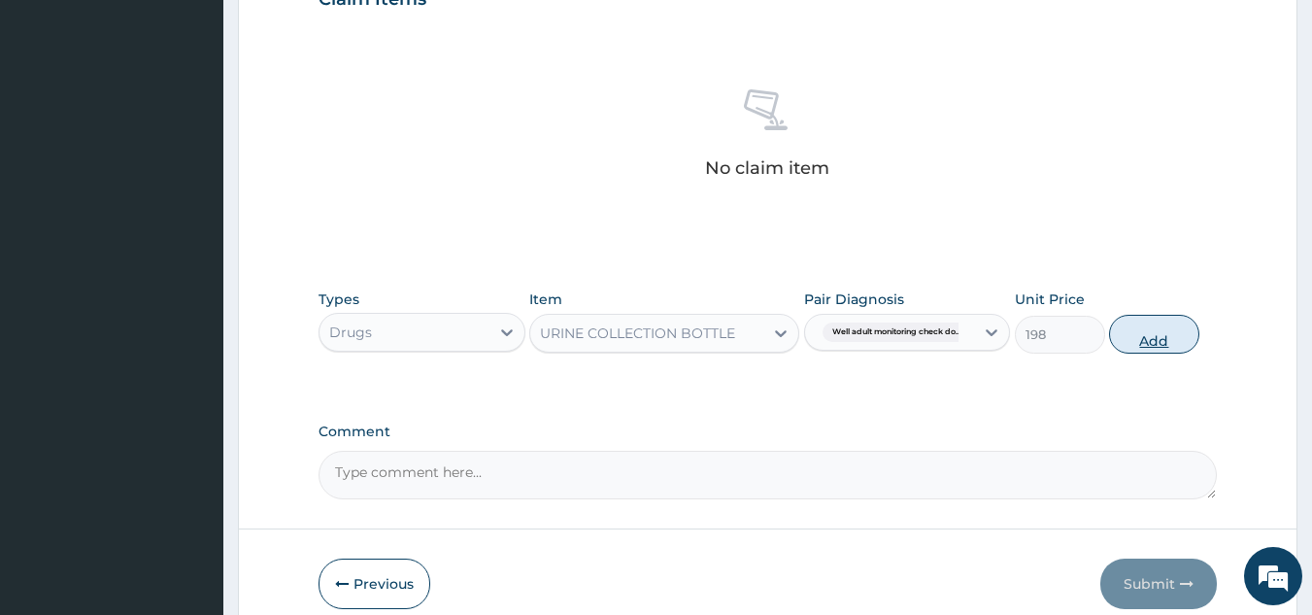
click at [1140, 328] on button "Add" at bounding box center [1154, 334] width 90 height 39
type input "0"
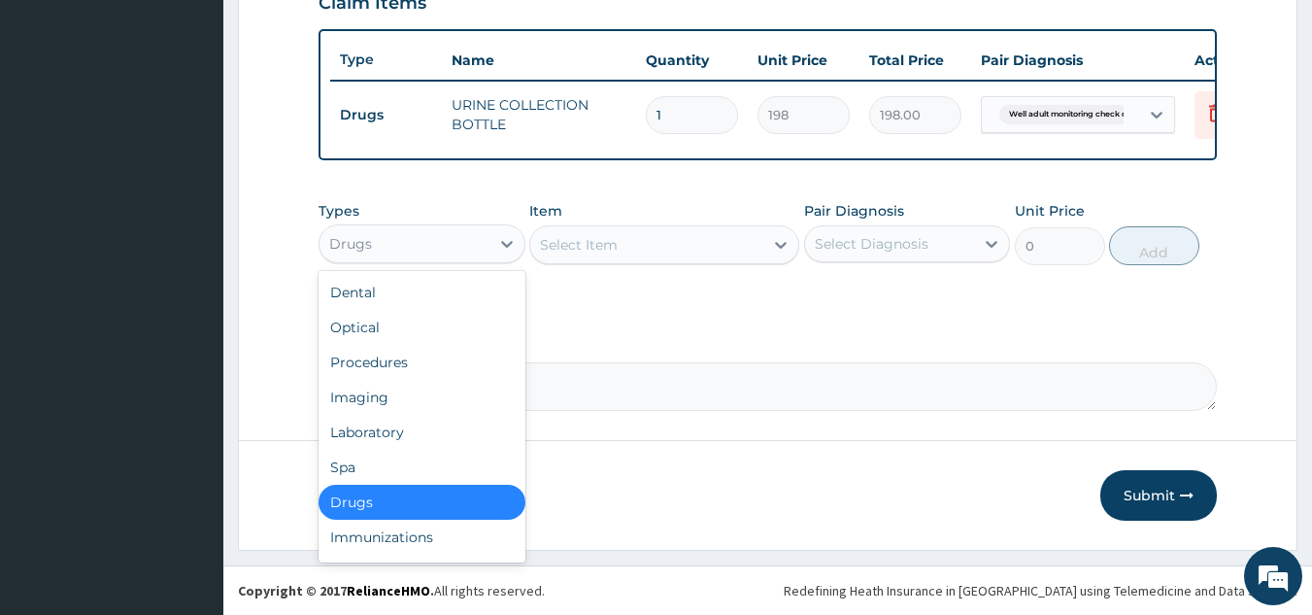
click at [488, 256] on div "Drugs" at bounding box center [405, 243] width 170 height 31
click at [387, 442] on div "Laboratory" at bounding box center [422, 432] width 207 height 35
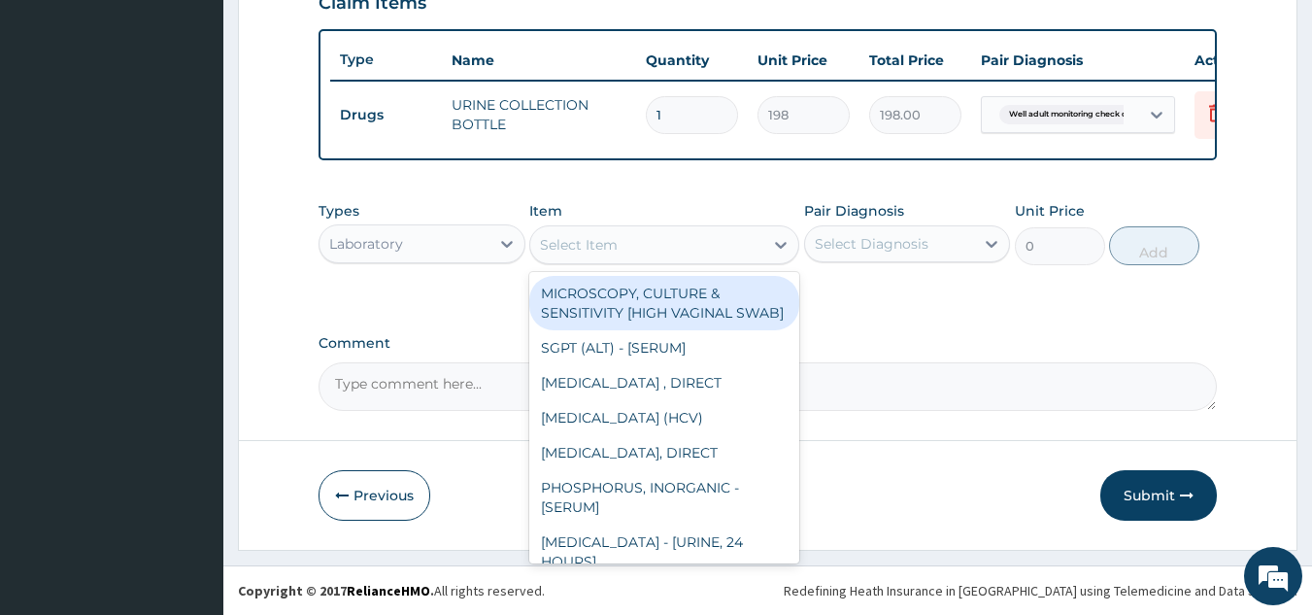
click at [682, 248] on div "Select Item" at bounding box center [646, 244] width 233 height 31
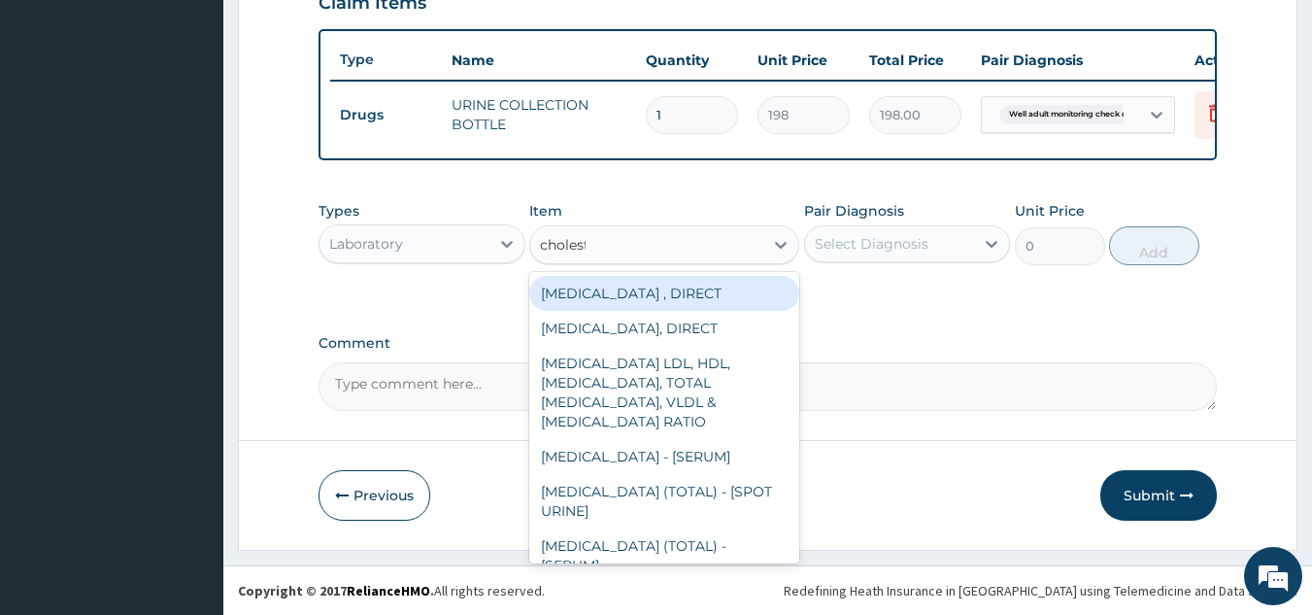
type input "choleste"
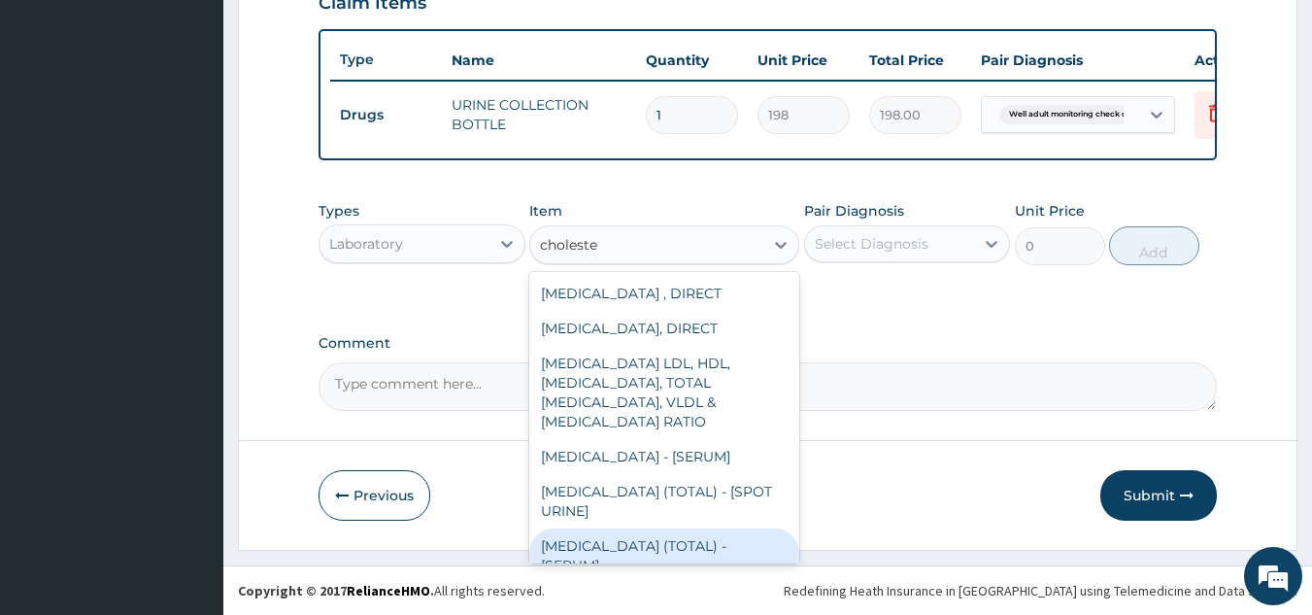
click at [647, 540] on div "CHOLESTEROL (TOTAL) - [SERUM]" at bounding box center [664, 555] width 270 height 54
type input "2880"
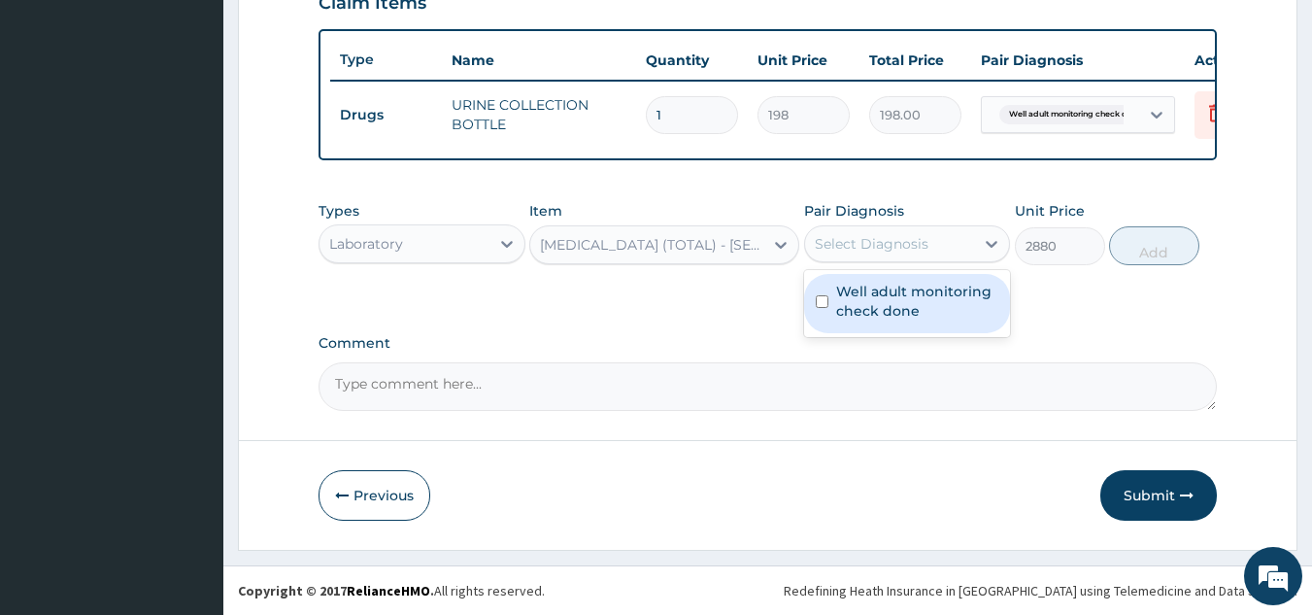
drag, startPoint x: 907, startPoint y: 249, endPoint x: 865, endPoint y: 331, distance: 92.5
click at [865, 262] on div "option Well adult monitoring check done, selected. option Well adult monitoring…" at bounding box center [907, 243] width 207 height 37
click at [865, 331] on div "Well adult monitoring check done" at bounding box center [907, 303] width 207 height 59
checkbox input "true"
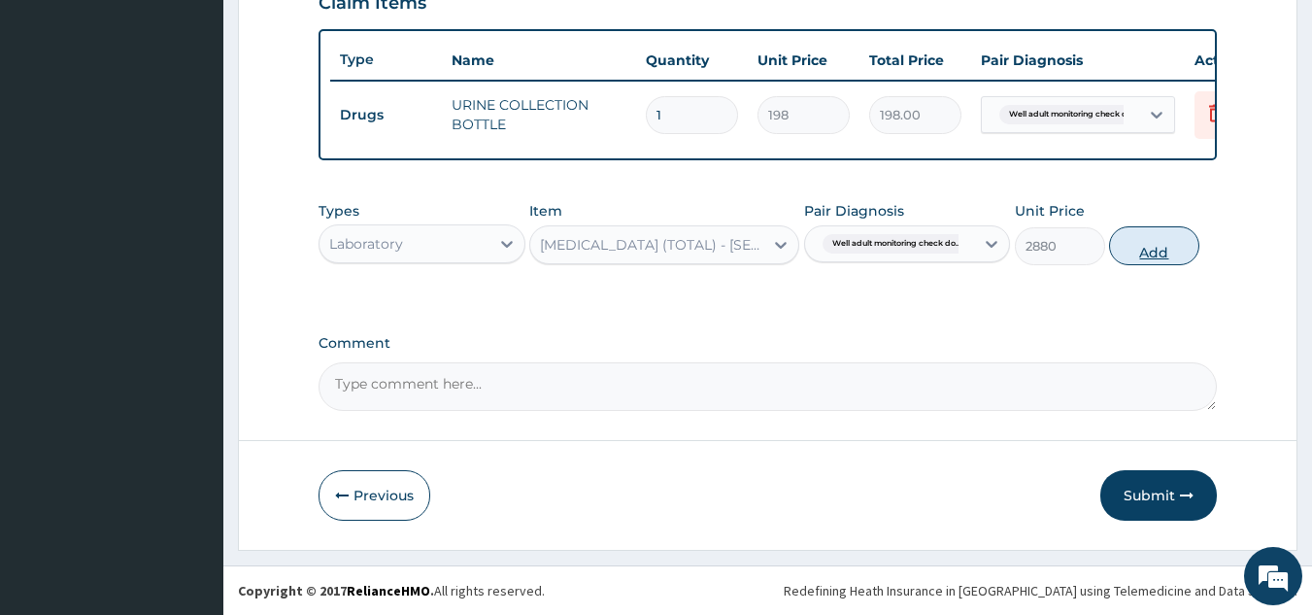
click at [1148, 265] on button "Add" at bounding box center [1154, 245] width 90 height 39
type input "0"
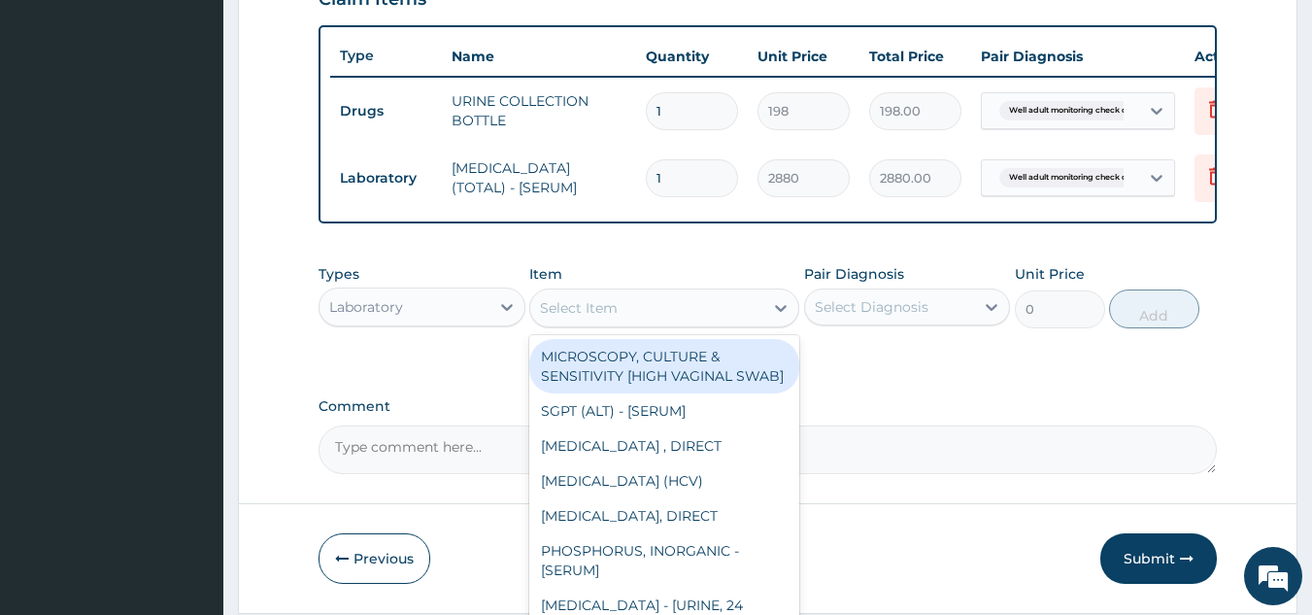
click at [743, 323] on div "Select Item" at bounding box center [646, 307] width 233 height 31
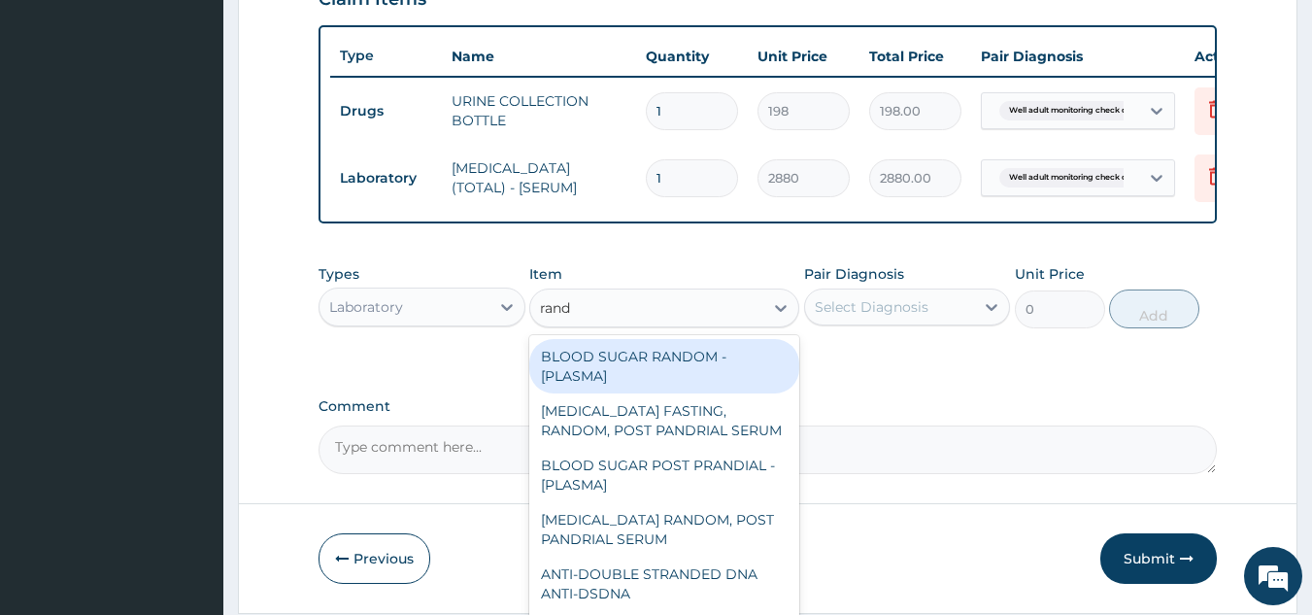
type input "rando"
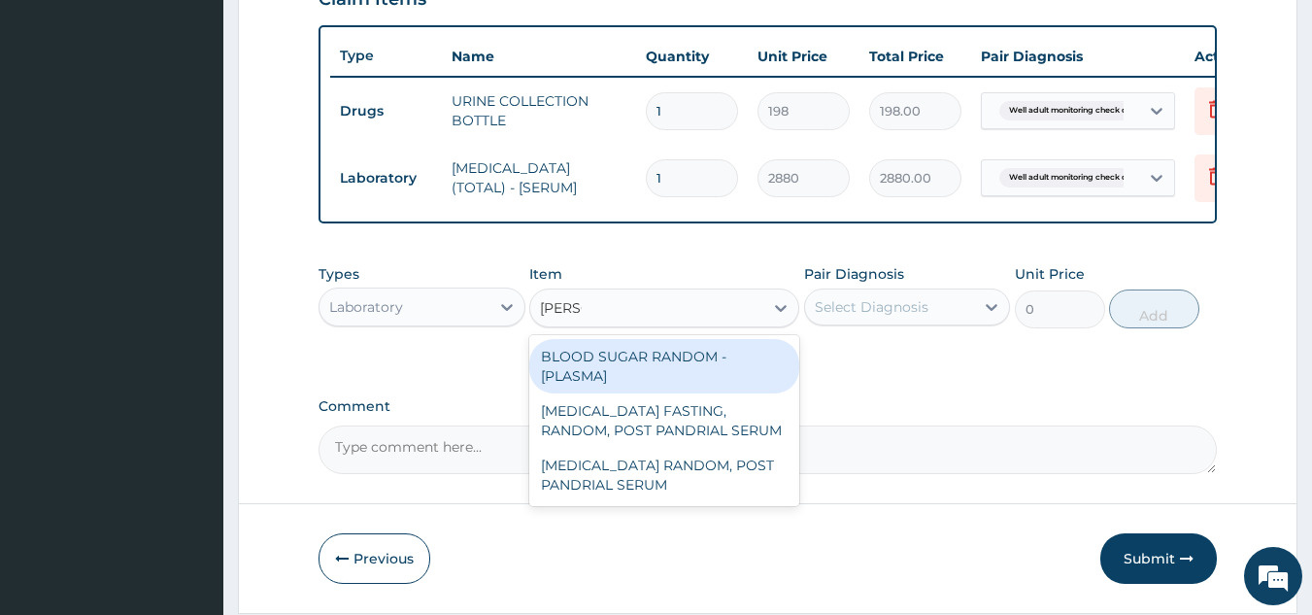
type input "1800"
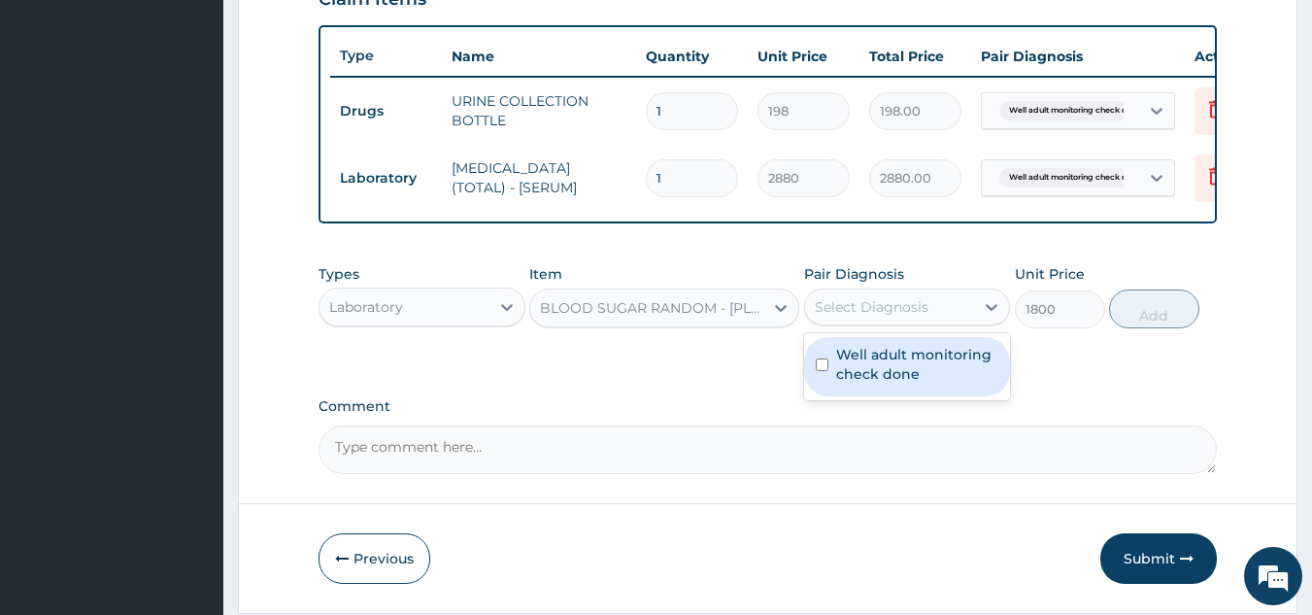
click at [847, 314] on div "Select Diagnosis" at bounding box center [872, 306] width 114 height 19
checkbox input "true"
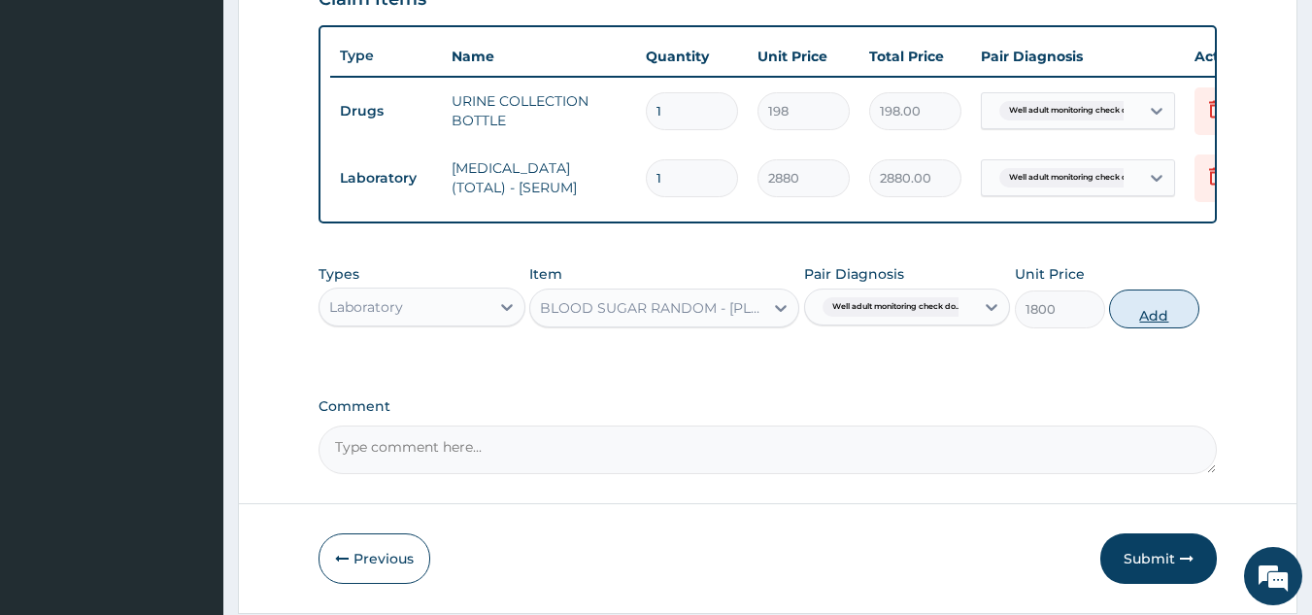
click at [1124, 327] on button "Add" at bounding box center [1154, 308] width 90 height 39
type input "0"
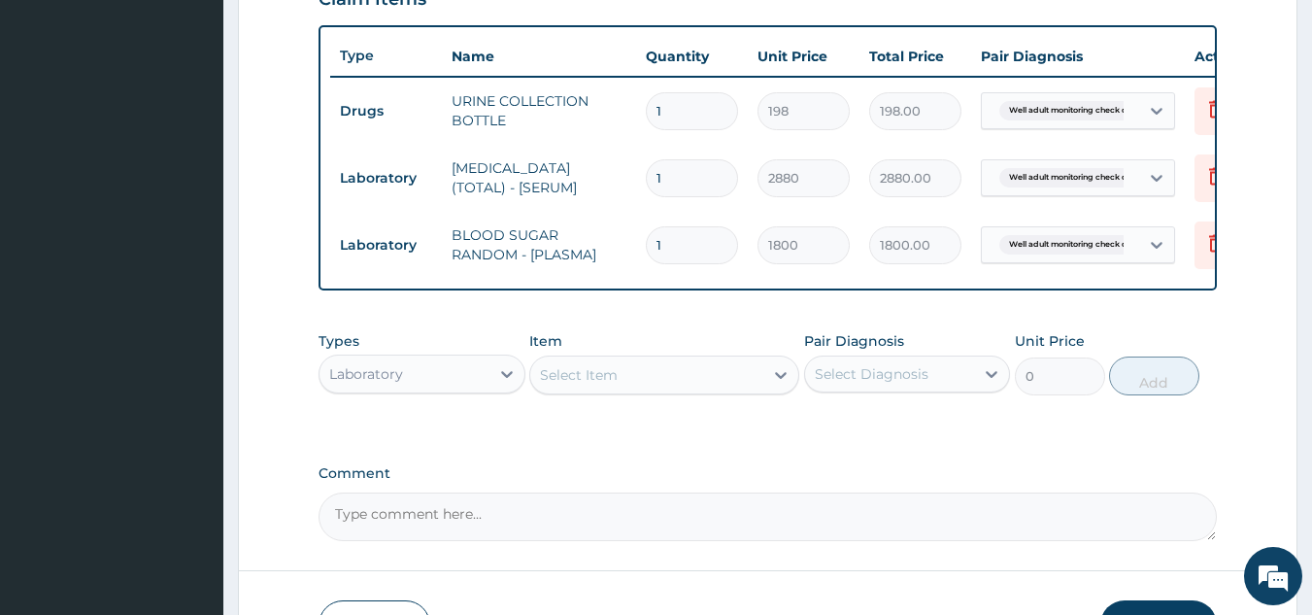
click at [692, 388] on div "Select Item" at bounding box center [646, 374] width 233 height 31
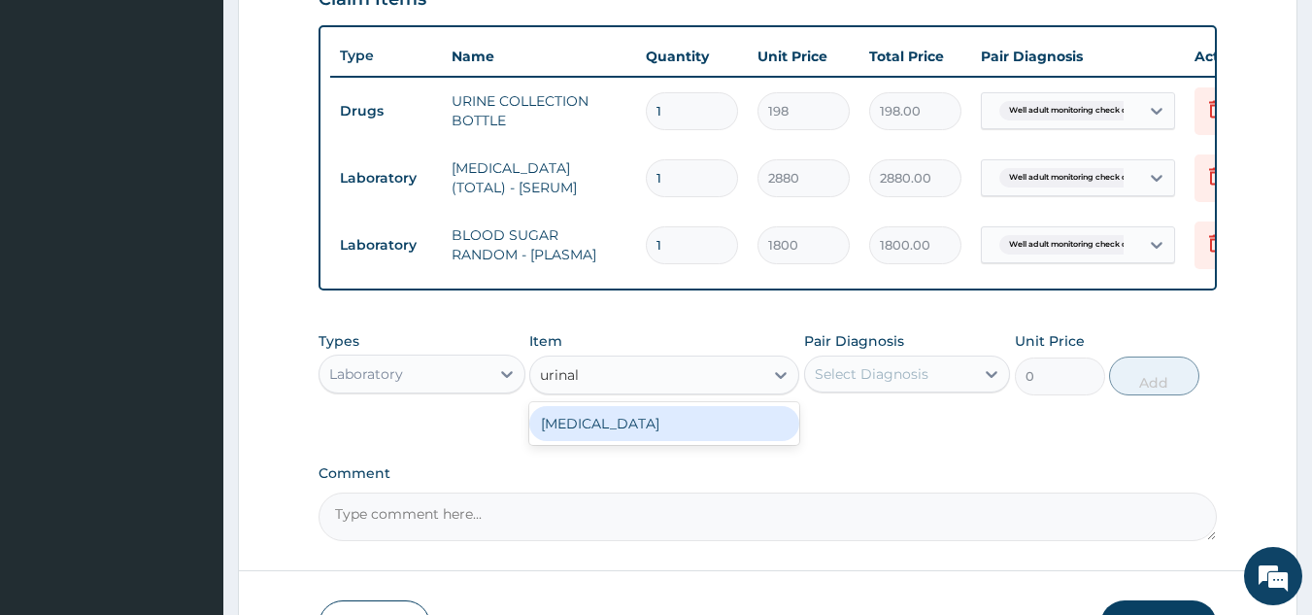
type input "urinaly"
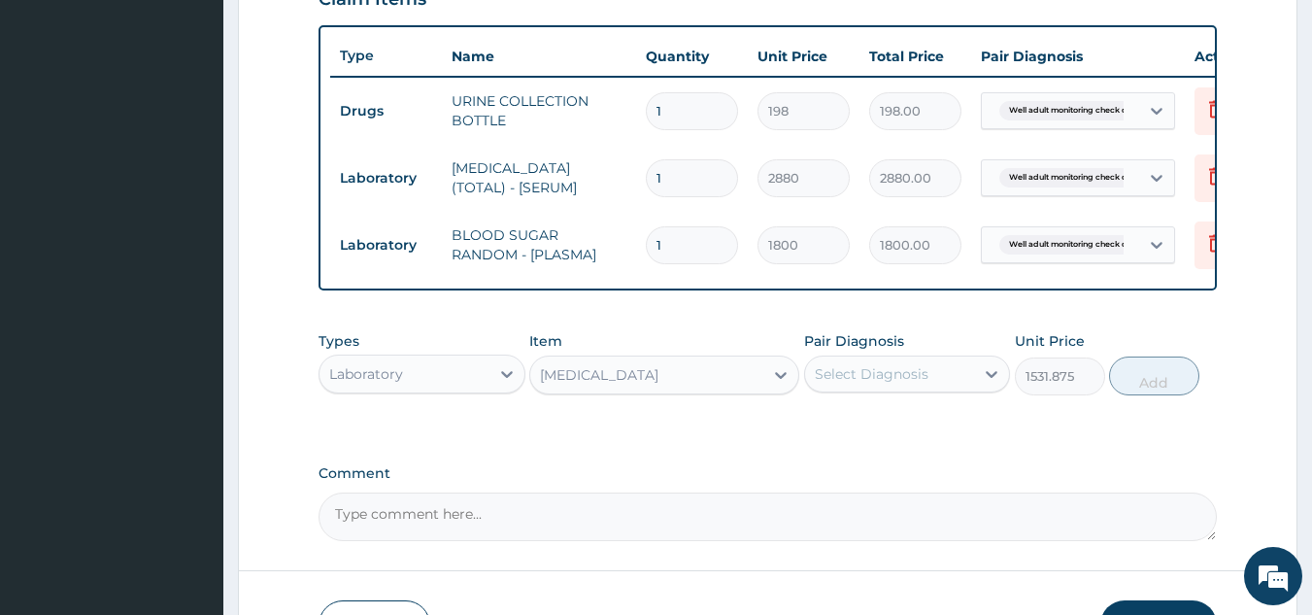
click at [868, 382] on div "Select Diagnosis" at bounding box center [872, 373] width 114 height 19
click at [1143, 386] on button "Add" at bounding box center [1154, 375] width 90 height 39
type input "0"
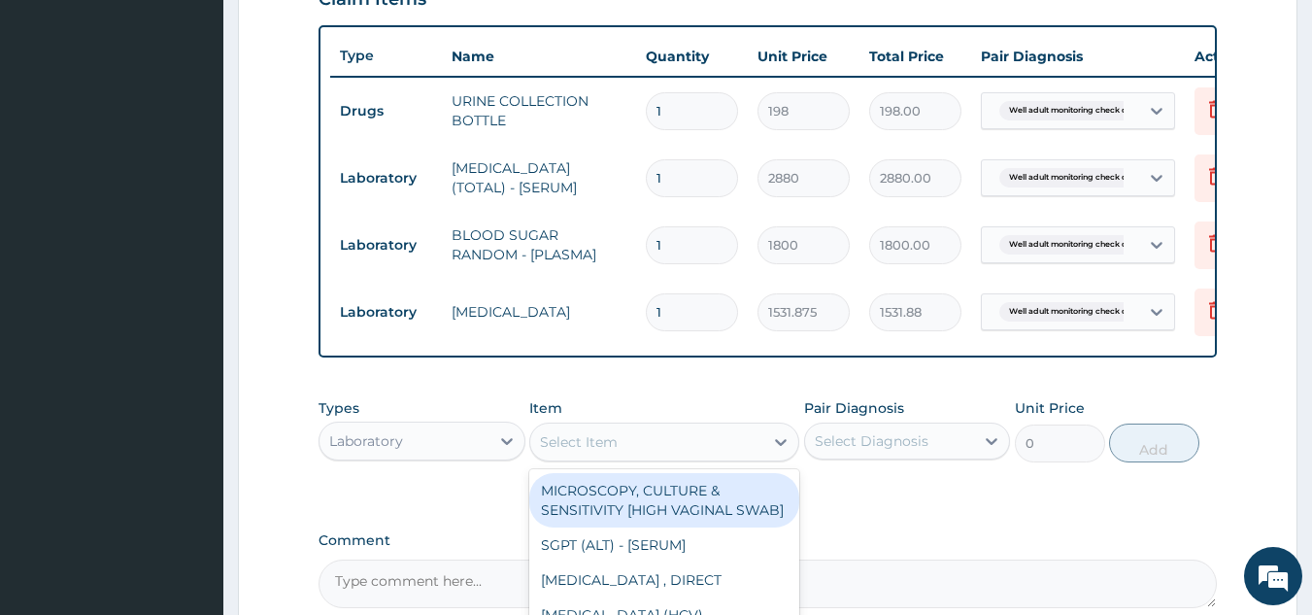
click at [577, 452] on div "Select Item" at bounding box center [579, 441] width 78 height 19
click at [627, 453] on div "Select Item" at bounding box center [646, 441] width 233 height 31
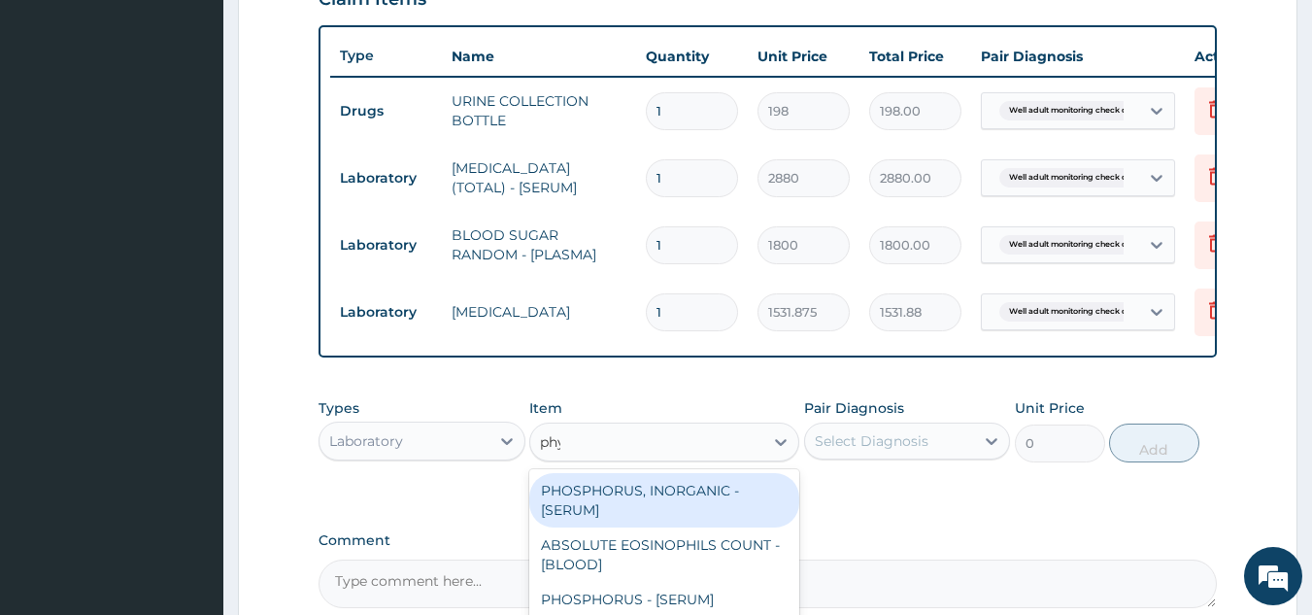
type input "phys"
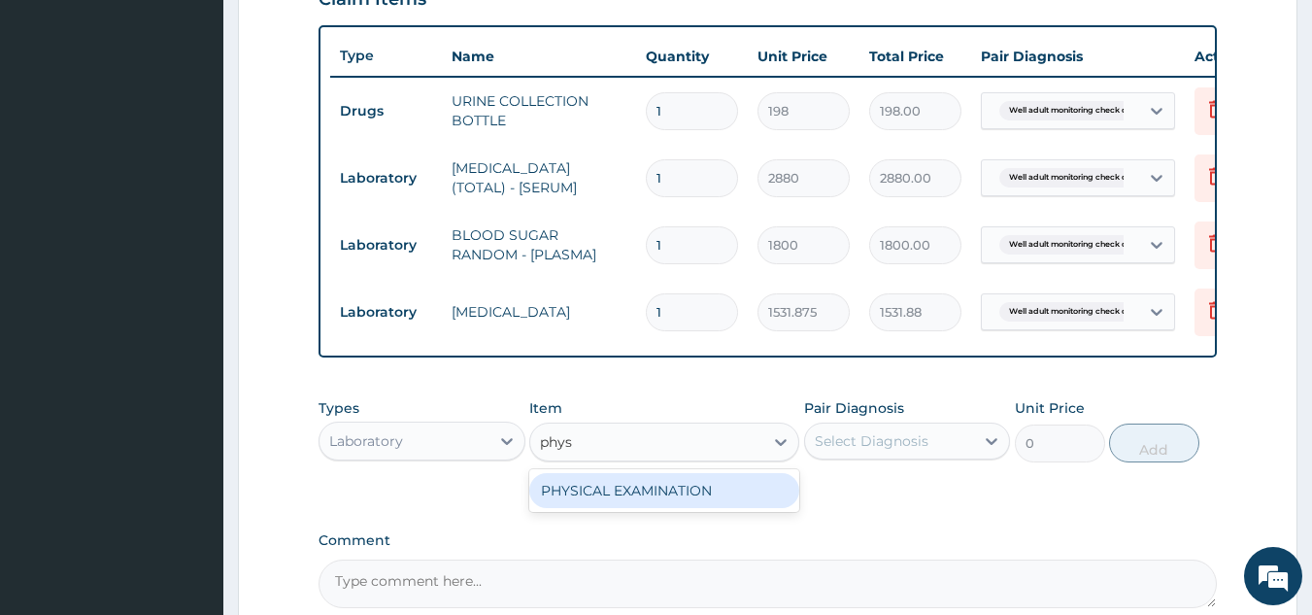
type input "1225.5"
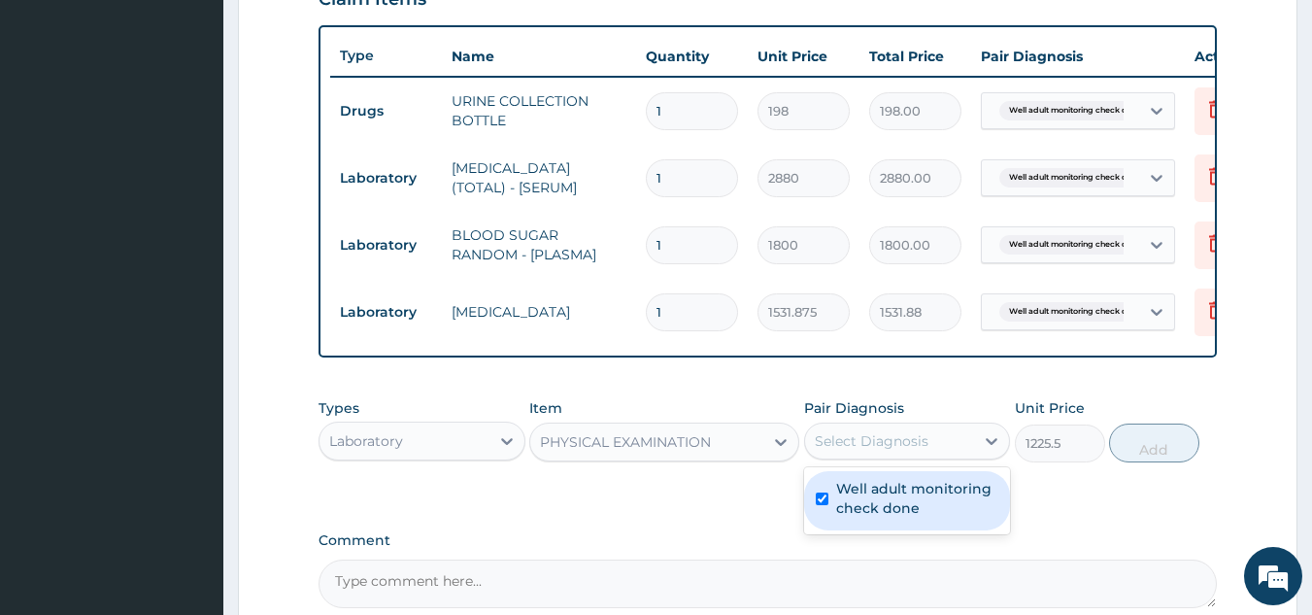
checkbox input "true"
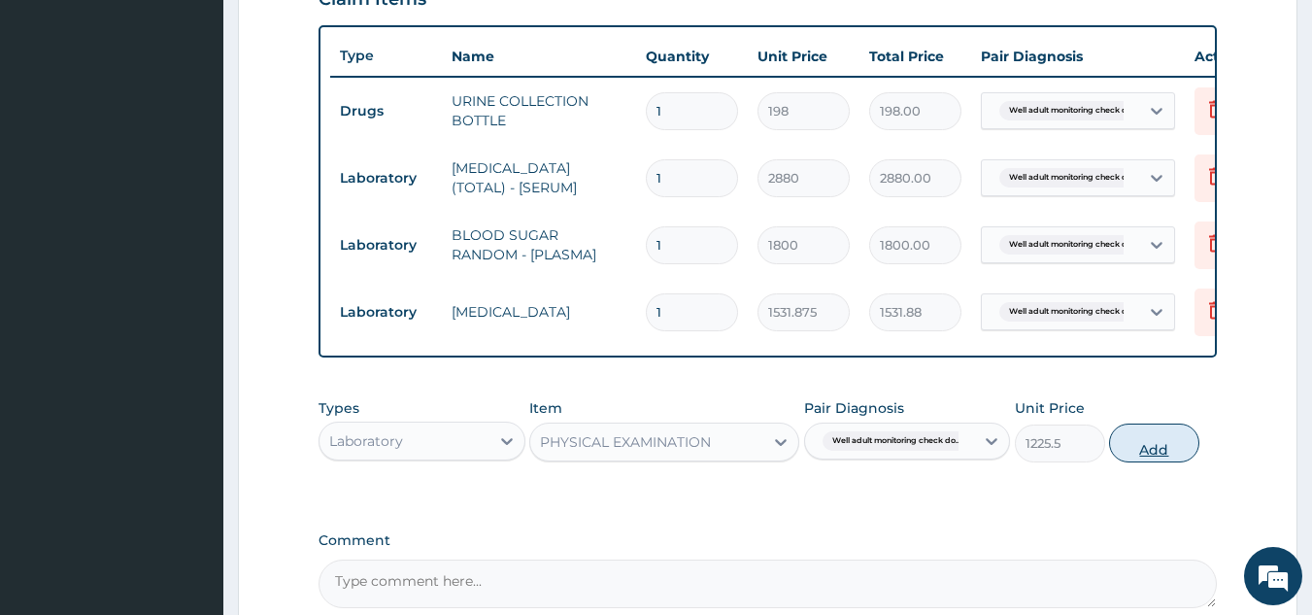
click at [1190, 453] on button "Add" at bounding box center [1154, 443] width 90 height 39
type input "0"
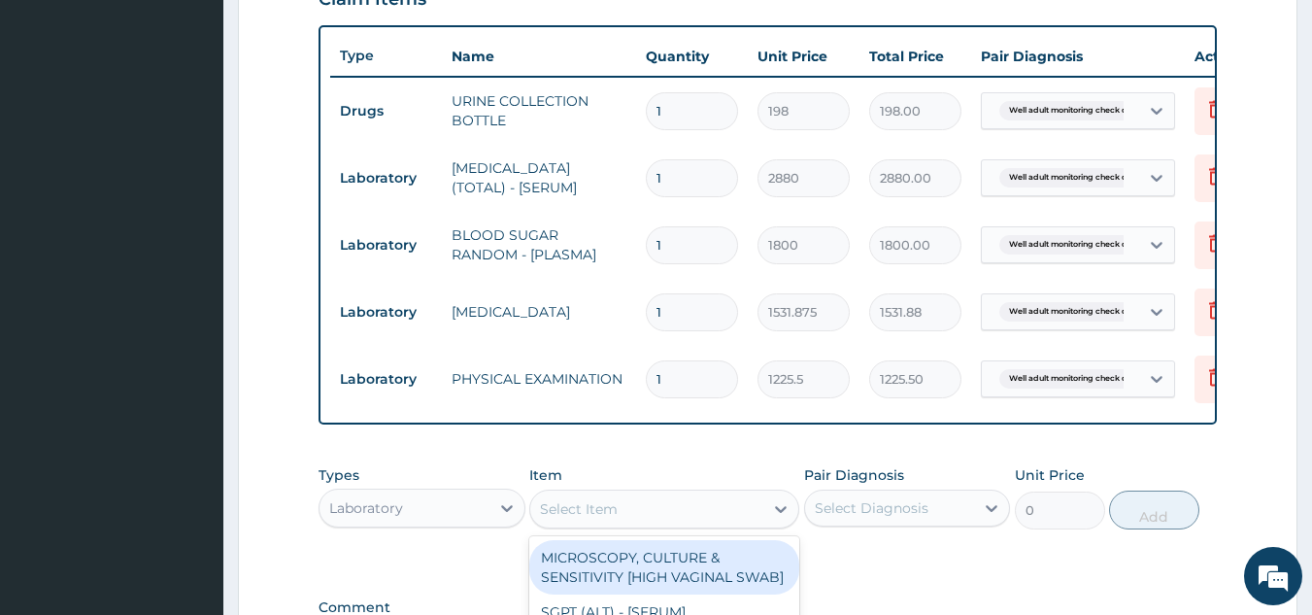
click at [677, 517] on div "Select Item" at bounding box center [646, 508] width 233 height 31
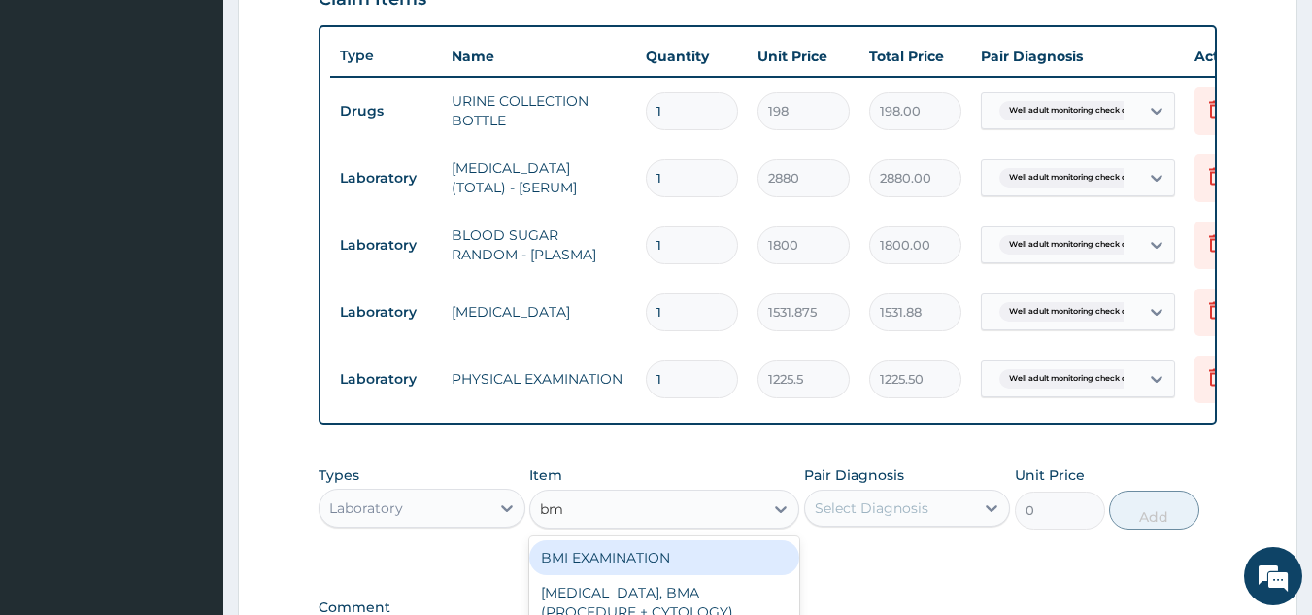
type input "bmi"
type input "1225.5"
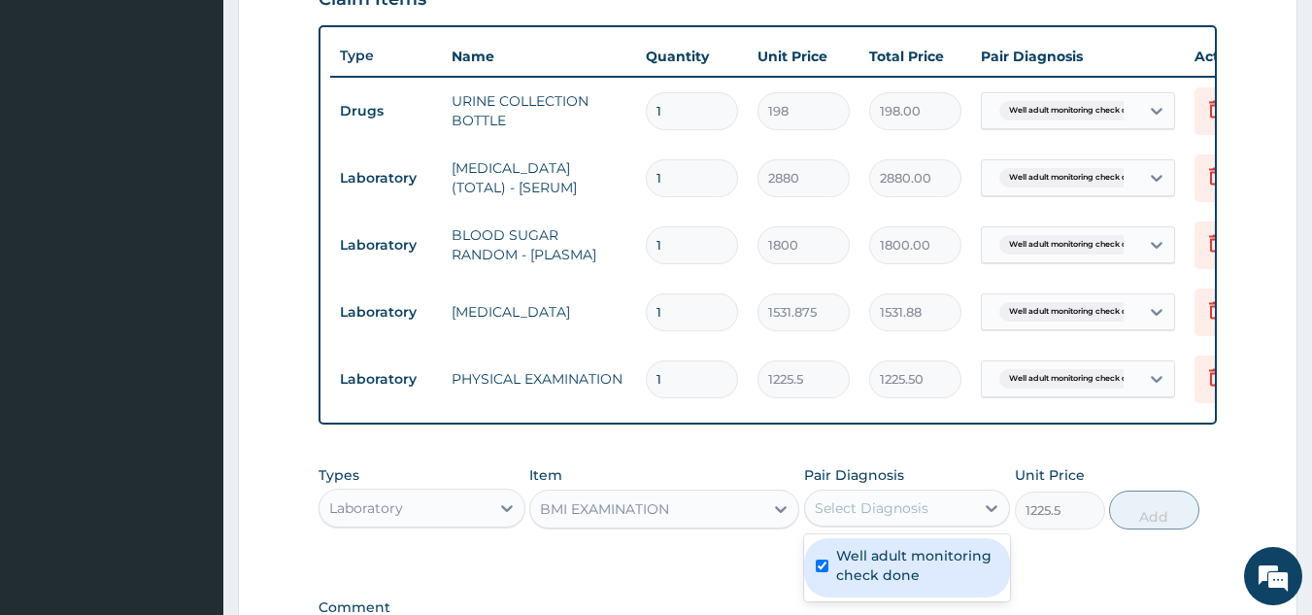
checkbox input "true"
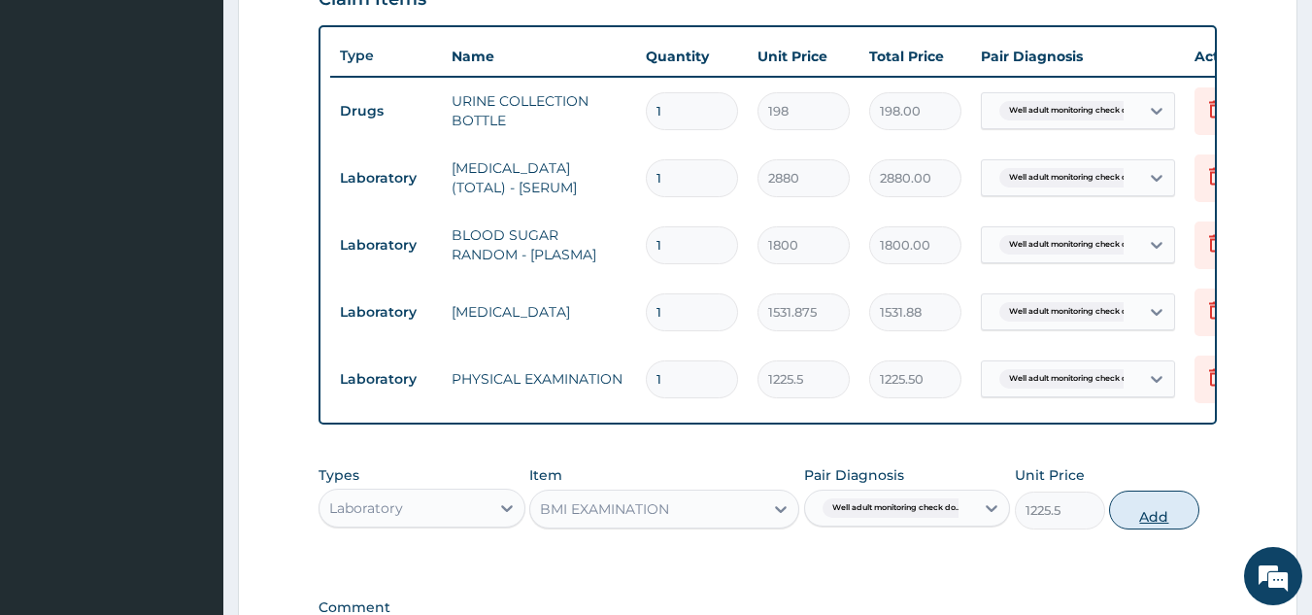
click at [1145, 529] on button "Add" at bounding box center [1154, 510] width 90 height 39
type input "0"
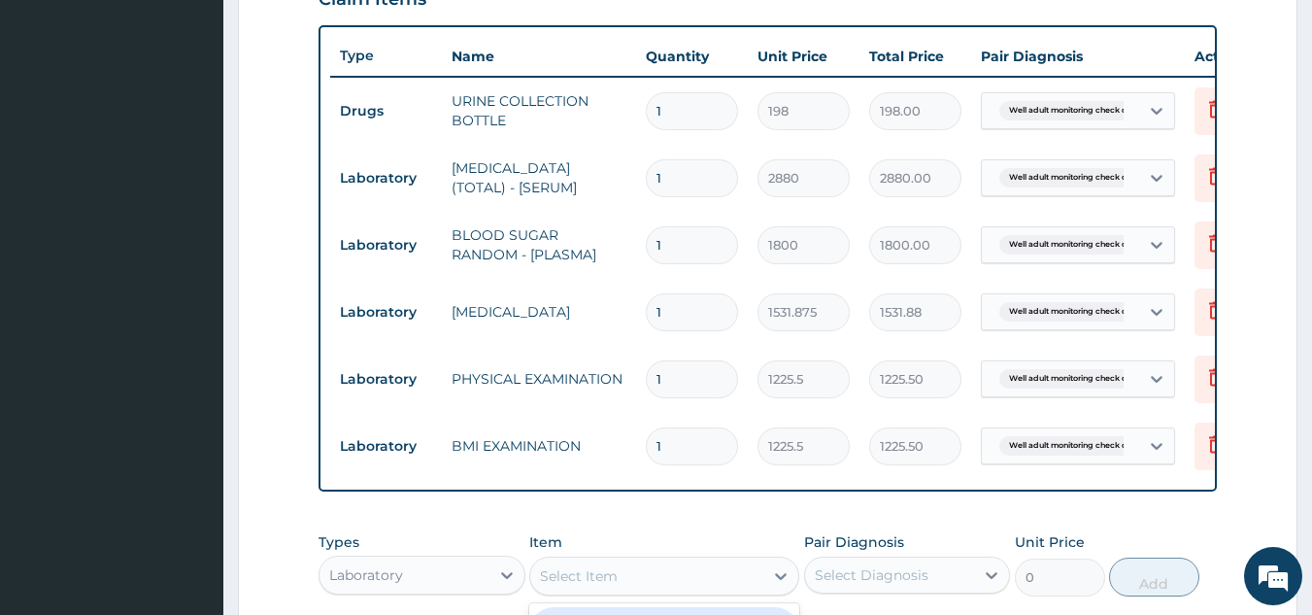
click at [614, 586] on div "Select Item" at bounding box center [579, 575] width 78 height 19
type input "blood pr"
type input "1225.5"
click at [908, 578] on div "Select Diagnosis" at bounding box center [890, 574] width 170 height 31
checkbox input "true"
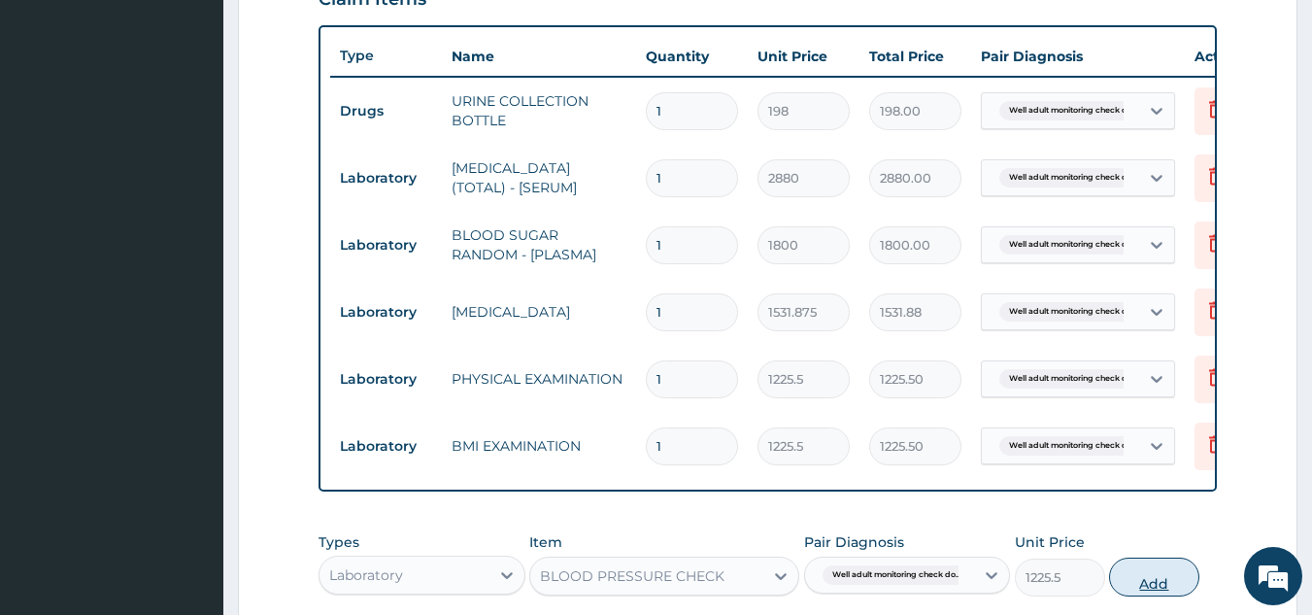
click at [1176, 591] on button "Add" at bounding box center [1154, 577] width 90 height 39
type input "0"
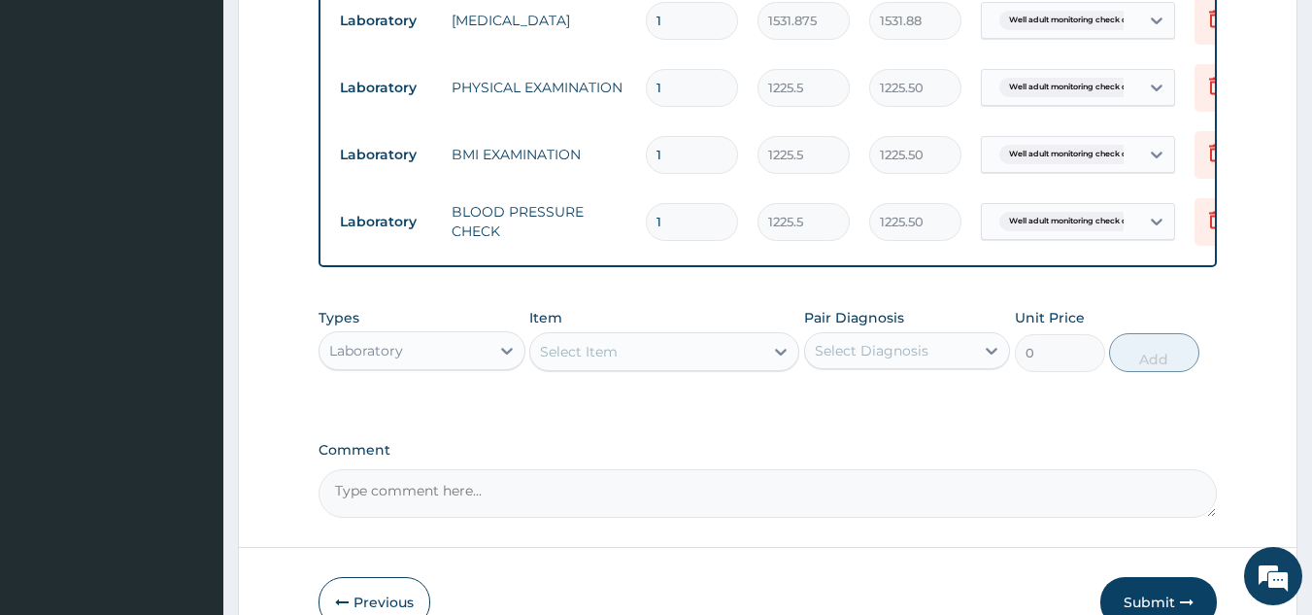
scroll to position [1110, 0]
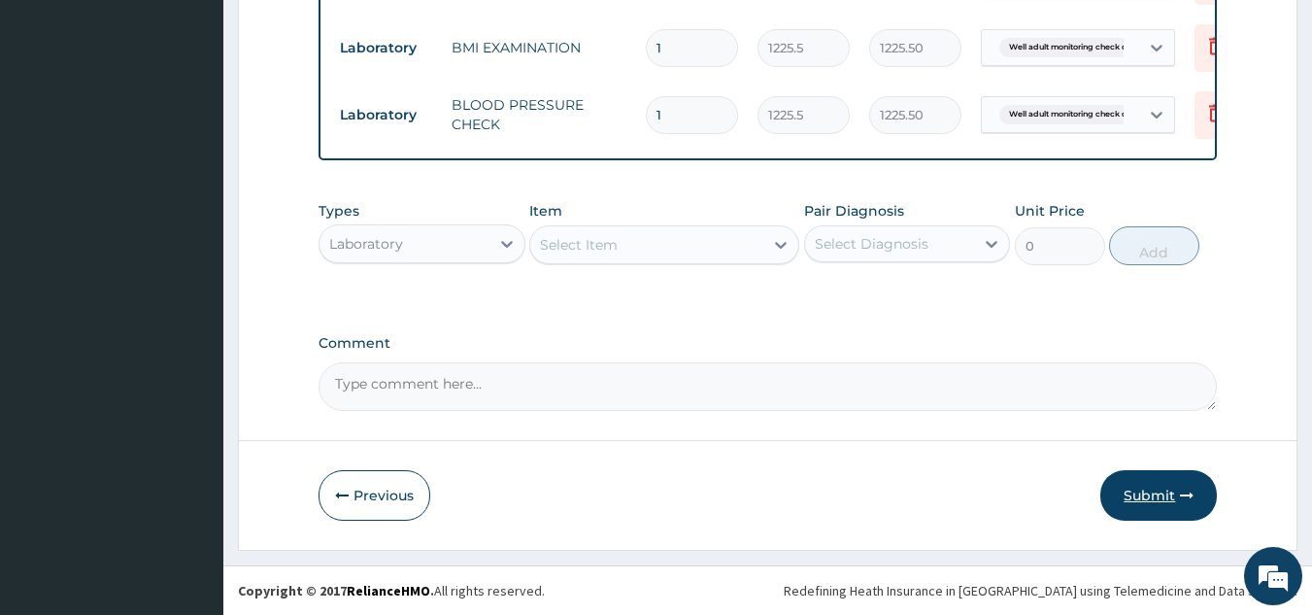
click at [1137, 495] on button "Submit" at bounding box center [1159, 495] width 117 height 51
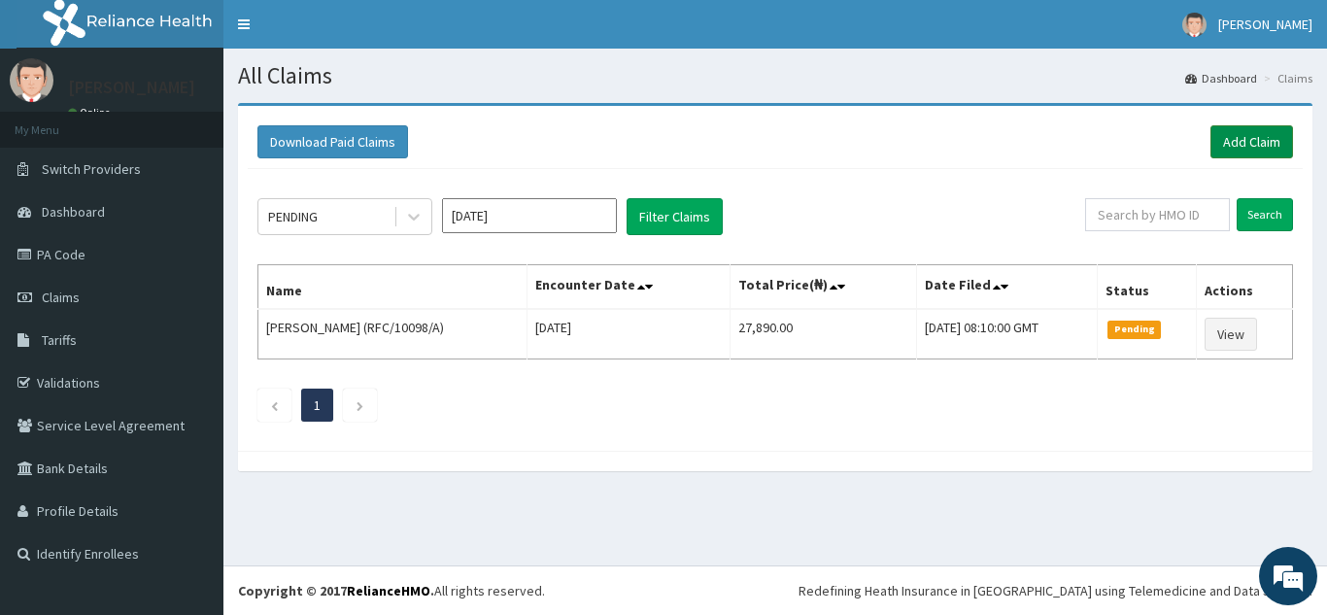
click at [1230, 135] on link "Add Claim" at bounding box center [1251, 141] width 83 height 33
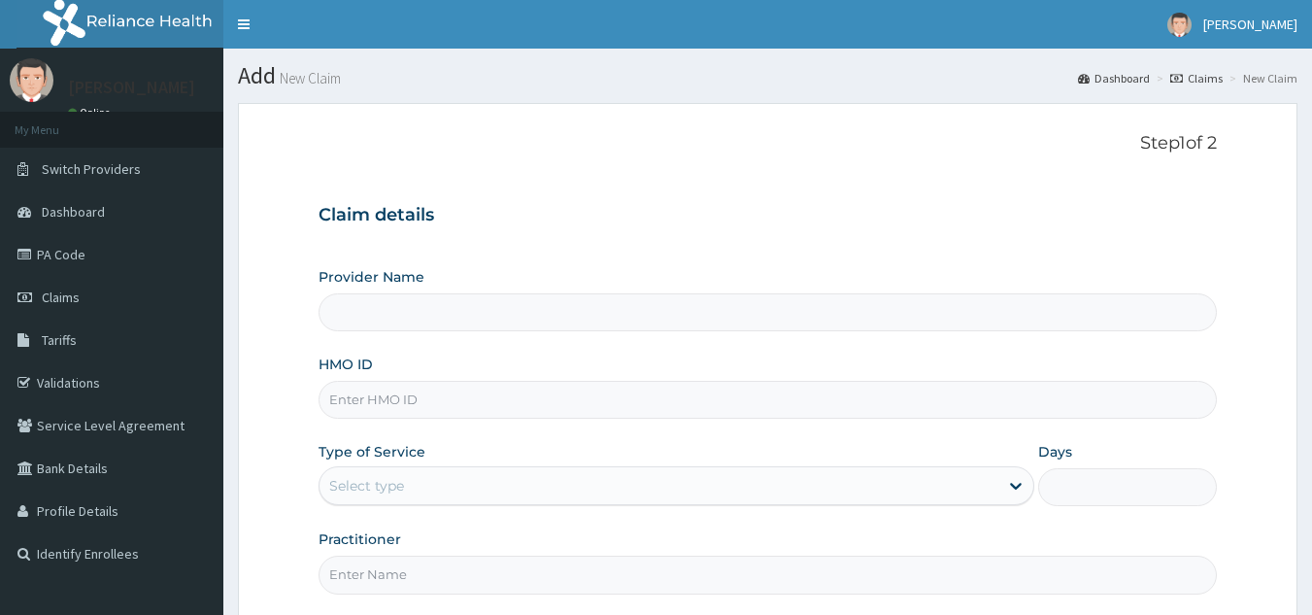
type input "Reliance Family Clinics (RFC) - [GEOGRAPHIC_DATA]"
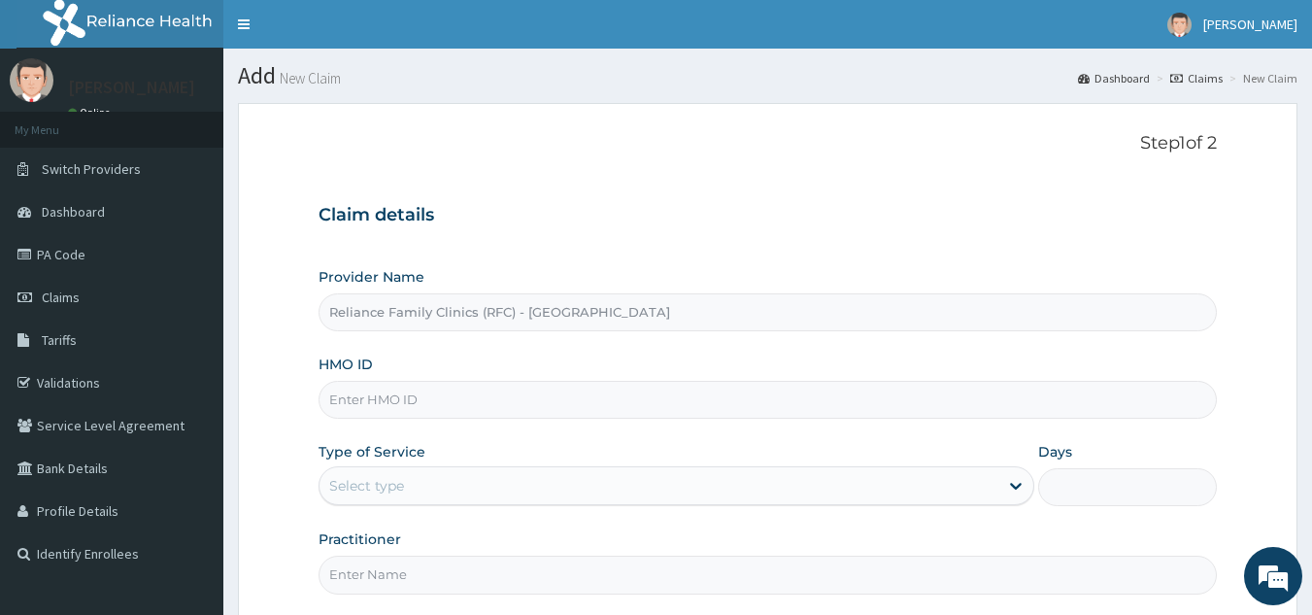
click at [559, 392] on input "HMO ID" at bounding box center [768, 400] width 899 height 38
paste input "YSS/10142/A"
click at [392, 399] on input "YSS/10142/A" at bounding box center [768, 400] width 899 height 38
type input "YSS/10150/A"
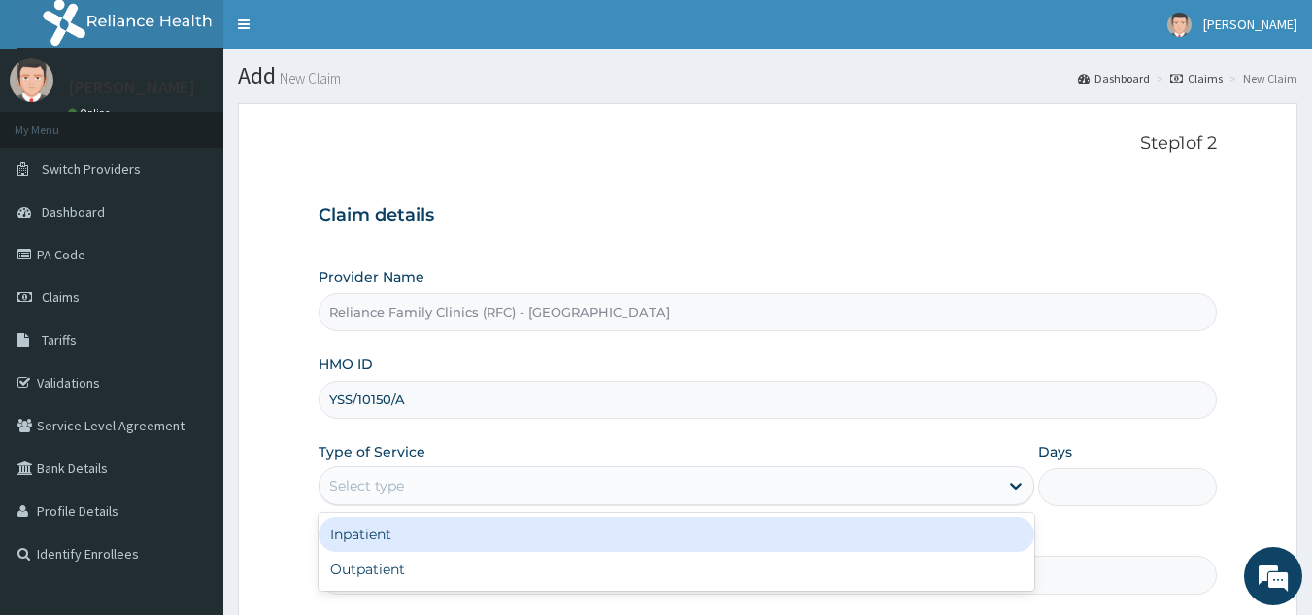
click at [786, 476] on div "Select type" at bounding box center [659, 485] width 679 height 31
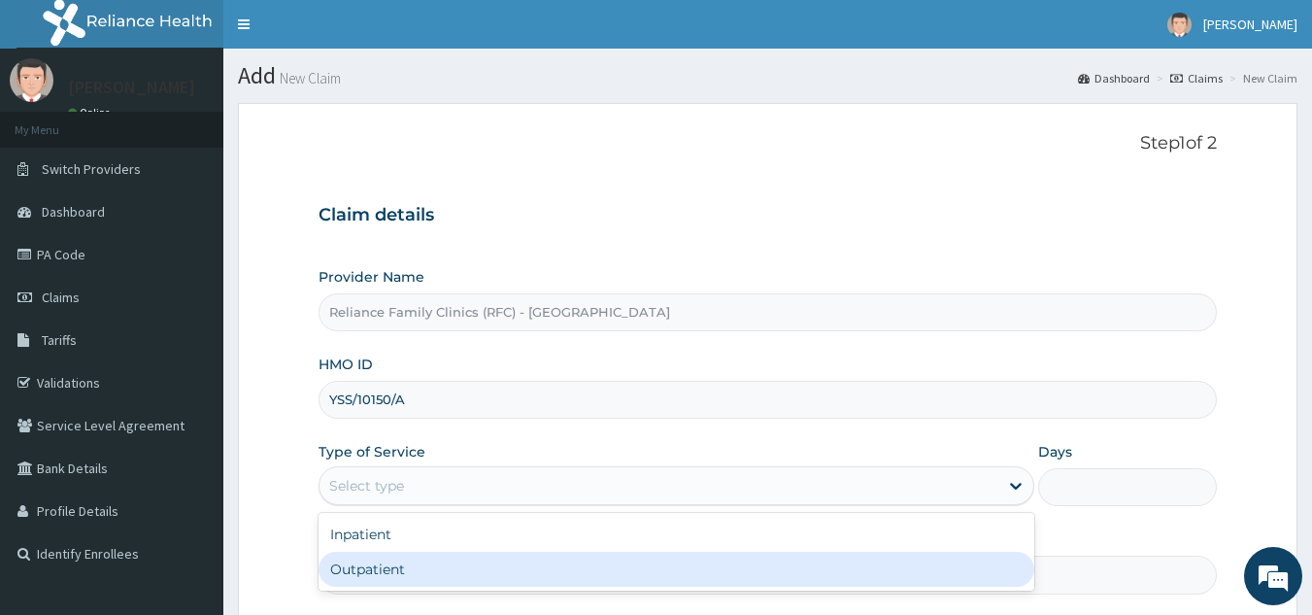
click at [697, 572] on div "Outpatient" at bounding box center [677, 569] width 716 height 35
type input "1"
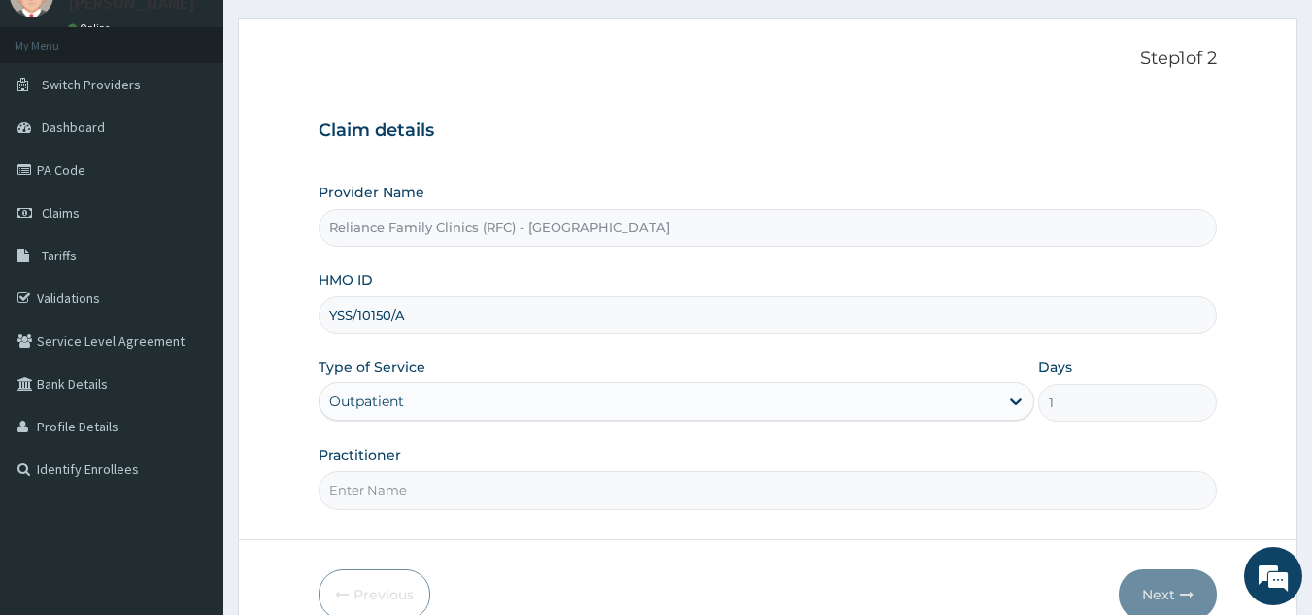
scroll to position [145, 0]
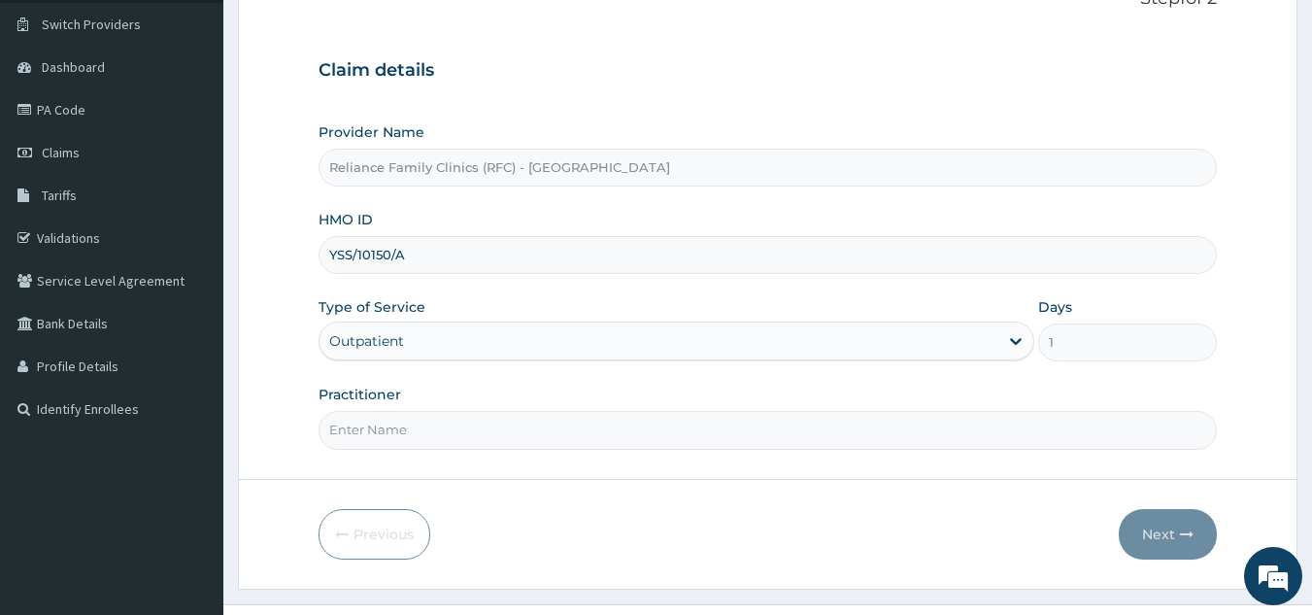
click at [990, 446] on input "Practitioner" at bounding box center [768, 430] width 899 height 38
type input "locum"
click at [1157, 538] on button "Next" at bounding box center [1168, 534] width 98 height 51
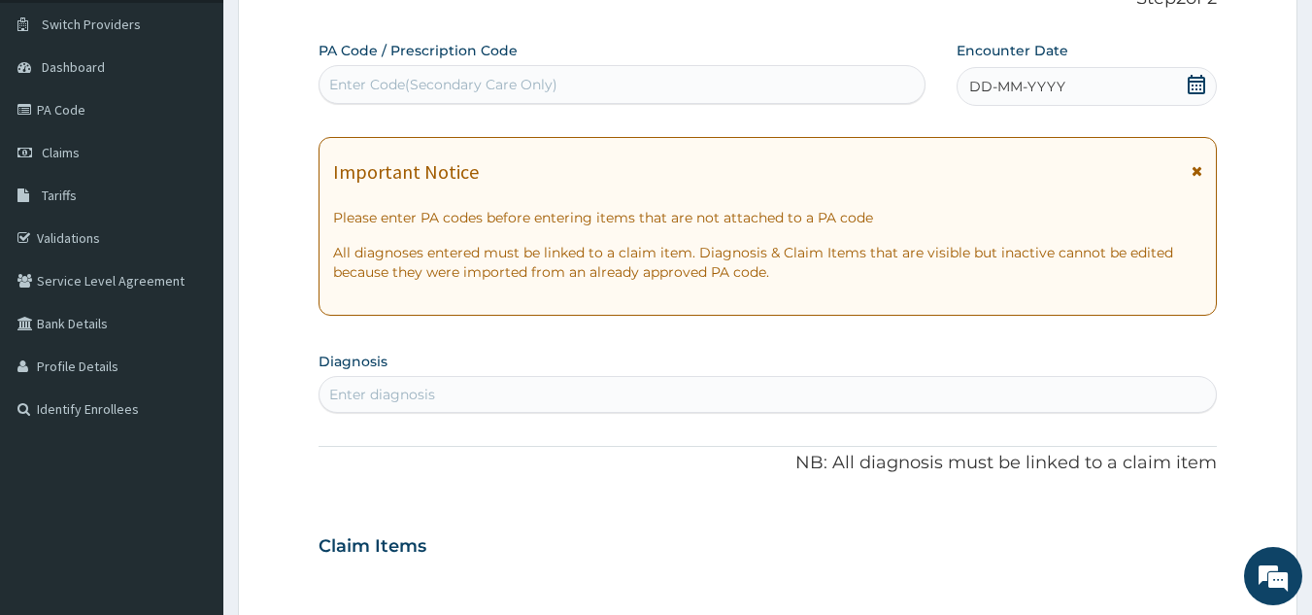
click at [1155, 99] on div "DD-MM-YYYY" at bounding box center [1087, 86] width 260 height 39
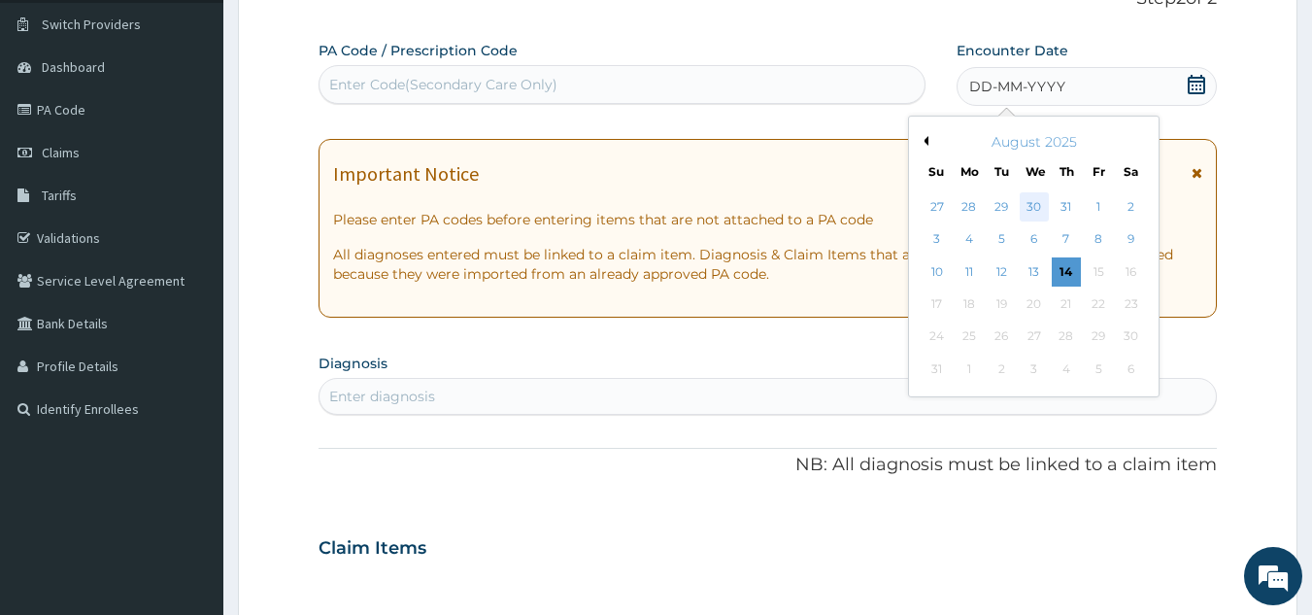
click at [1035, 215] on div "30" at bounding box center [1034, 206] width 29 height 29
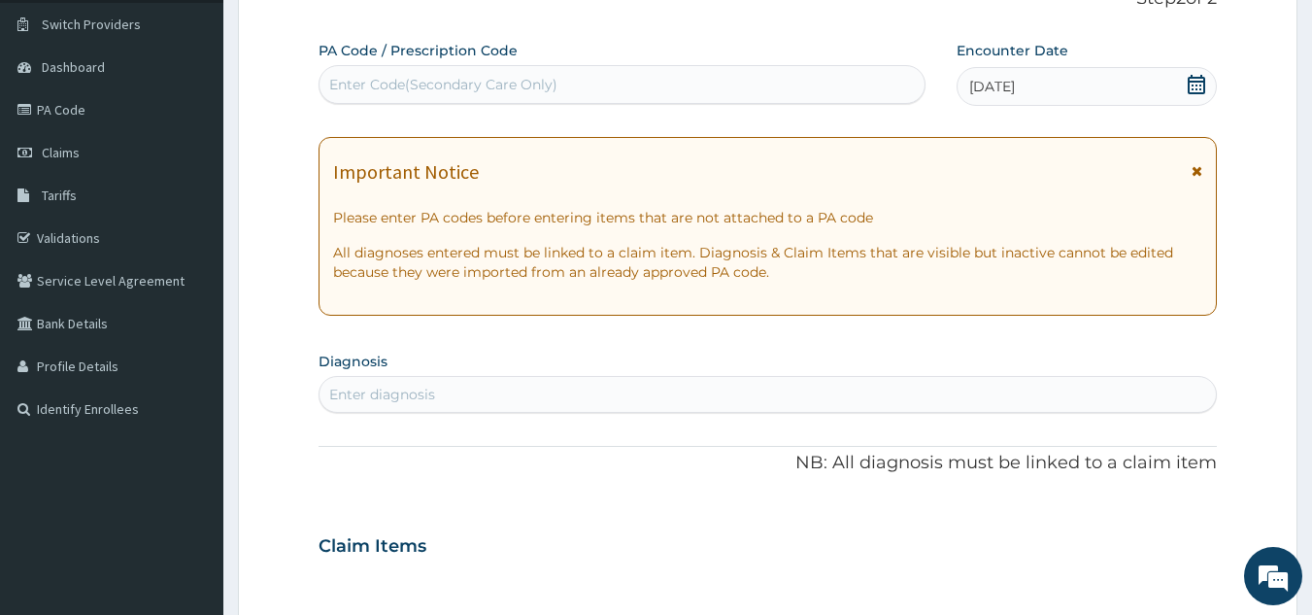
click at [748, 395] on div "Enter diagnosis" at bounding box center [769, 394] width 898 height 31
type input "well adult monito"
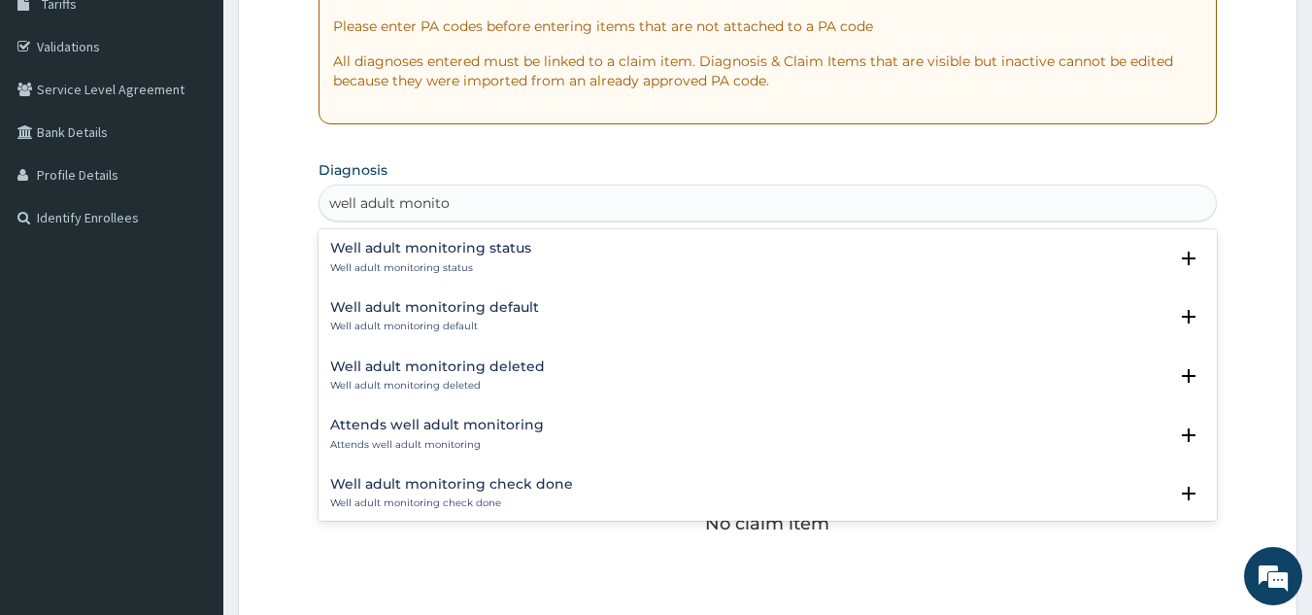
scroll to position [346, 0]
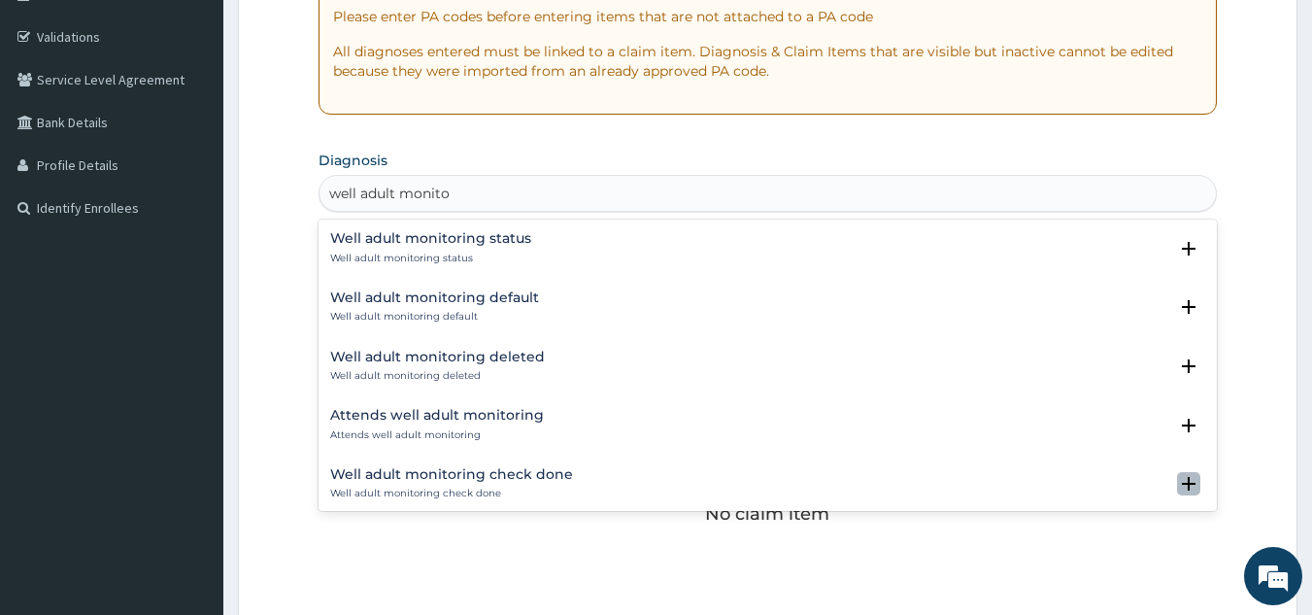
click at [1182, 479] on icon "open select status" at bounding box center [1189, 484] width 14 height 14
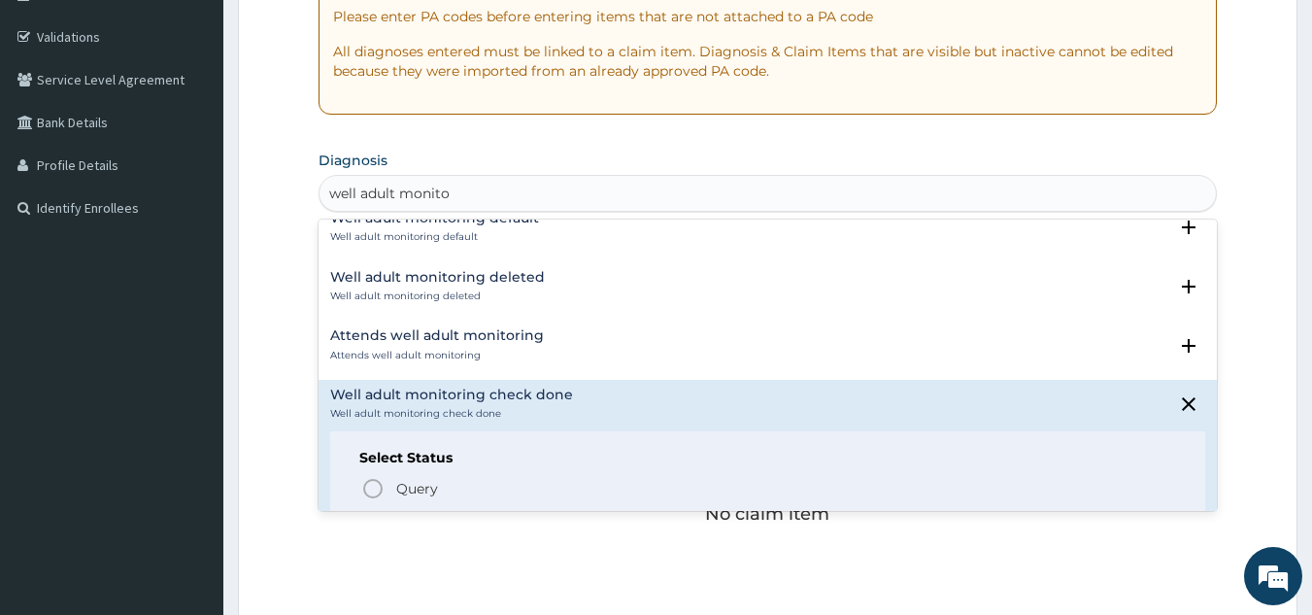
scroll to position [134, 0]
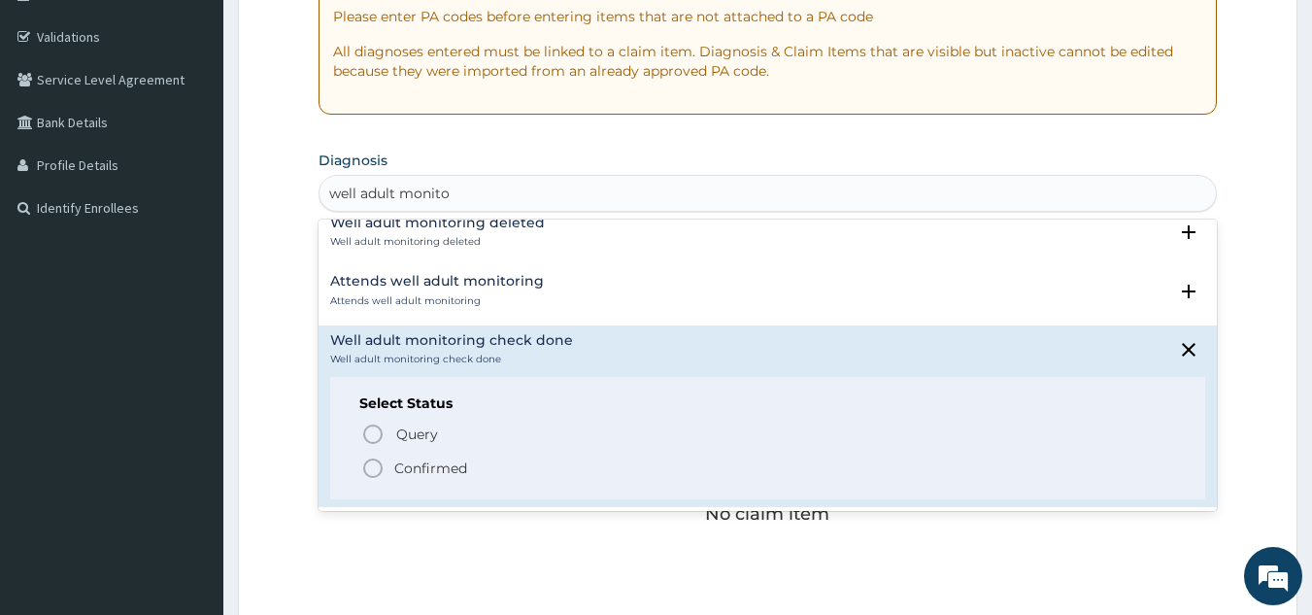
click at [381, 461] on icon "status option filled" at bounding box center [372, 468] width 23 height 23
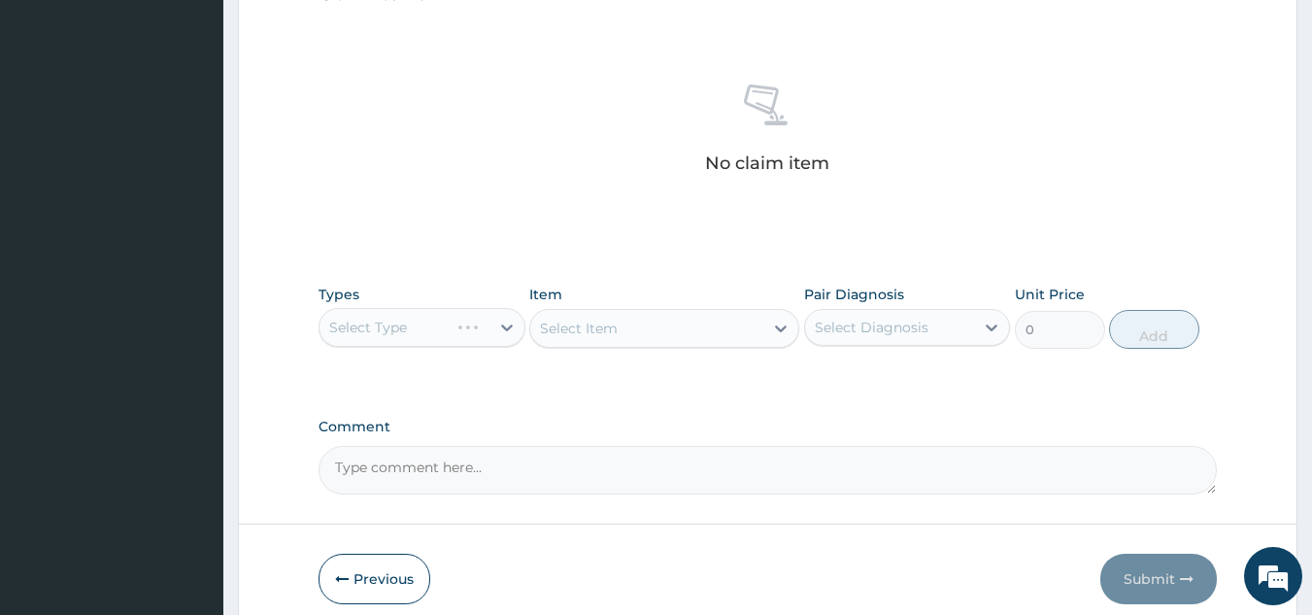
scroll to position [711, 0]
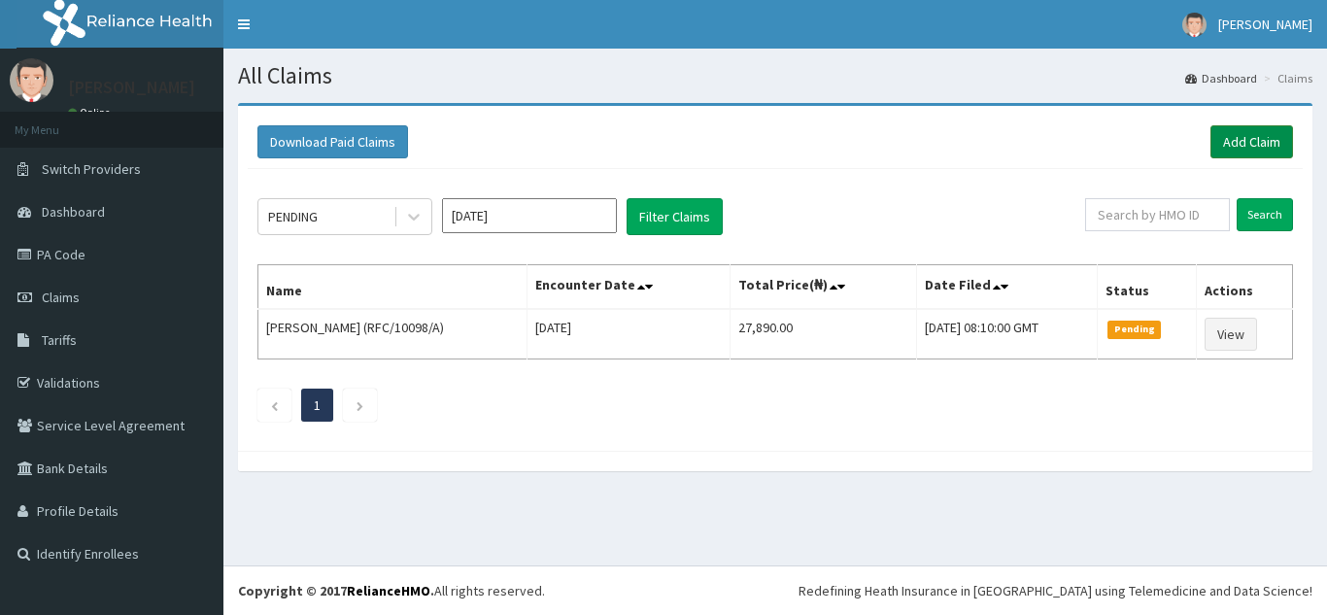
click at [1241, 147] on link "Add Claim" at bounding box center [1251, 141] width 83 height 33
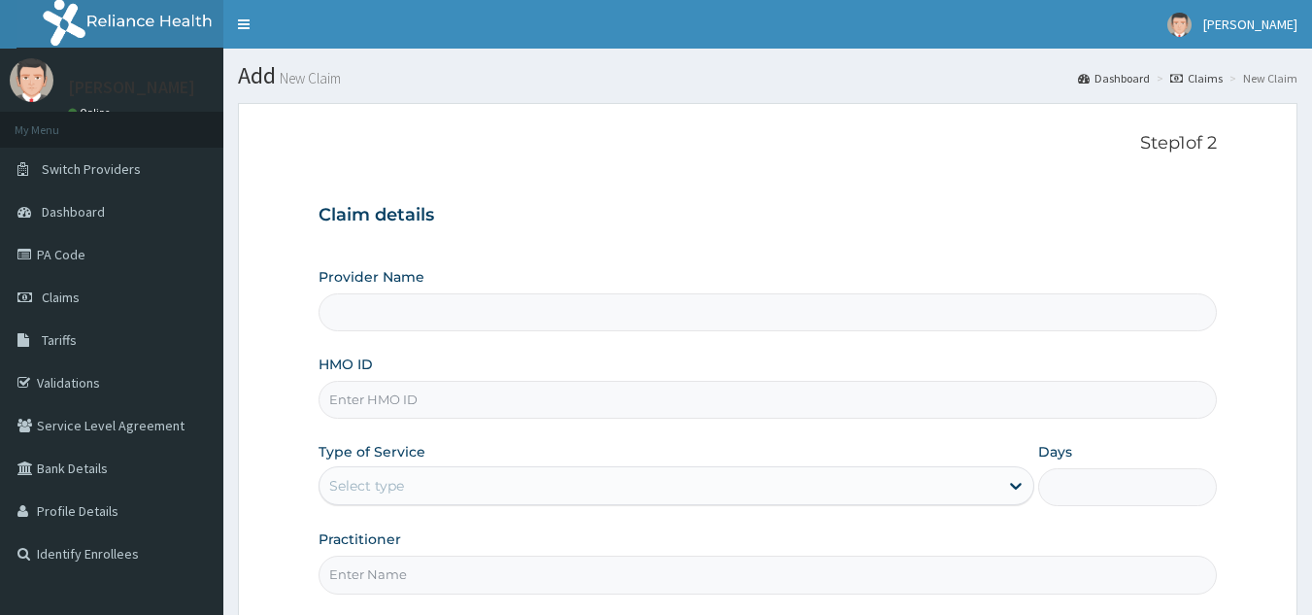
type input "Reliance Family Clinics (RFC) - [GEOGRAPHIC_DATA]"
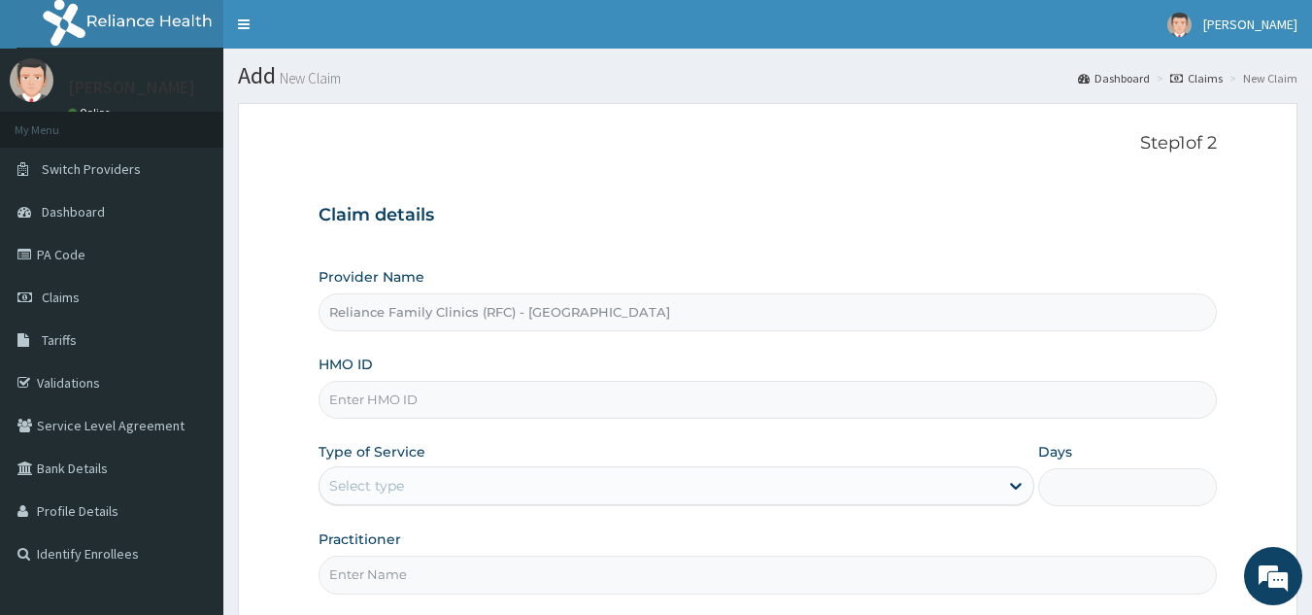
scroll to position [184, 0]
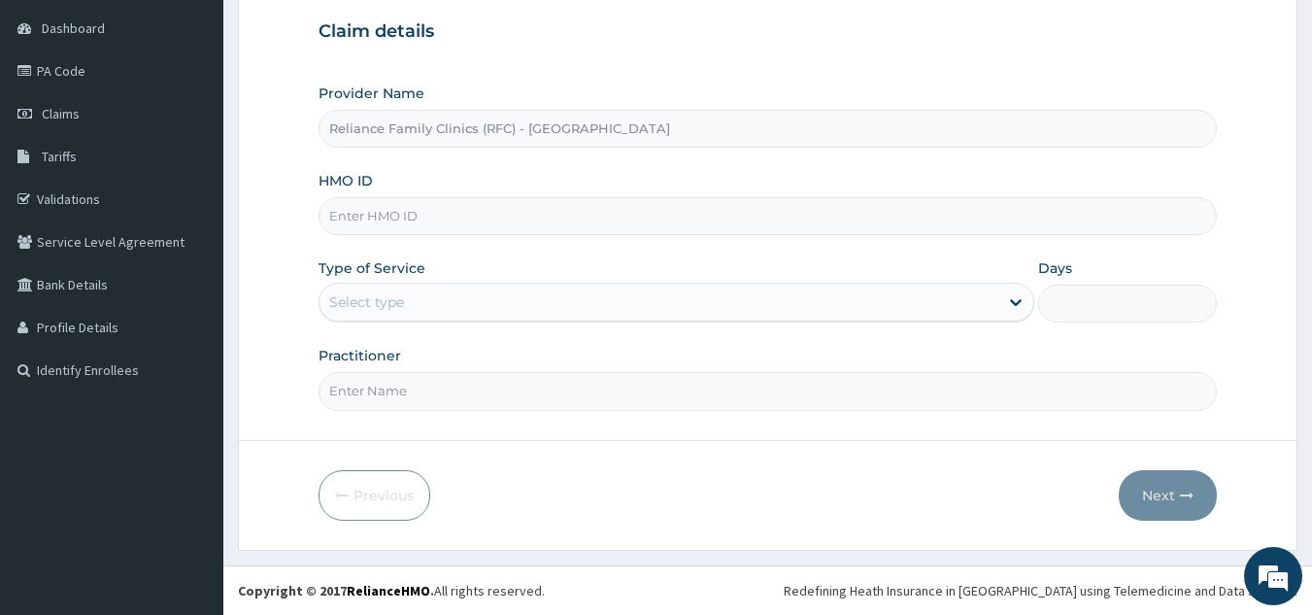
click at [1051, 215] on input "HMO ID" at bounding box center [768, 216] width 899 height 38
paste input "YSS/10142/A"
click at [390, 216] on input "YSS/10142/A" at bounding box center [768, 216] width 899 height 38
drag, startPoint x: 420, startPoint y: 210, endPoint x: 212, endPoint y: 224, distance: 208.4
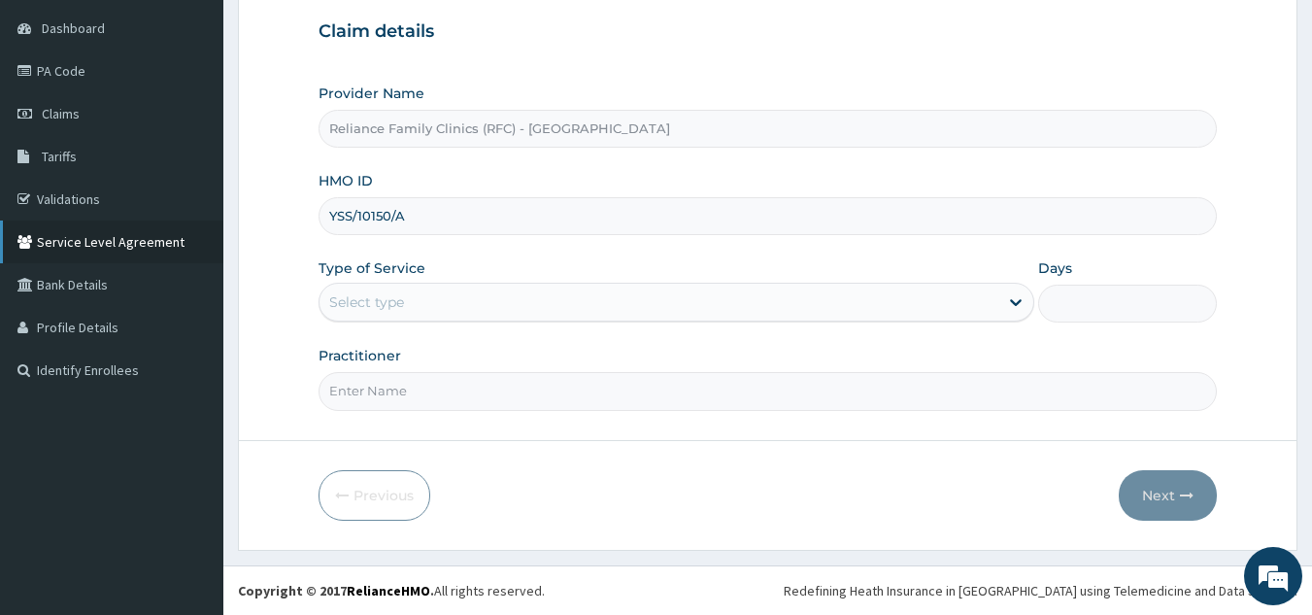
click at [212, 224] on div "R EL Toggle navigation [PERSON_NAME] Abiola Abikoye - [EMAIL_ADDRESS][DOMAIN_NA…" at bounding box center [656, 215] width 1312 height 798
type input "YSS/10150/A"
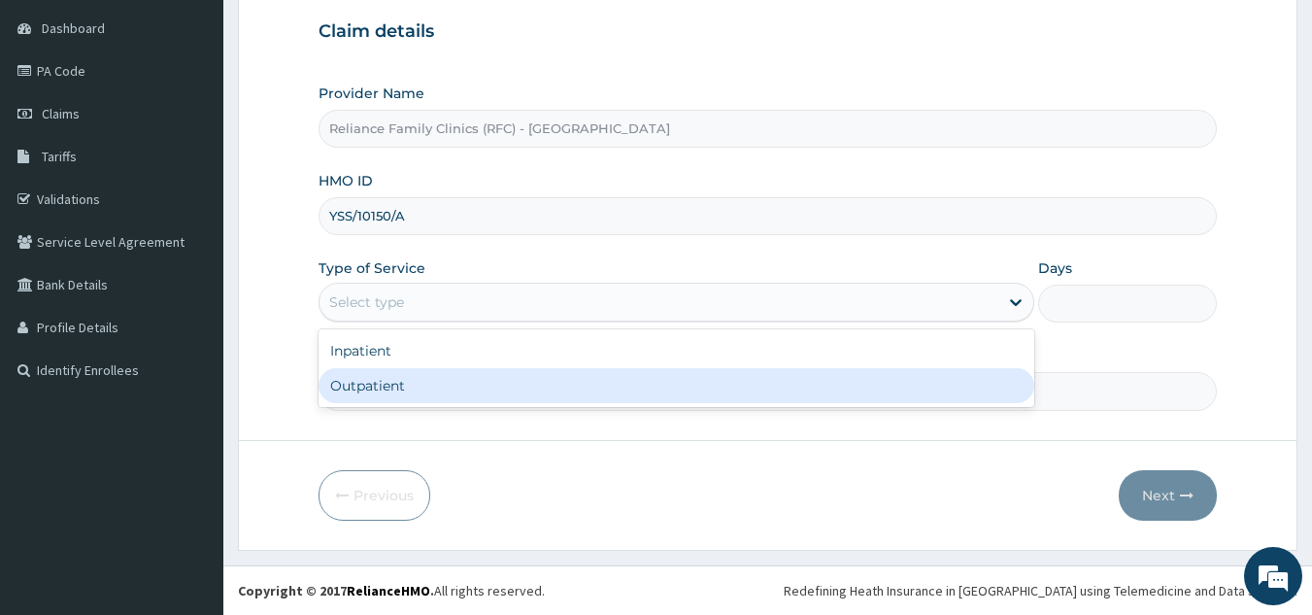
drag, startPoint x: 406, startPoint y: 309, endPoint x: 371, endPoint y: 399, distance: 96.9
click at [371, 322] on div "option Outpatient focused, 2 of 2. 2 results available. Use Up and Down to choo…" at bounding box center [677, 302] width 716 height 39
click at [371, 399] on div "Outpatient" at bounding box center [677, 385] width 716 height 35
type input "1"
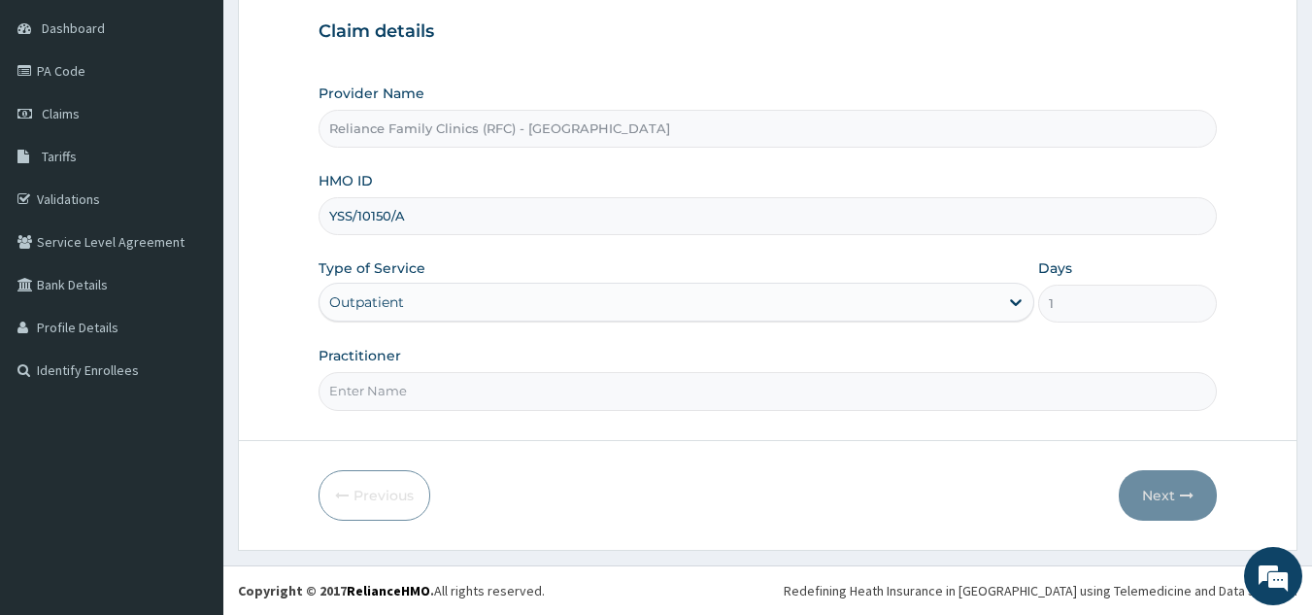
click at [373, 399] on input "Practitioner" at bounding box center [768, 391] width 899 height 38
type input "locum"
click at [1163, 503] on button "Next" at bounding box center [1168, 495] width 98 height 51
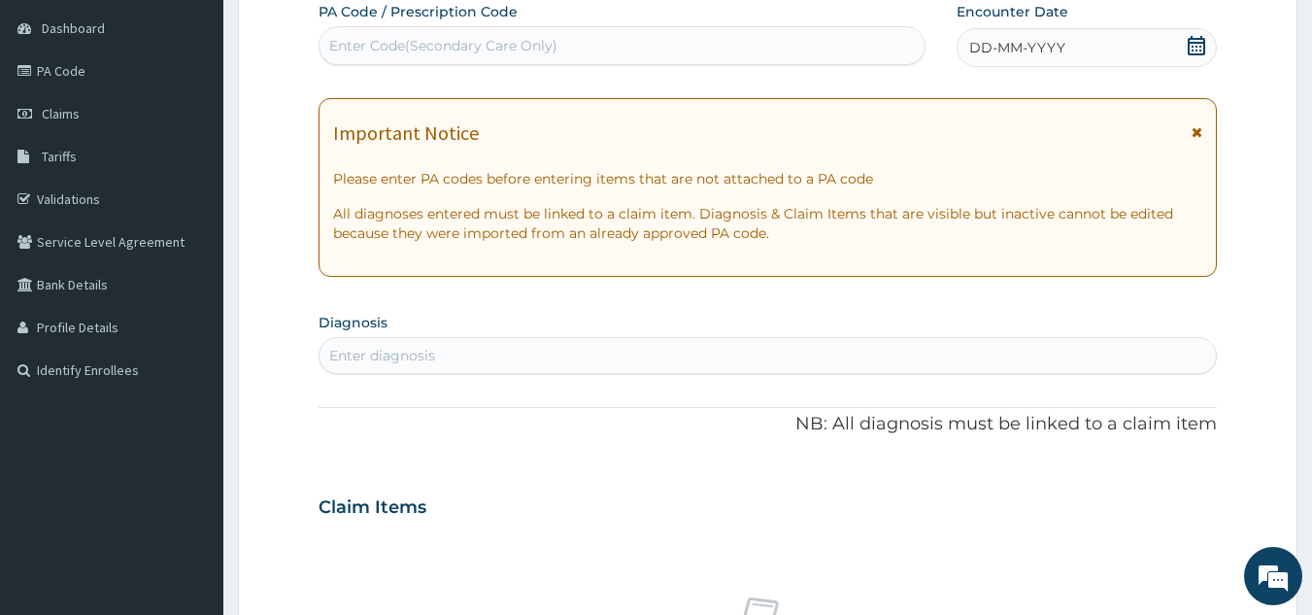
click at [1145, 52] on div "DD-MM-YYYY" at bounding box center [1087, 47] width 260 height 39
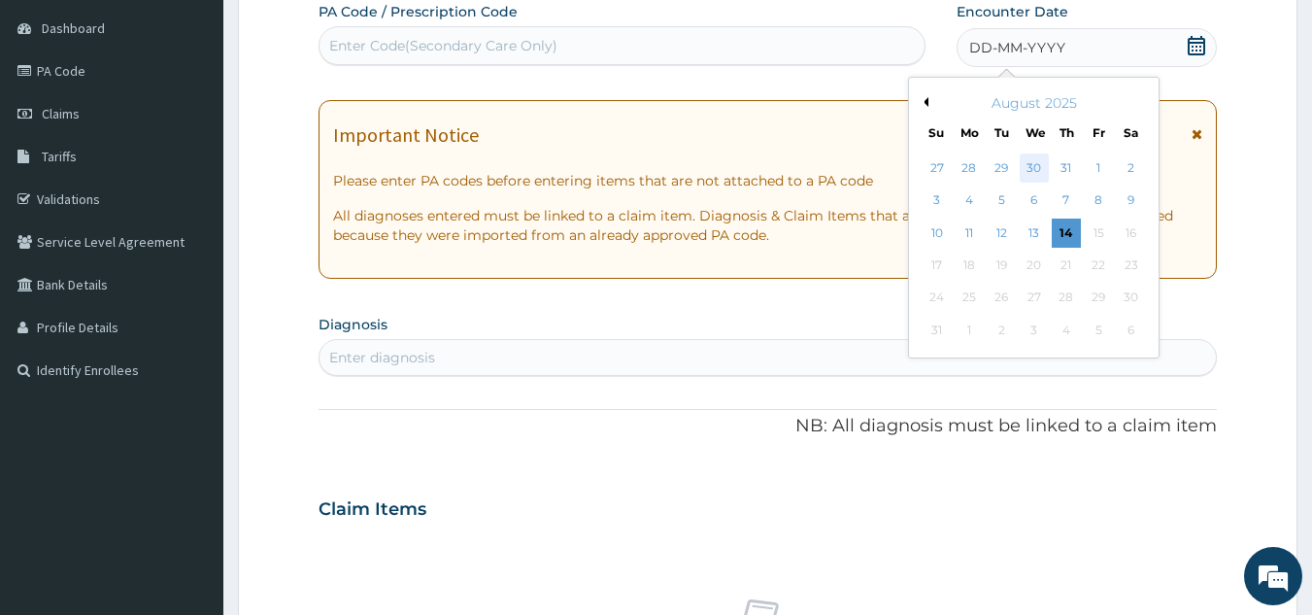
click at [1035, 166] on div "30" at bounding box center [1034, 167] width 29 height 29
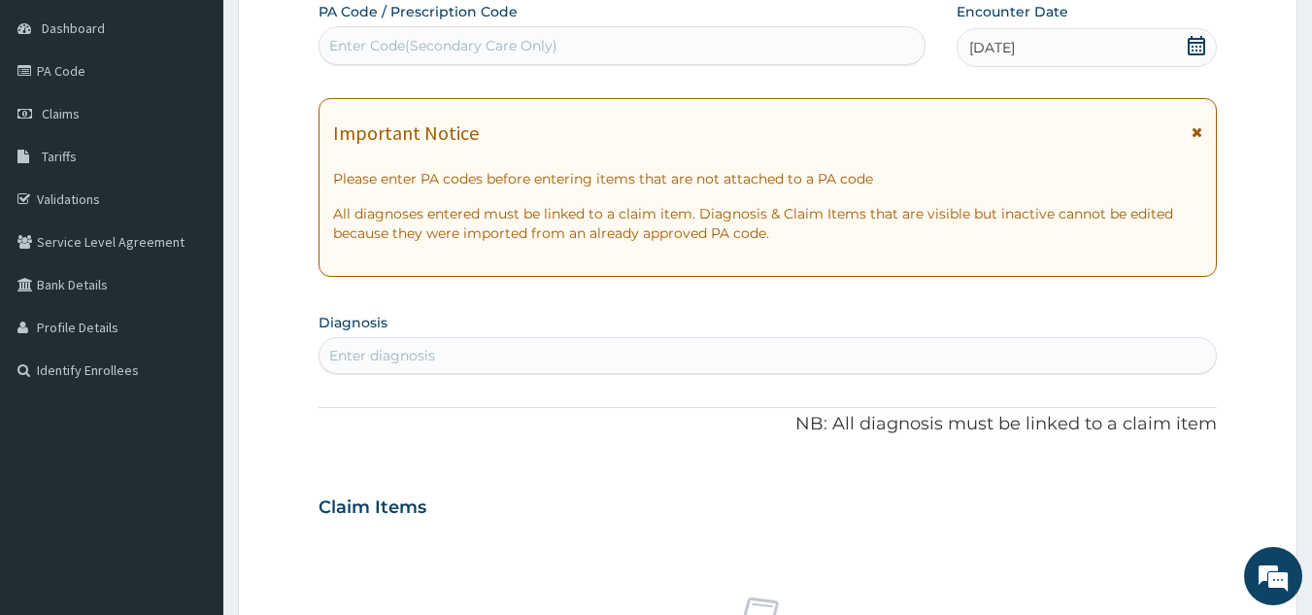
click at [756, 360] on div "Enter diagnosis" at bounding box center [769, 355] width 898 height 31
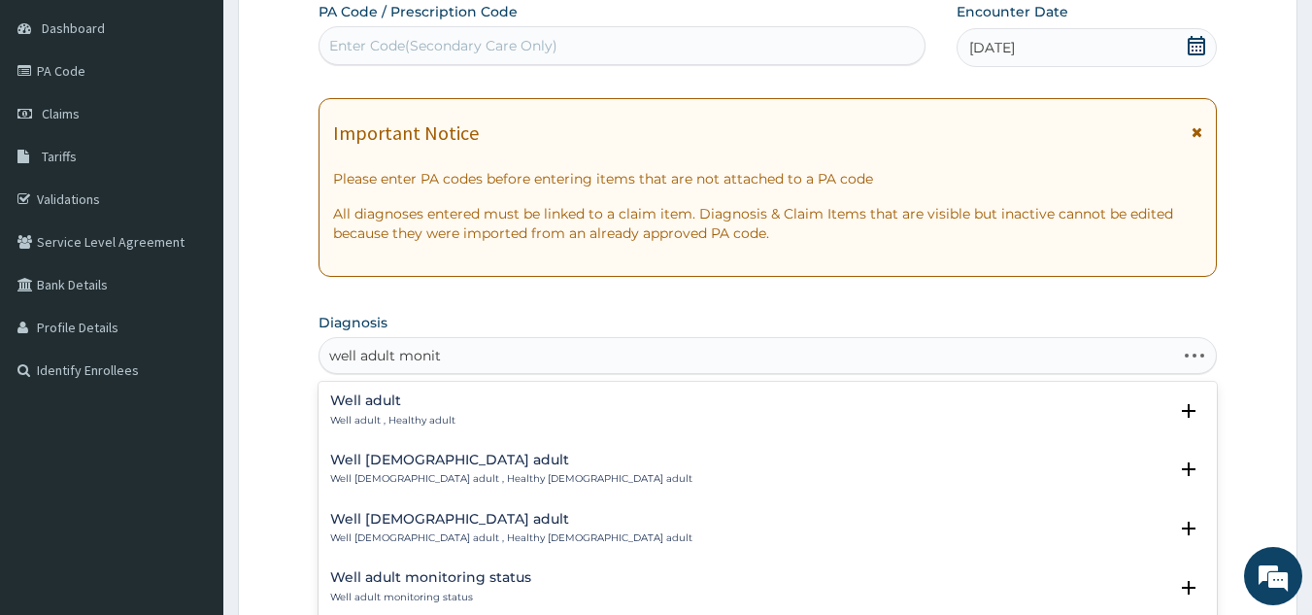
type input "well adult monito"
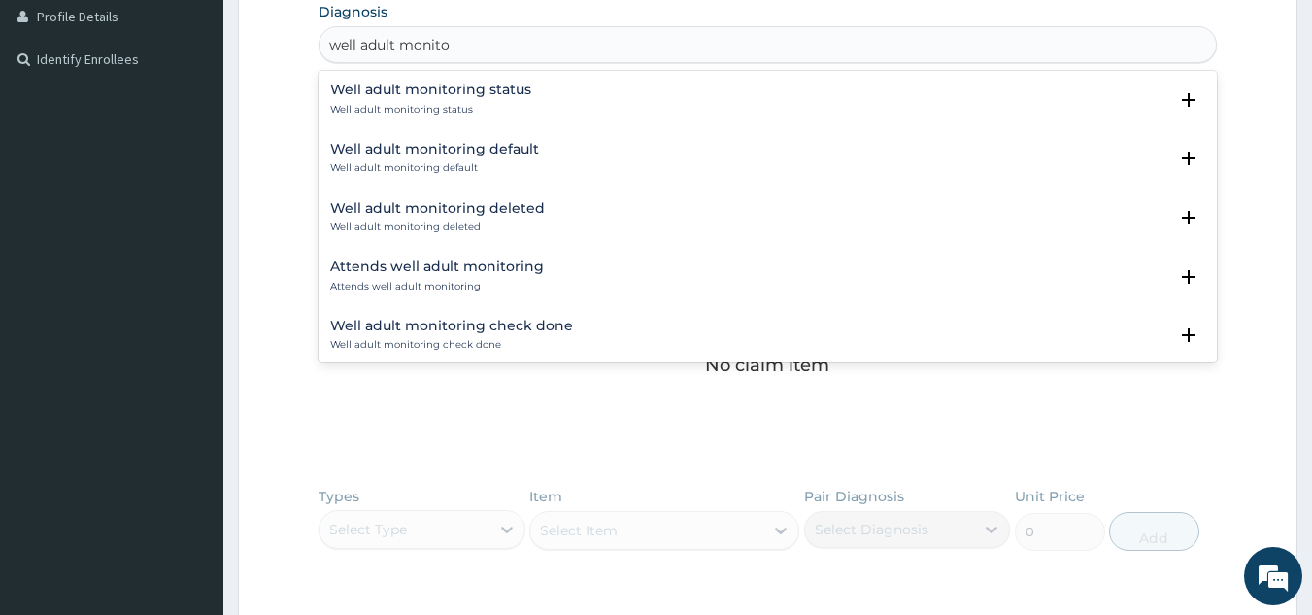
scroll to position [501, 0]
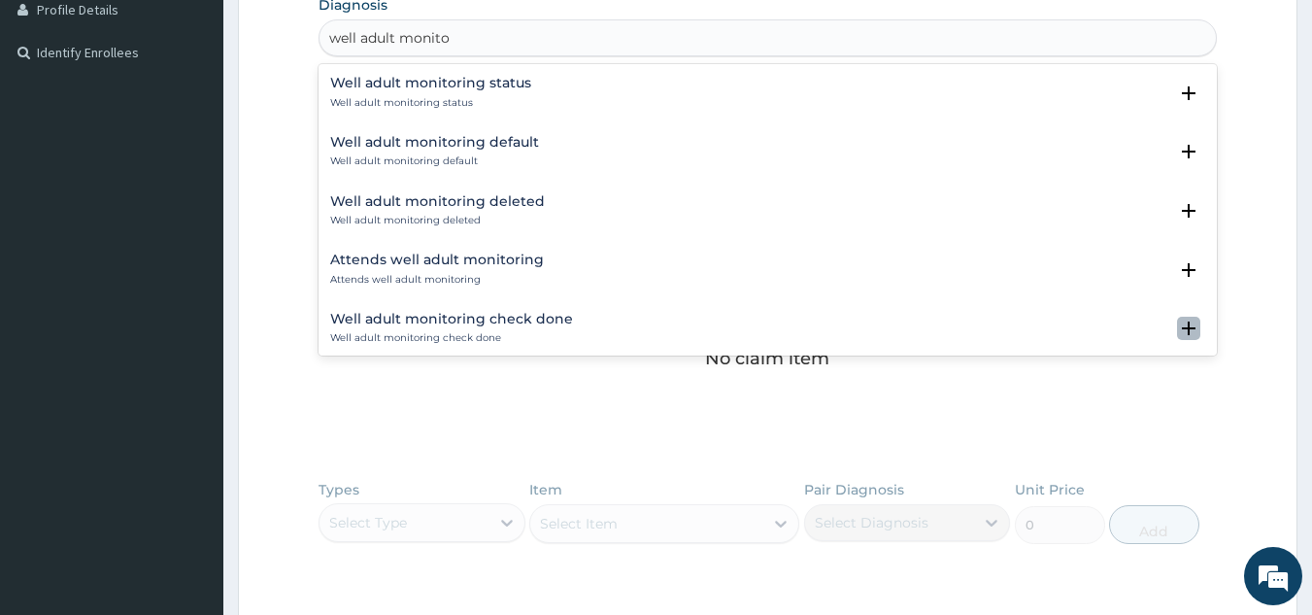
click at [1182, 330] on icon "open select status" at bounding box center [1189, 329] width 14 height 14
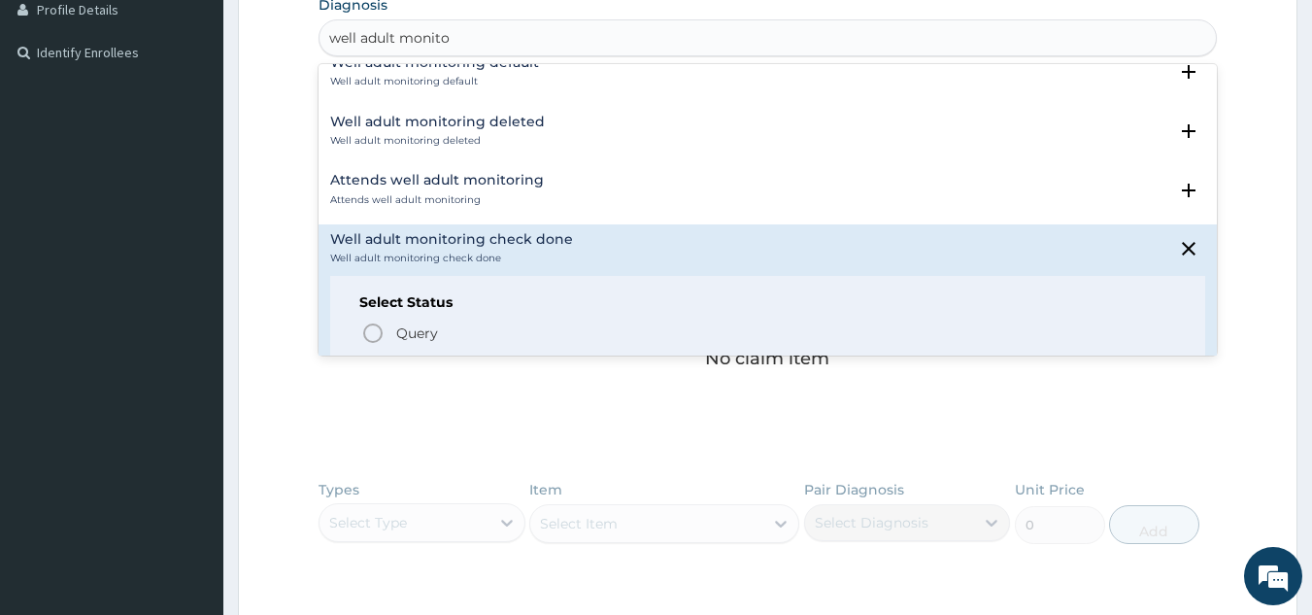
scroll to position [134, 0]
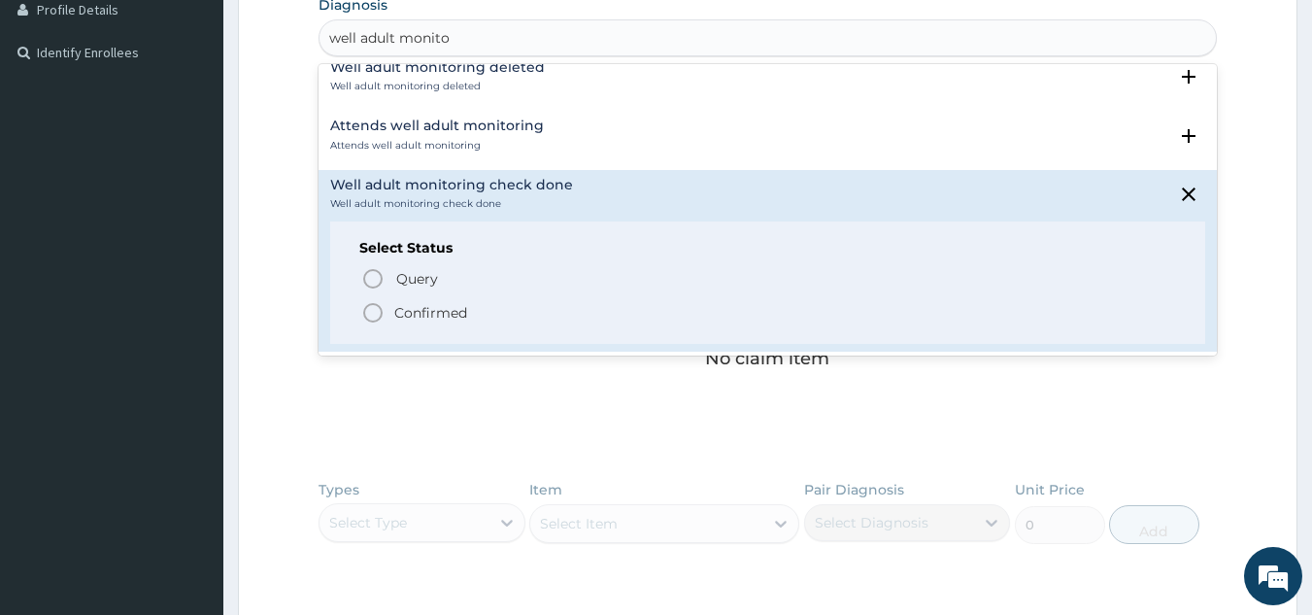
click at [390, 315] on span "Confirmed" at bounding box center [769, 312] width 816 height 23
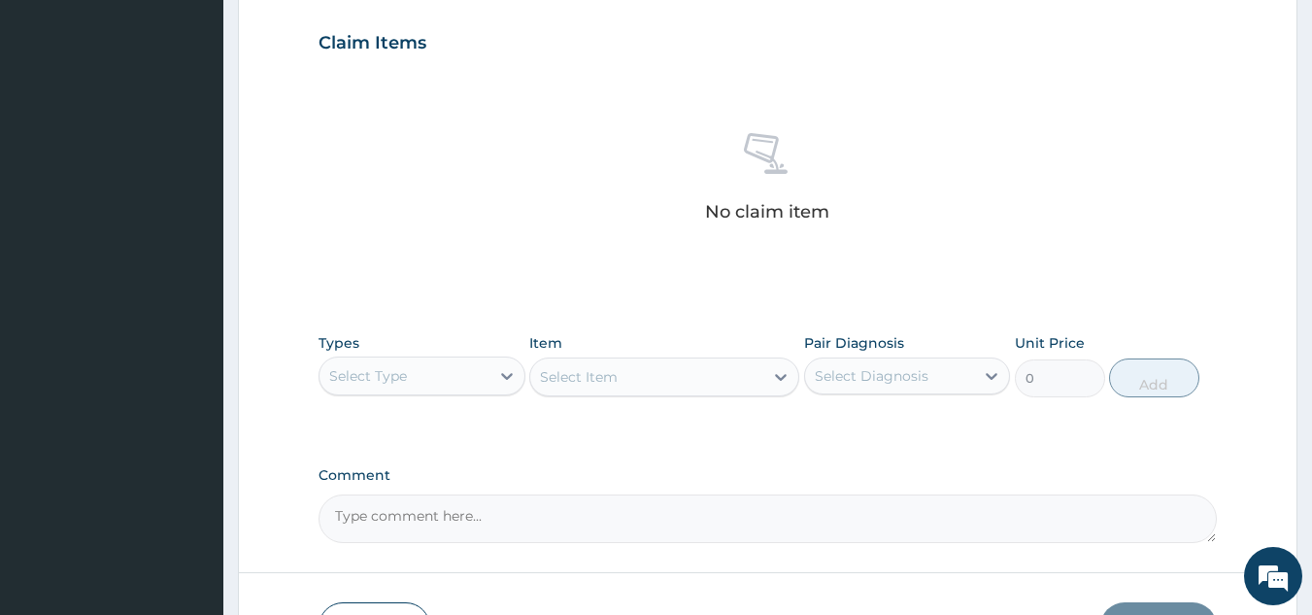
scroll to position [656, 0]
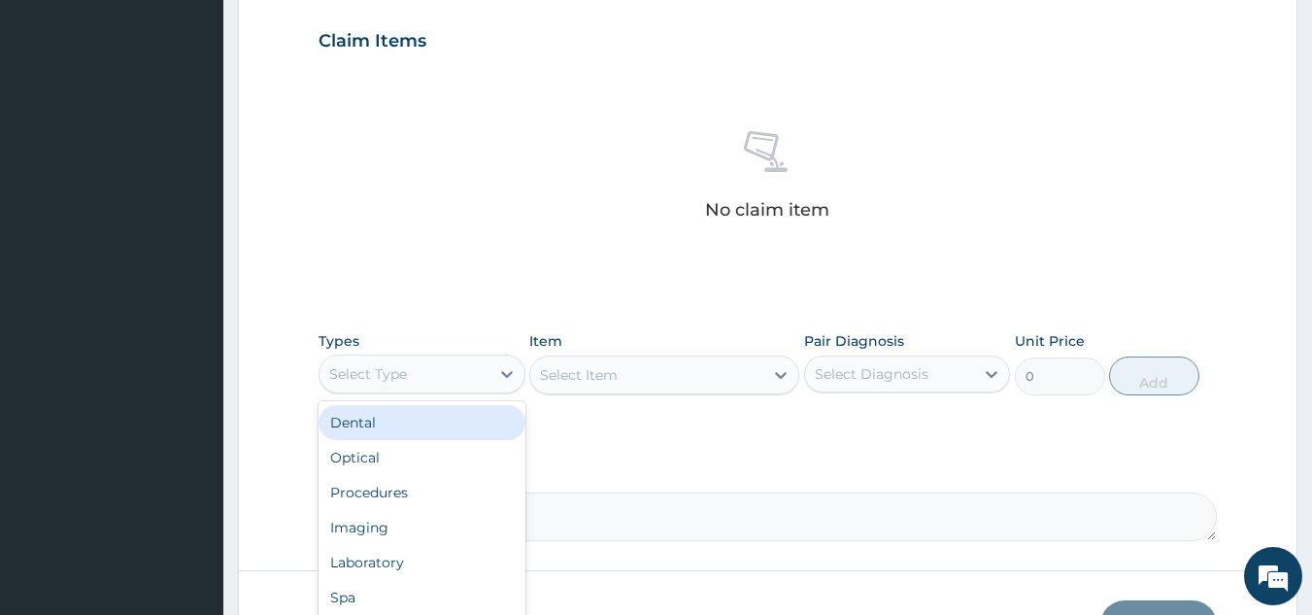
click at [458, 376] on div "Select Type" at bounding box center [405, 373] width 170 height 31
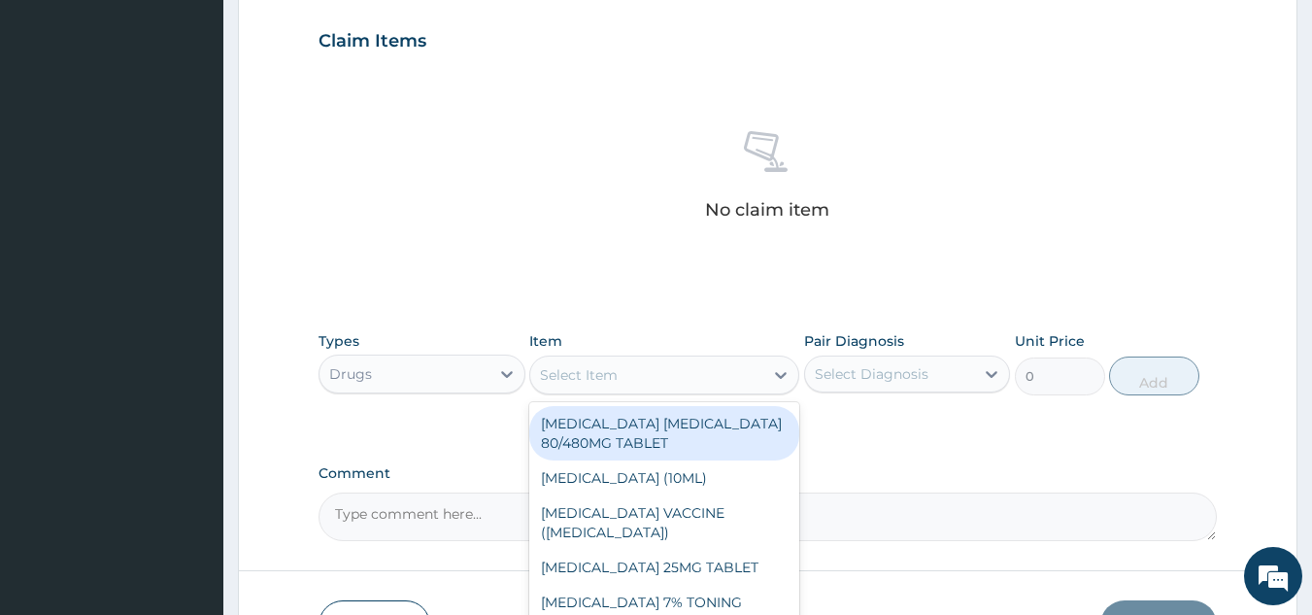
click at [641, 387] on div "Select Item" at bounding box center [646, 374] width 233 height 31
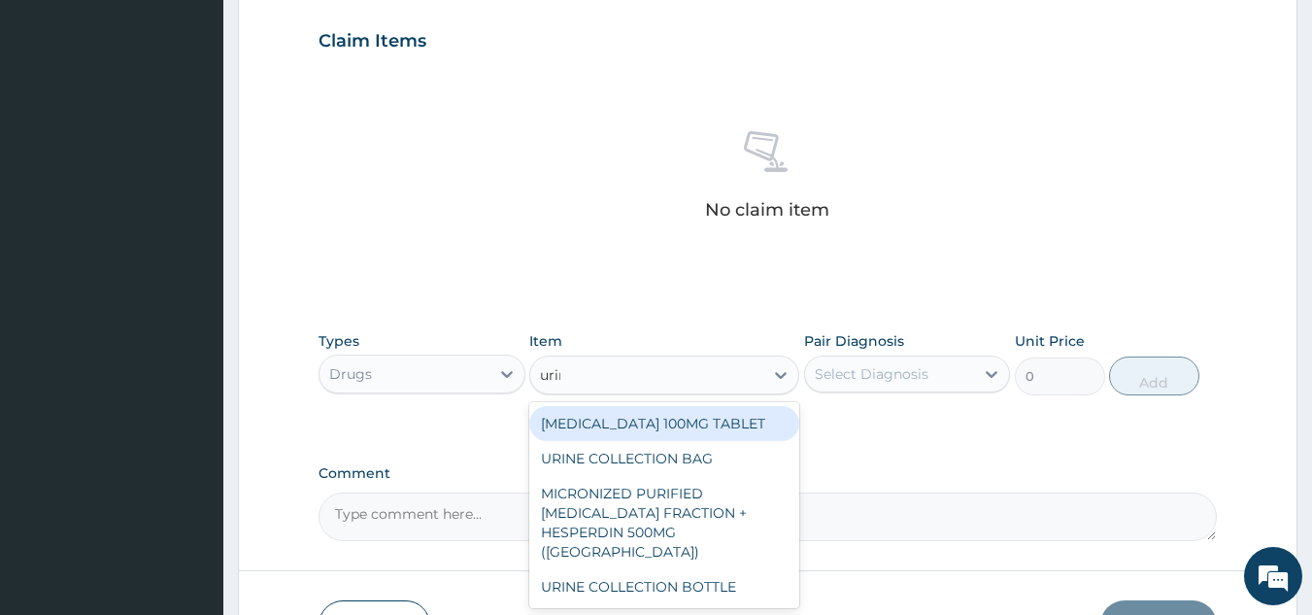
type input "urine"
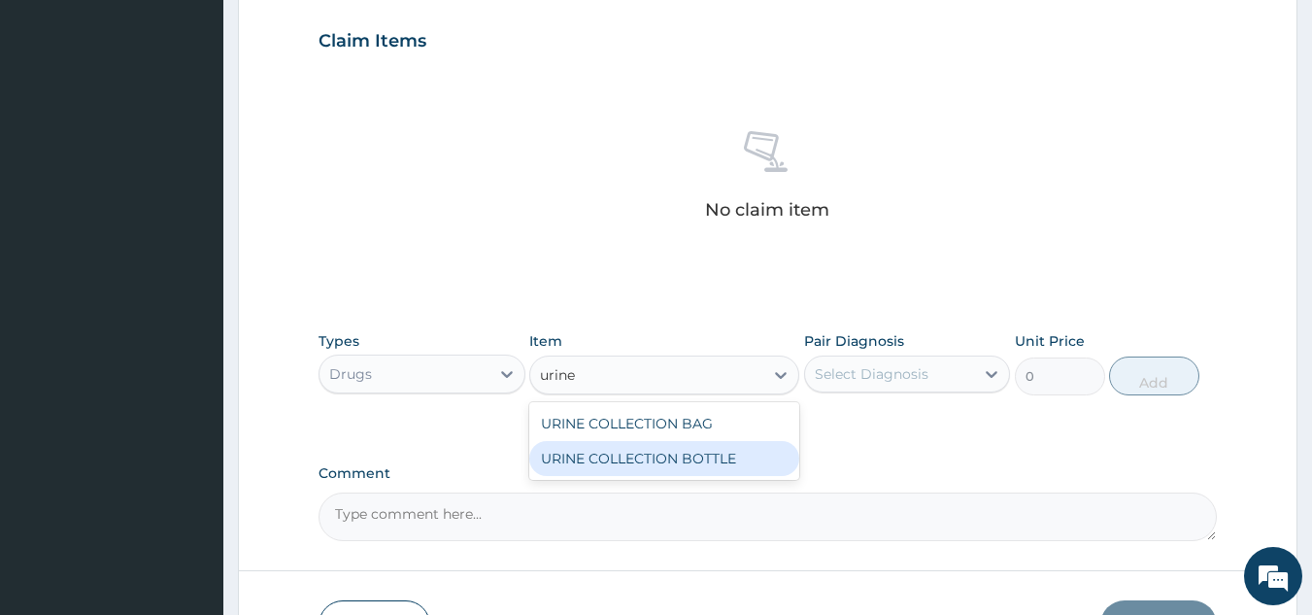
type input "198"
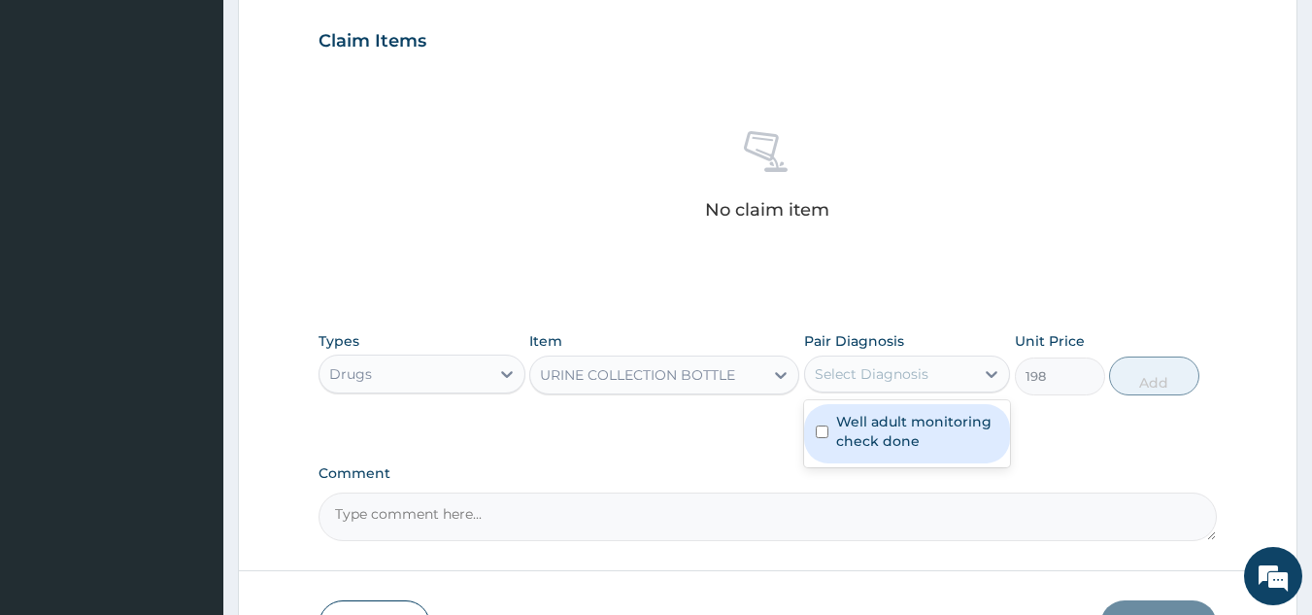
click at [873, 364] on div "Select Diagnosis" at bounding box center [872, 373] width 114 height 19
checkbox input "true"
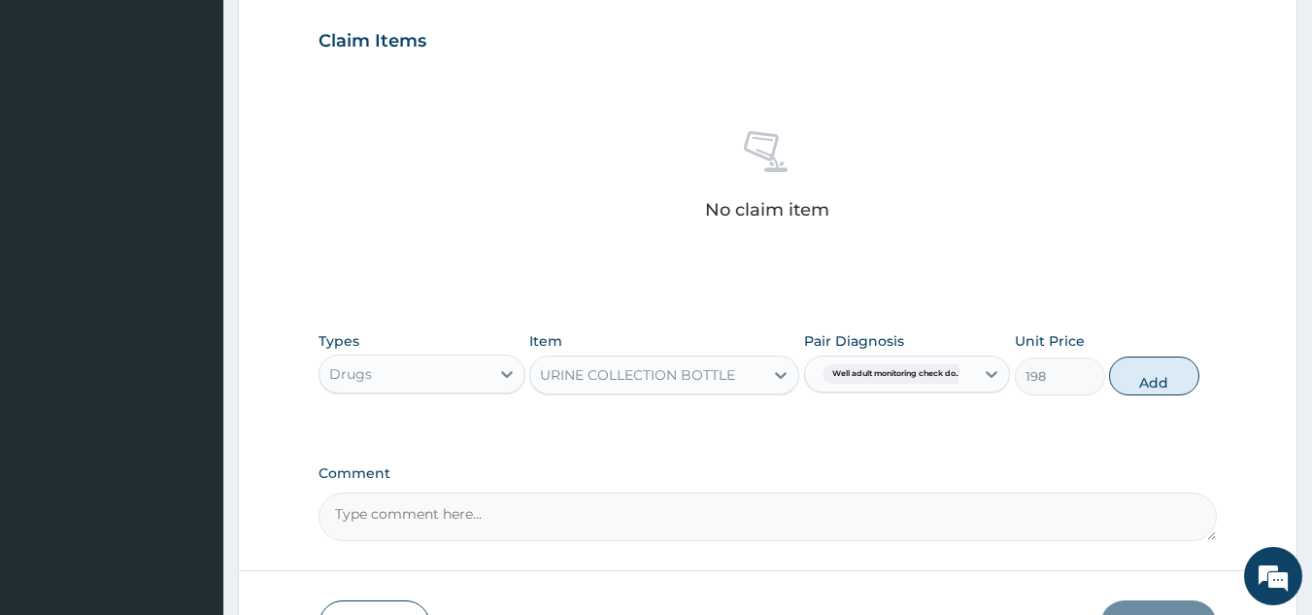
click at [1110, 389] on div "Types Drugs Item URINE COLLECTION BOTTLE Pair Diagnosis Well adult monitoring c…" at bounding box center [768, 364] width 899 height 84
click at [1129, 384] on button "Add" at bounding box center [1154, 375] width 90 height 39
type input "0"
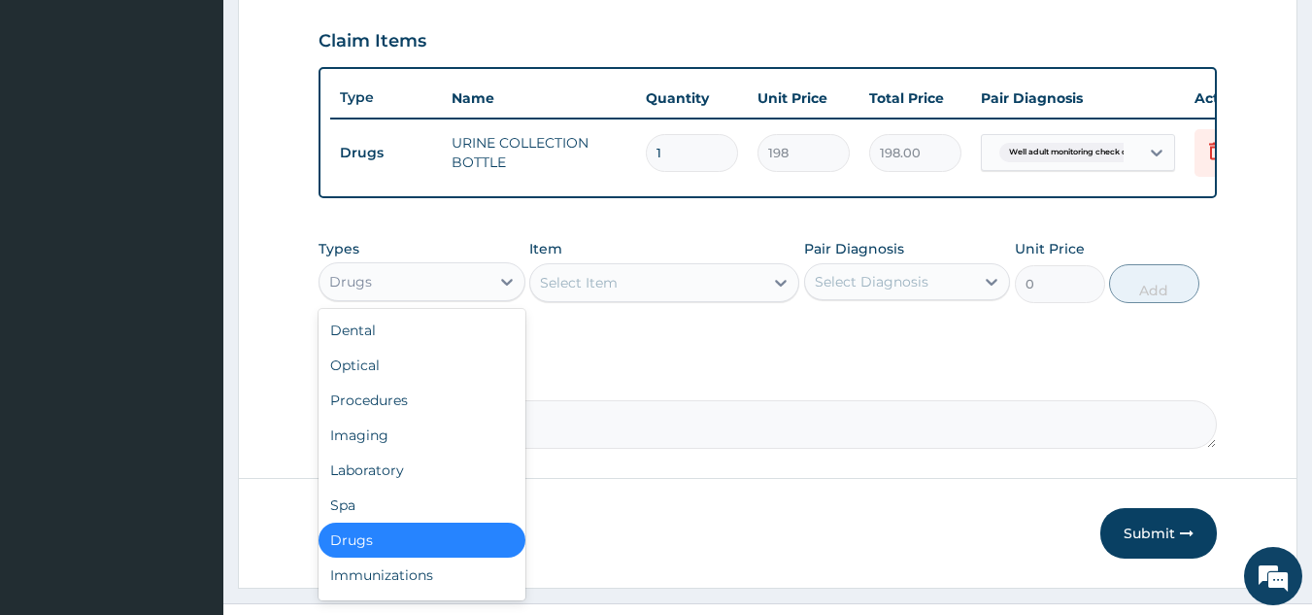
click at [484, 297] on div "Drugs" at bounding box center [405, 281] width 170 height 31
click at [376, 481] on div "Laboratory" at bounding box center [422, 470] width 207 height 35
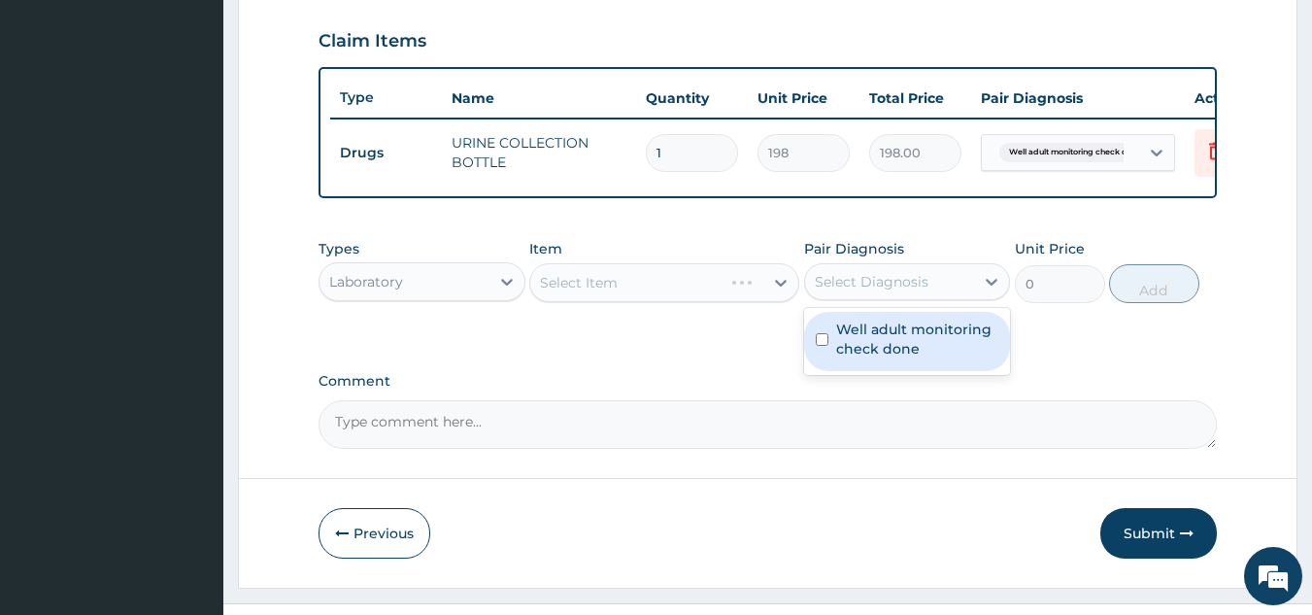
click at [891, 291] on div "Select Diagnosis" at bounding box center [872, 281] width 114 height 19
click at [831, 347] on div "Well adult monitoring check done" at bounding box center [907, 341] width 207 height 59
checkbox input "true"
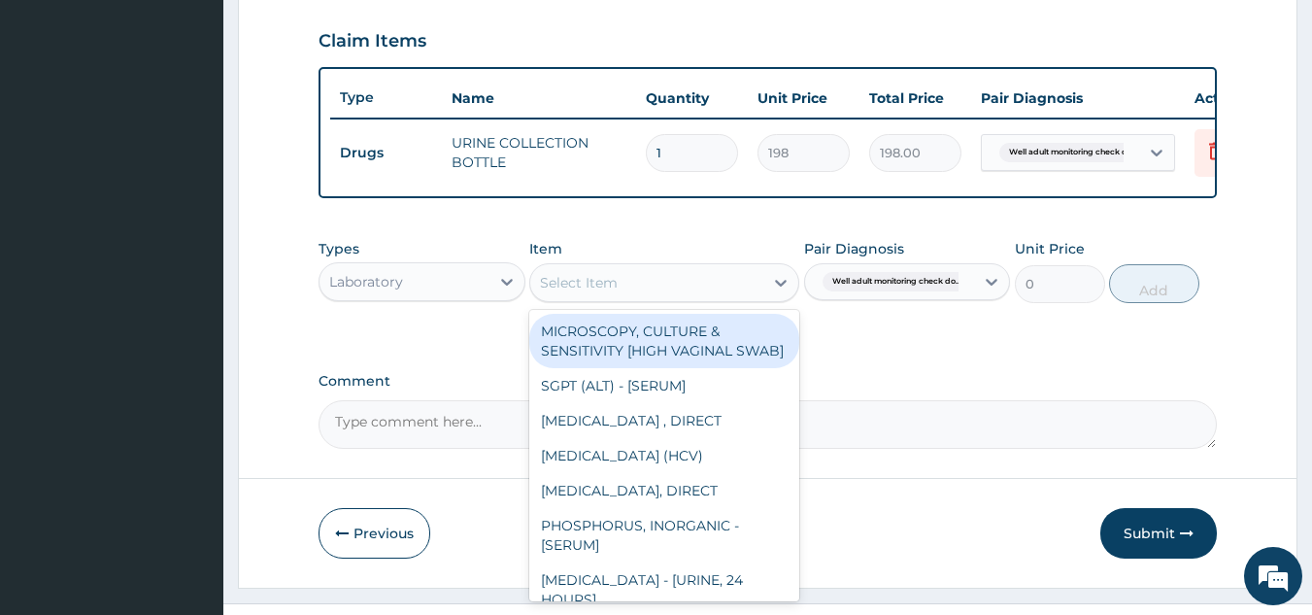
click at [676, 295] on div "Select Item" at bounding box center [646, 282] width 233 height 31
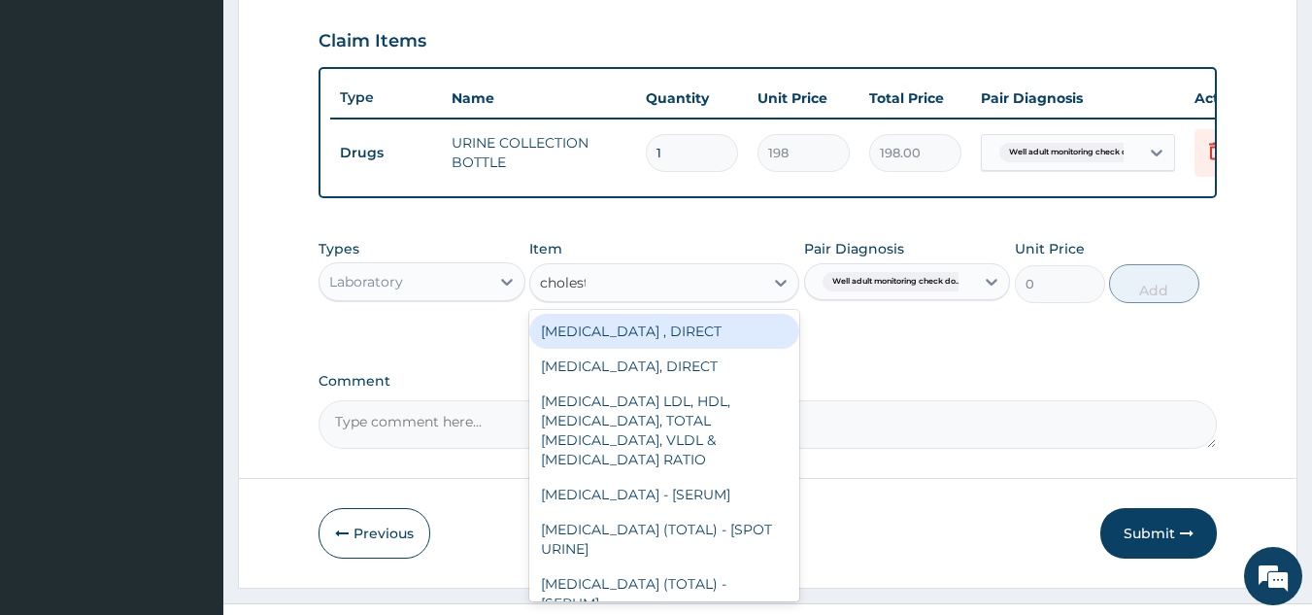
type input "choleste"
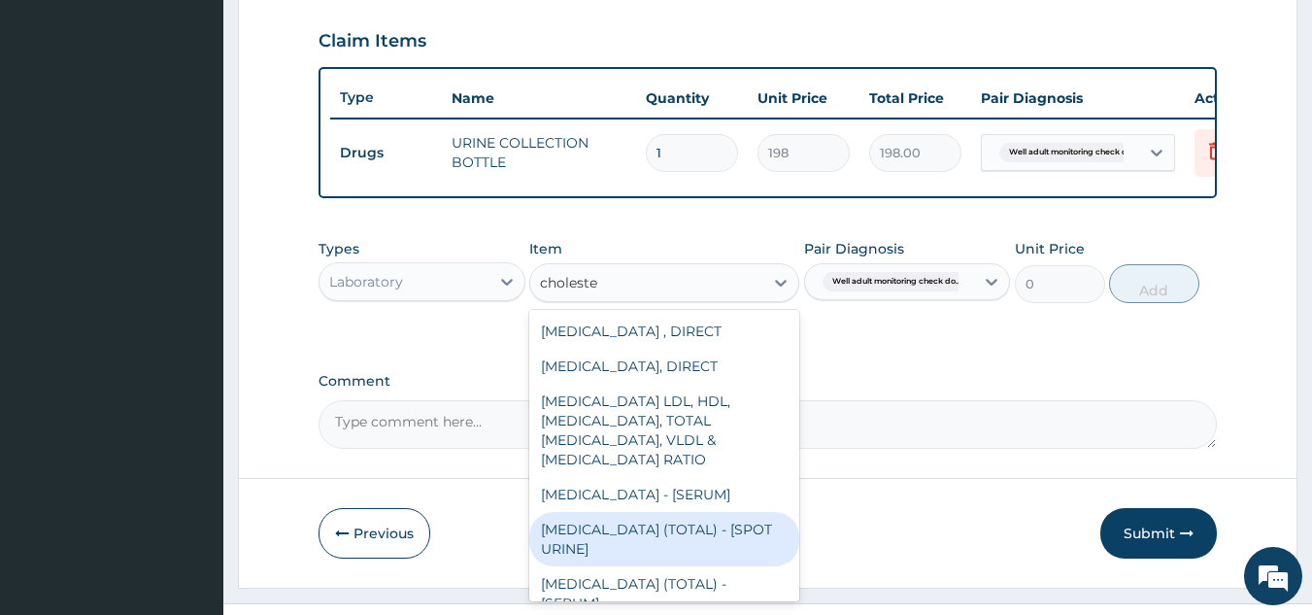
scroll to position [38, 0]
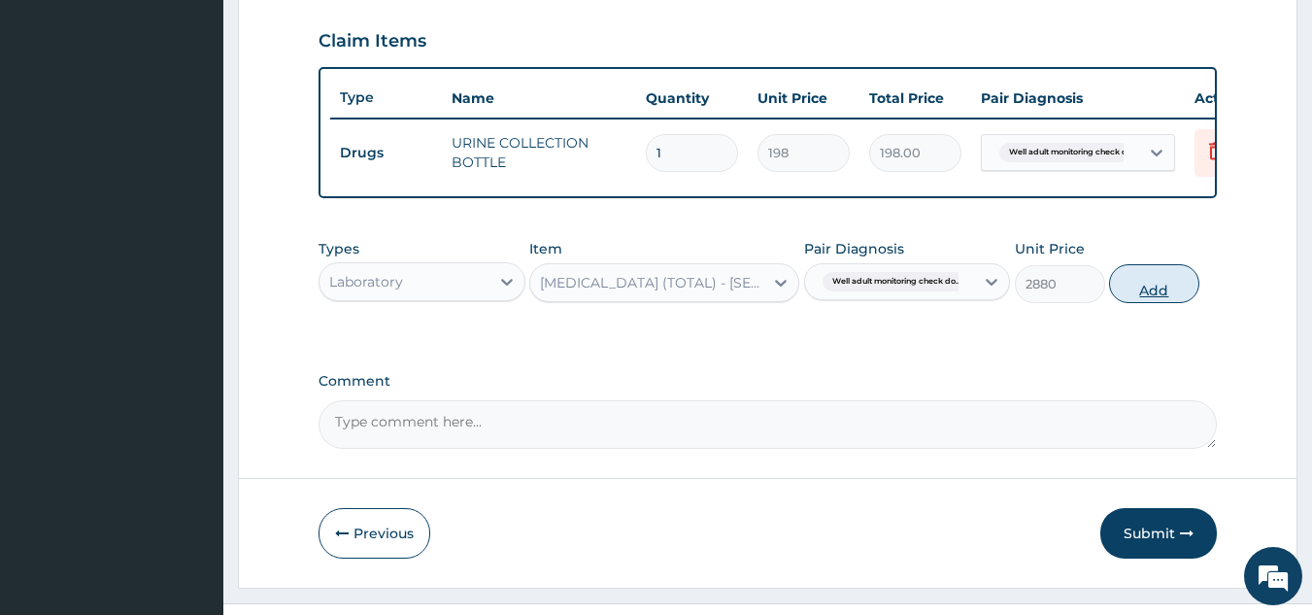
click at [1134, 288] on button "Add" at bounding box center [1154, 283] width 90 height 39
type input "0"
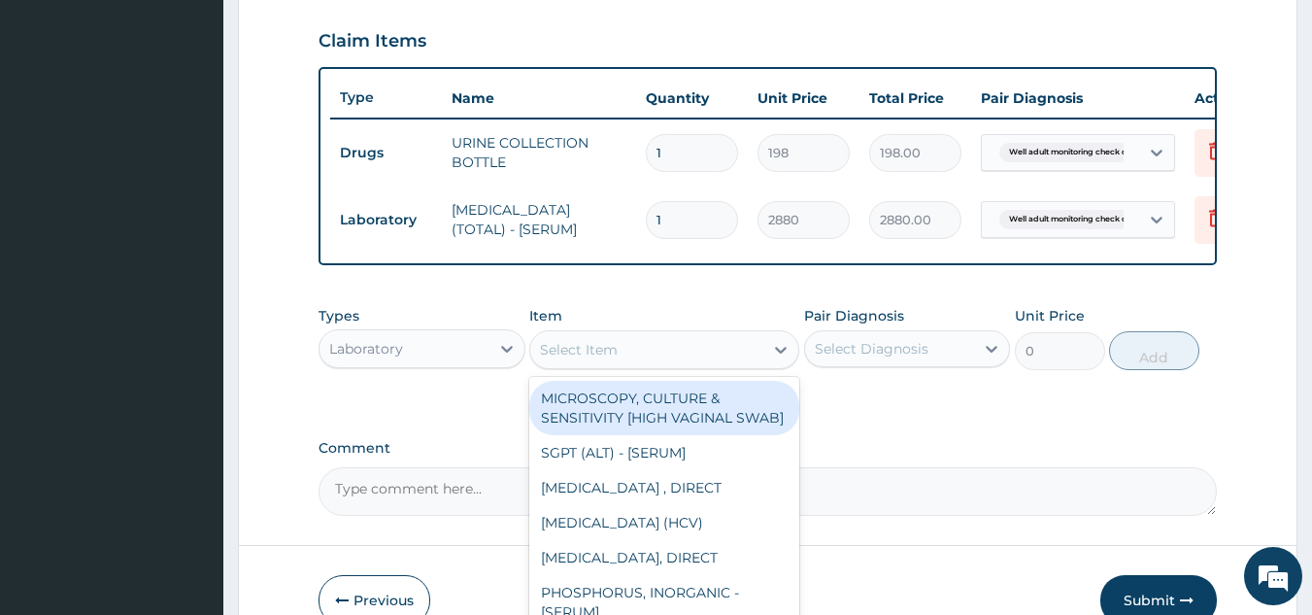
click at [573, 359] on div "Select Item" at bounding box center [579, 349] width 78 height 19
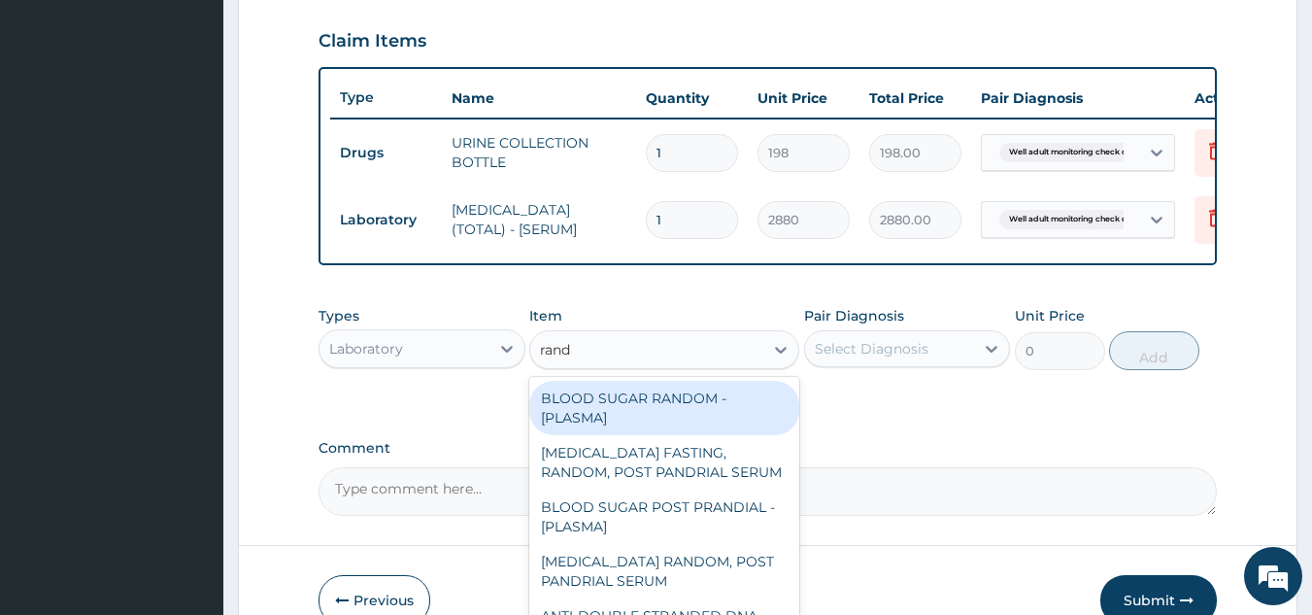
type input "rando"
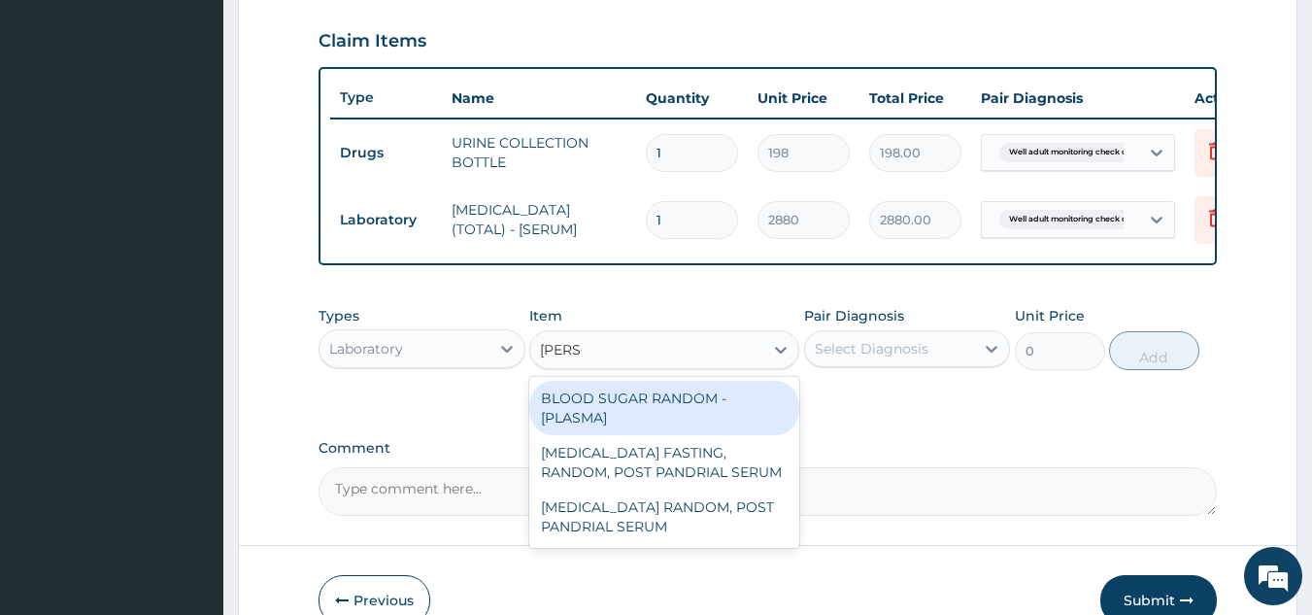
type input "1800"
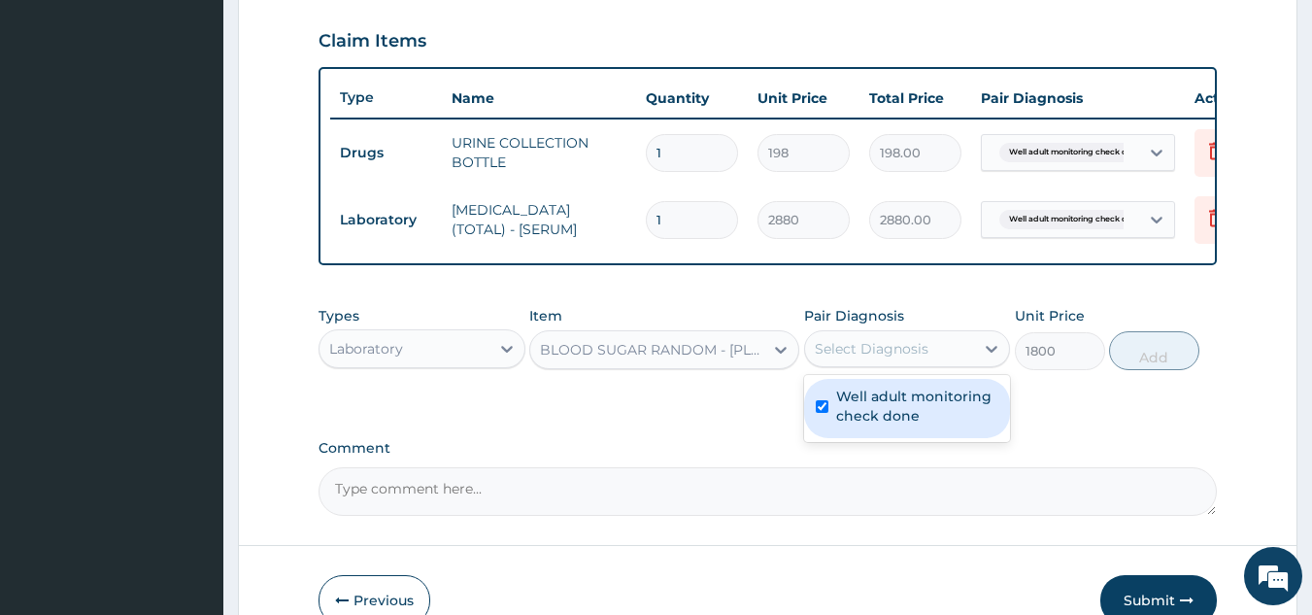
checkbox input "true"
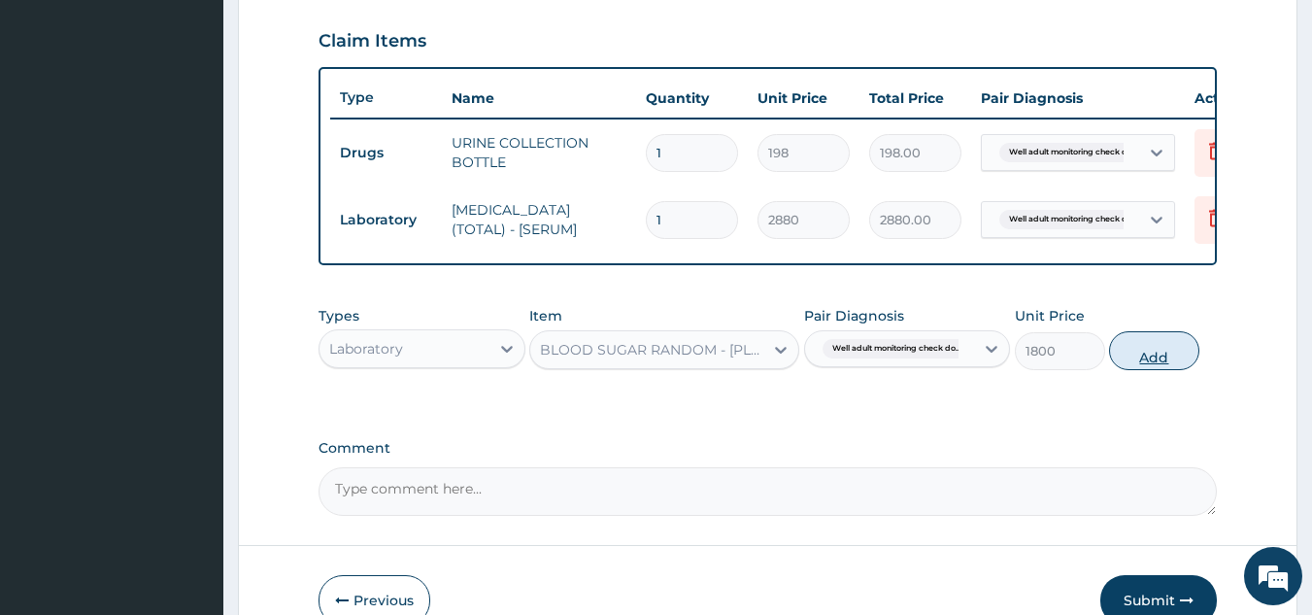
click at [1161, 370] on button "Add" at bounding box center [1154, 350] width 90 height 39
type input "0"
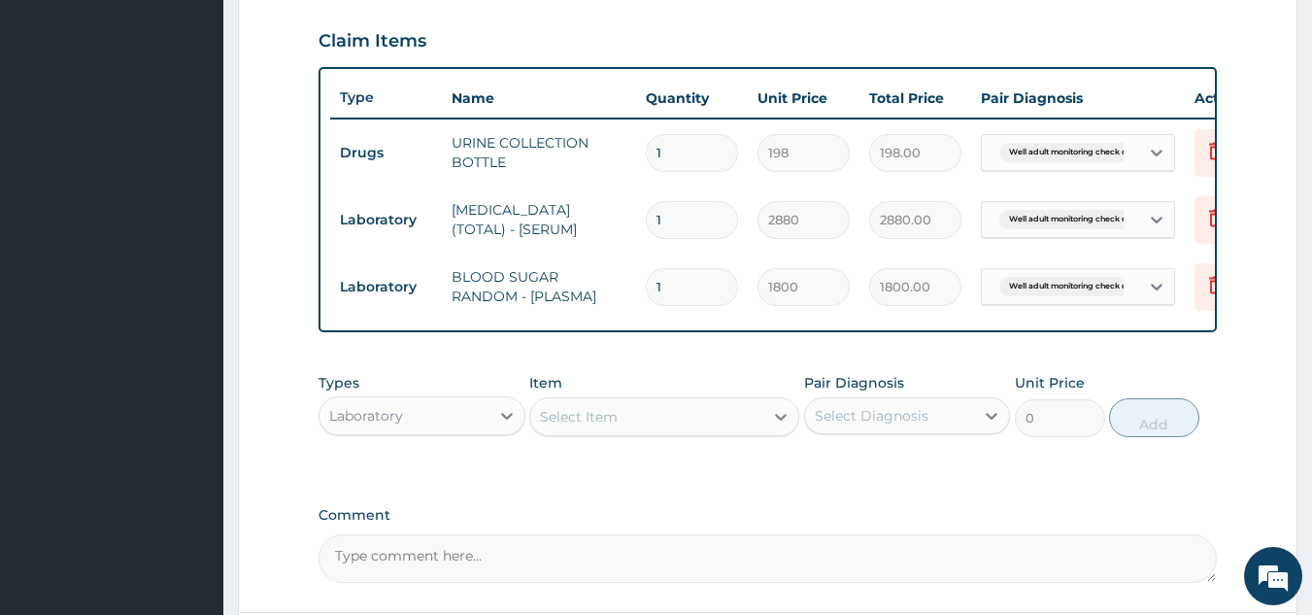
click at [651, 426] on div "Select Item" at bounding box center [646, 416] width 233 height 31
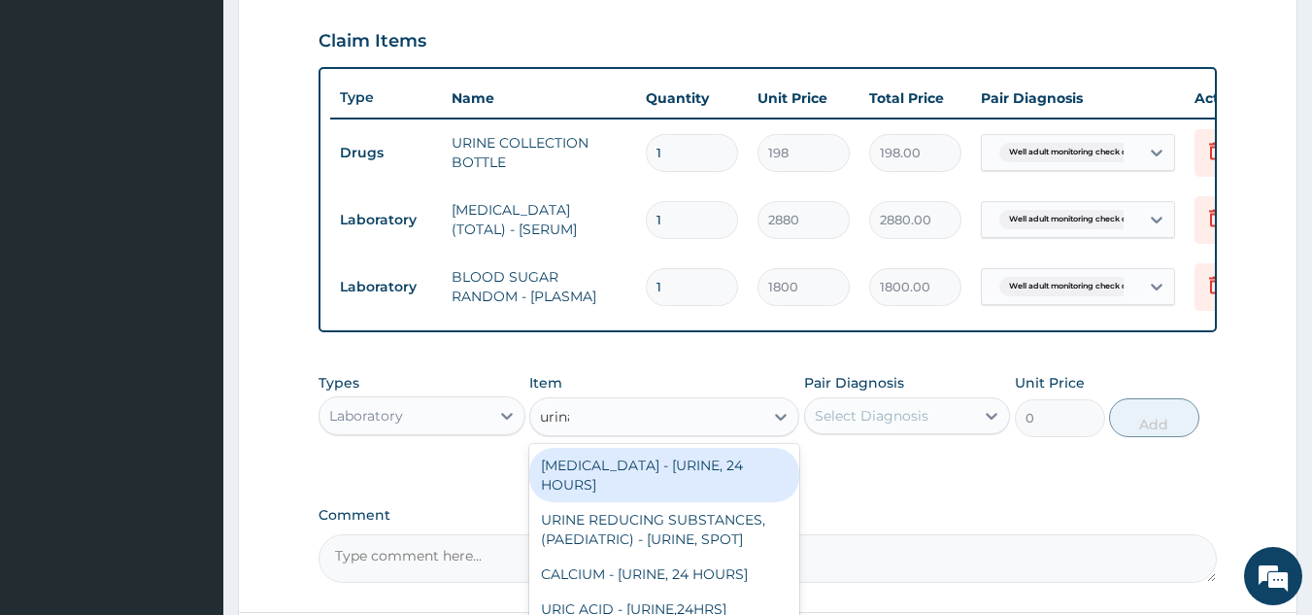
type input "urinal"
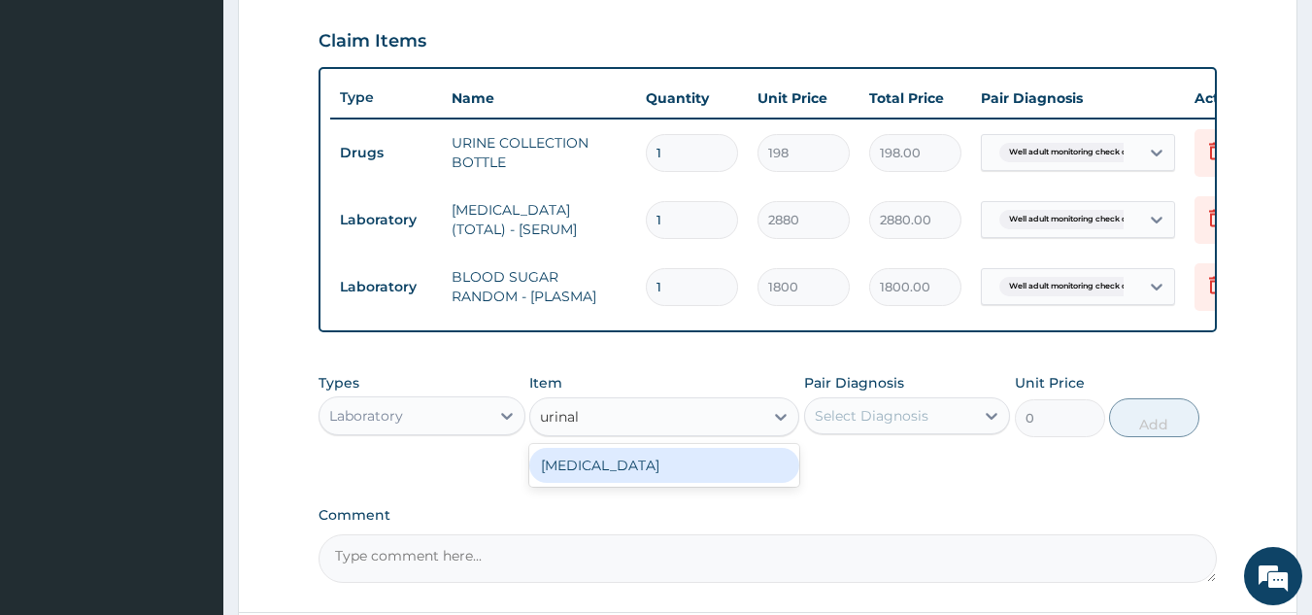
type input "1531.875"
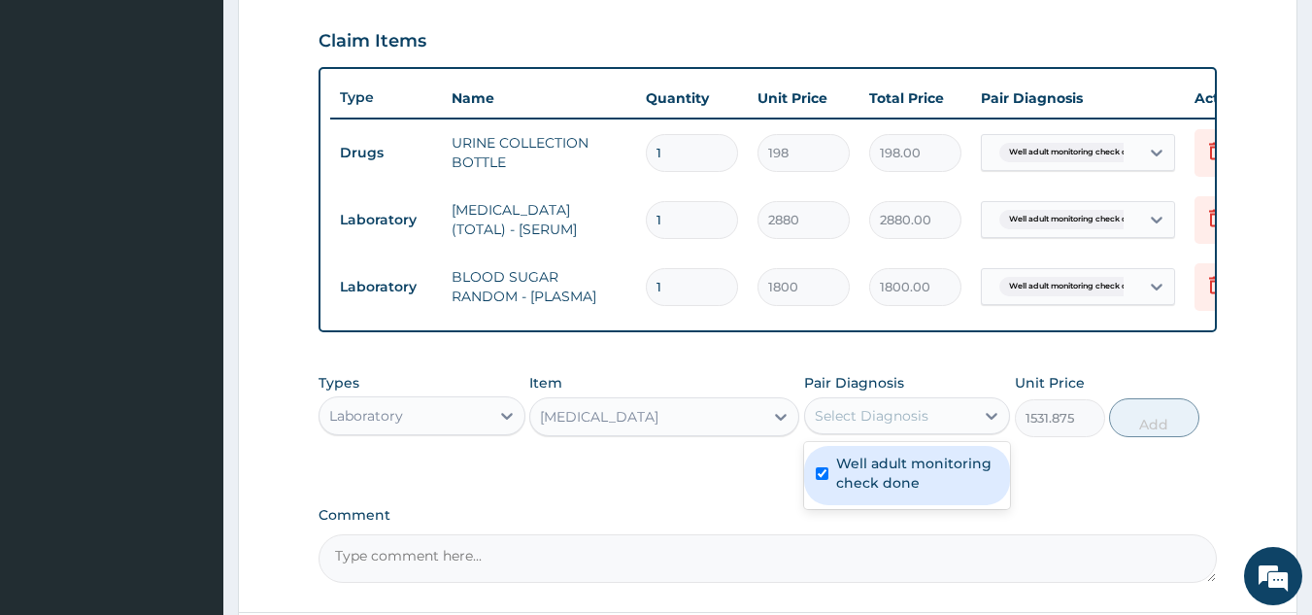
checkbox input "true"
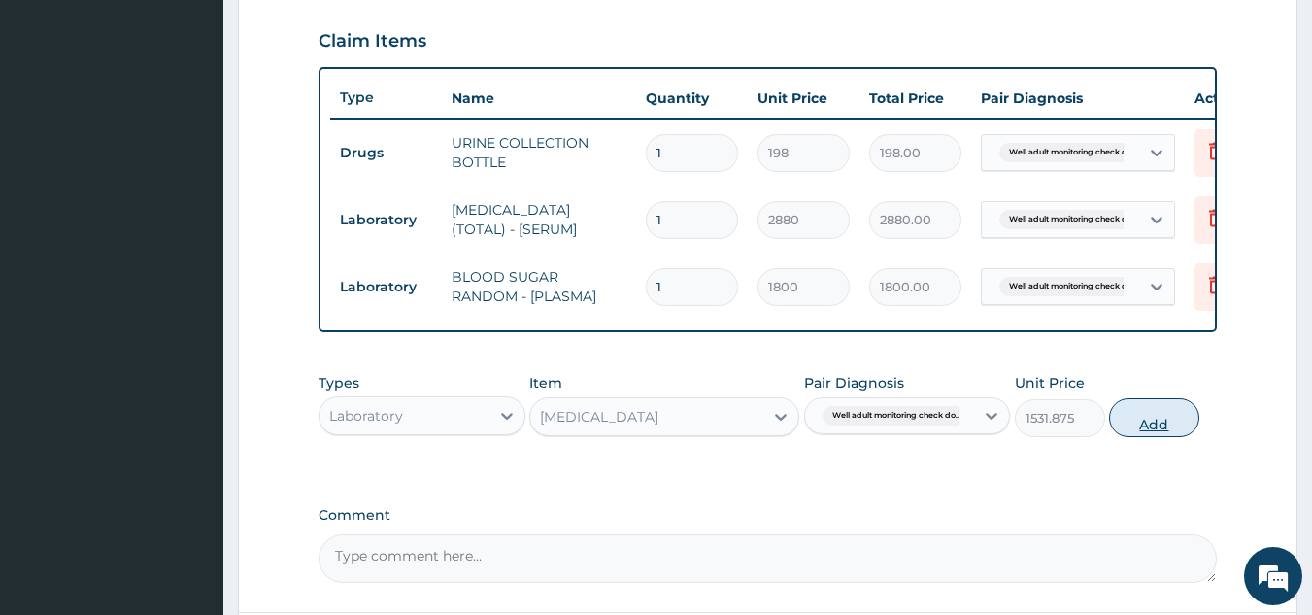
click at [1149, 435] on button "Add" at bounding box center [1154, 417] width 90 height 39
type input "0"
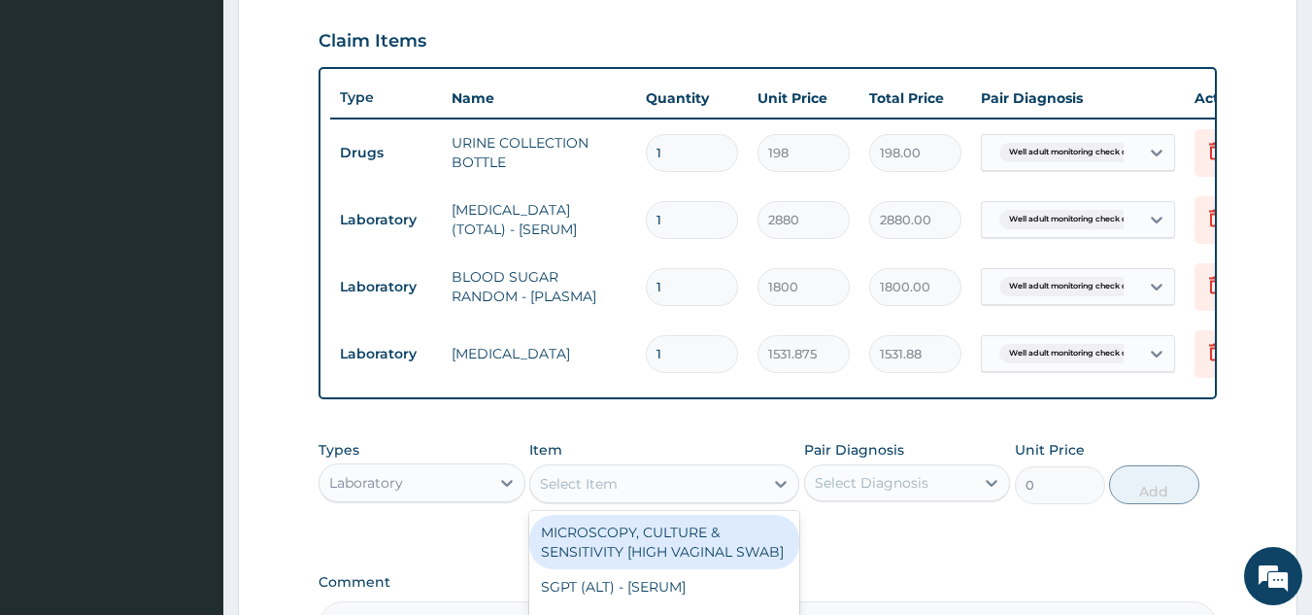
click at [613, 493] on div "Select Item" at bounding box center [579, 483] width 78 height 19
type input "blood pr"
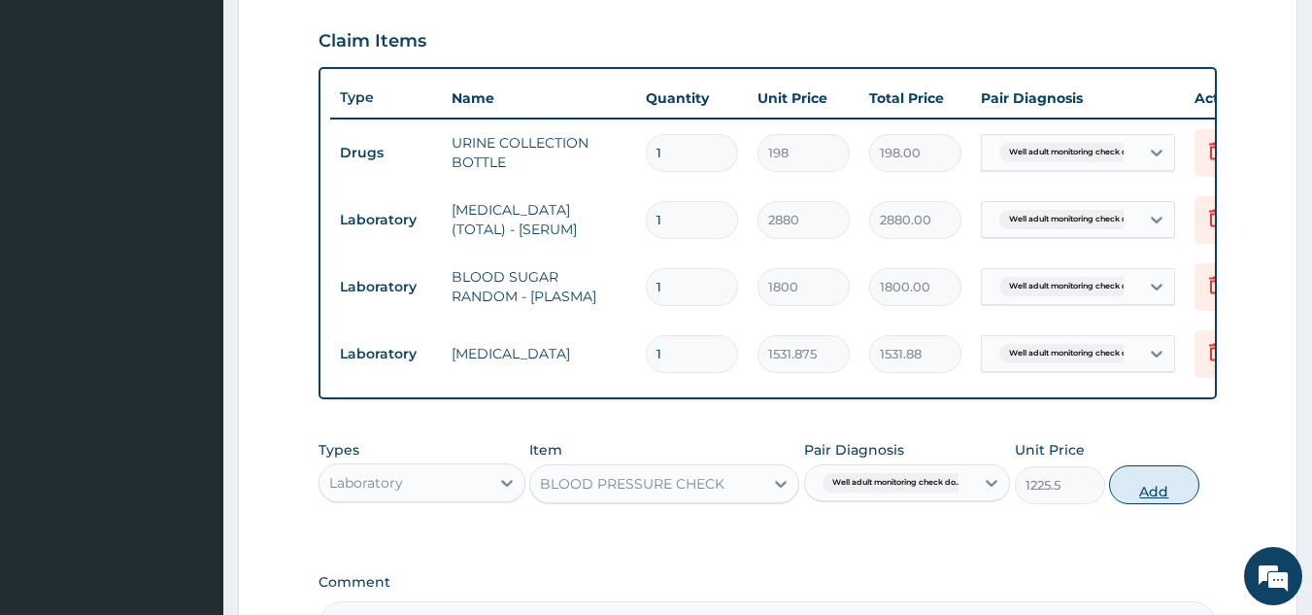
click at [1164, 502] on button "Add" at bounding box center [1154, 484] width 90 height 39
type input "0"
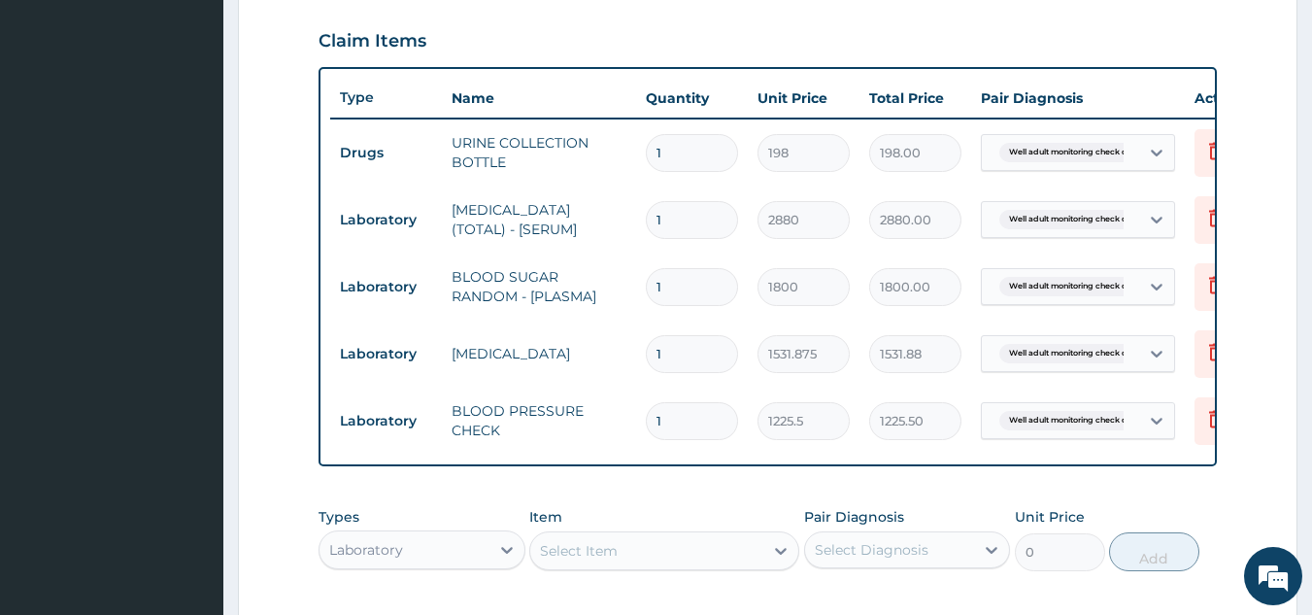
click at [666, 566] on div "Select Item" at bounding box center [646, 550] width 233 height 31
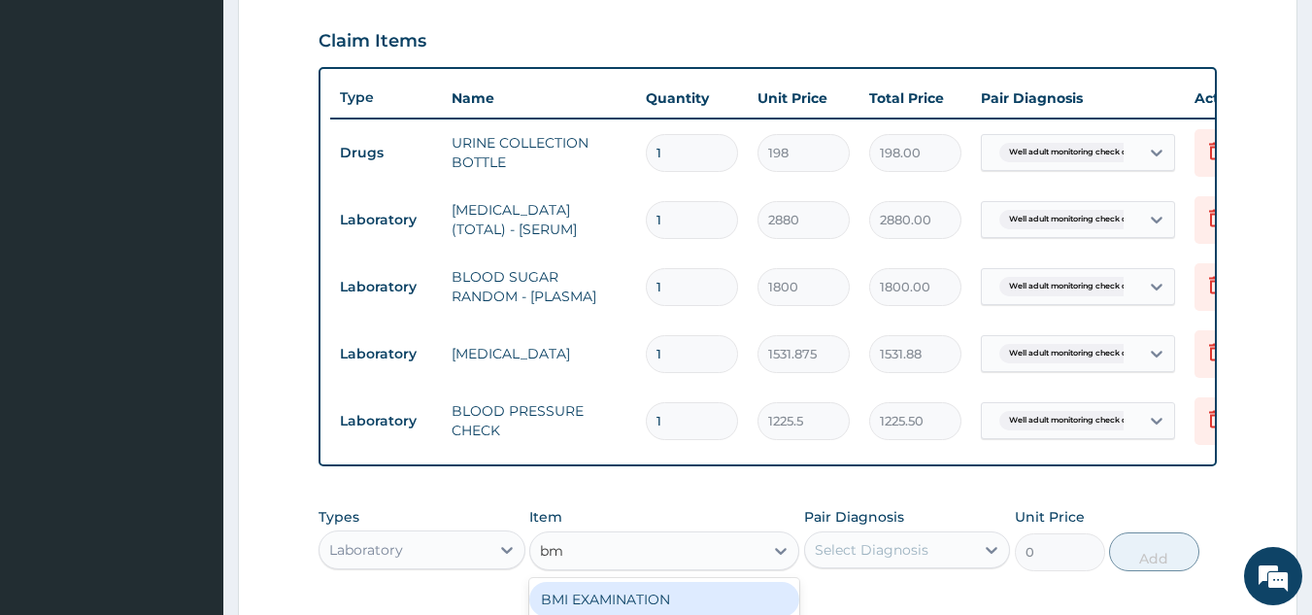
type input "bmi"
type input "1225.5"
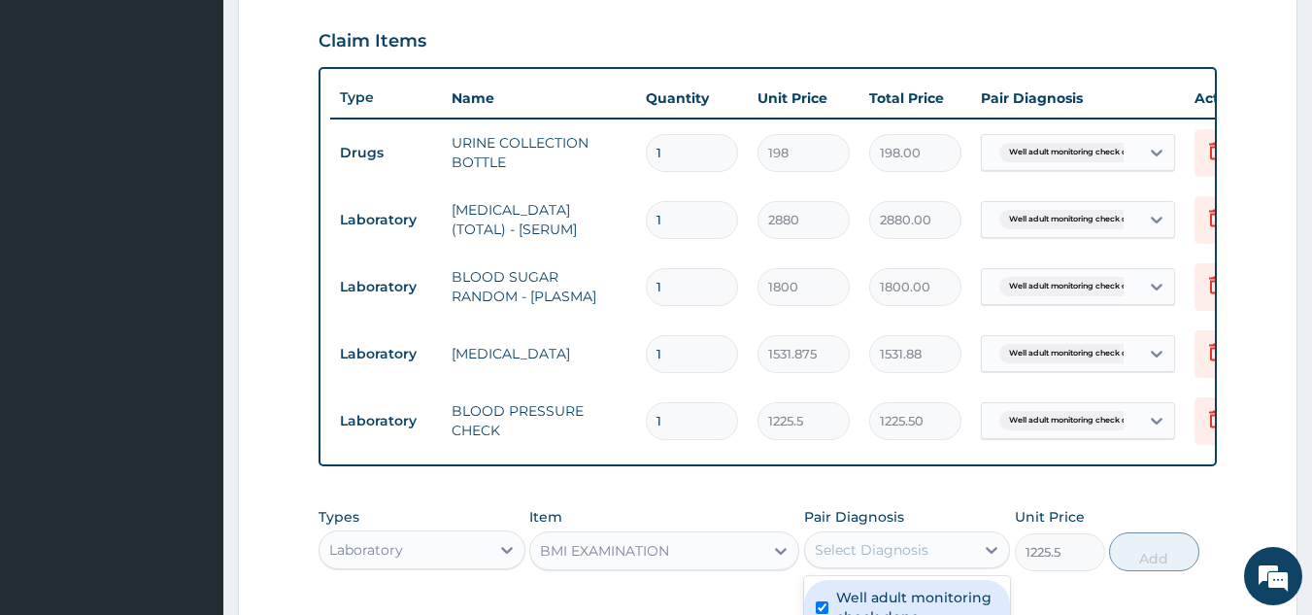
checkbox input "true"
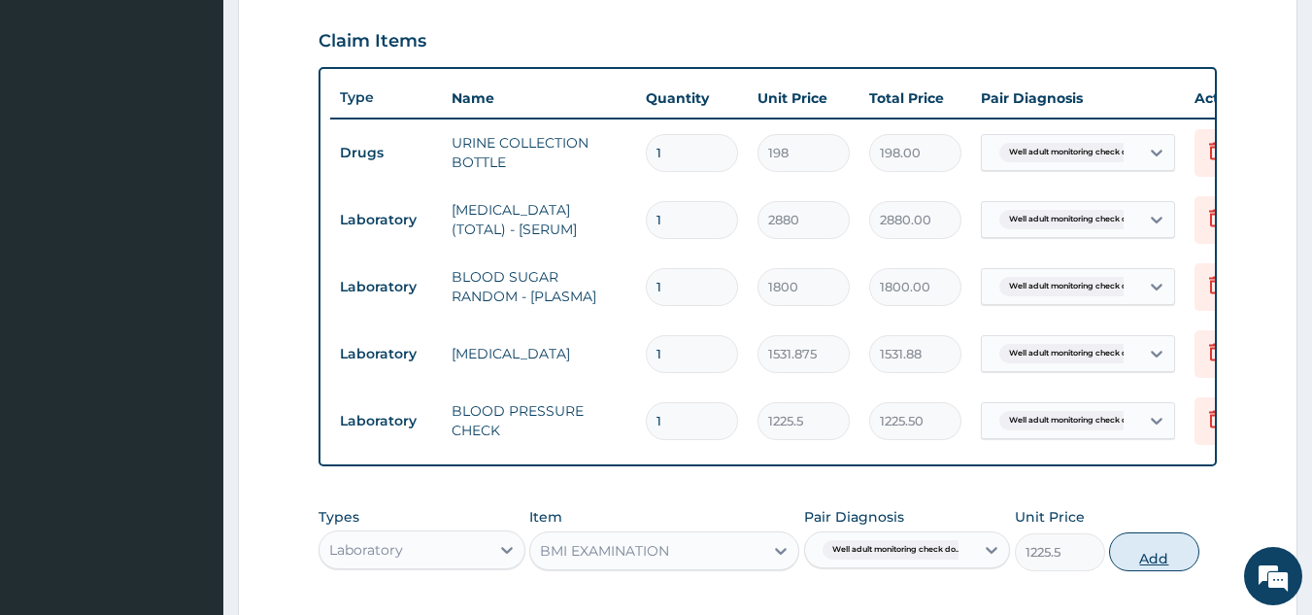
click at [1128, 571] on button "Add" at bounding box center [1154, 551] width 90 height 39
type input "0"
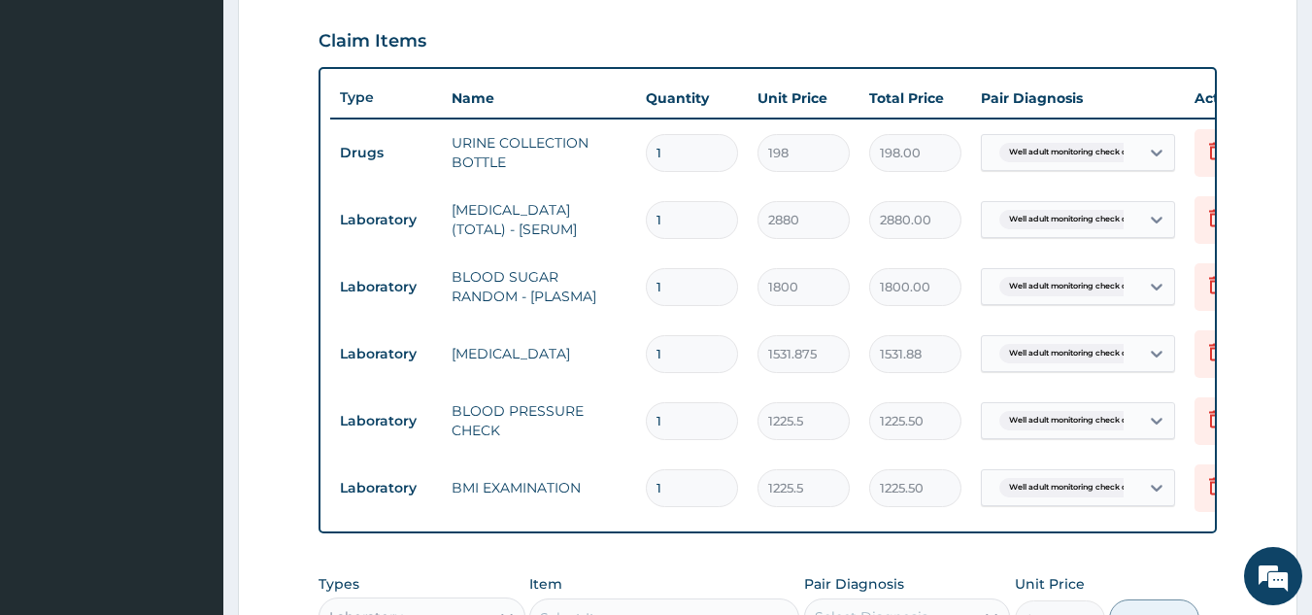
scroll to position [1043, 0]
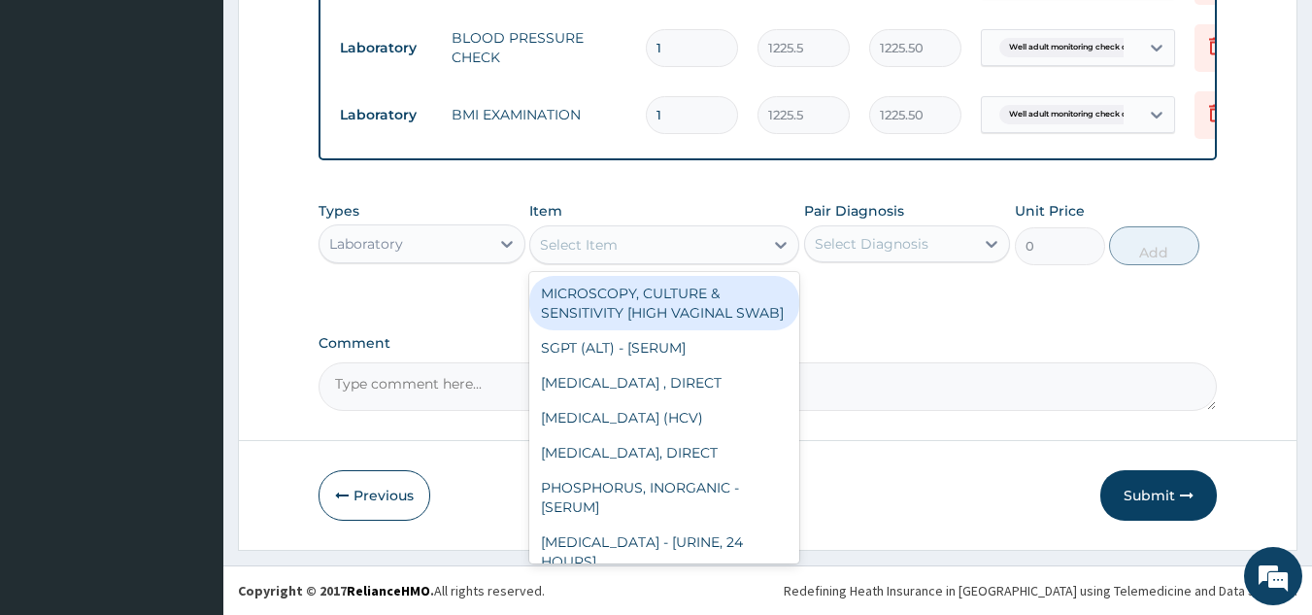
click at [688, 250] on div "Select Item" at bounding box center [646, 244] width 233 height 31
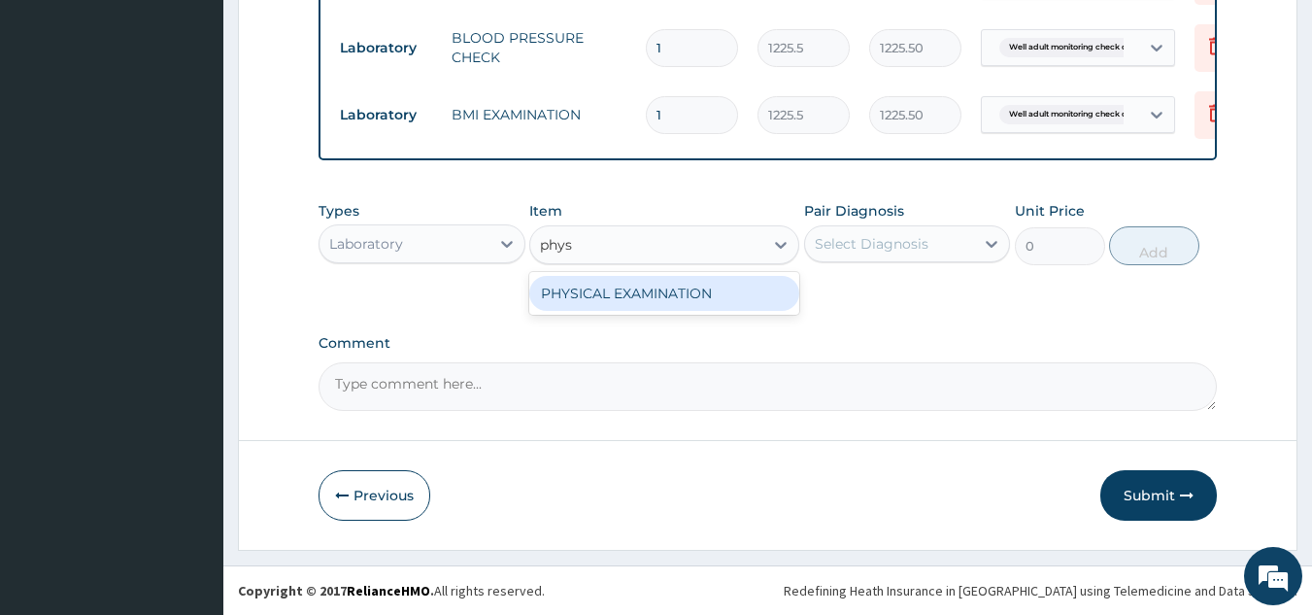
type input "physi"
type input "1225.5"
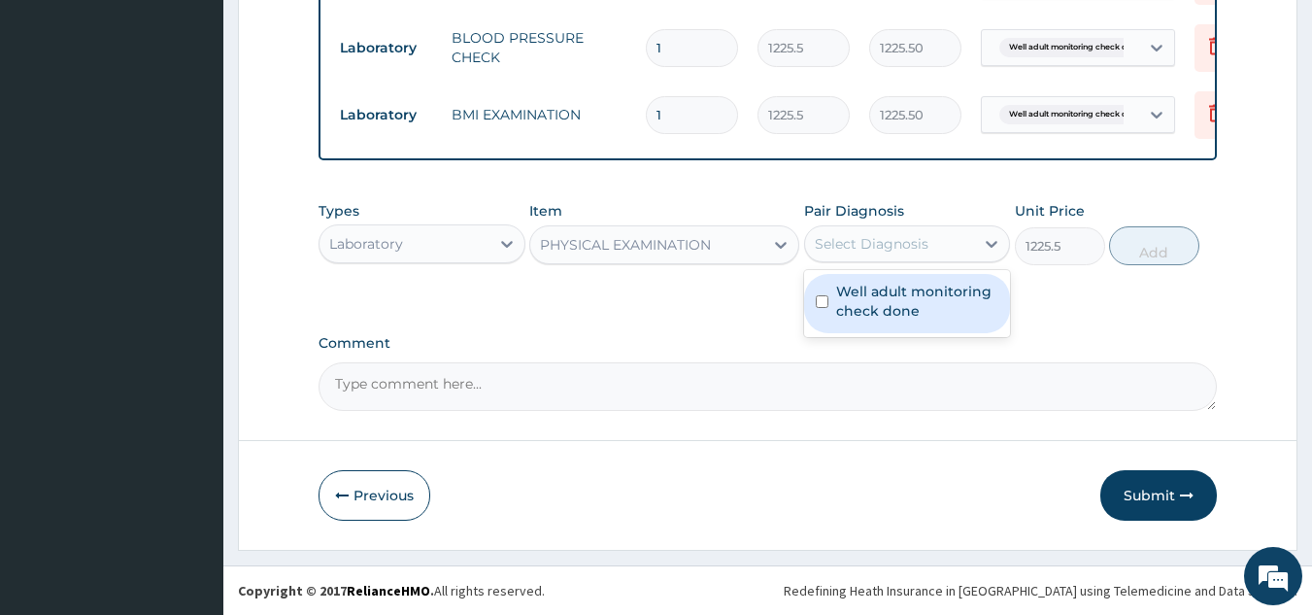
click at [840, 256] on div "Select Diagnosis" at bounding box center [890, 243] width 170 height 31
checkbox input "true"
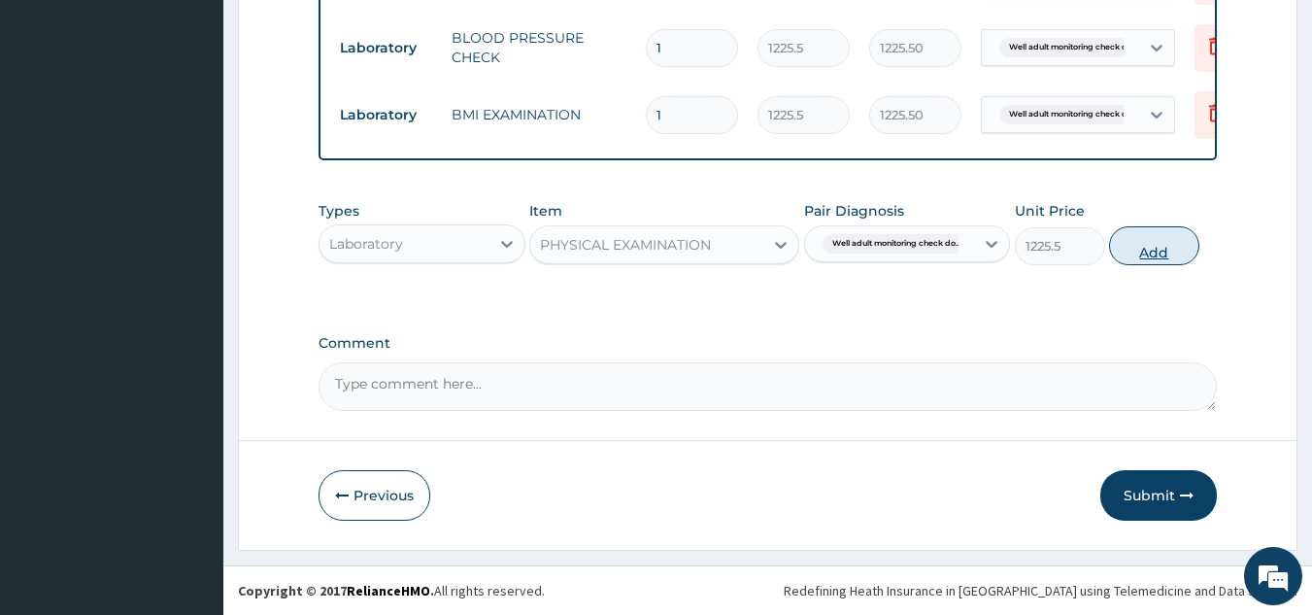
click at [1150, 244] on button "Add" at bounding box center [1154, 245] width 90 height 39
type input "0"
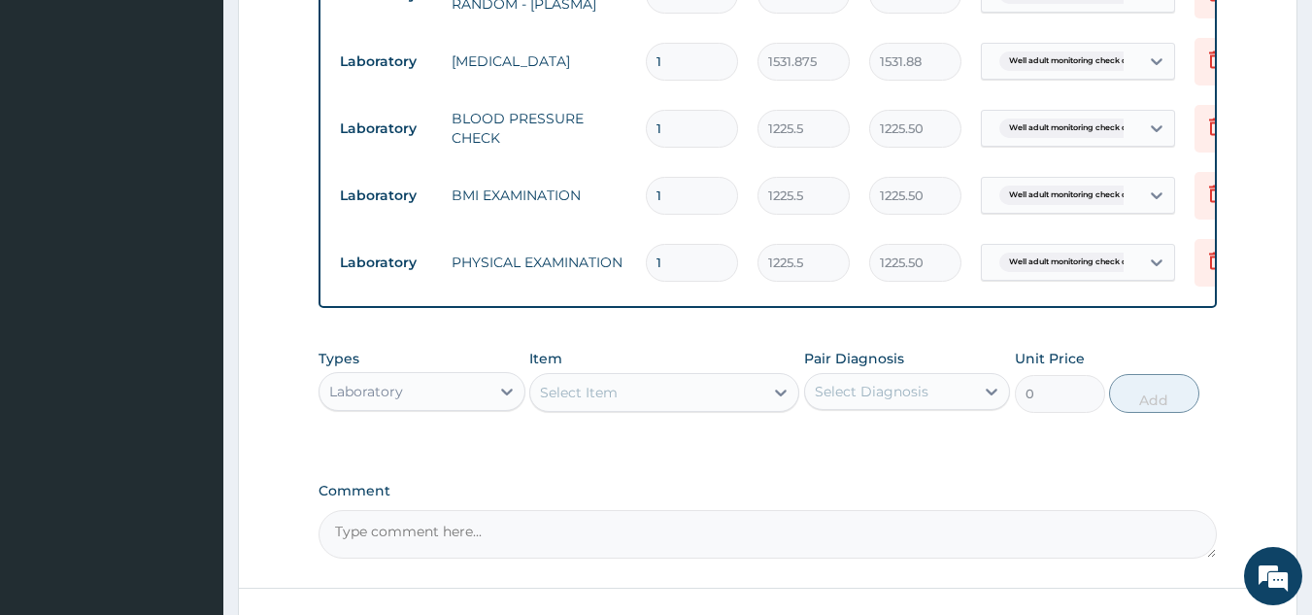
scroll to position [1110, 0]
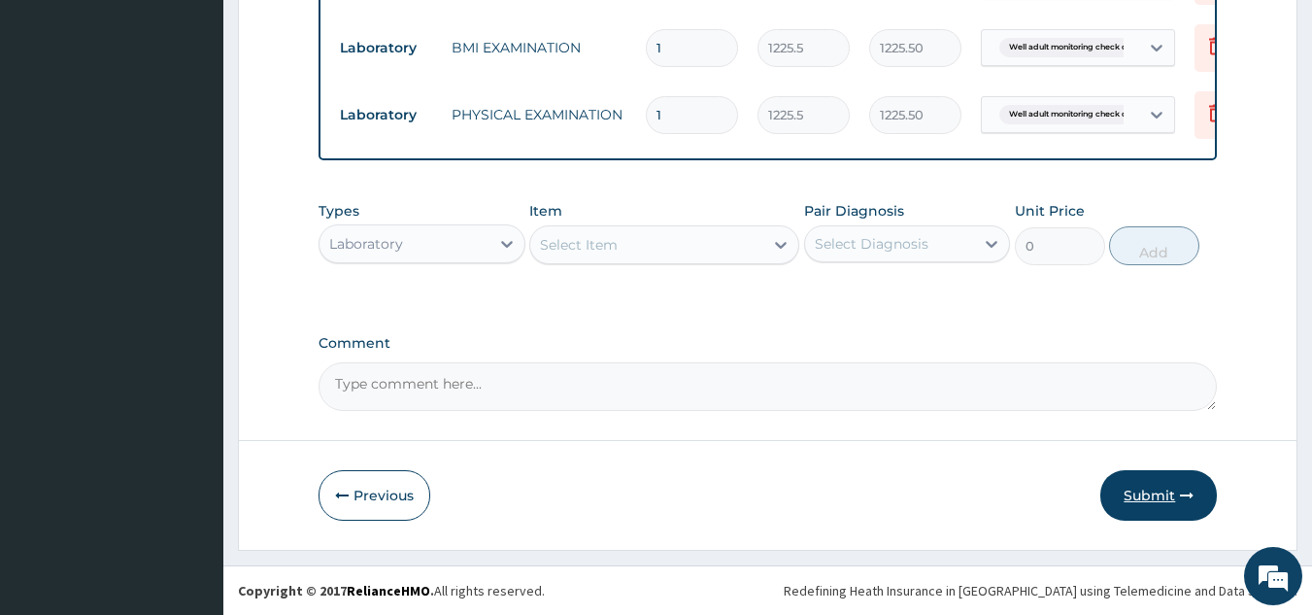
click at [1151, 491] on button "Submit" at bounding box center [1159, 495] width 117 height 51
